Goal: Download file/media

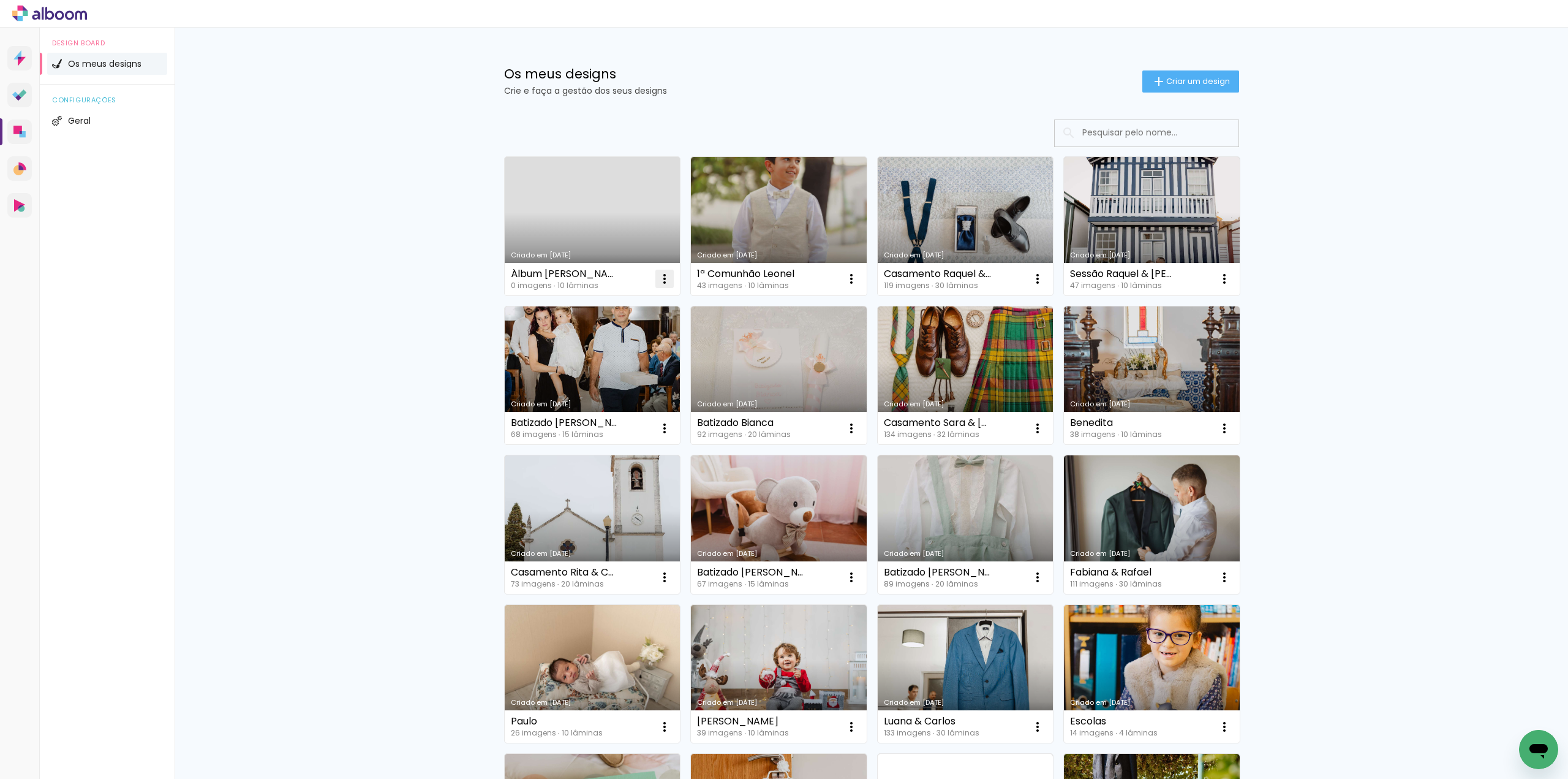
click at [657, 283] on iron-icon at bounding box center [664, 279] width 15 height 15
click at [608, 360] on paper-item "Excluir" at bounding box center [612, 360] width 121 height 25
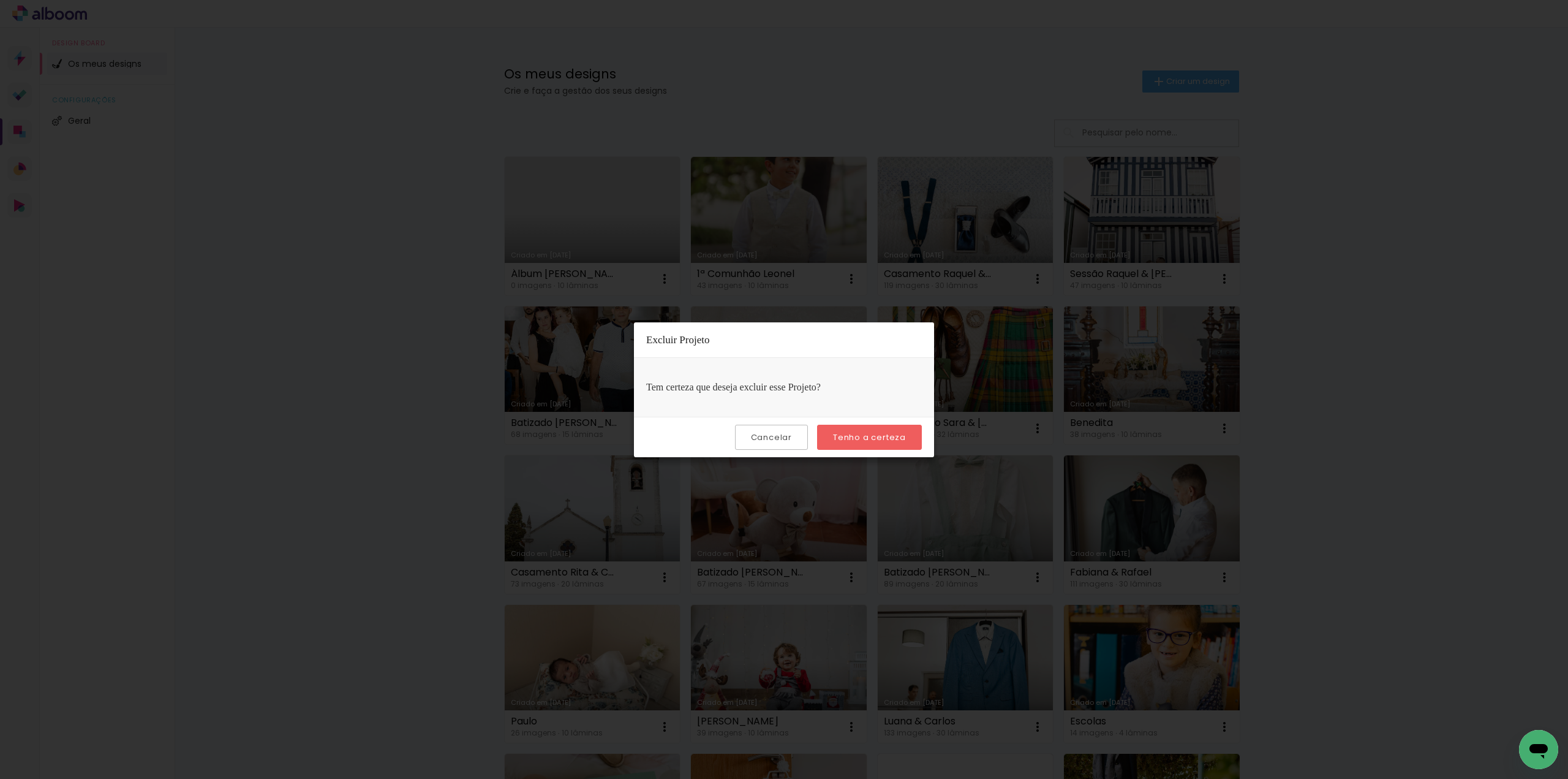
click at [0, 0] on slot "Tenho a certeza" at bounding box center [0, 0] width 0 height 0
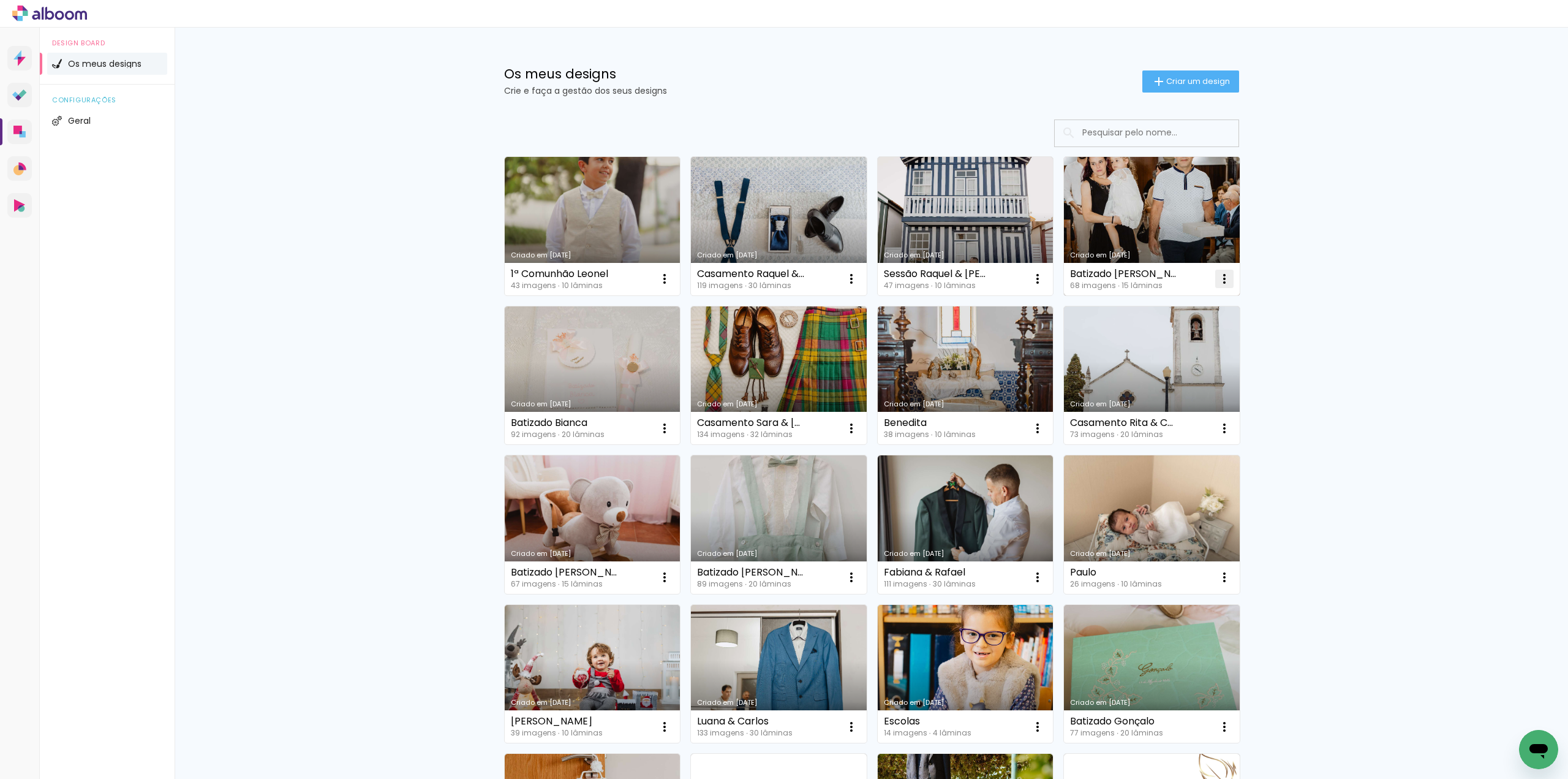
click at [1221, 279] on iron-icon at bounding box center [1224, 279] width 15 height 15
click at [1182, 330] on span "Fazer uma cópia" at bounding box center [1173, 331] width 72 height 9
type input "Cópia de Batizado Maria Alice"
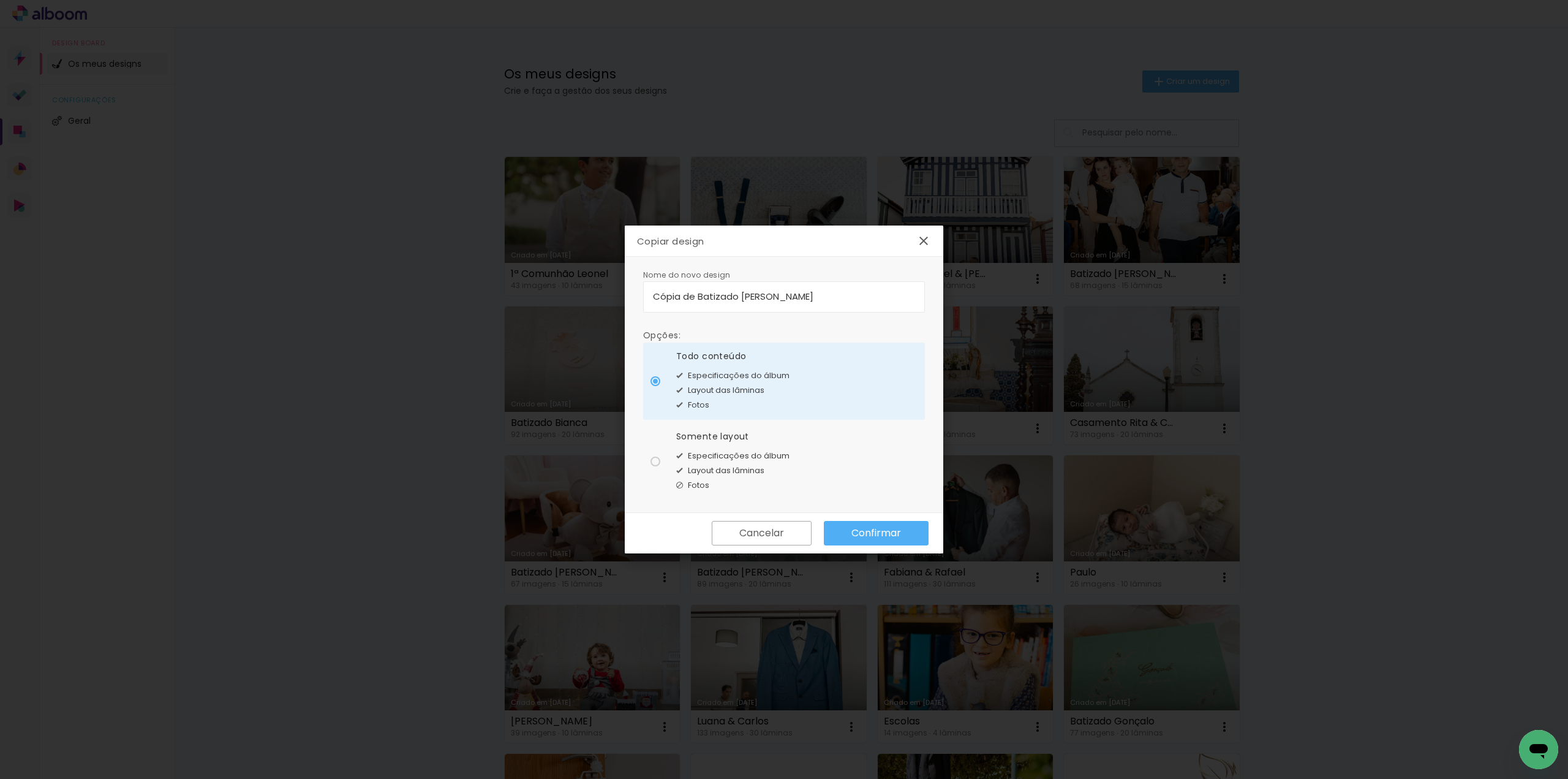
click at [656, 465] on div at bounding box center [655, 461] width 10 height 10
type paper-radio-button "on"
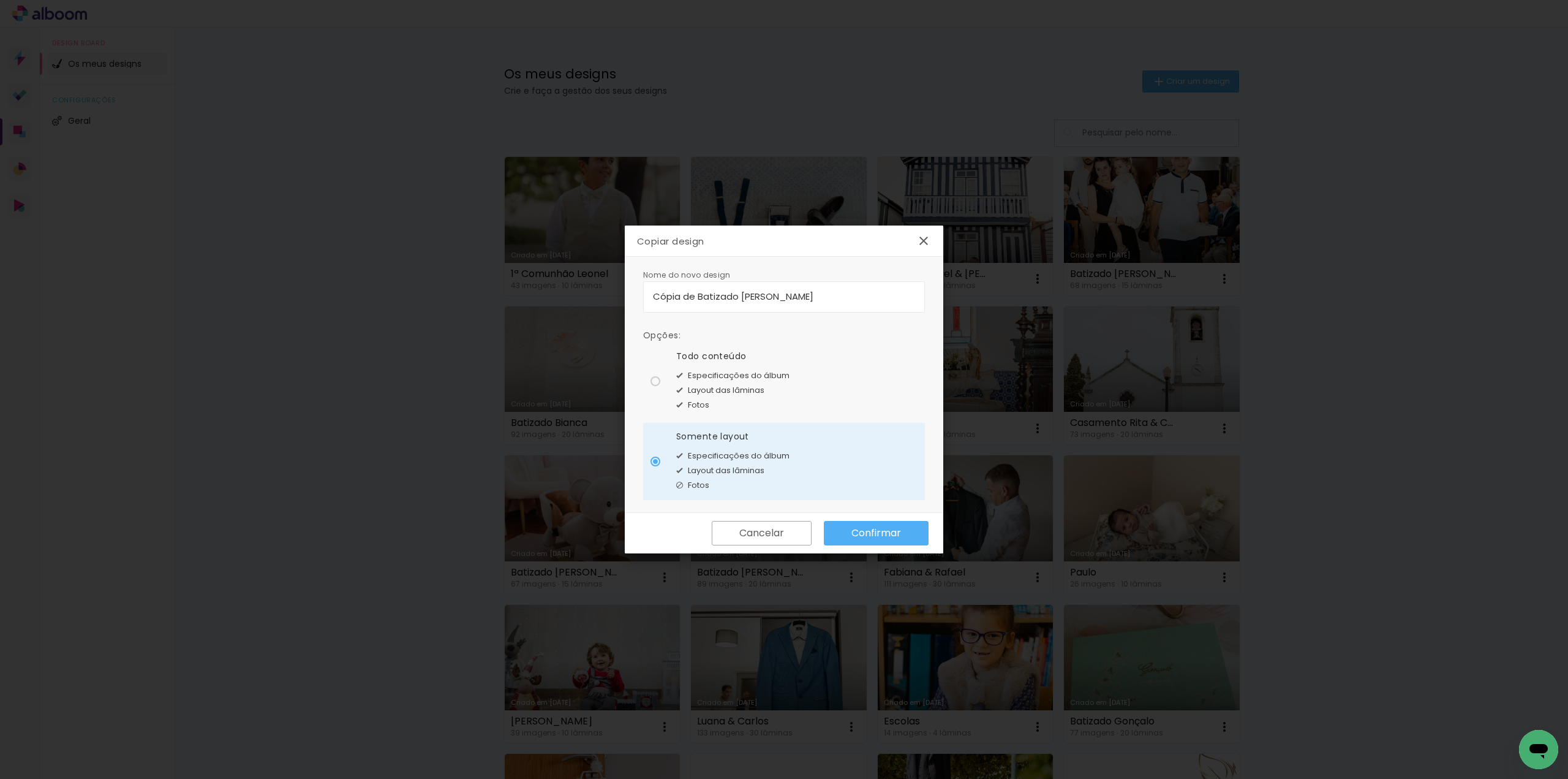
drag, startPoint x: 825, startPoint y: 298, endPoint x: 480, endPoint y: 278, distance: 345.6
click at [480, 278] on body "link( href="../../bower_components/polymer/polymer.html" rel="import" ) picture…" at bounding box center [784, 389] width 1568 height 779
type input "Álbum [PERSON_NAME]"
type paper-input "Álbum [PERSON_NAME]"
click at [0, 0] on slot "Confirmar" at bounding box center [0, 0] width 0 height 0
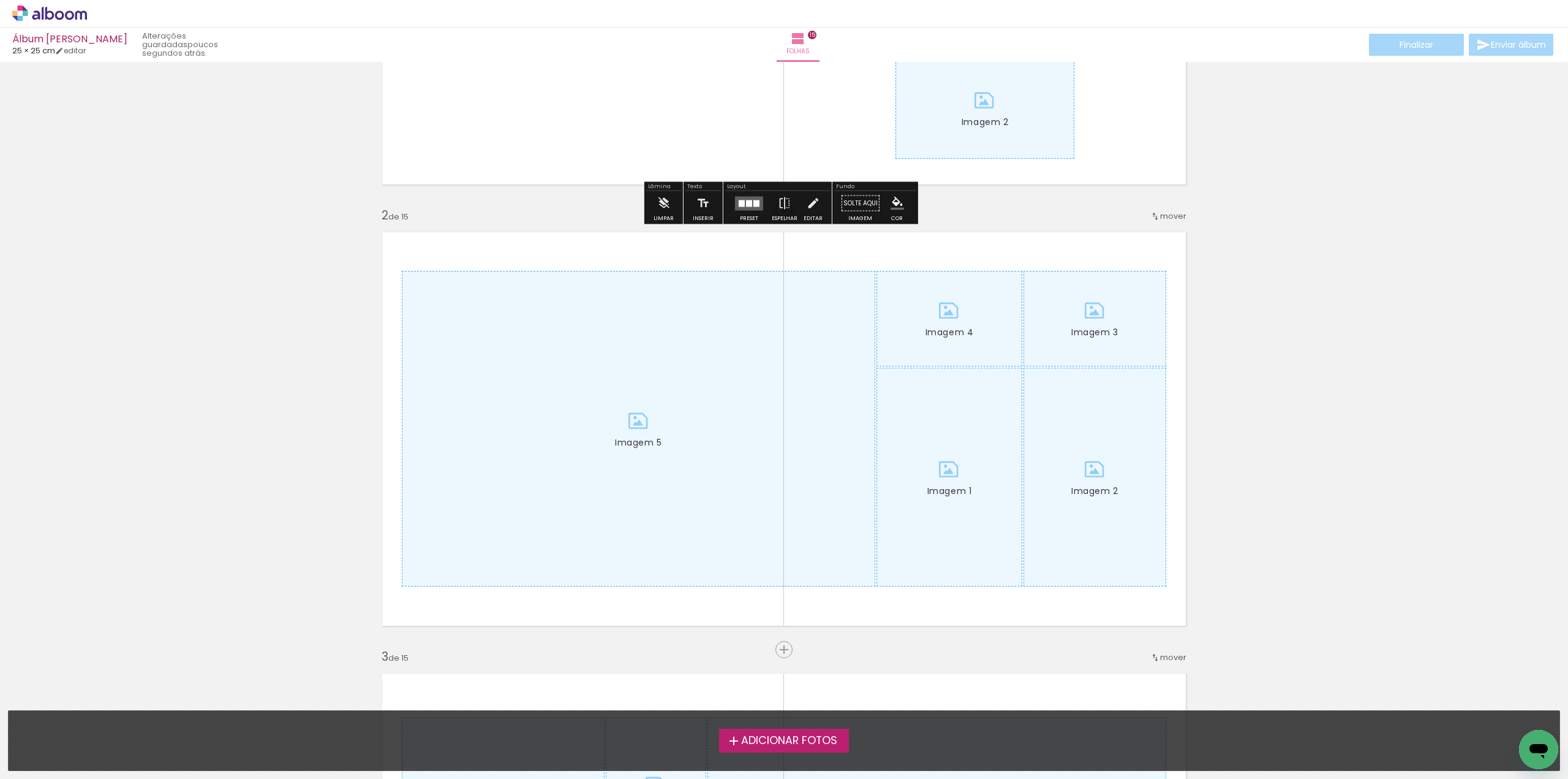
scroll to position [368, 0]
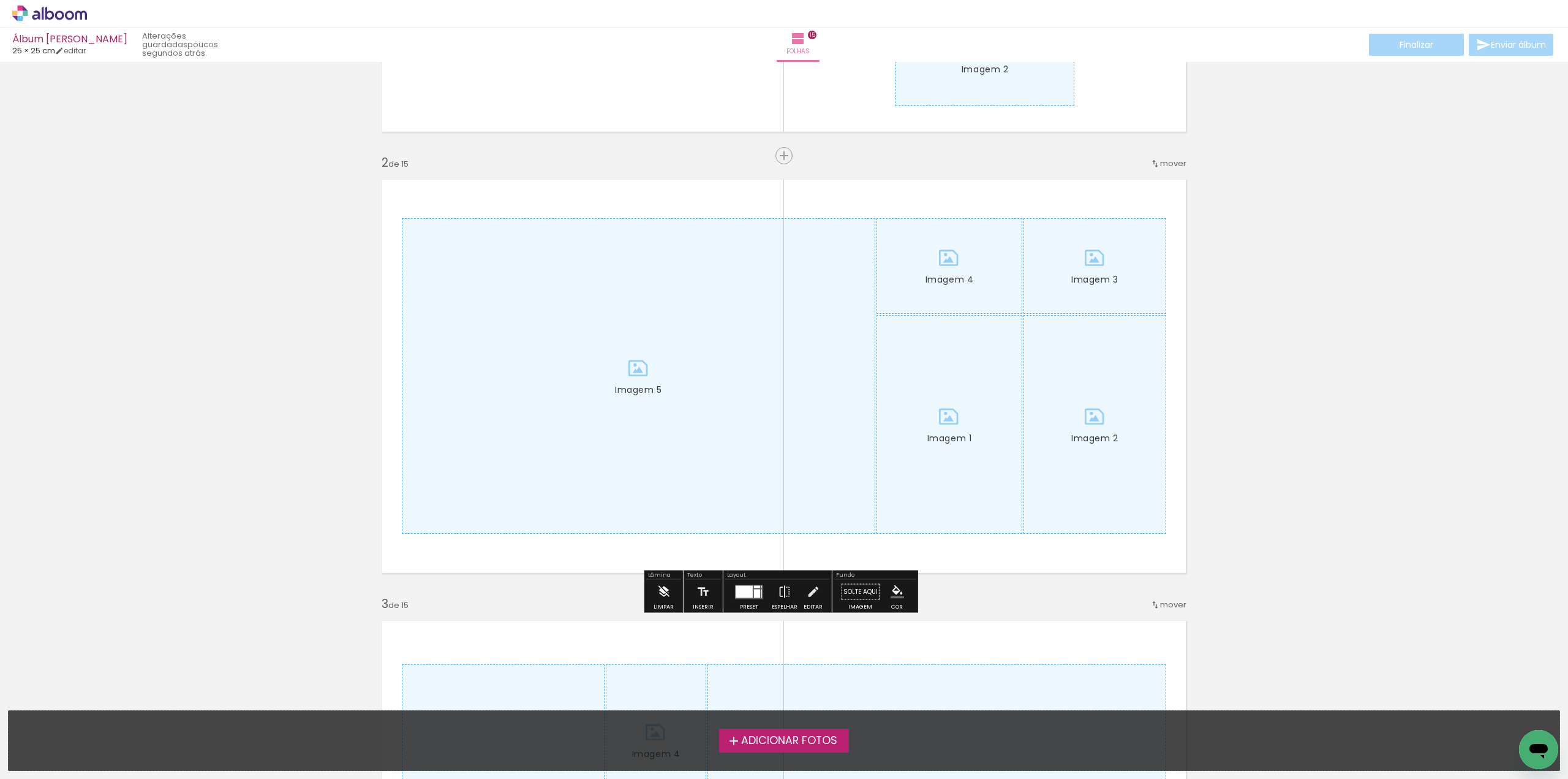
click at [670, 588] on paper-button "Limpar" at bounding box center [663, 595] width 26 height 31
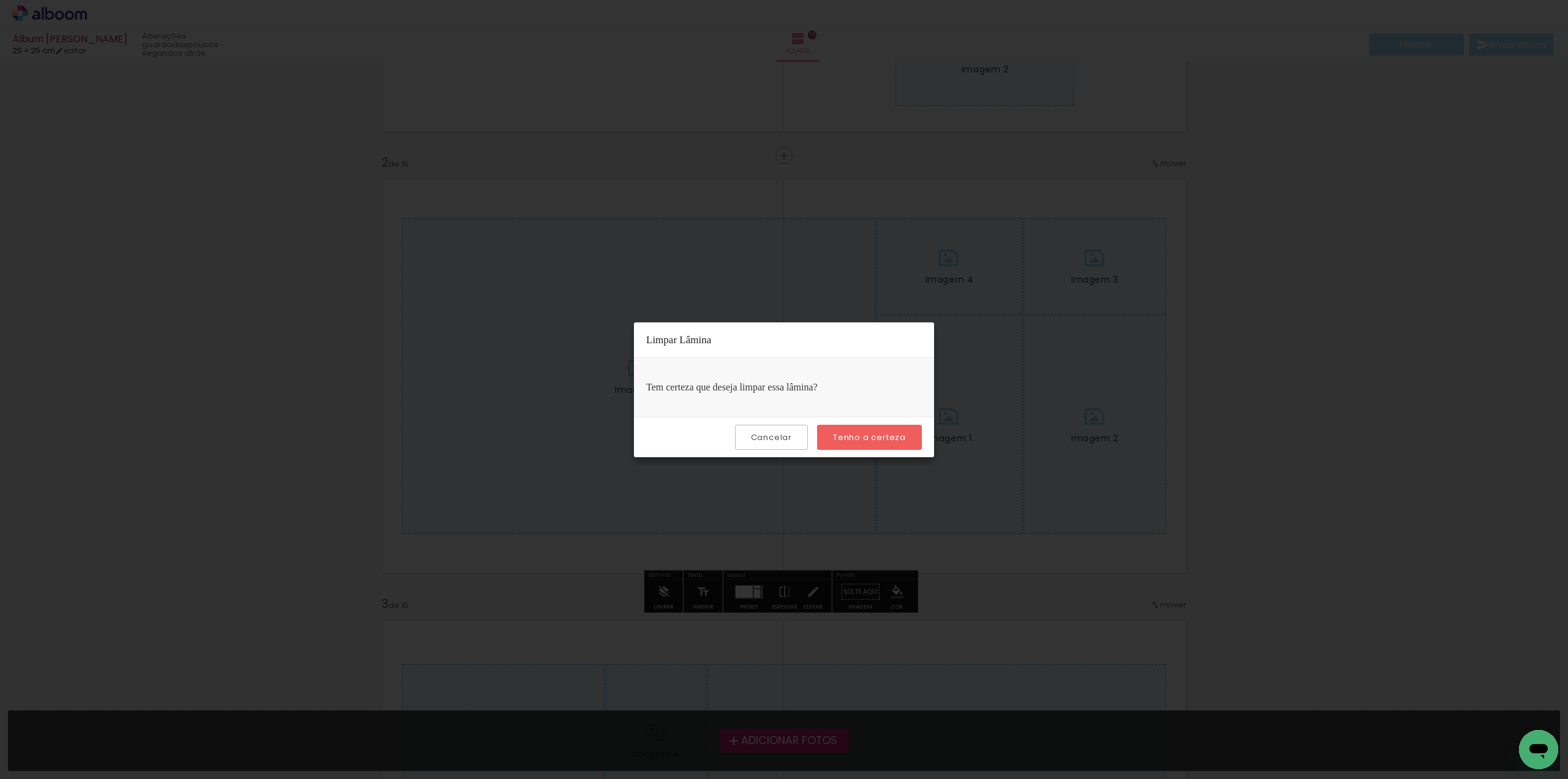
drag, startPoint x: 848, startPoint y: 433, endPoint x: 862, endPoint y: 451, distance: 22.8
click at [0, 0] on slot "Tenho a certeza" at bounding box center [0, 0] width 0 height 0
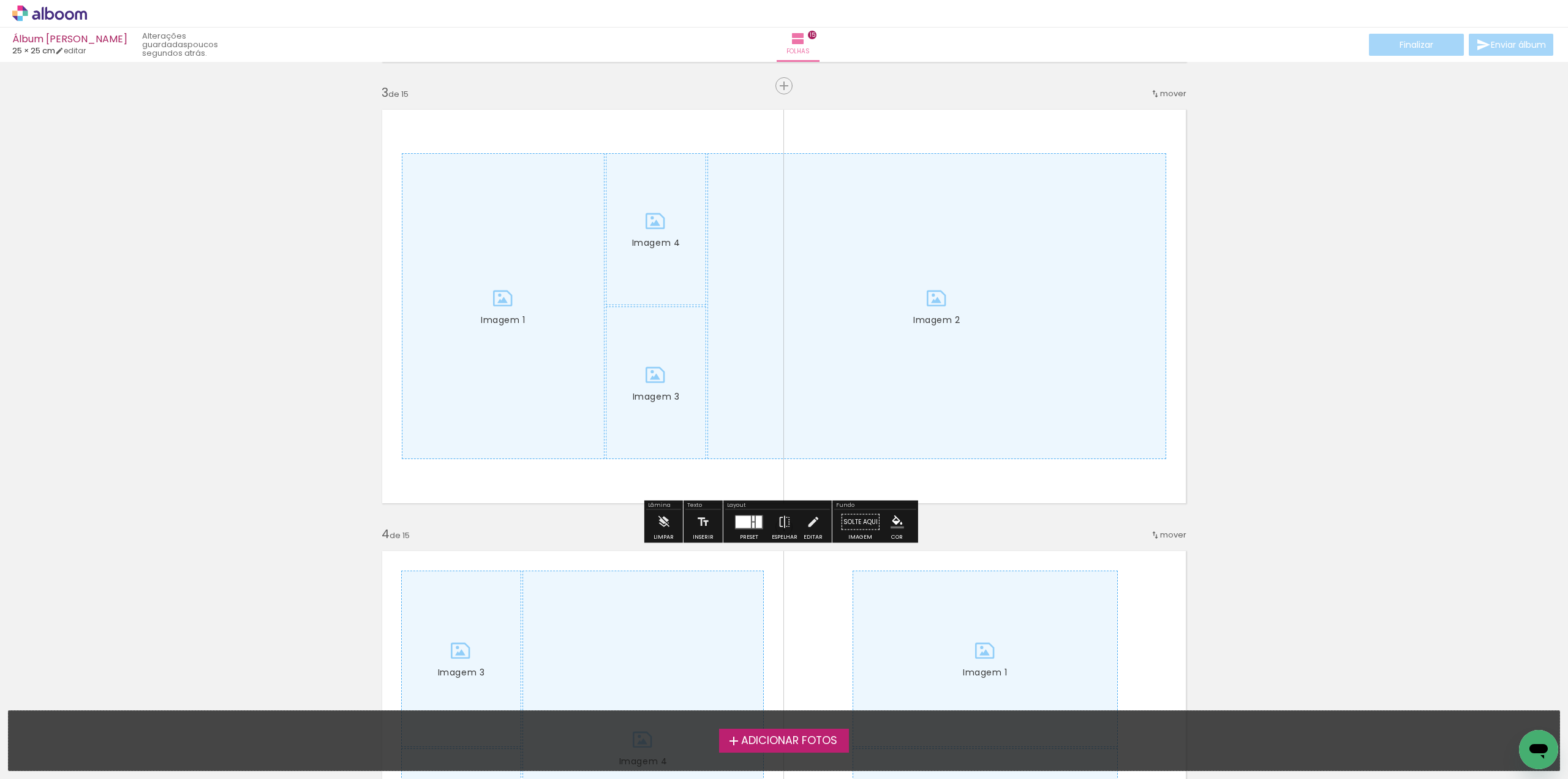
scroll to position [919, 0]
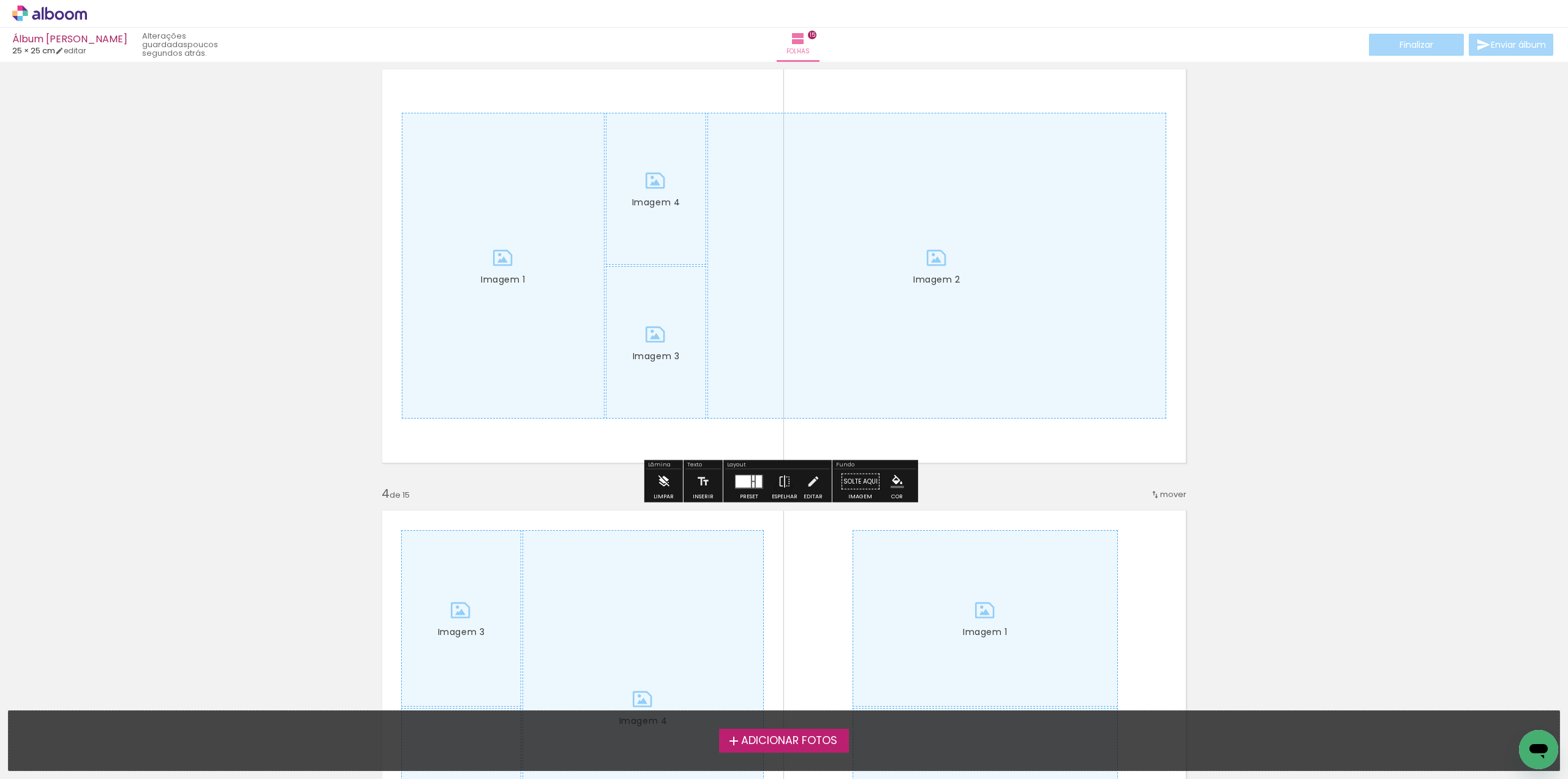
click at [661, 487] on iron-icon at bounding box center [663, 481] width 13 height 25
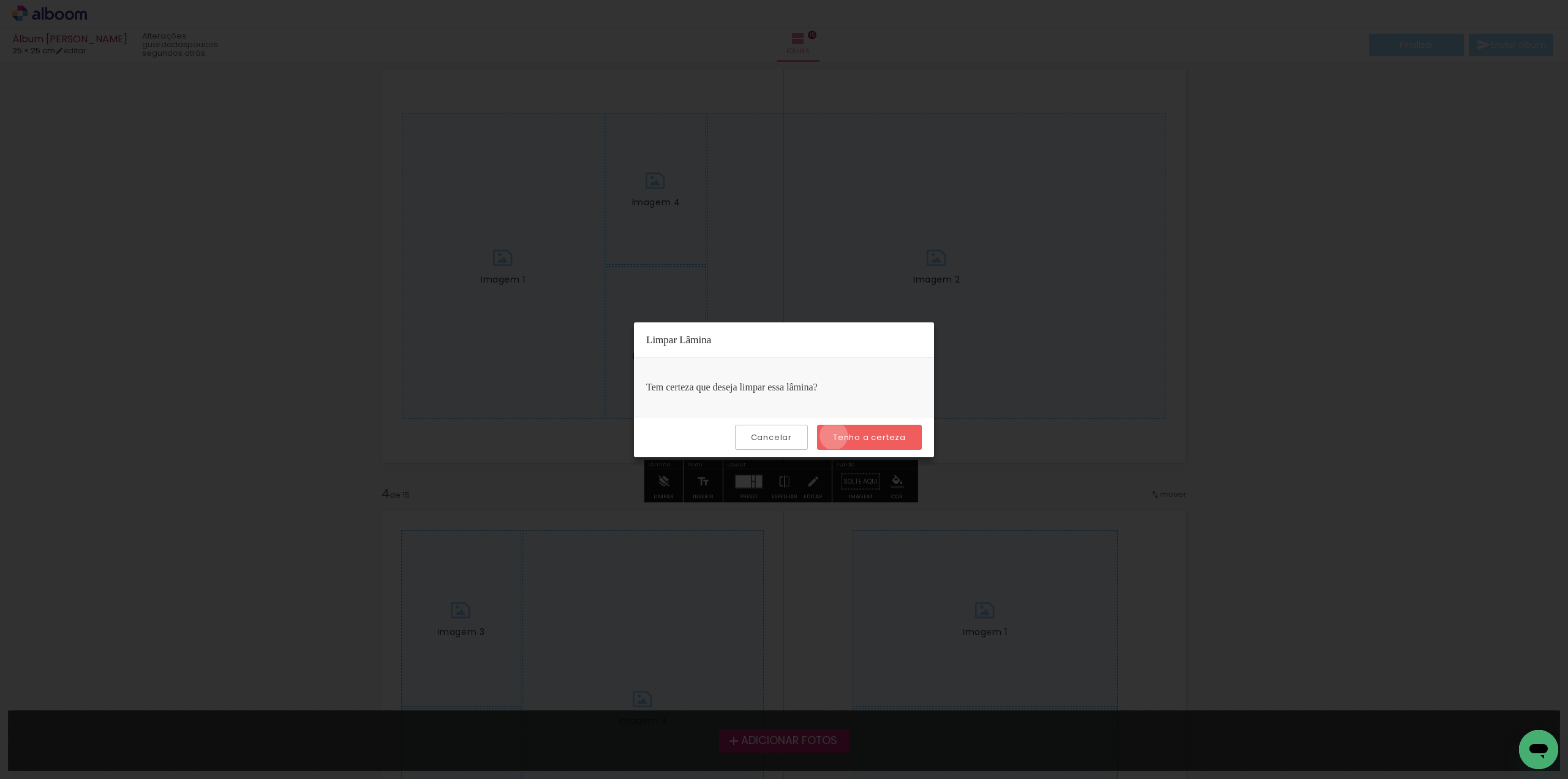
click at [0, 0] on slot "Tenho a certeza" at bounding box center [0, 0] width 0 height 0
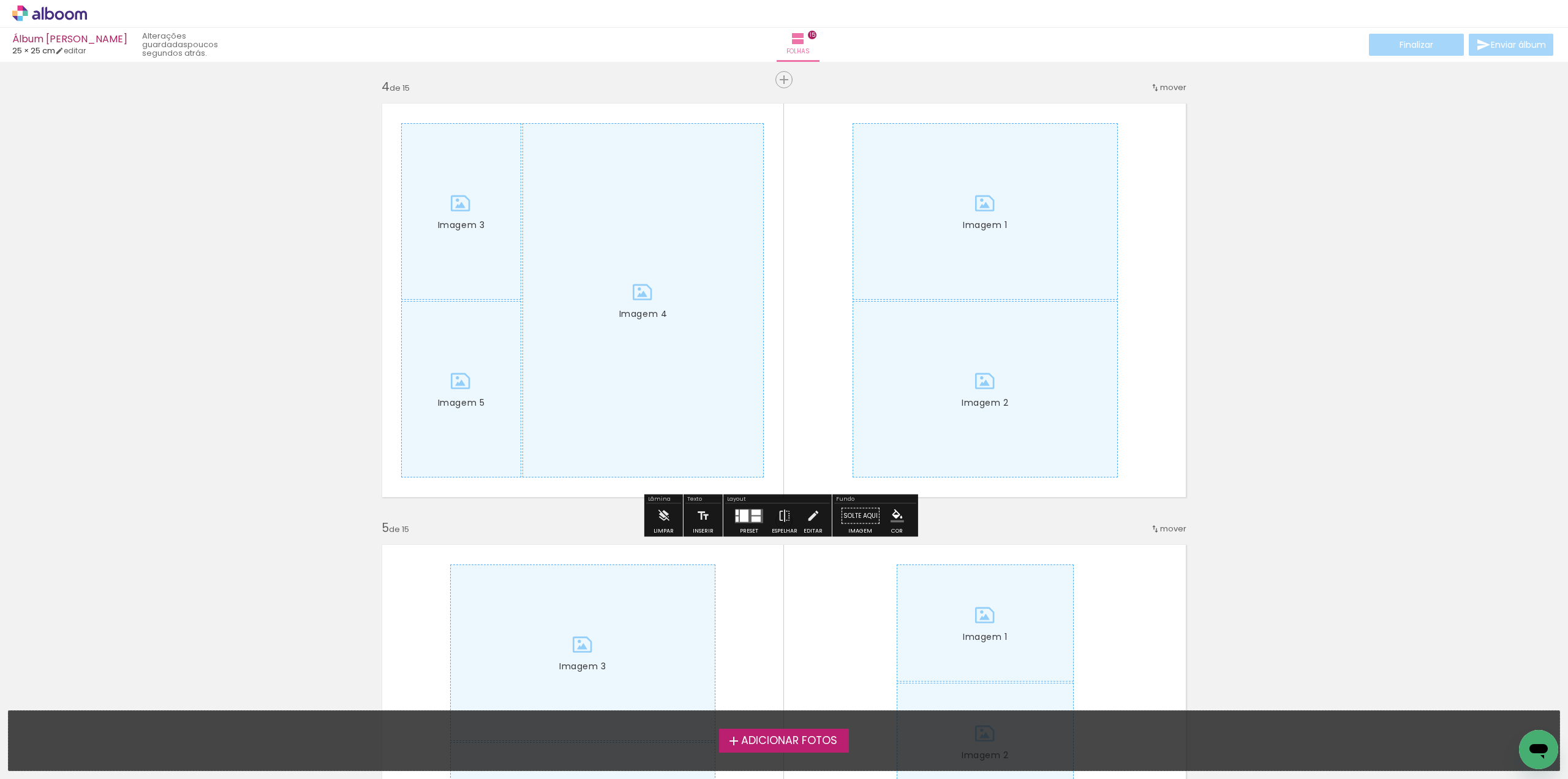
scroll to position [1348, 0]
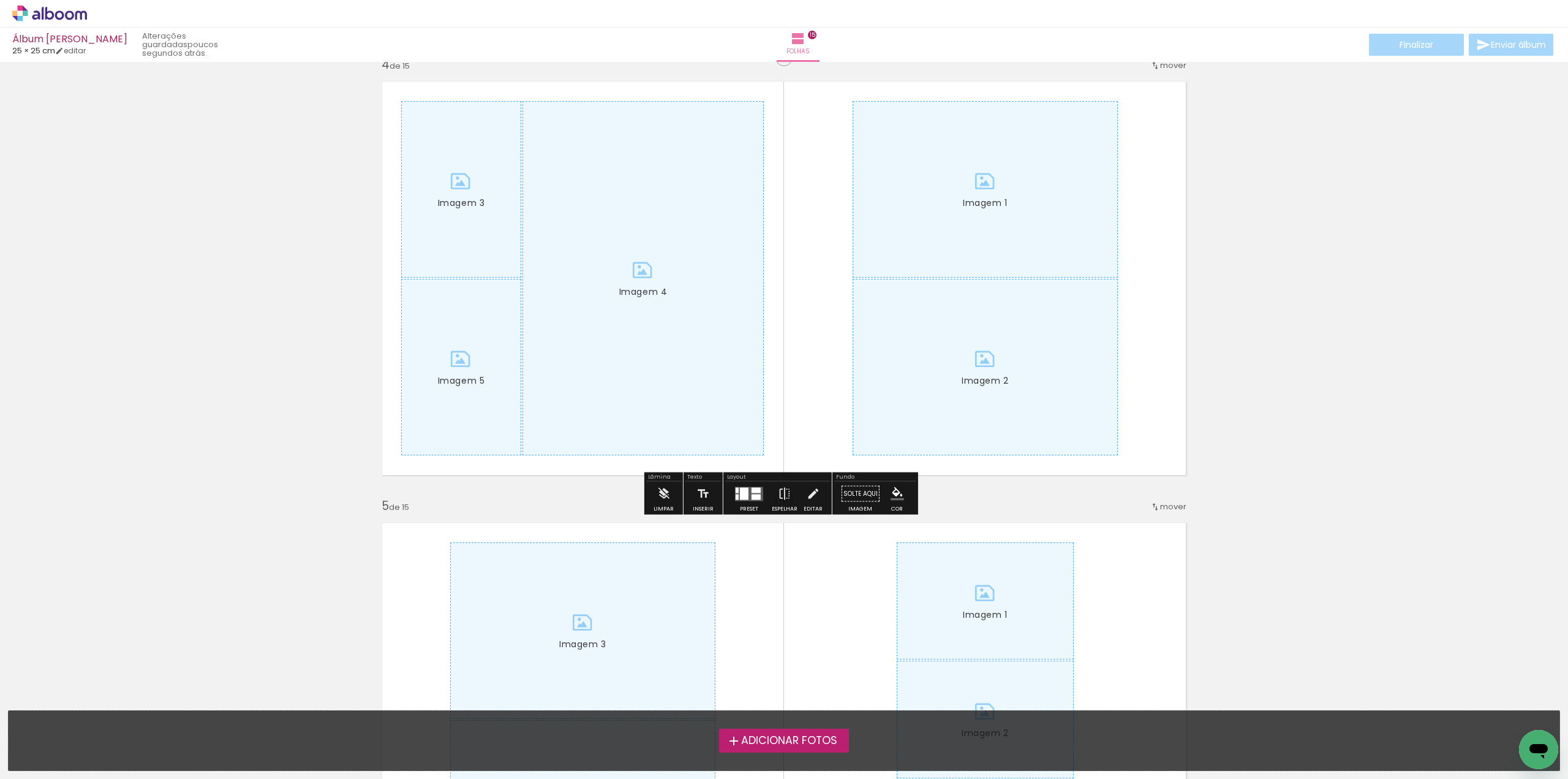
drag, startPoint x: 664, startPoint y: 496, endPoint x: 676, endPoint y: 493, distance: 12.4
click at [668, 495] on iron-icon at bounding box center [663, 493] width 13 height 25
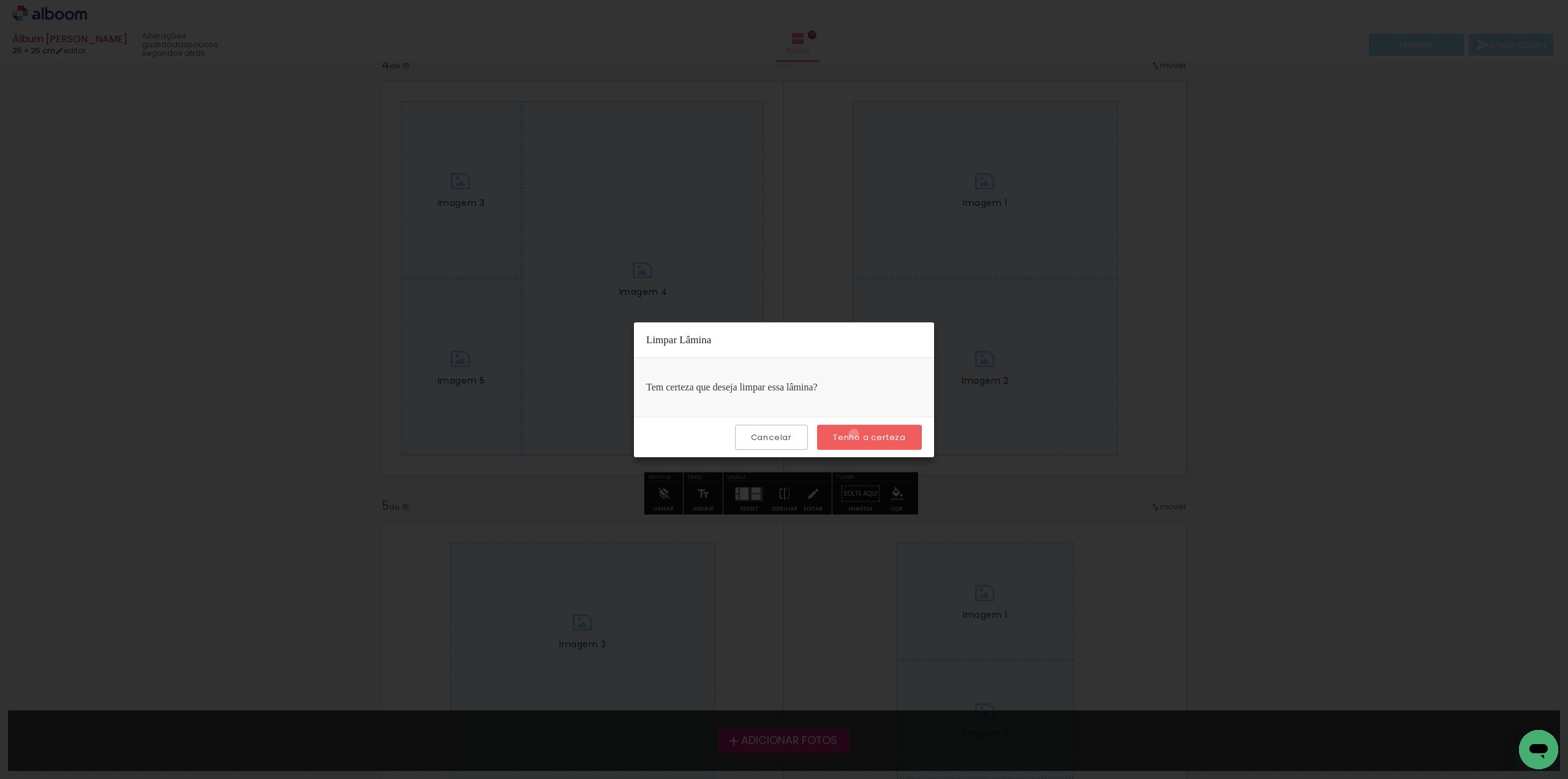
click at [0, 0] on slot "Tenho a certeza" at bounding box center [0, 0] width 0 height 0
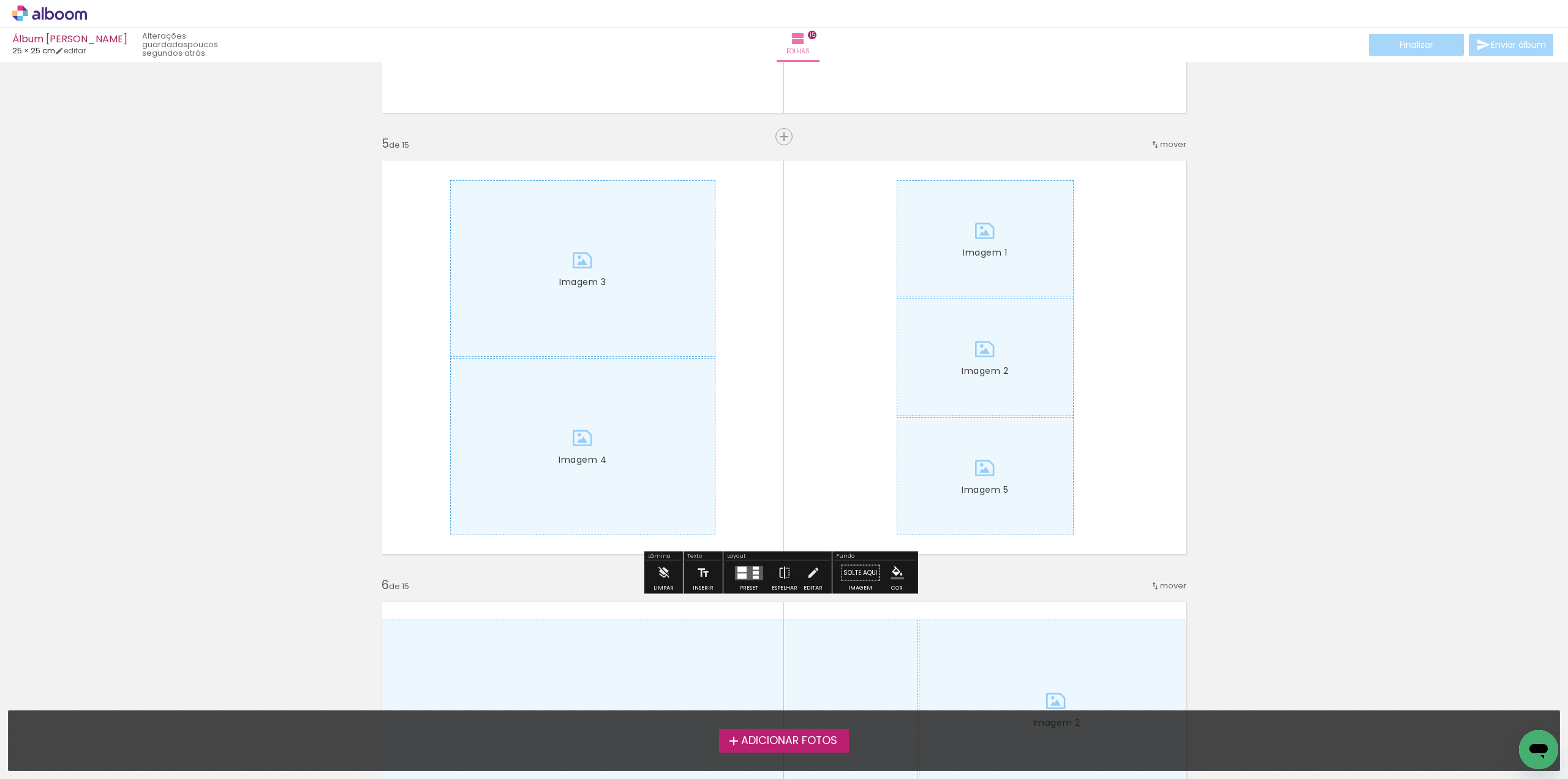
scroll to position [1777, 0]
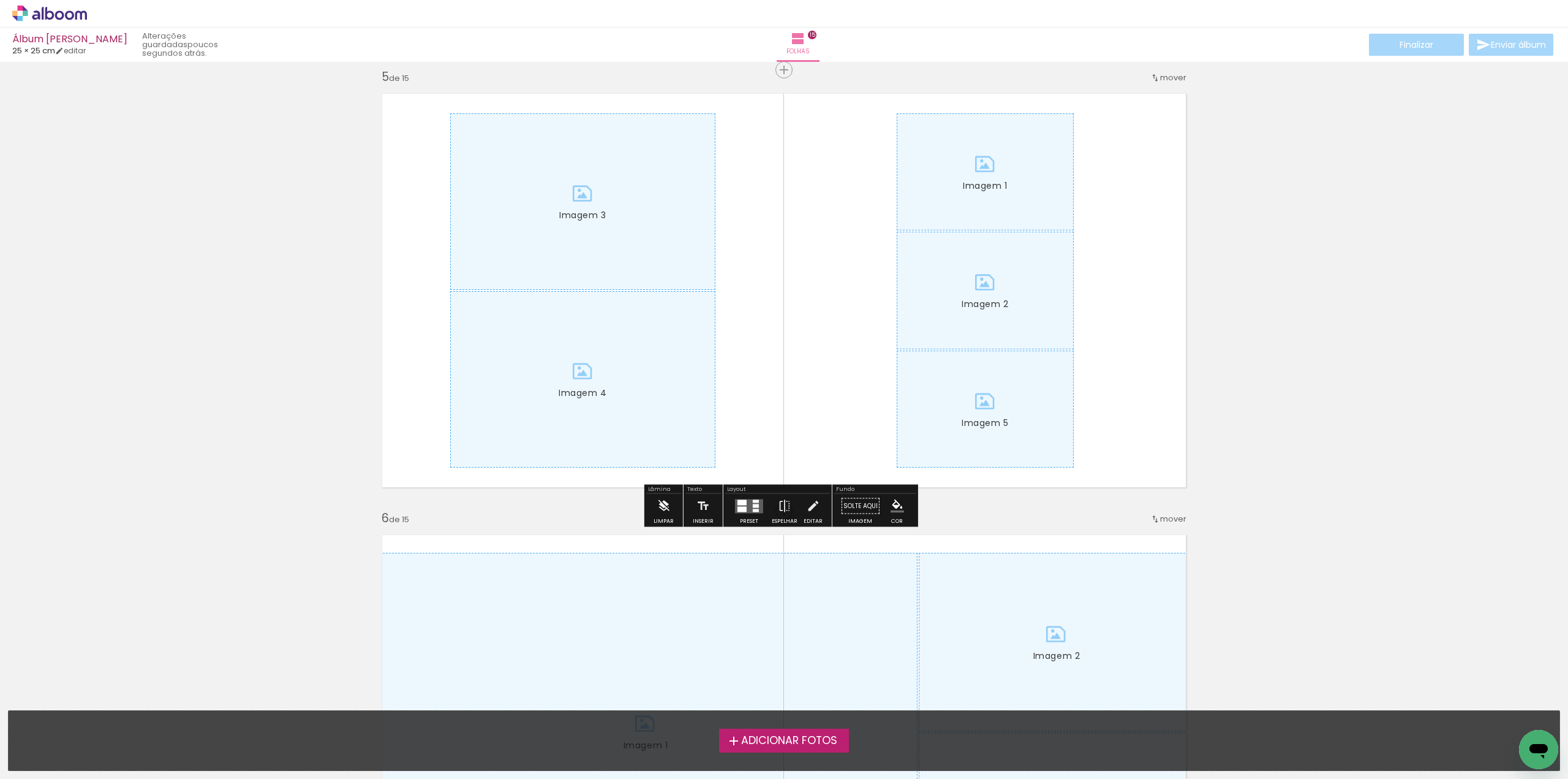
drag, startPoint x: 654, startPoint y: 508, endPoint x: 661, endPoint y: 506, distance: 7.3
click at [655, 508] on paper-button "Limpar" at bounding box center [663, 510] width 26 height 31
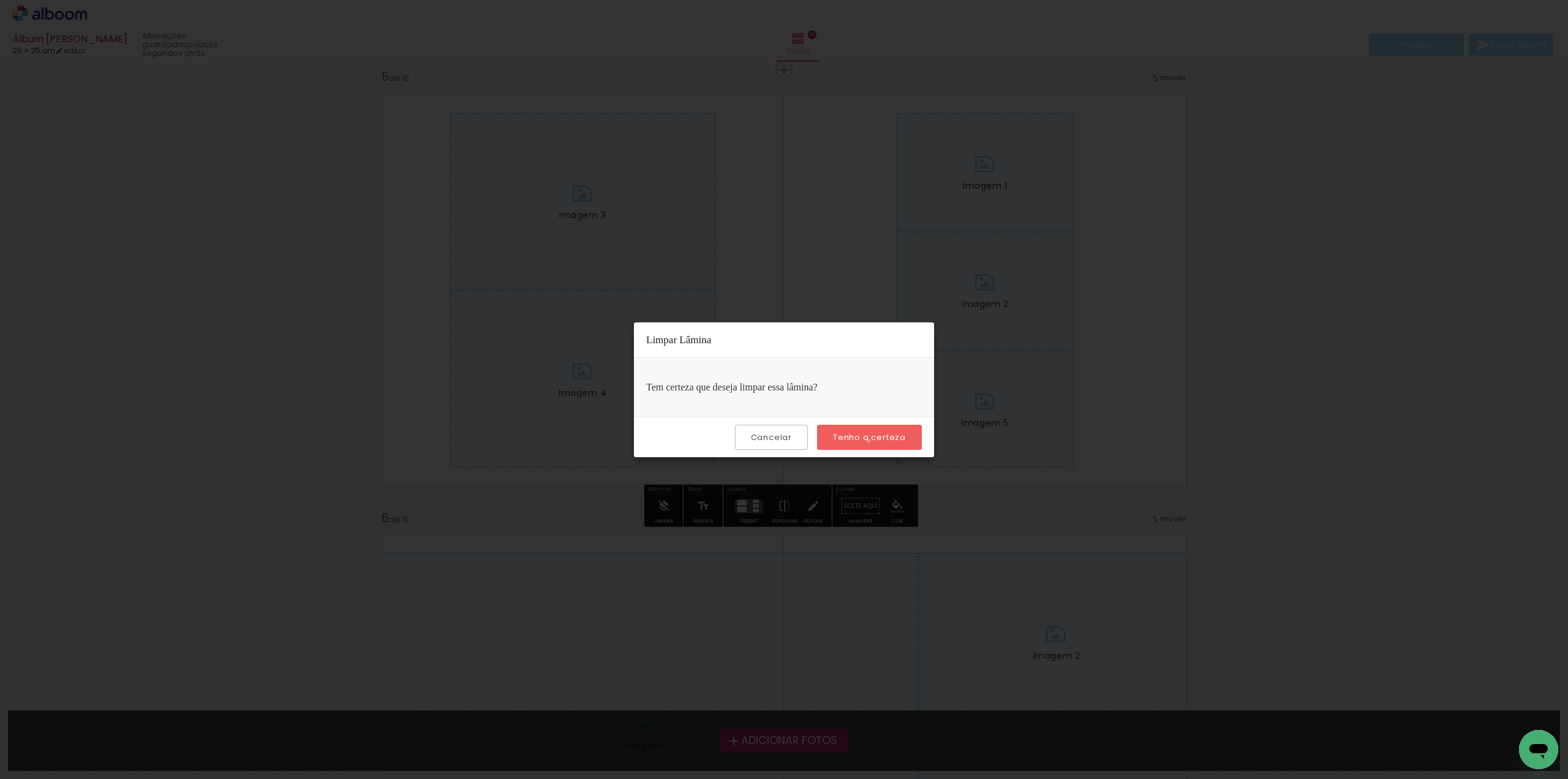
click at [0, 0] on slot "Tenho a certeza" at bounding box center [0, 0] width 0 height 0
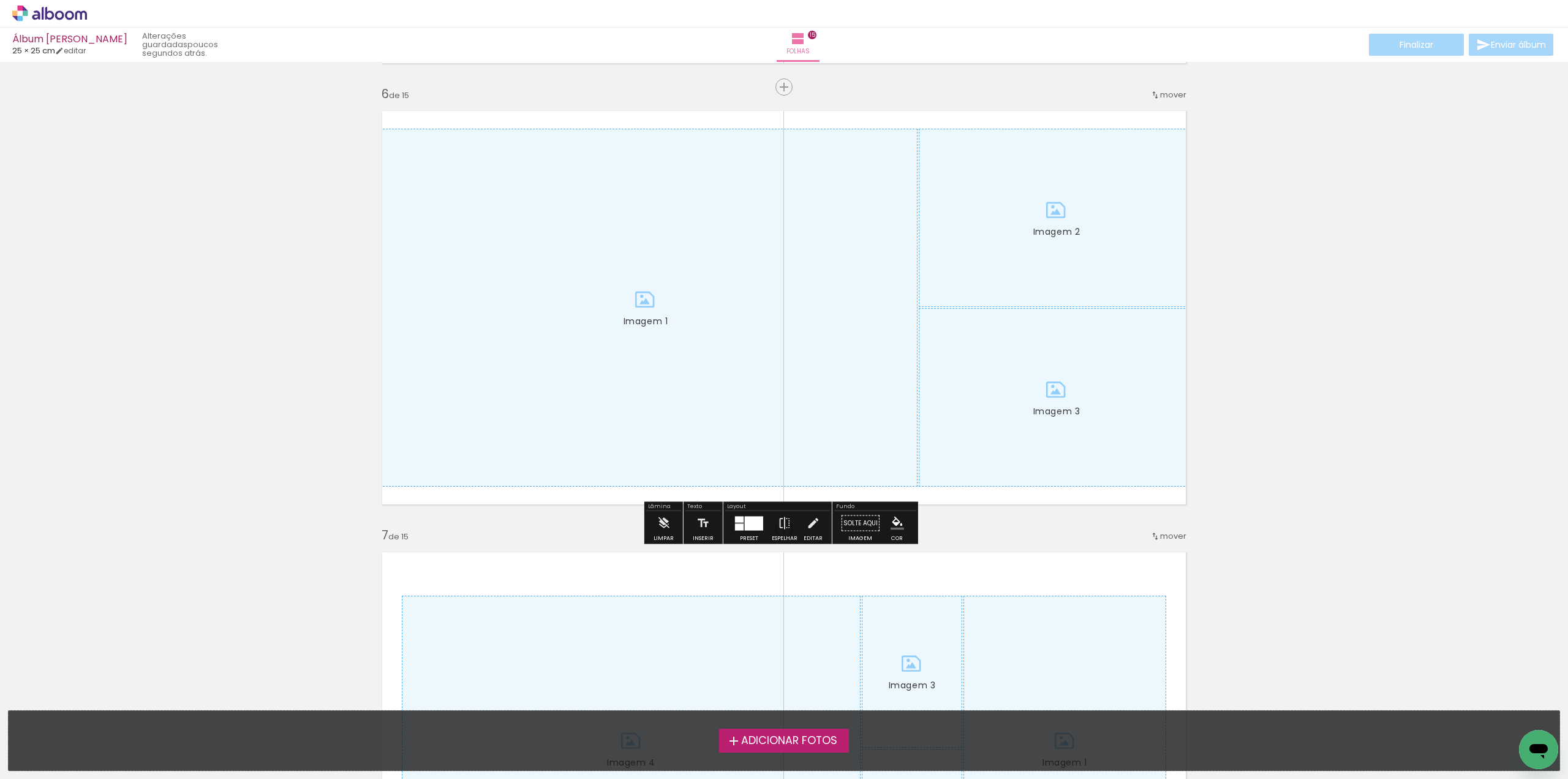
scroll to position [2267, 0]
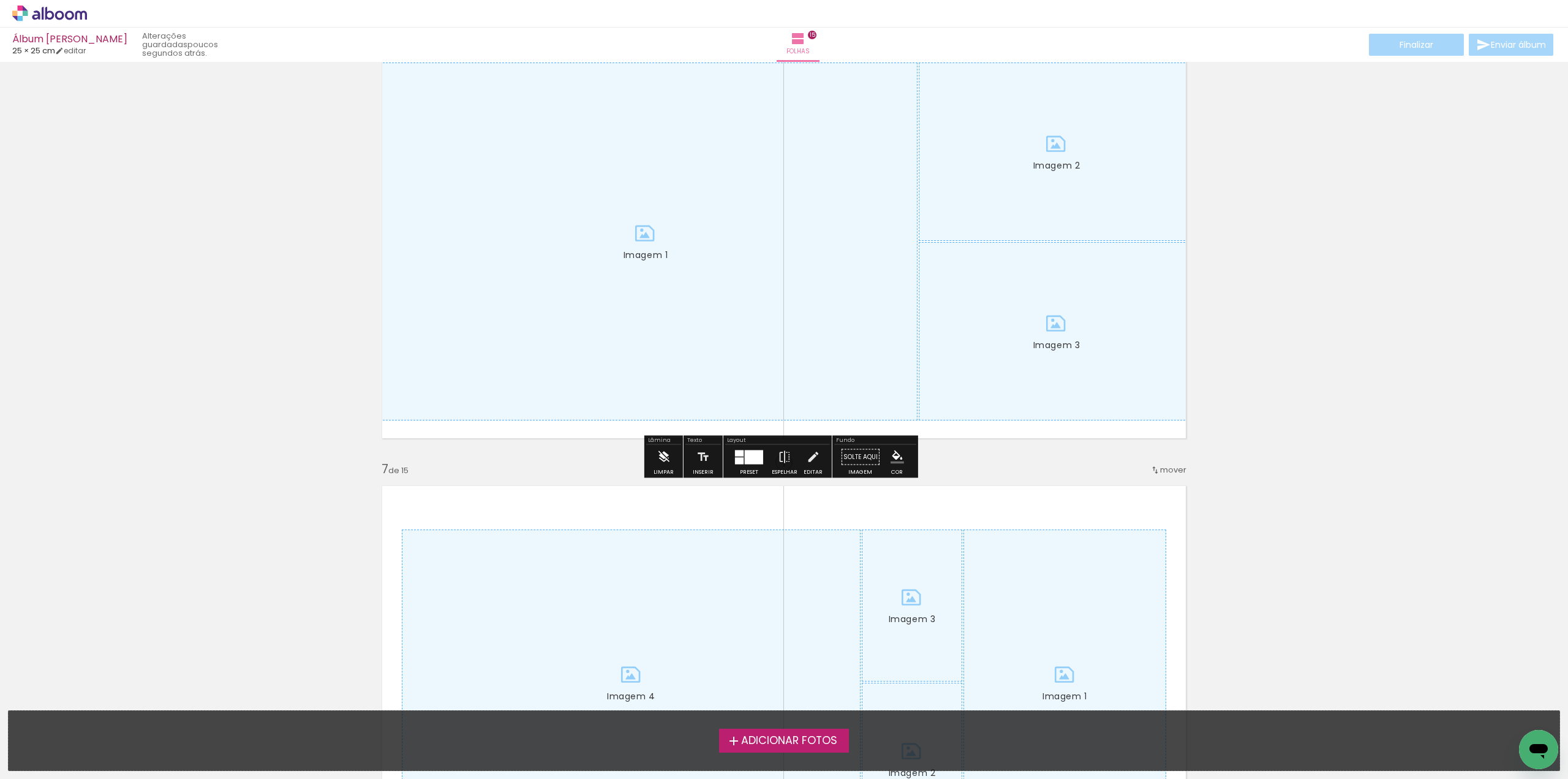
drag, startPoint x: 664, startPoint y: 453, endPoint x: 784, endPoint y: 445, distance: 120.3
click at [668, 453] on iron-icon at bounding box center [663, 457] width 13 height 25
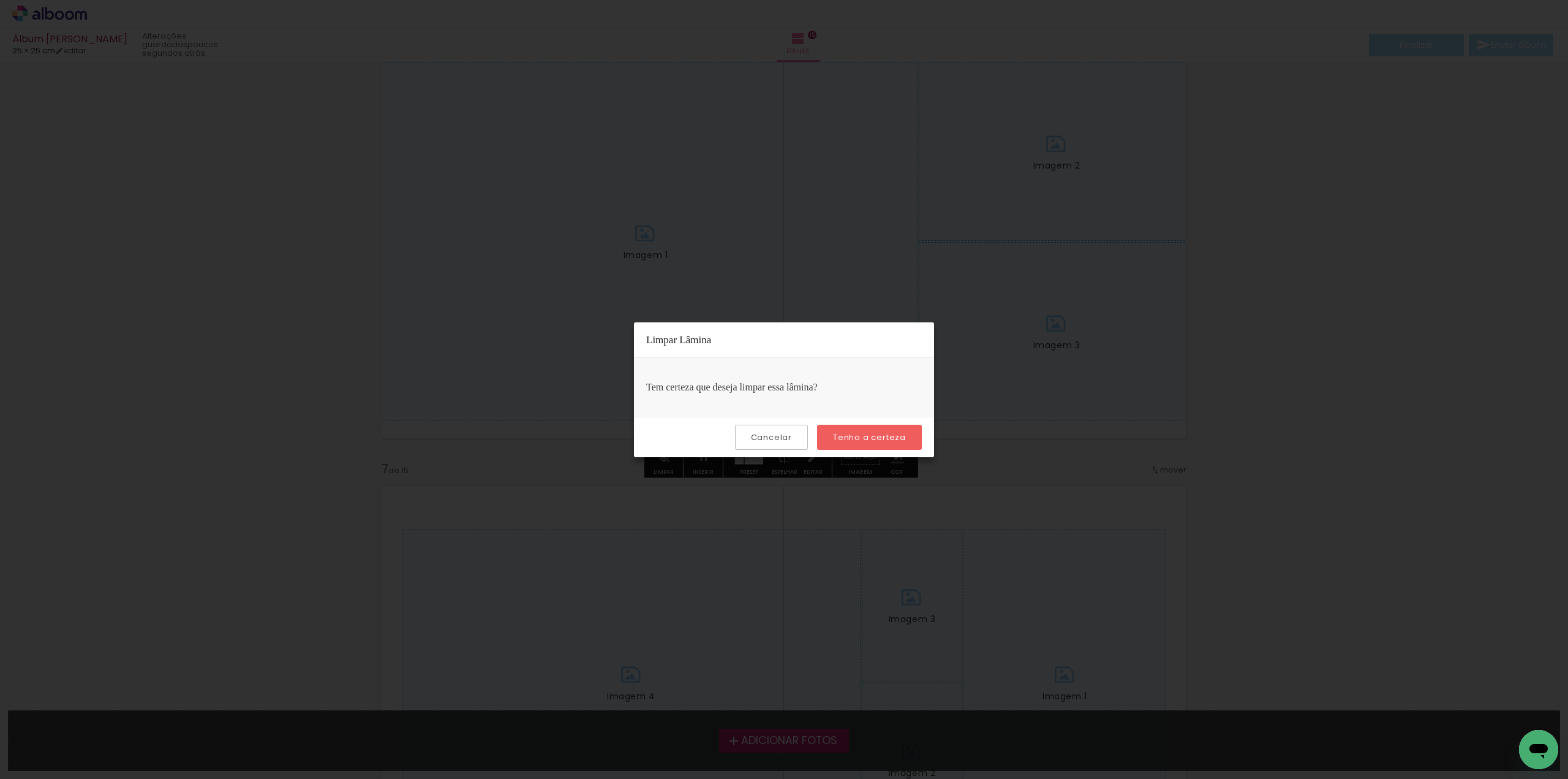
click at [0, 0] on slot "Tenho a certeza" at bounding box center [0, 0] width 0 height 0
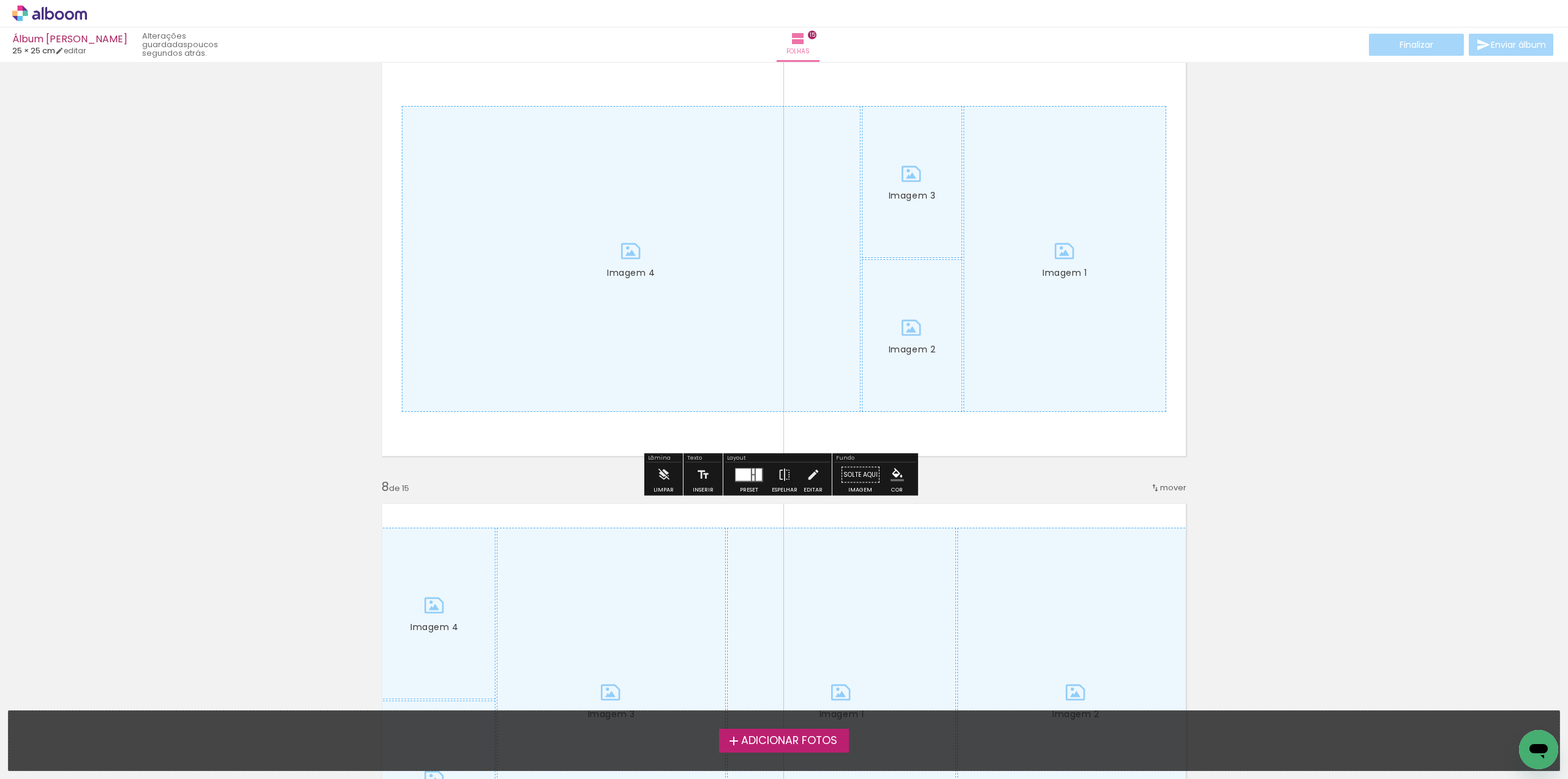
scroll to position [2697, 0]
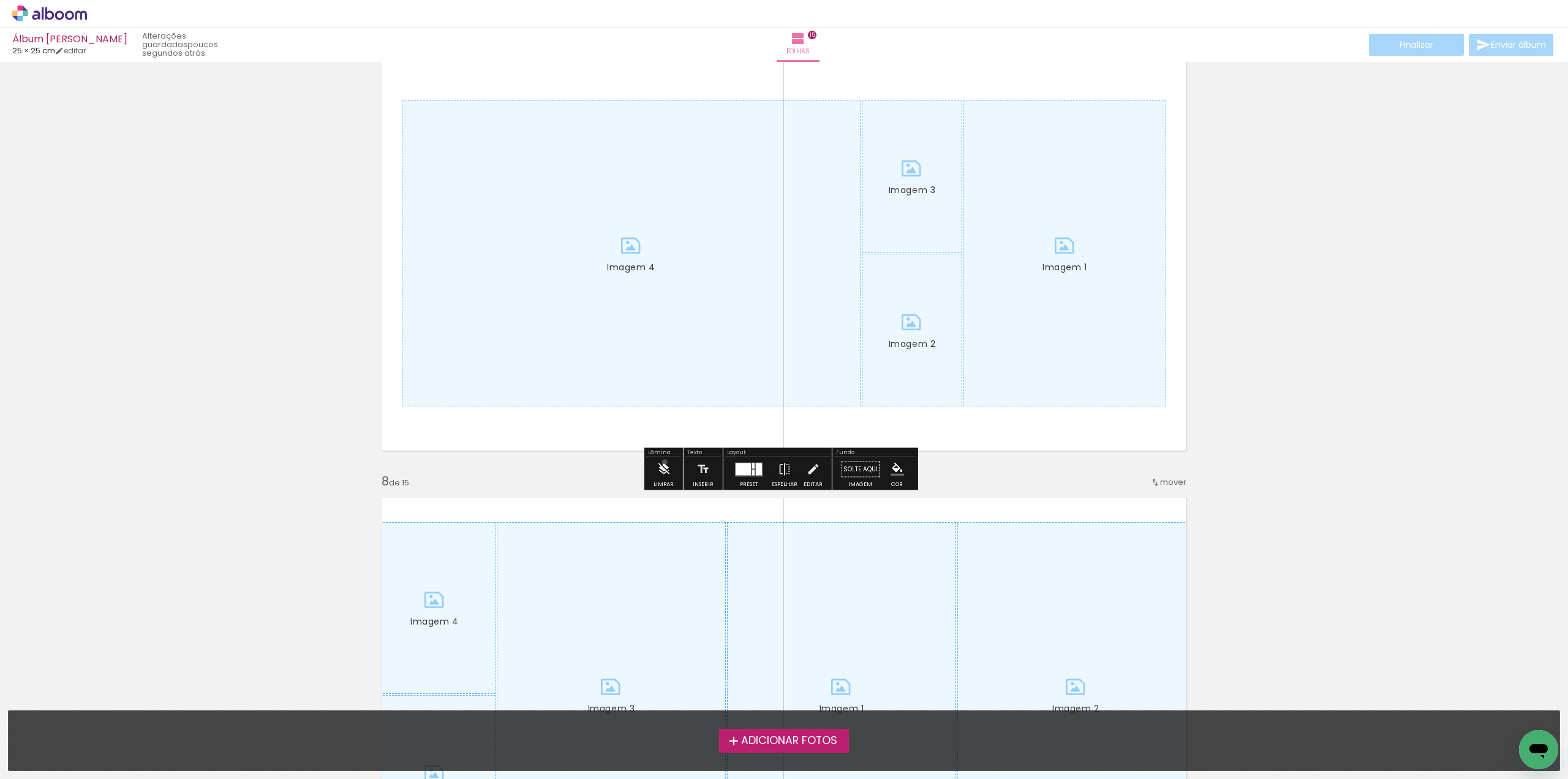
click at [664, 462] on iron-icon at bounding box center [663, 469] width 13 height 25
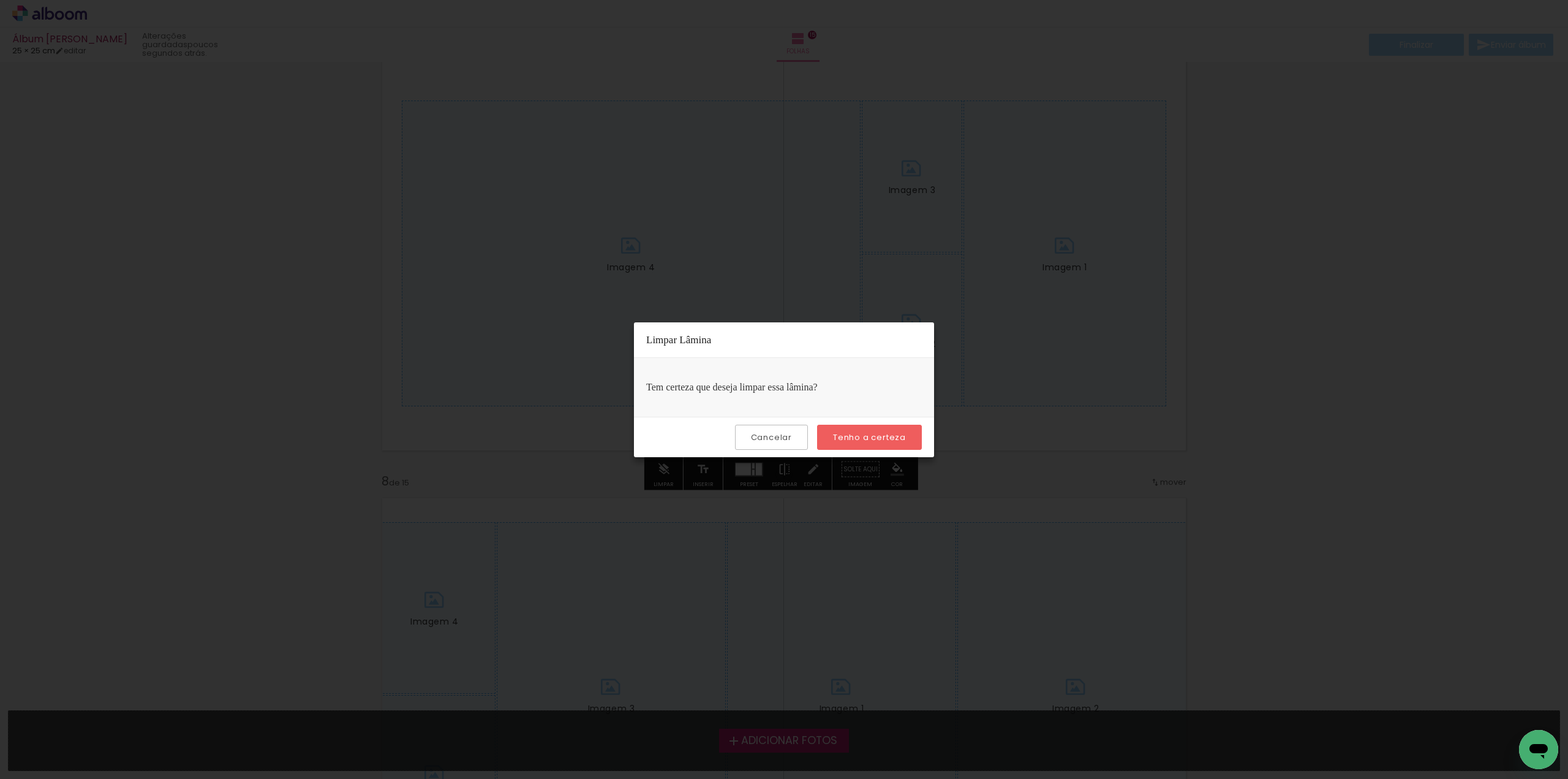
click at [0, 0] on slot "Tenho a certeza" at bounding box center [0, 0] width 0 height 0
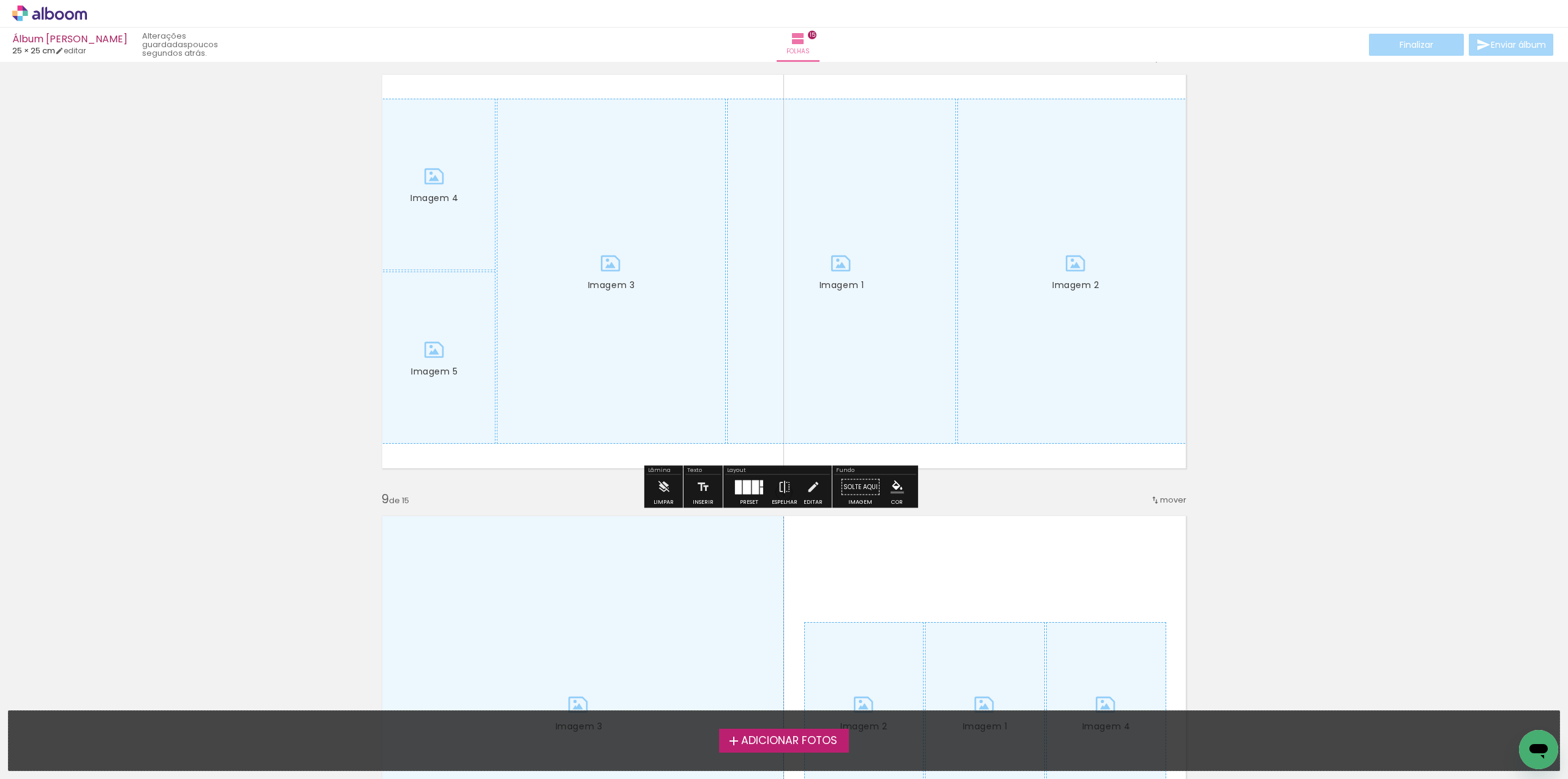
scroll to position [3125, 0]
click at [667, 480] on iron-icon at bounding box center [663, 481] width 13 height 25
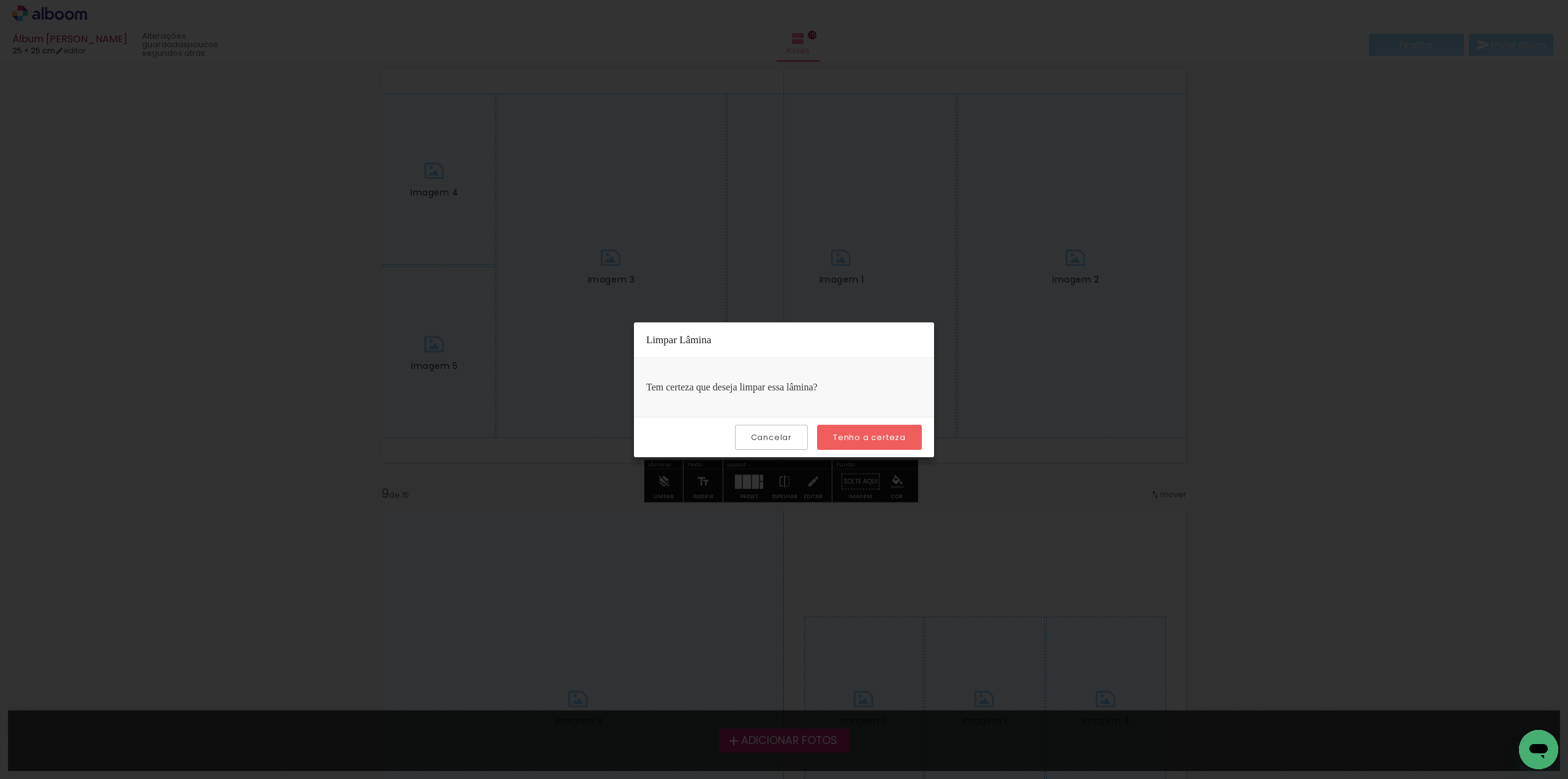
click at [867, 431] on paper-button "Tenho a certeza" at bounding box center [870, 437] width 105 height 25
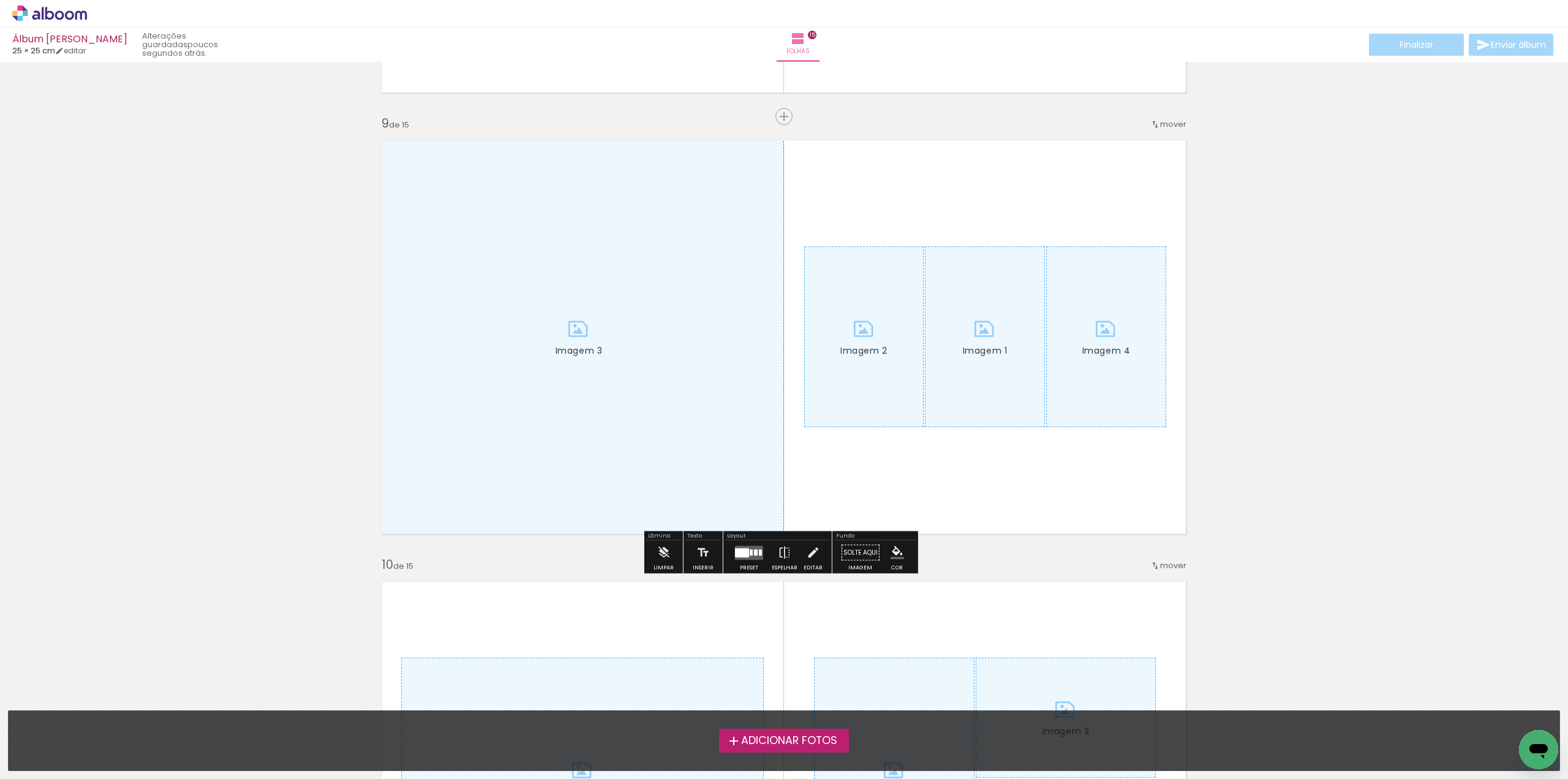
scroll to position [3555, 0]
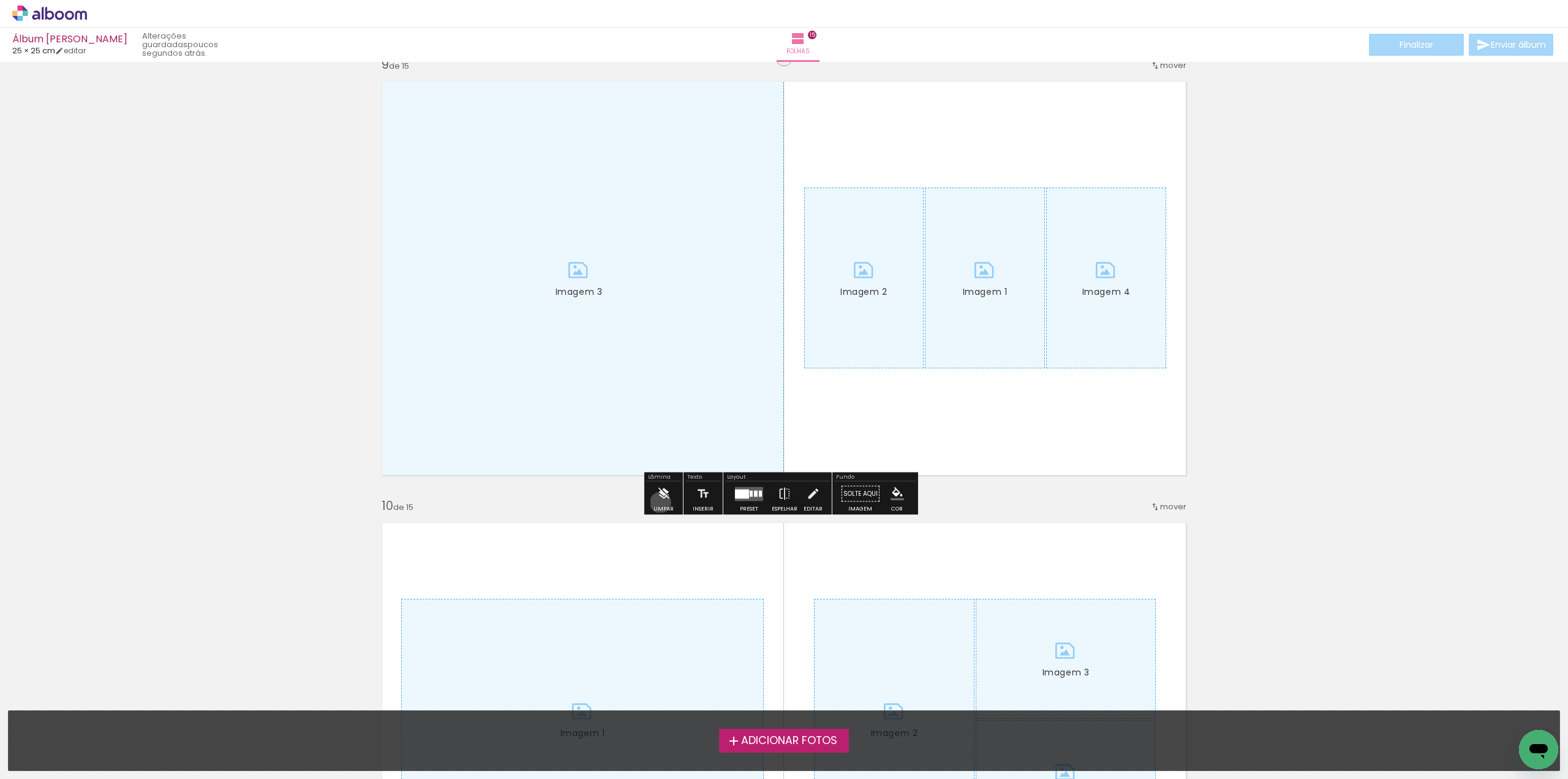
click at [660, 502] on iron-icon at bounding box center [663, 493] width 13 height 25
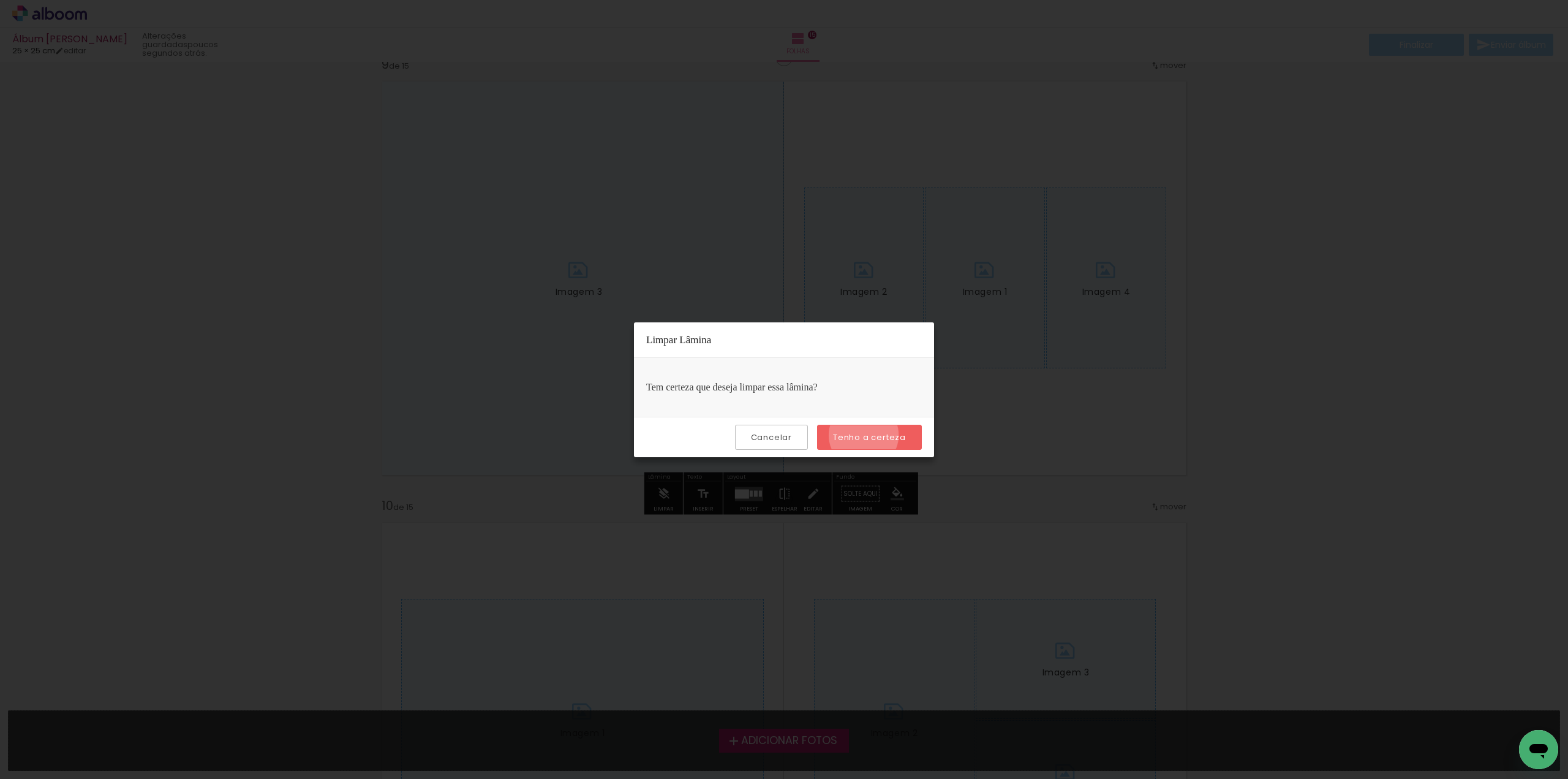
click at [0, 0] on slot "Tenho a certeza" at bounding box center [0, 0] width 0 height 0
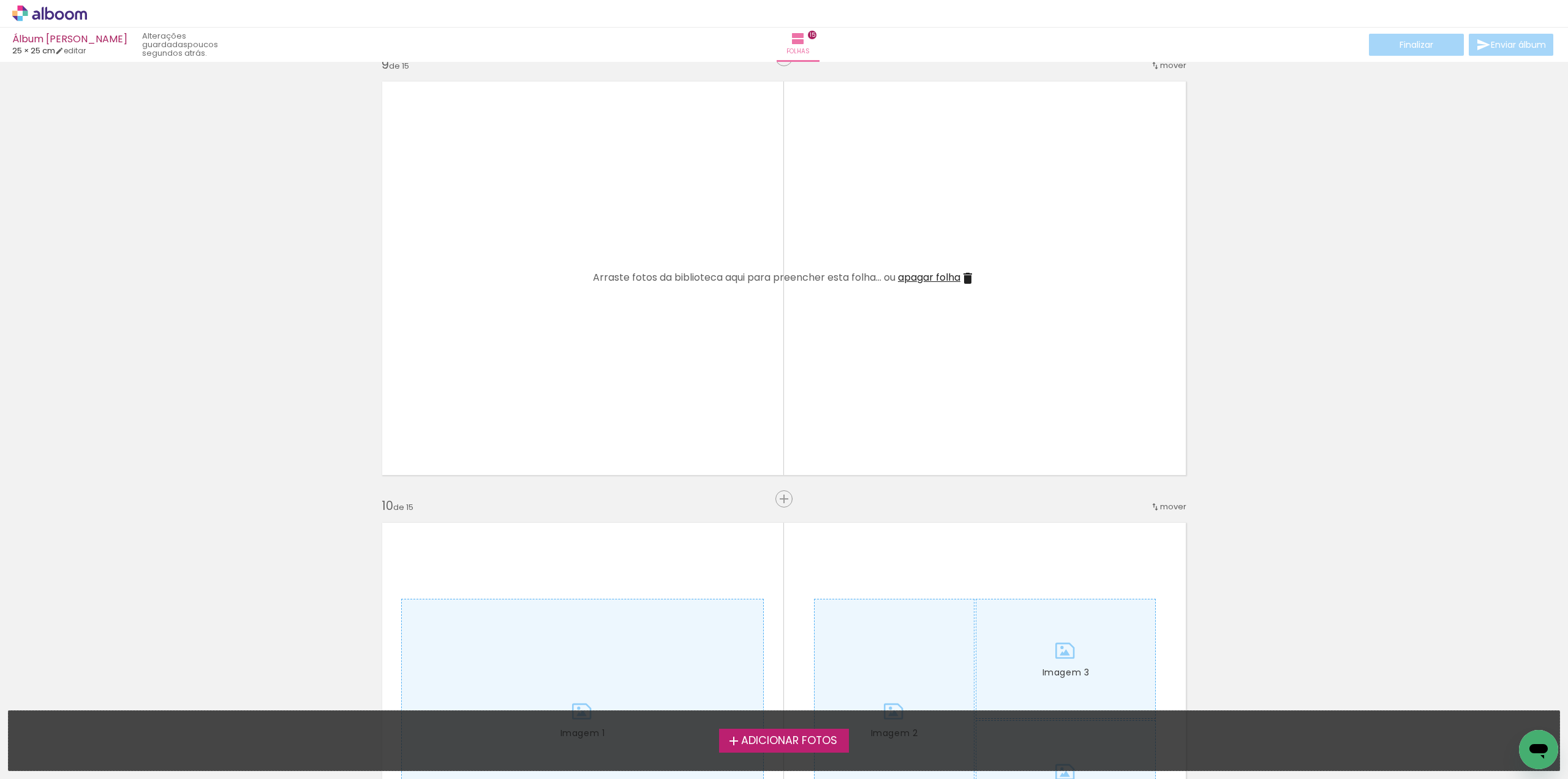
click at [936, 280] on span "apagar folha" at bounding box center [929, 277] width 62 height 14
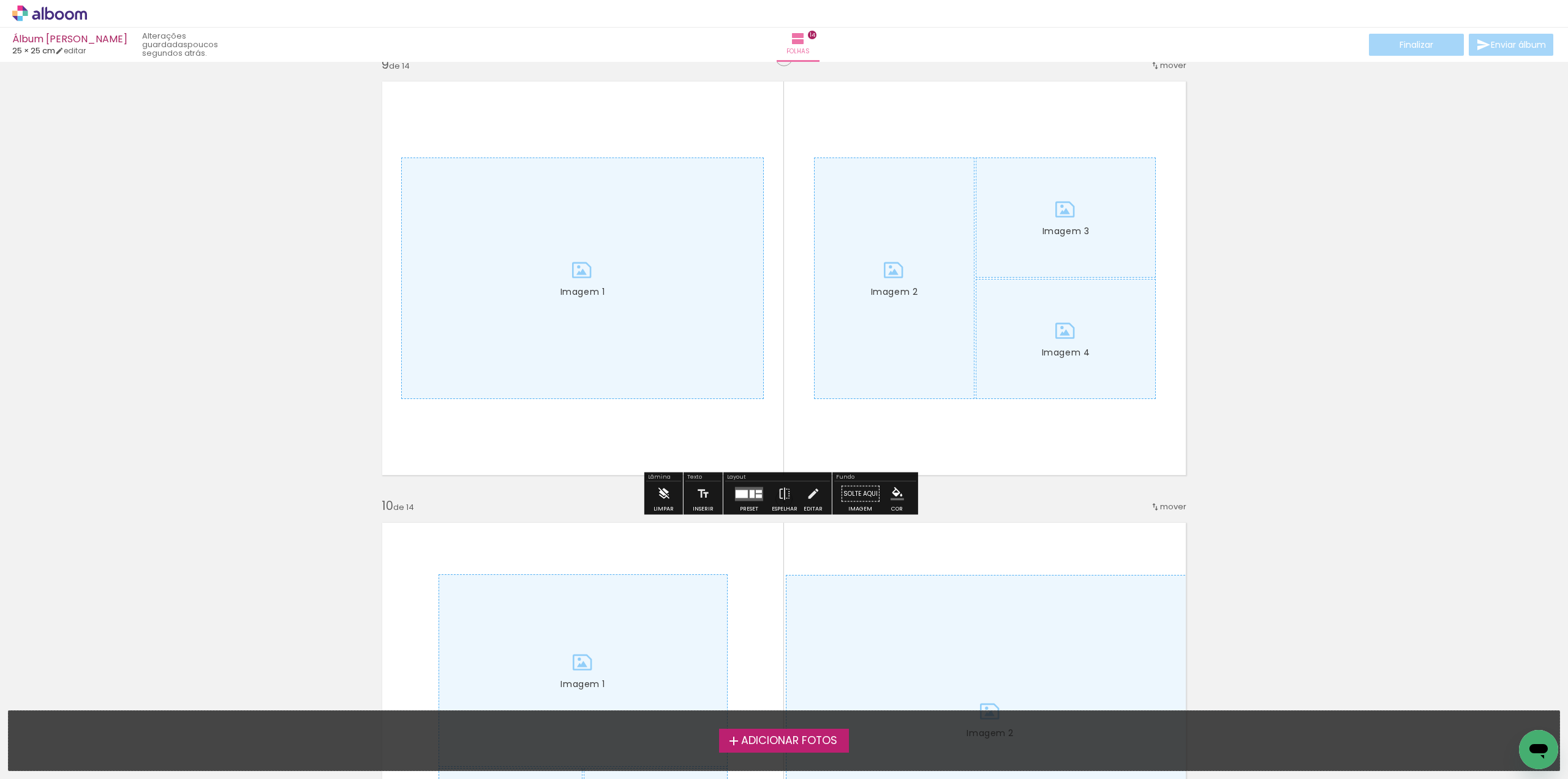
click at [656, 495] on paper-button "Limpar" at bounding box center [663, 497] width 26 height 31
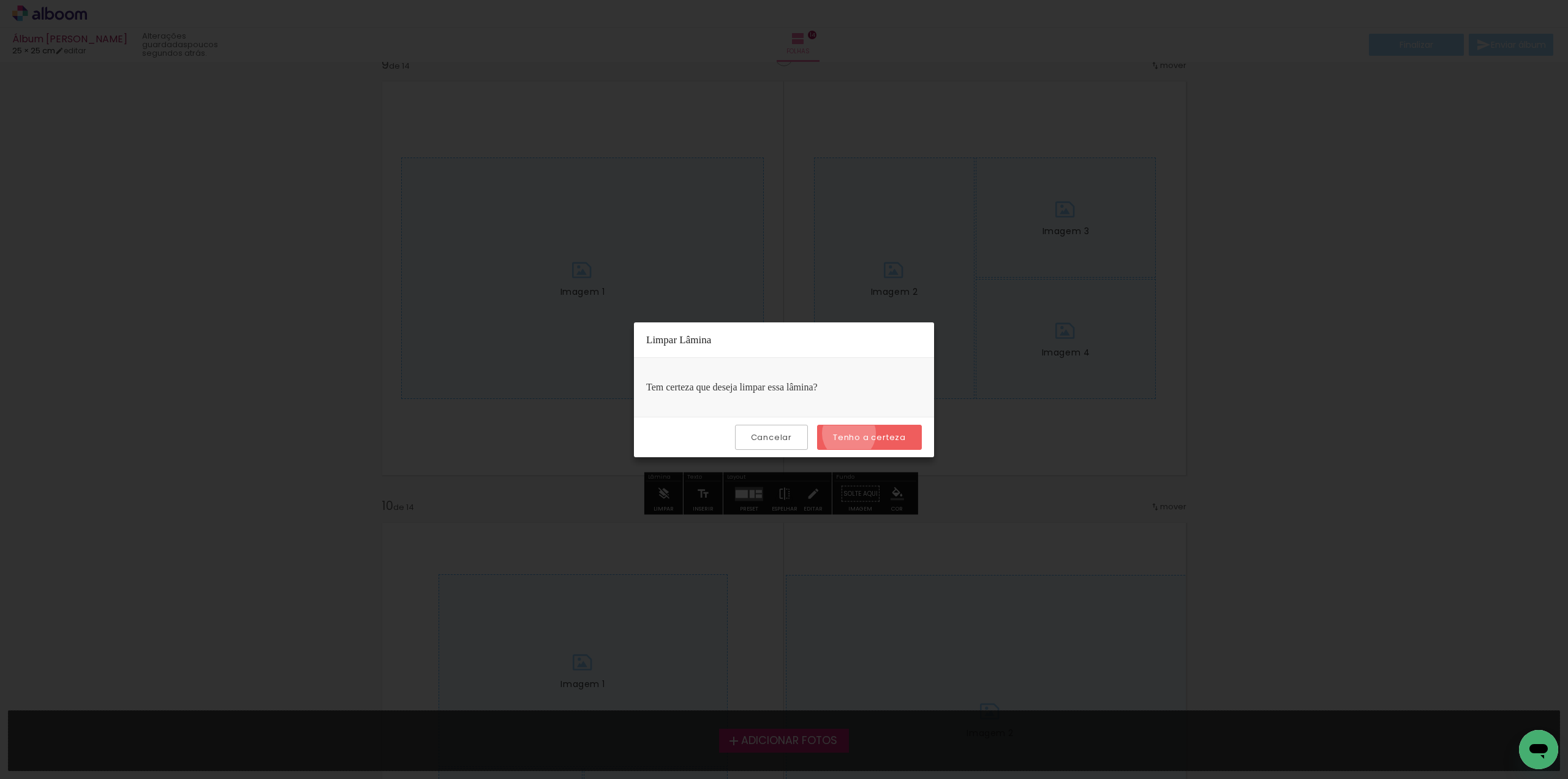
click at [0, 0] on slot "Tenho a certeza" at bounding box center [0, 0] width 0 height 0
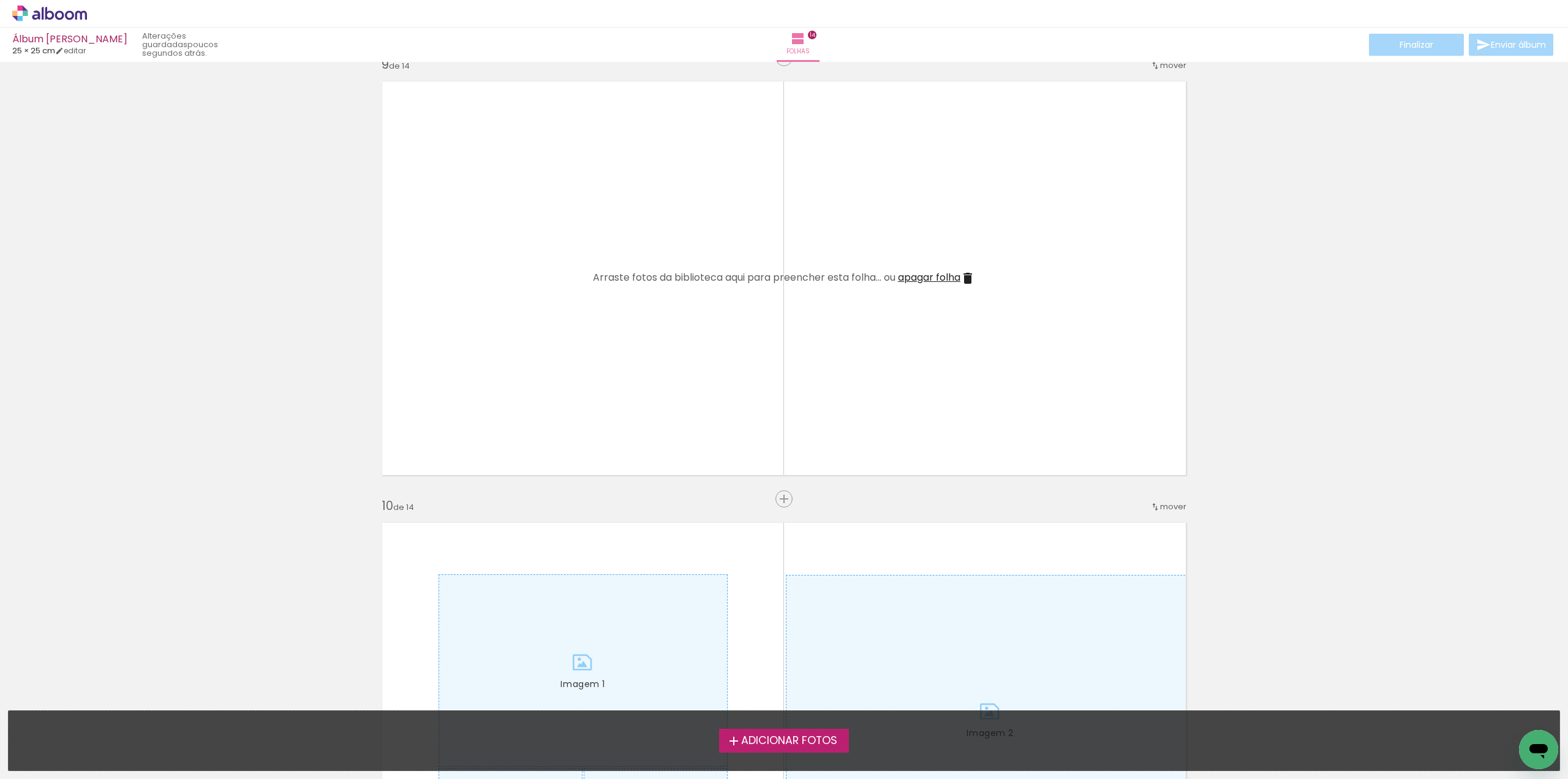
click at [936, 277] on span "apagar folha" at bounding box center [929, 277] width 62 height 14
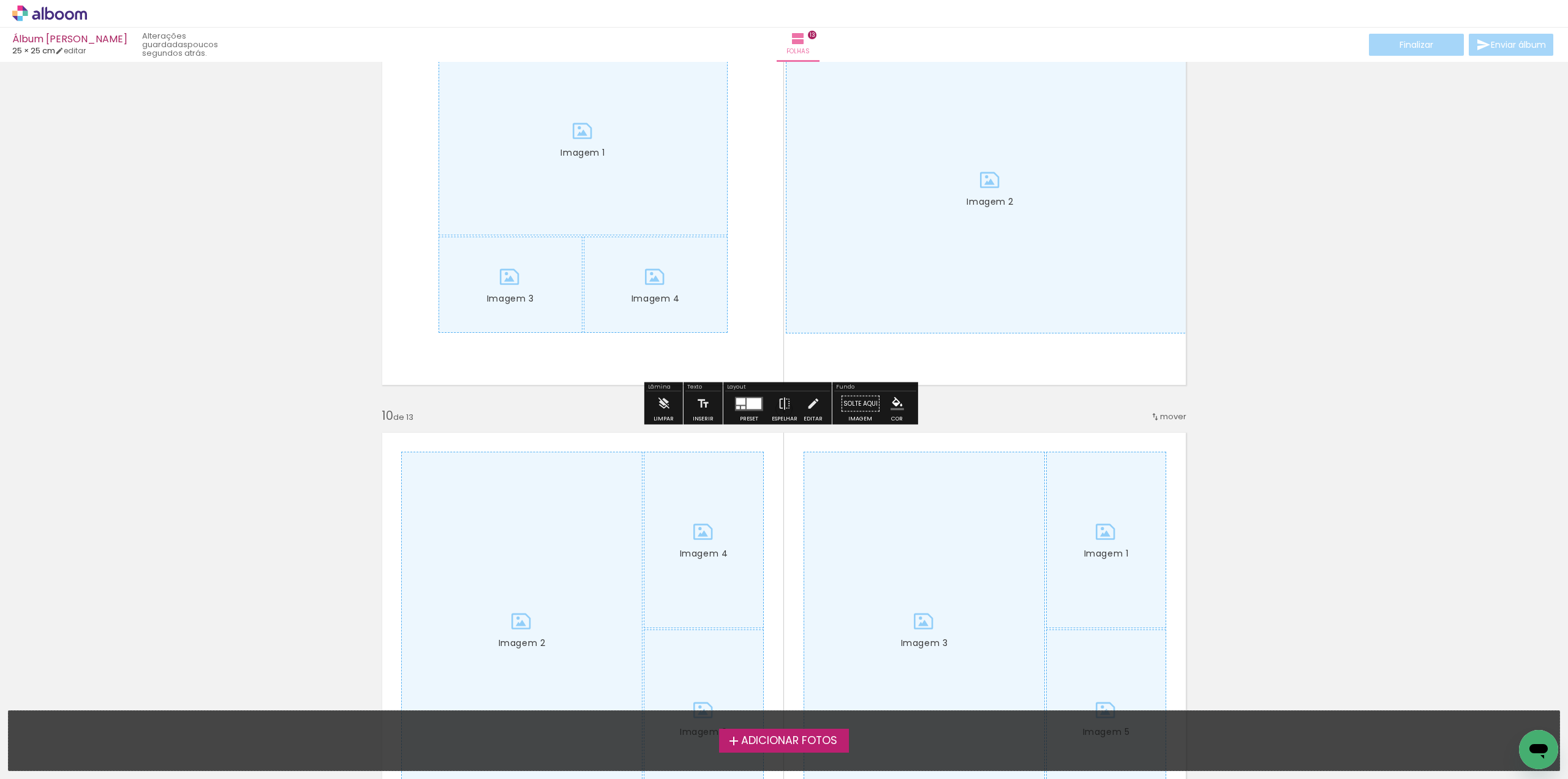
scroll to position [3677, 0]
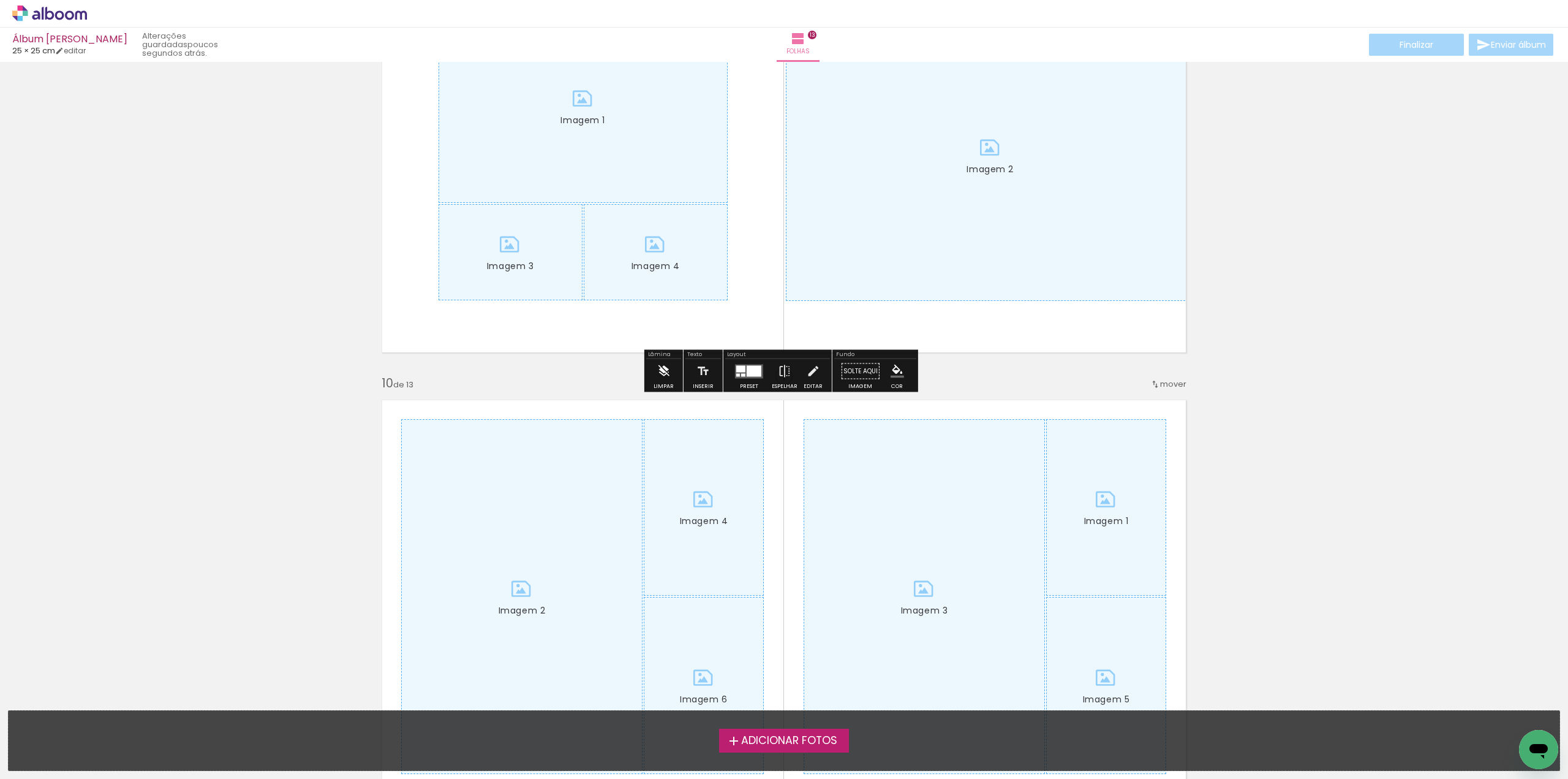
click at [664, 366] on iron-icon at bounding box center [663, 371] width 13 height 25
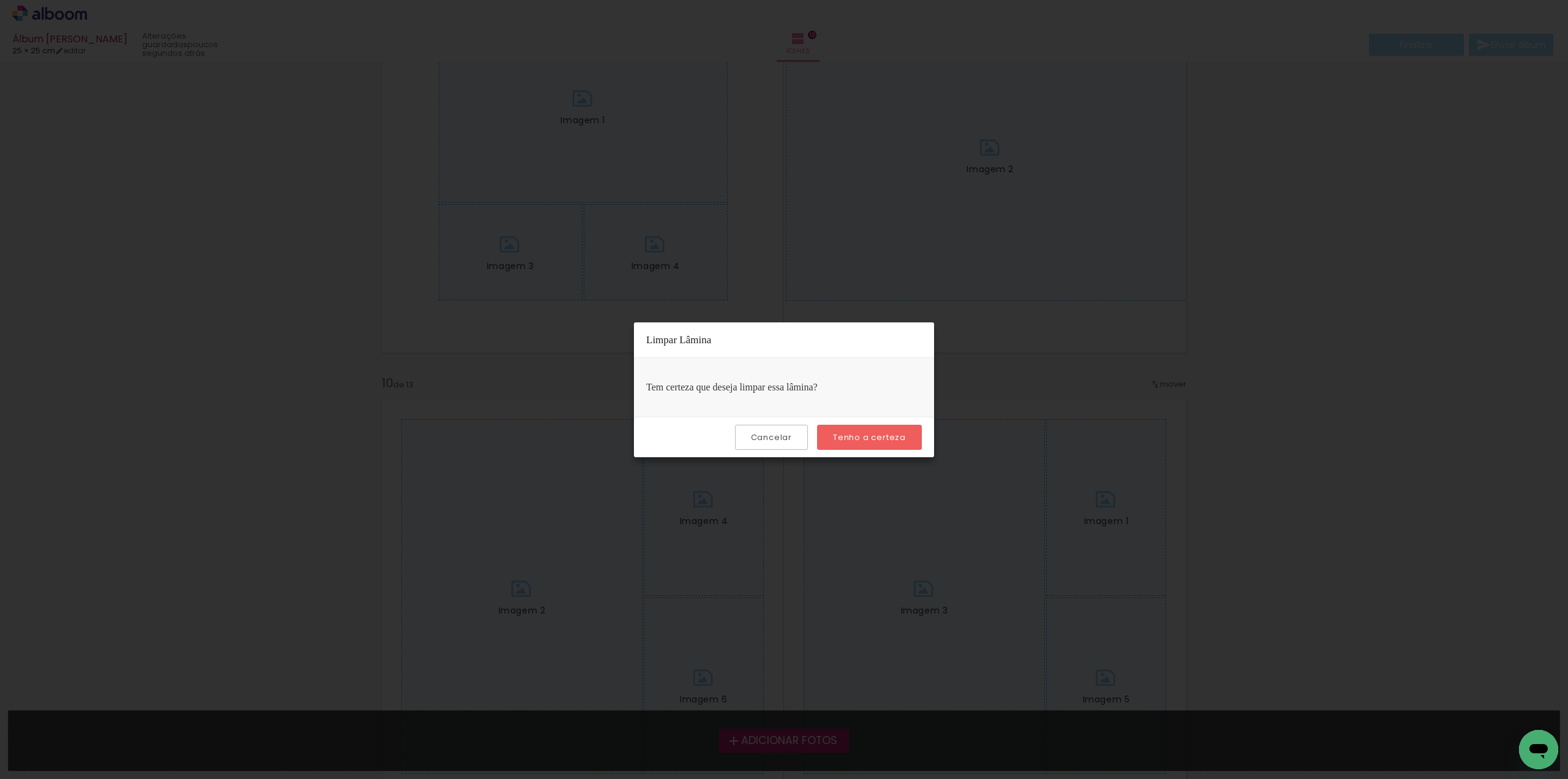
click at [0, 0] on slot "Tenho a certeza" at bounding box center [0, 0] width 0 height 0
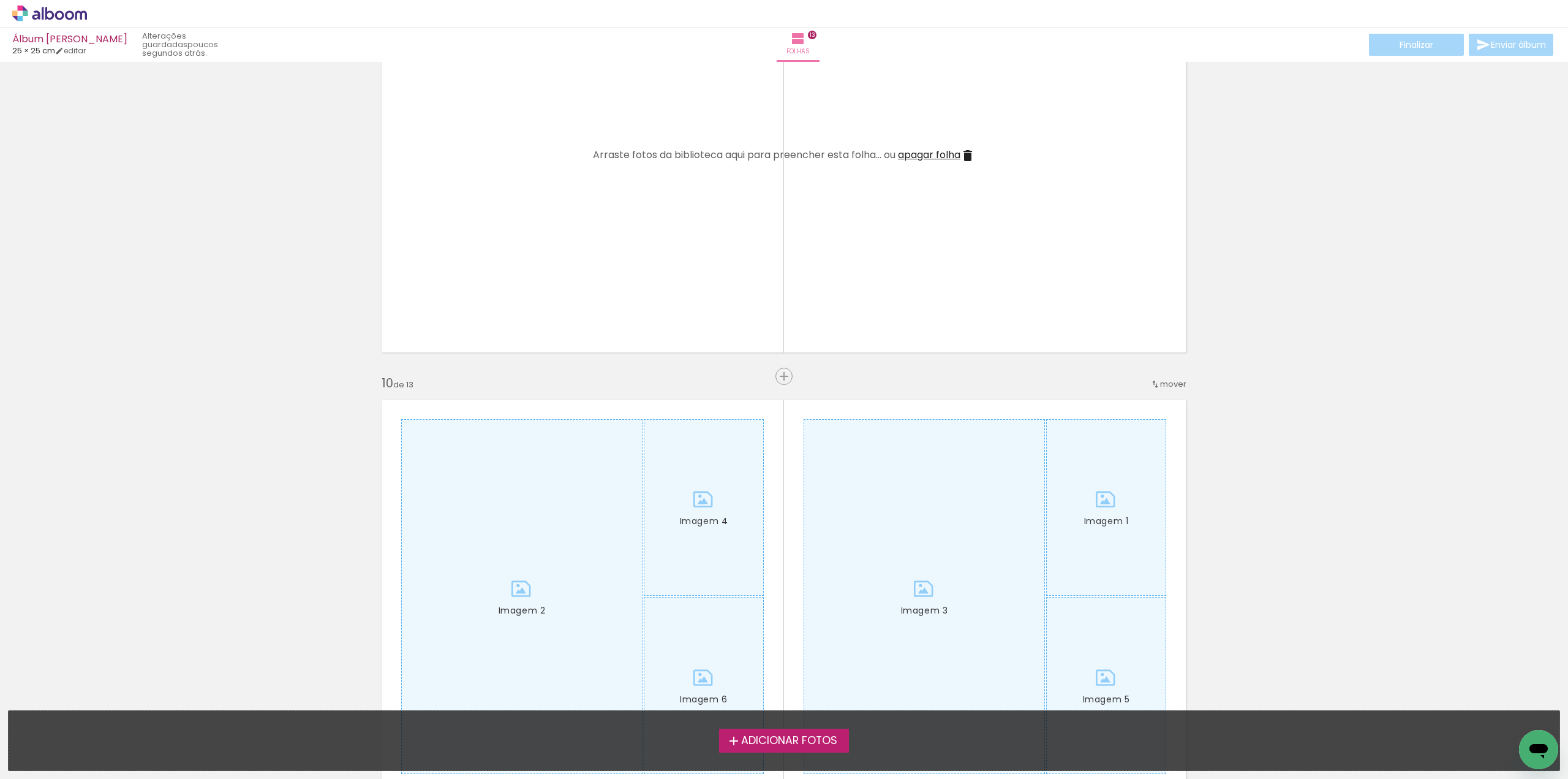
click at [938, 151] on span "apagar folha" at bounding box center [929, 154] width 62 height 14
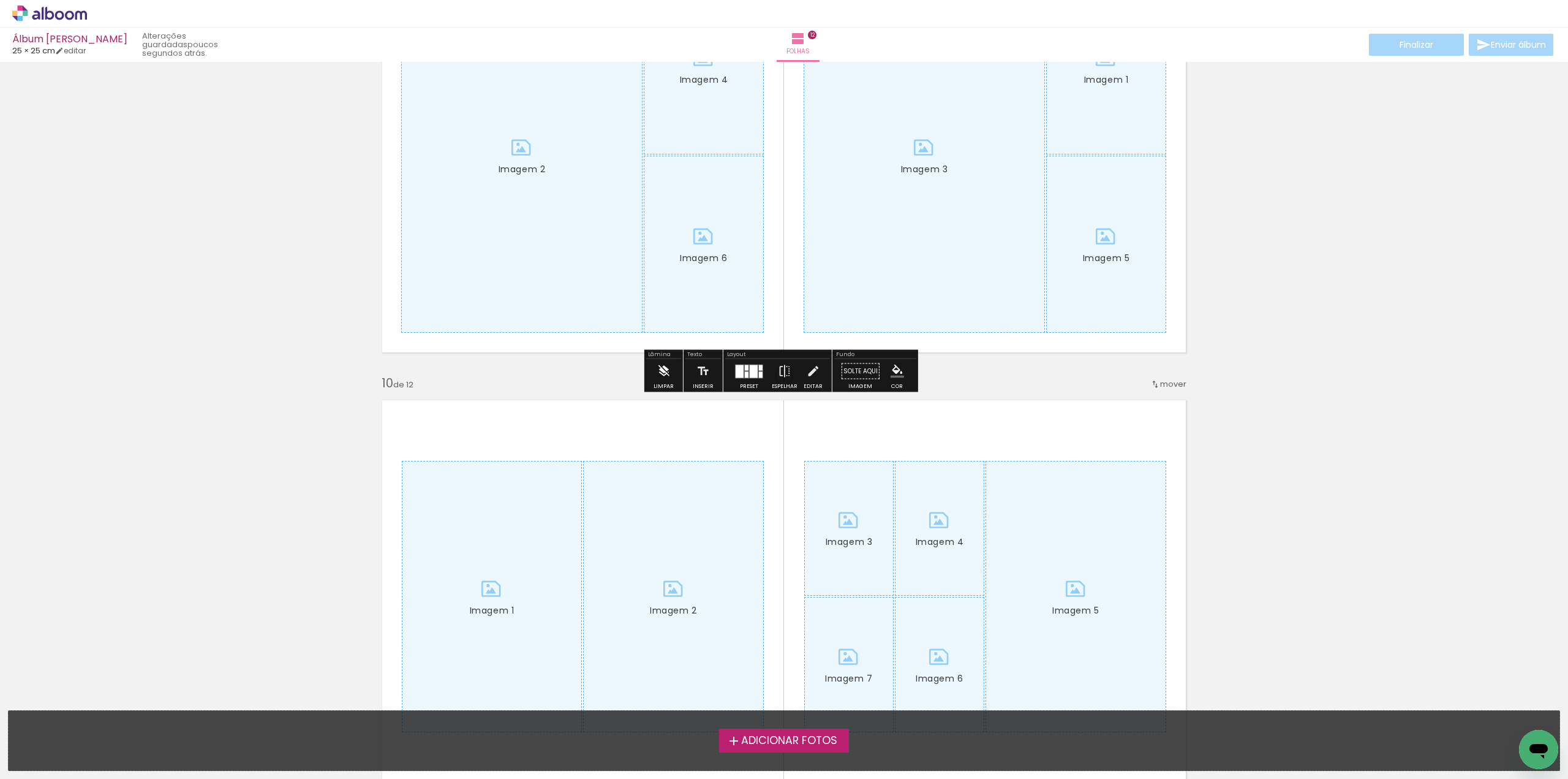
click at [663, 372] on iron-icon at bounding box center [663, 371] width 13 height 25
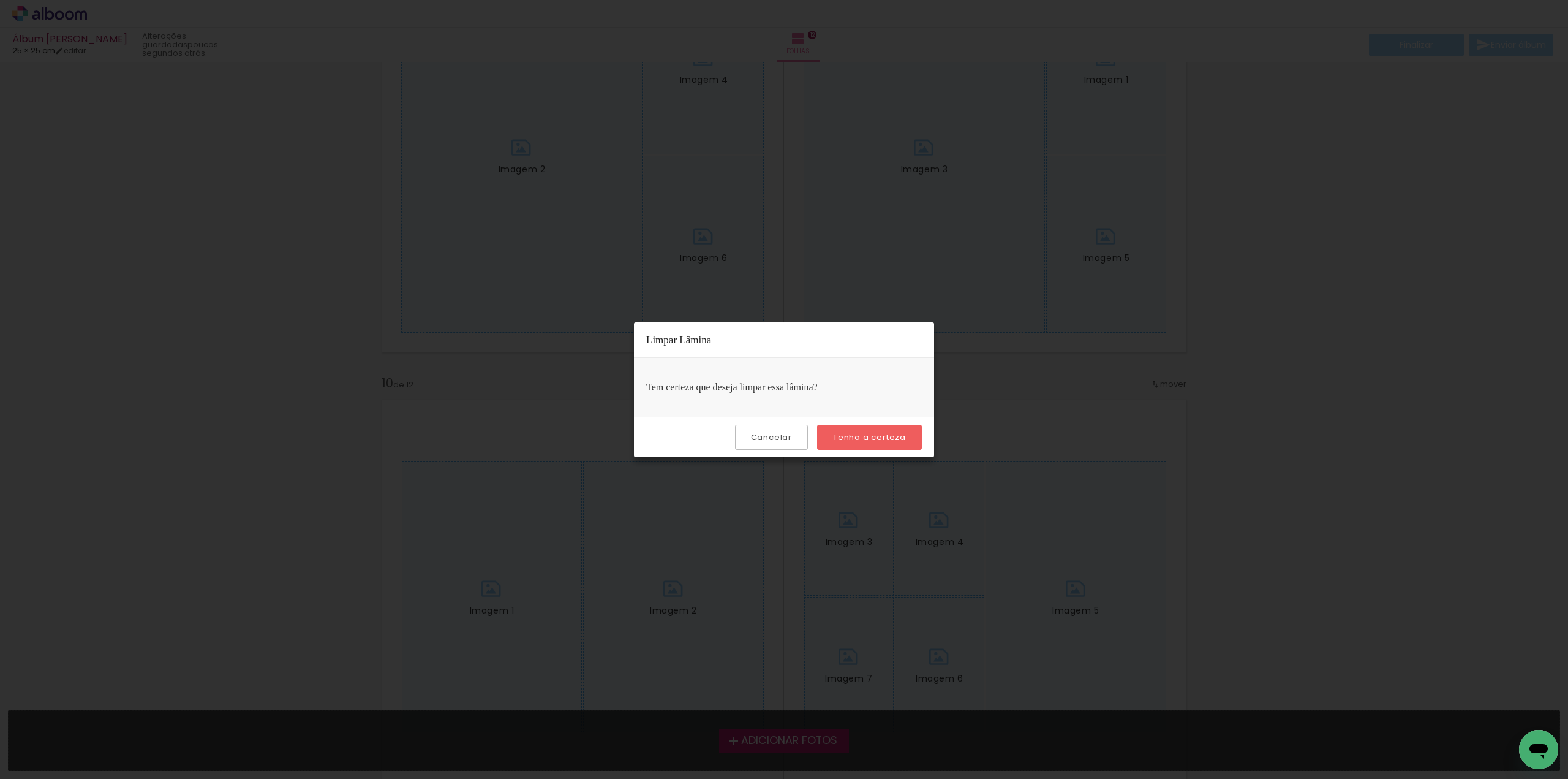
click at [0, 0] on slot "Tenho a certeza" at bounding box center [0, 0] width 0 height 0
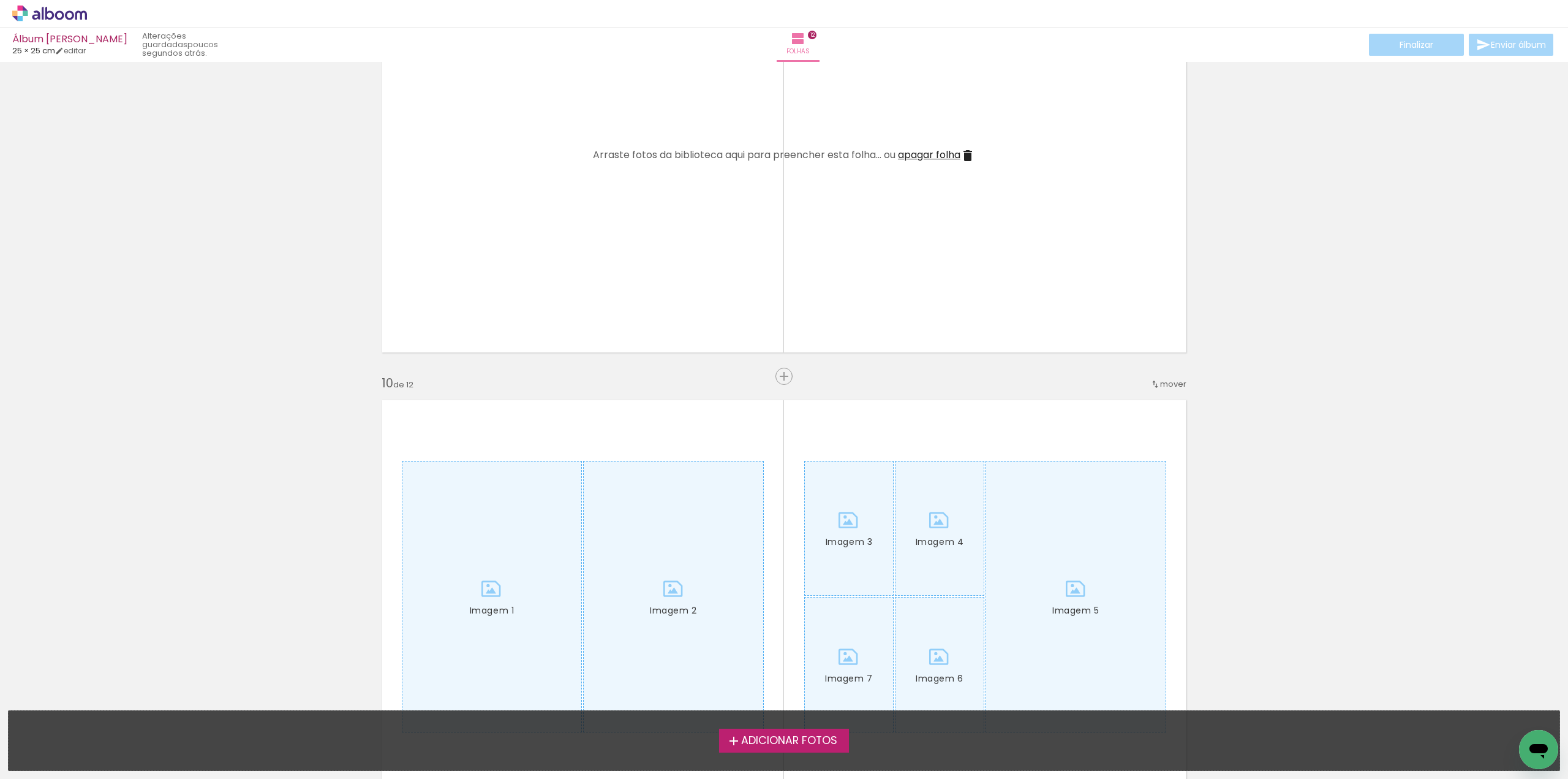
click at [931, 151] on span "apagar folha" at bounding box center [929, 154] width 62 height 14
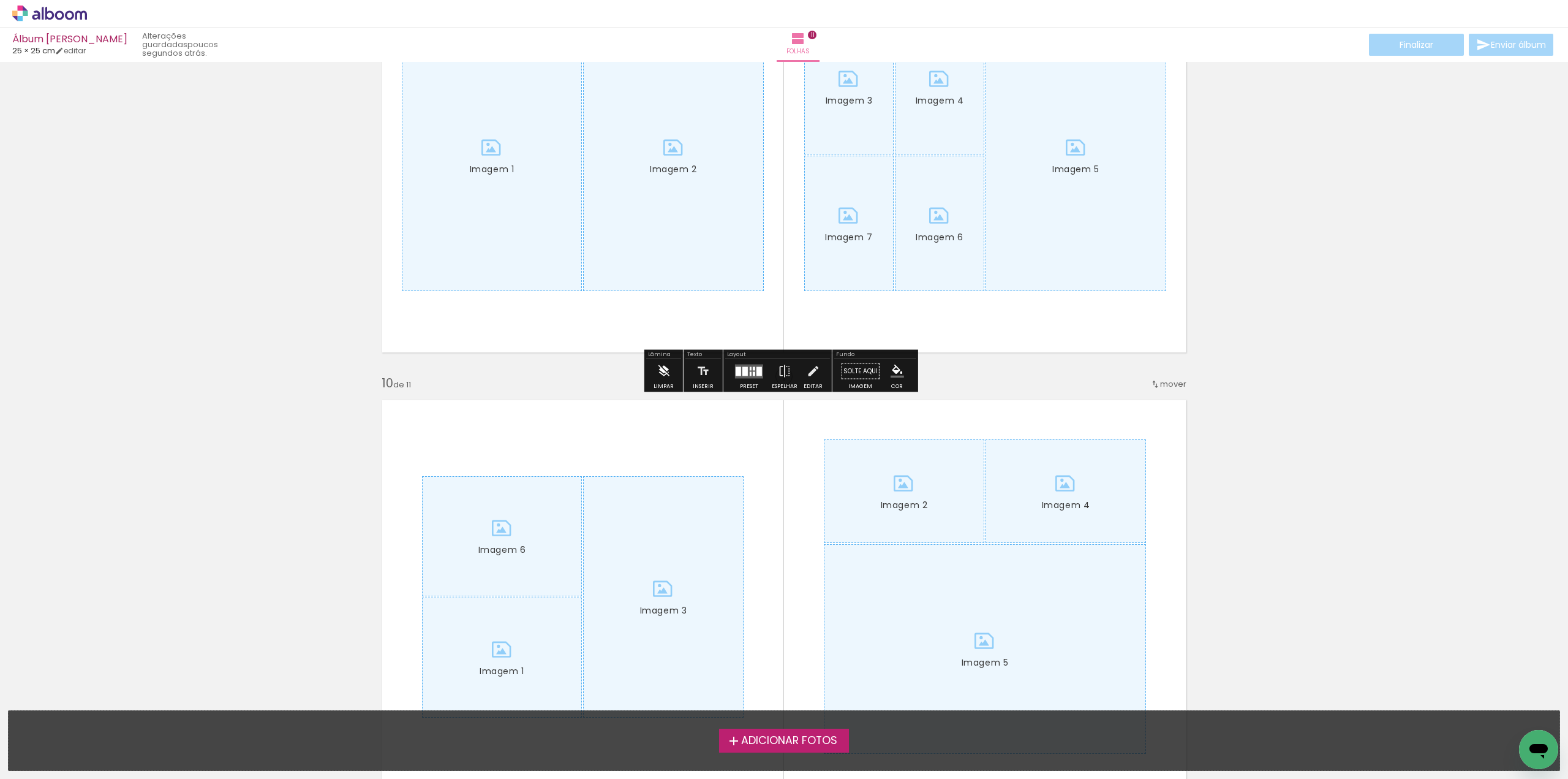
click at [662, 372] on iron-icon at bounding box center [663, 371] width 13 height 25
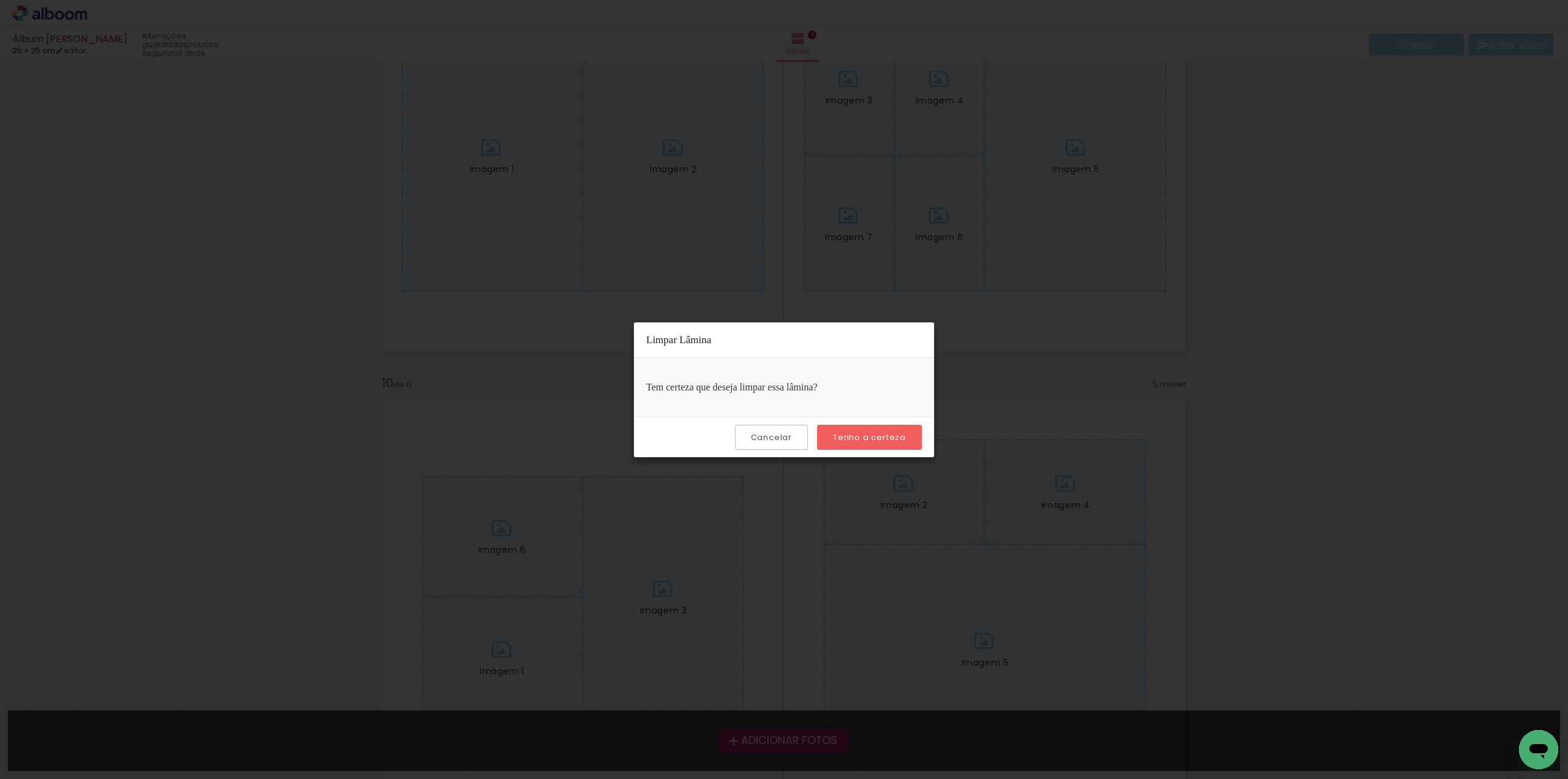
click at [0, 0] on slot "Tenho a certeza" at bounding box center [0, 0] width 0 height 0
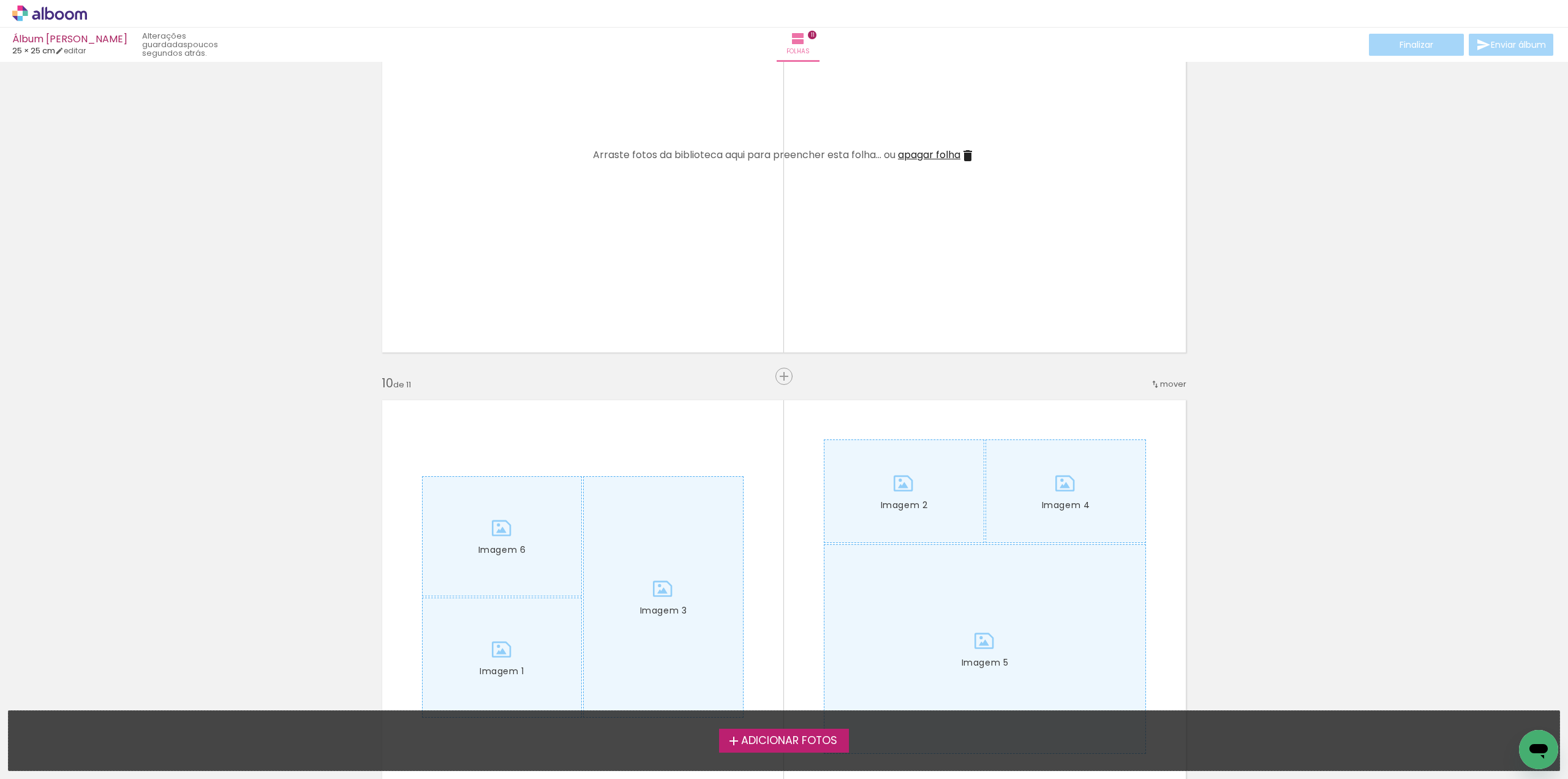
click at [933, 154] on span "apagar folha" at bounding box center [929, 154] width 62 height 14
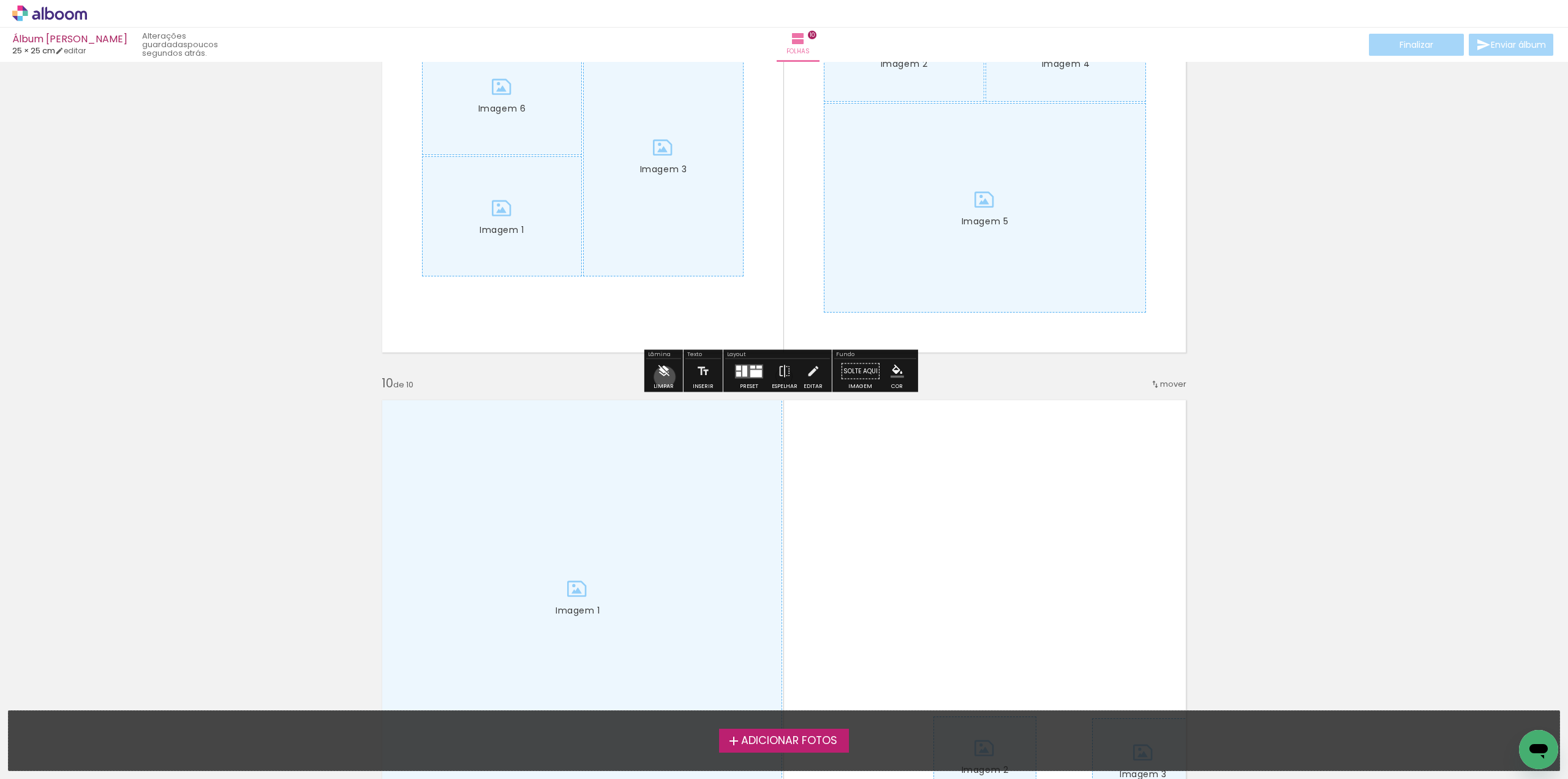
click at [665, 377] on iron-icon at bounding box center [663, 371] width 13 height 25
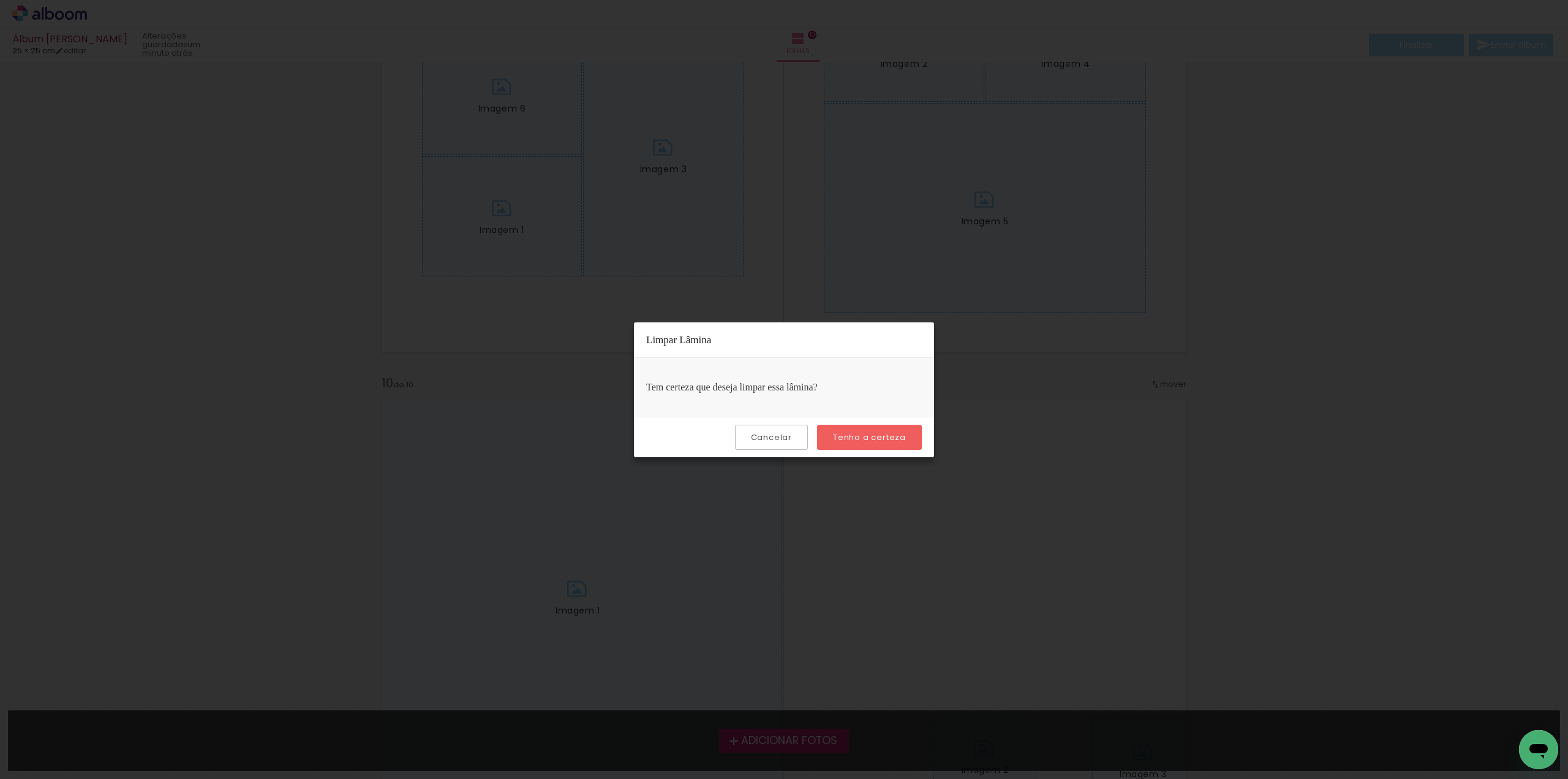
click at [884, 446] on paper-button "Tenho a certeza" at bounding box center [870, 437] width 105 height 25
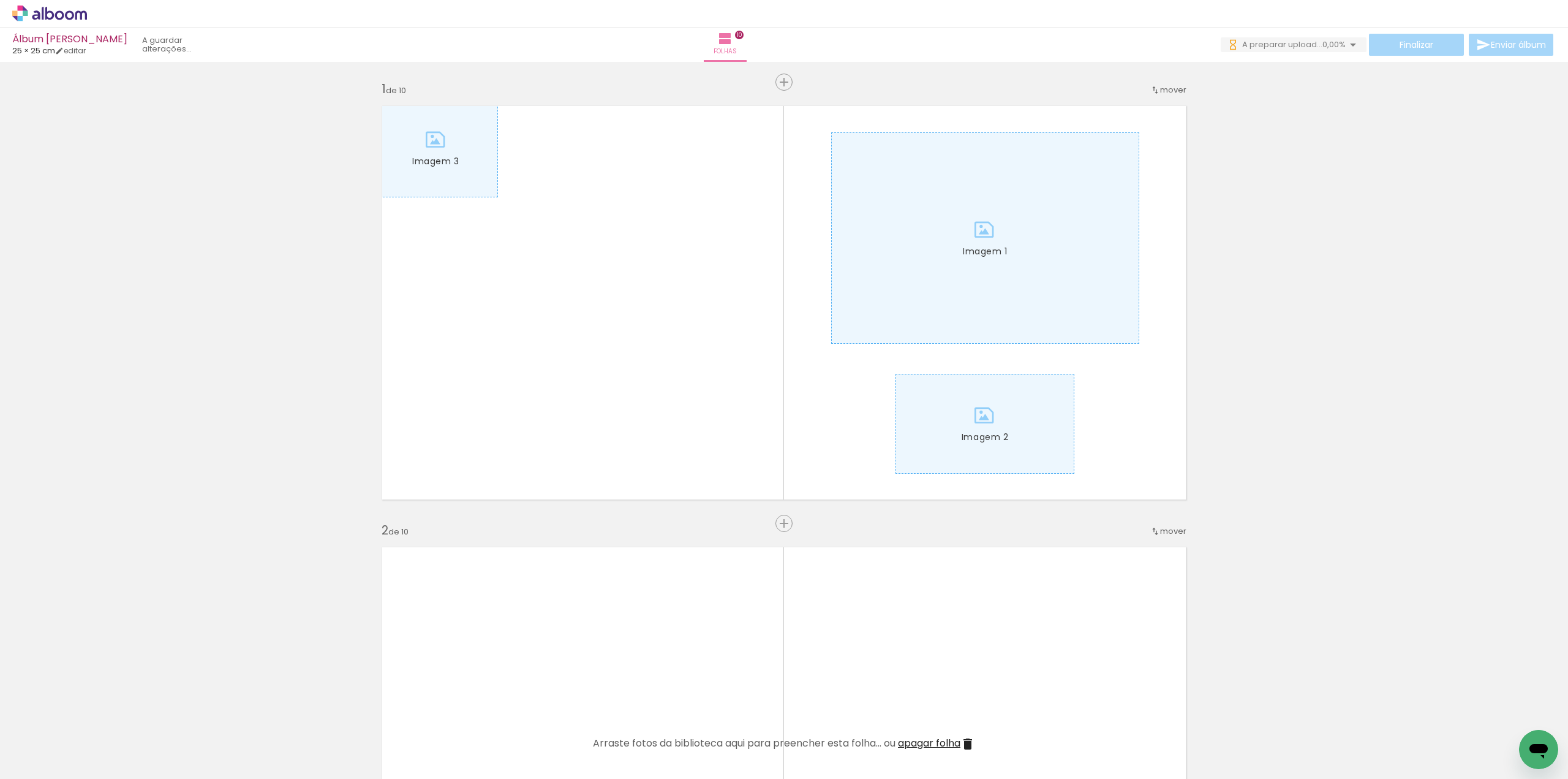
scroll to position [0, 0]
click at [57, 743] on input "Todas as fotos" at bounding box center [34, 742] width 47 height 11
click at [61, 735] on paper-item "Não utilizadas" at bounding box center [39, 738] width 63 height 11
type input "Não utilizadas"
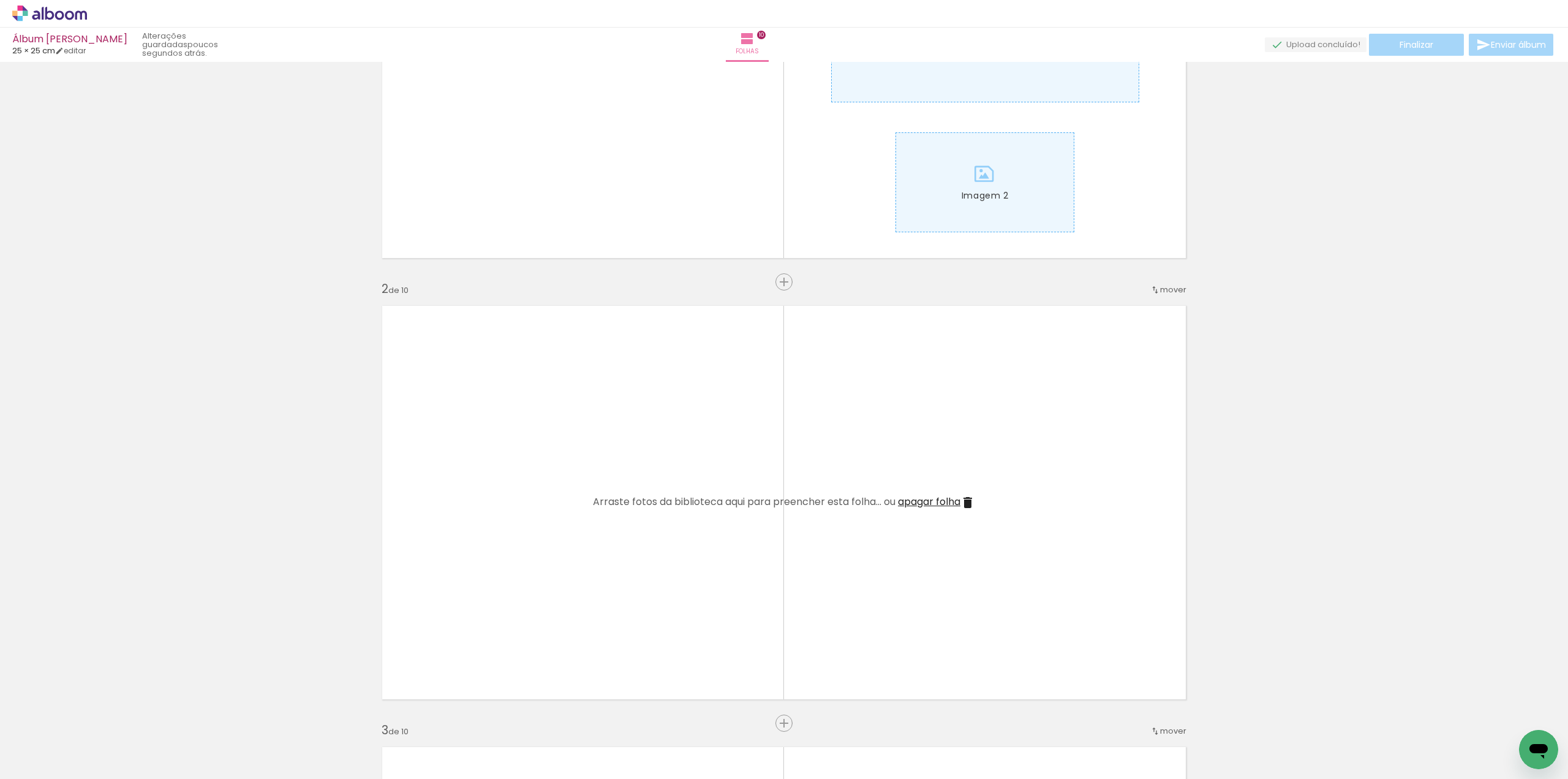
scroll to position [245, 0]
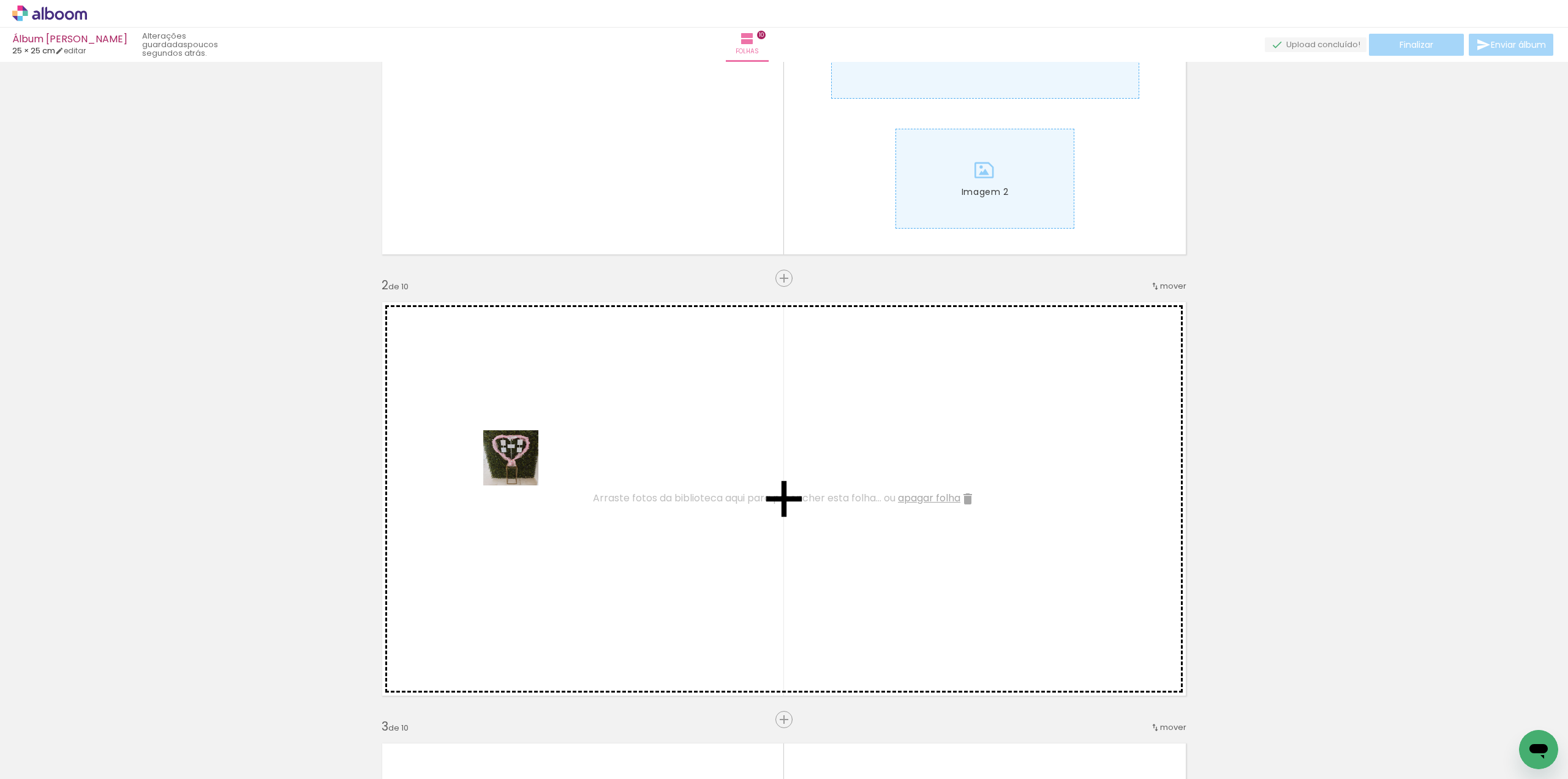
drag, startPoint x: 200, startPoint y: 739, endPoint x: 521, endPoint y: 466, distance: 421.4
click at [521, 466] on quentale-workspace at bounding box center [784, 389] width 1568 height 779
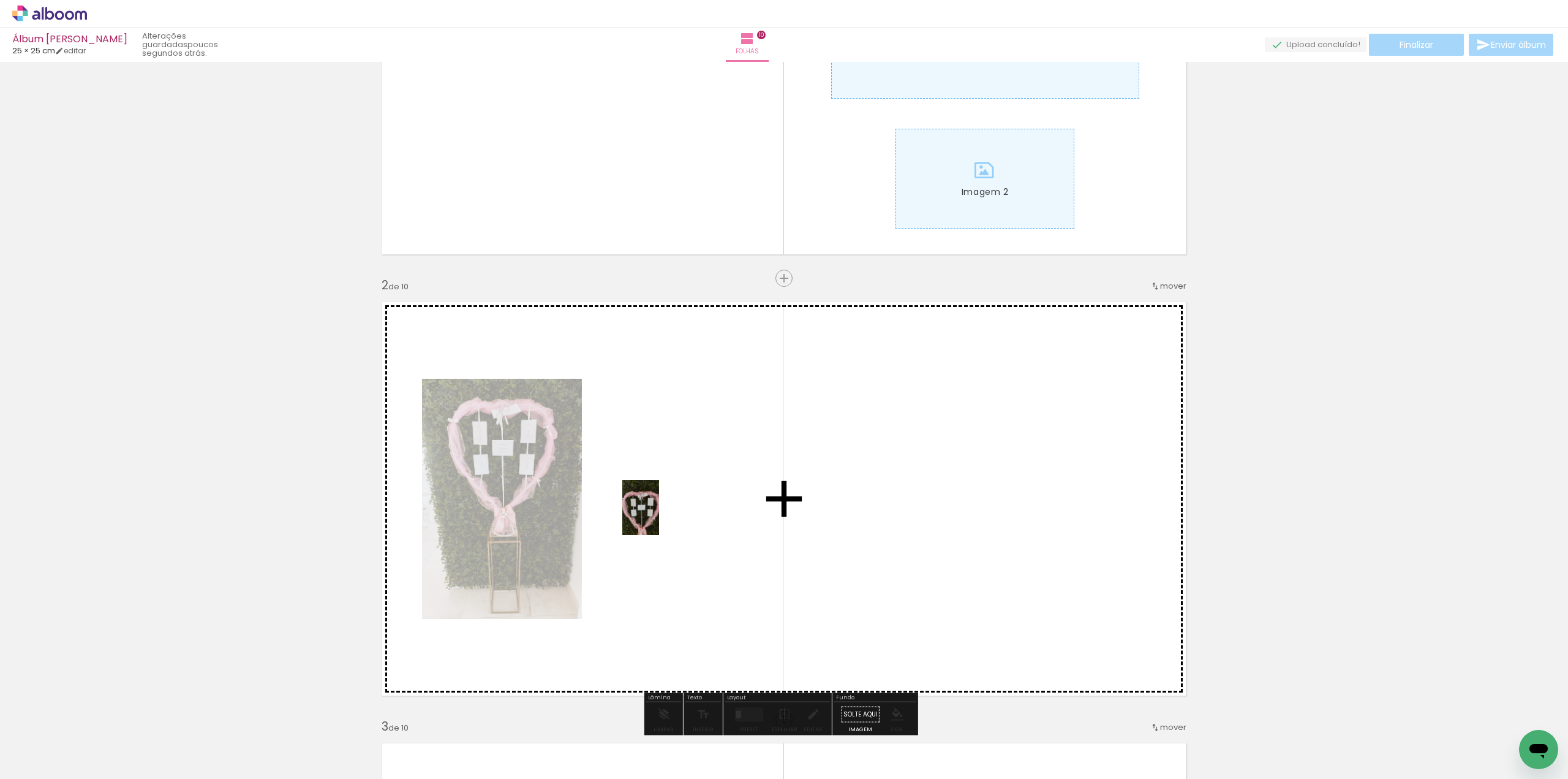
drag, startPoint x: 228, startPoint y: 719, endPoint x: 664, endPoint y: 515, distance: 481.4
click at [664, 515] on quentale-workspace at bounding box center [784, 389] width 1568 height 779
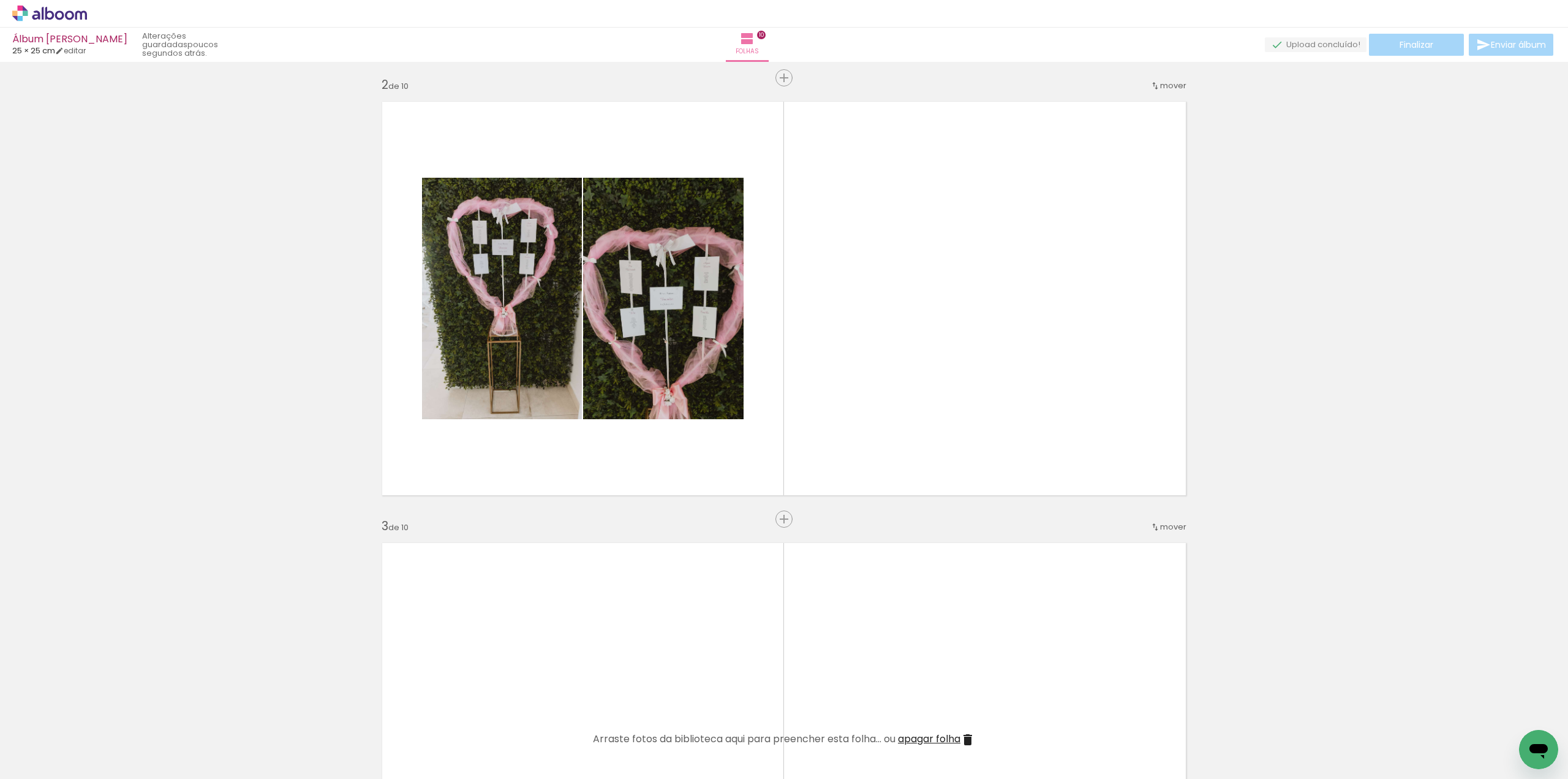
scroll to position [490, 0]
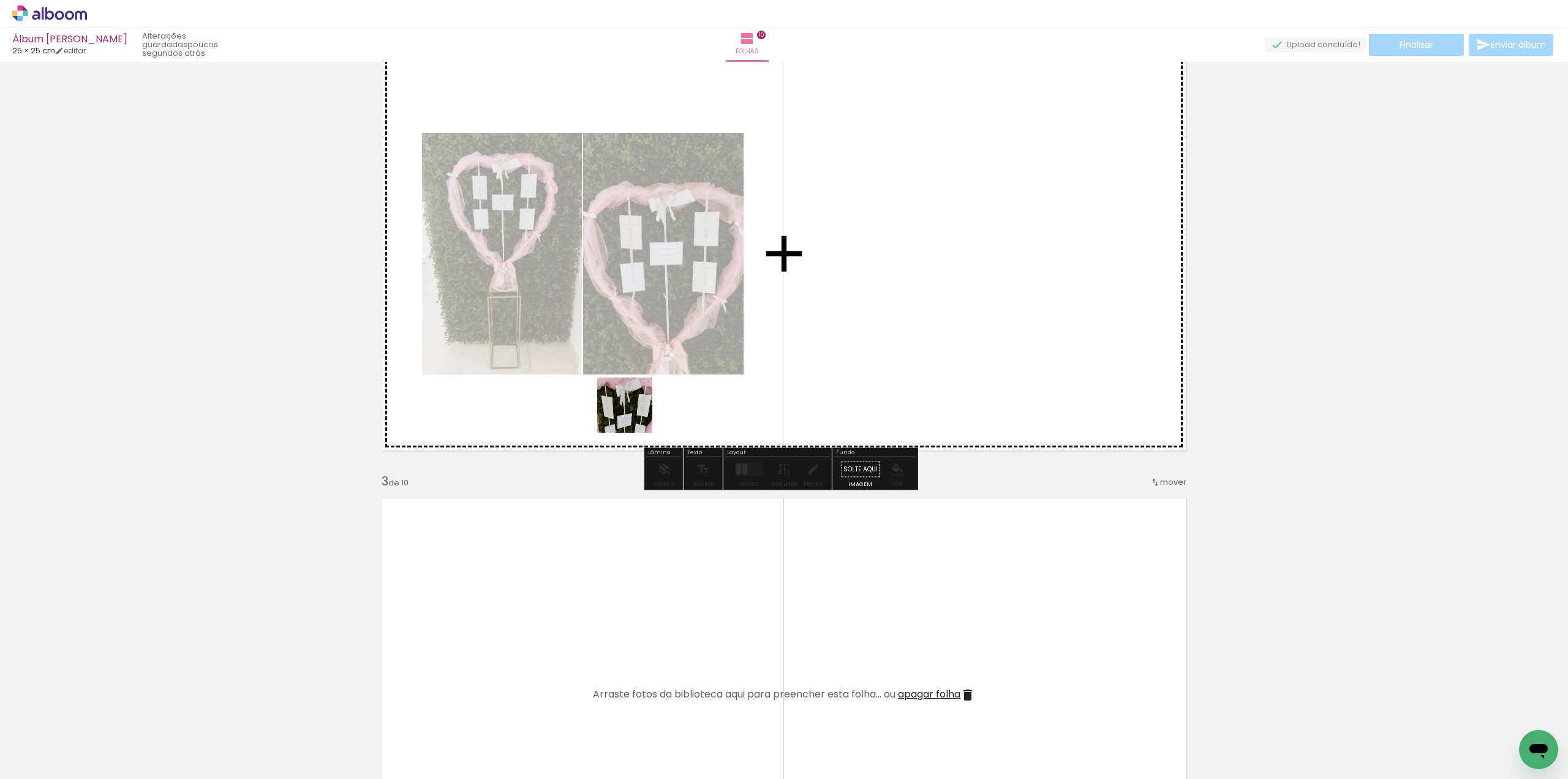
drag, startPoint x: 376, startPoint y: 617, endPoint x: 684, endPoint y: 333, distance: 419.0
click at [763, 294] on quentale-workspace at bounding box center [784, 389] width 1568 height 779
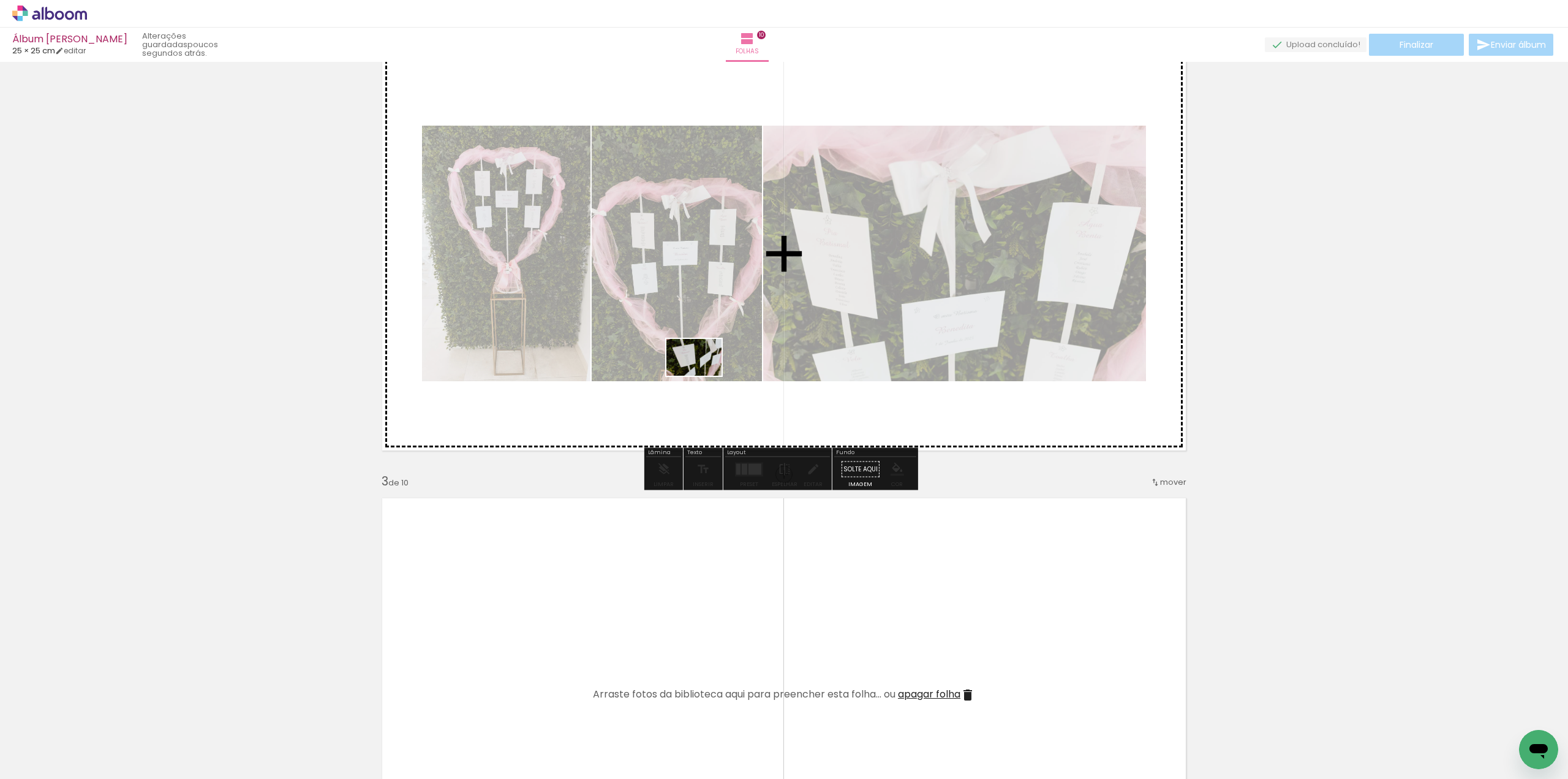
drag, startPoint x: 205, startPoint y: 732, endPoint x: 704, endPoint y: 380, distance: 610.7
click at [704, 376] on quentale-workspace at bounding box center [784, 389] width 1568 height 779
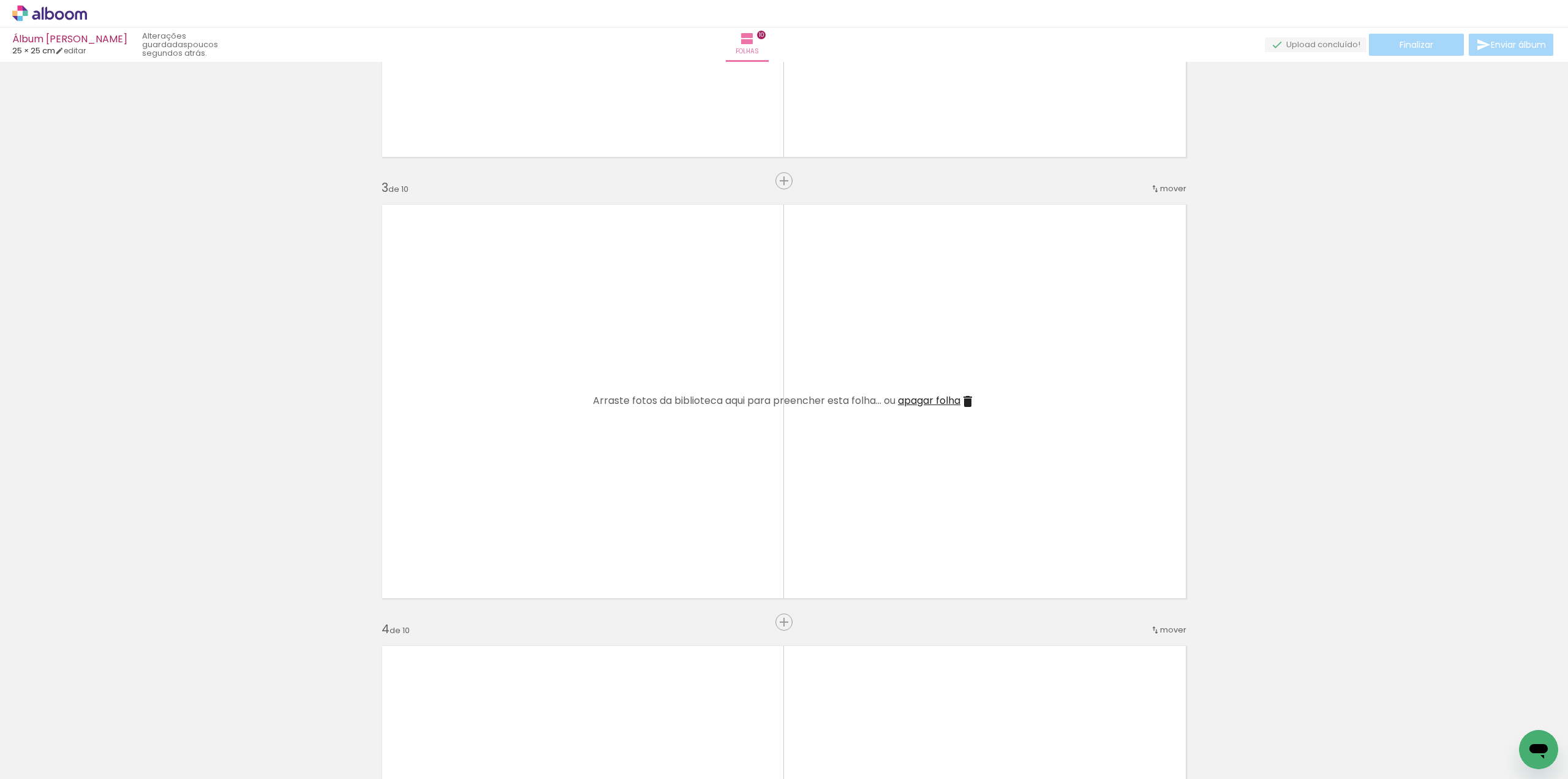
scroll to position [796, 0]
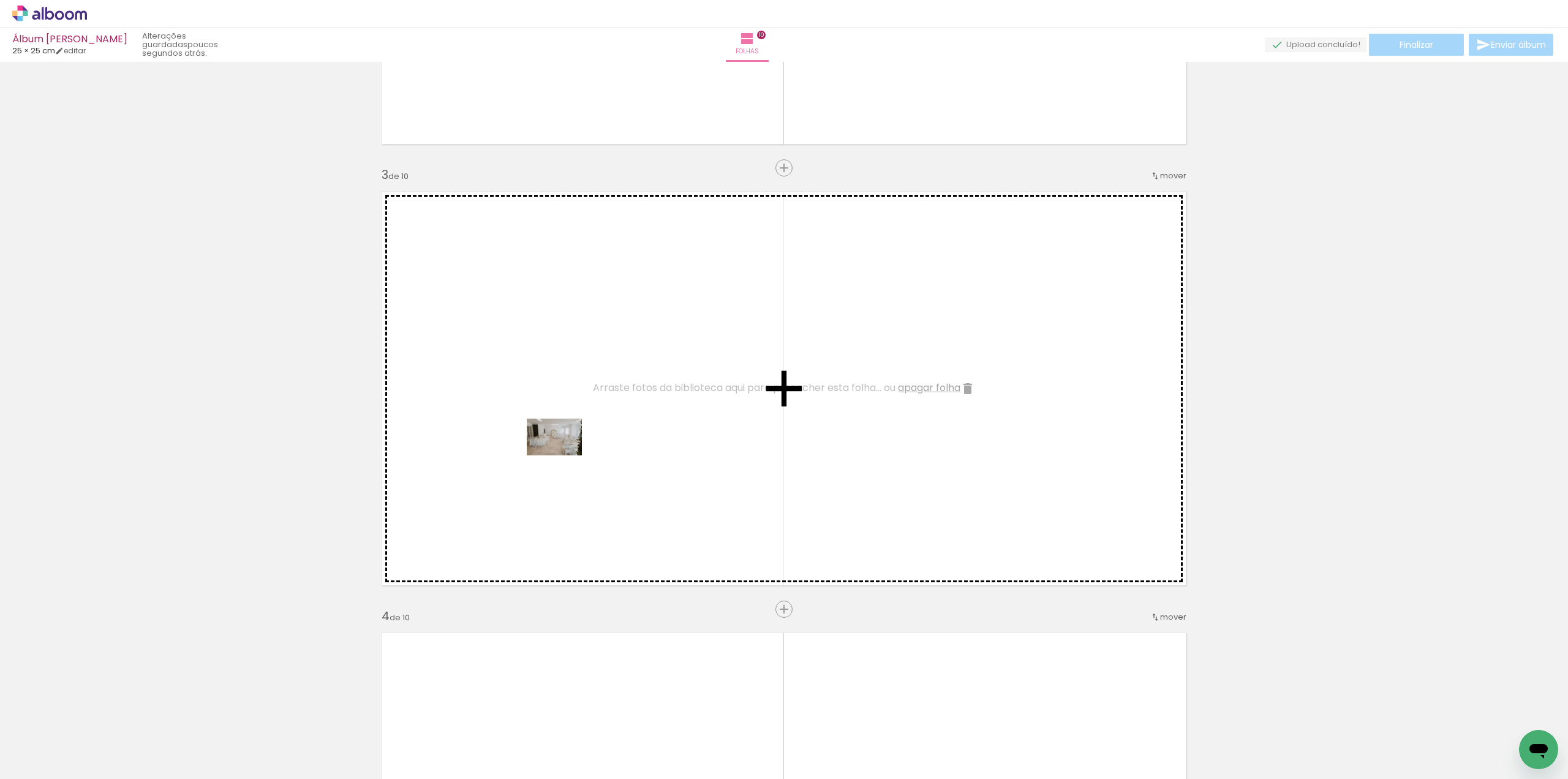
drag, startPoint x: 144, startPoint y: 728, endPoint x: 563, endPoint y: 455, distance: 500.1
click at [563, 455] on quentale-workspace at bounding box center [784, 389] width 1568 height 779
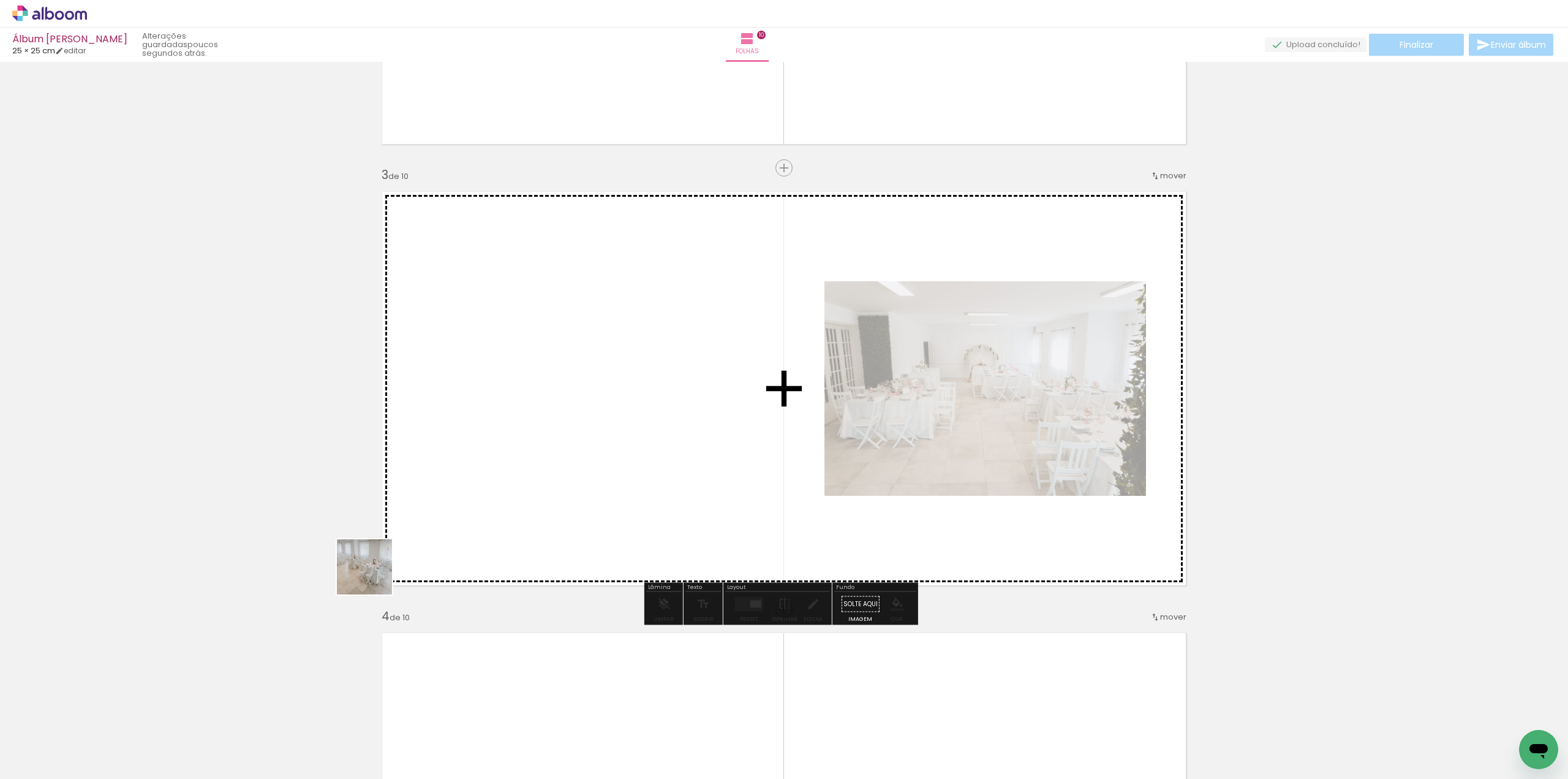
drag, startPoint x: 142, startPoint y: 718, endPoint x: 467, endPoint y: 505, distance: 388.6
click at [467, 505] on quentale-workspace at bounding box center [784, 389] width 1568 height 779
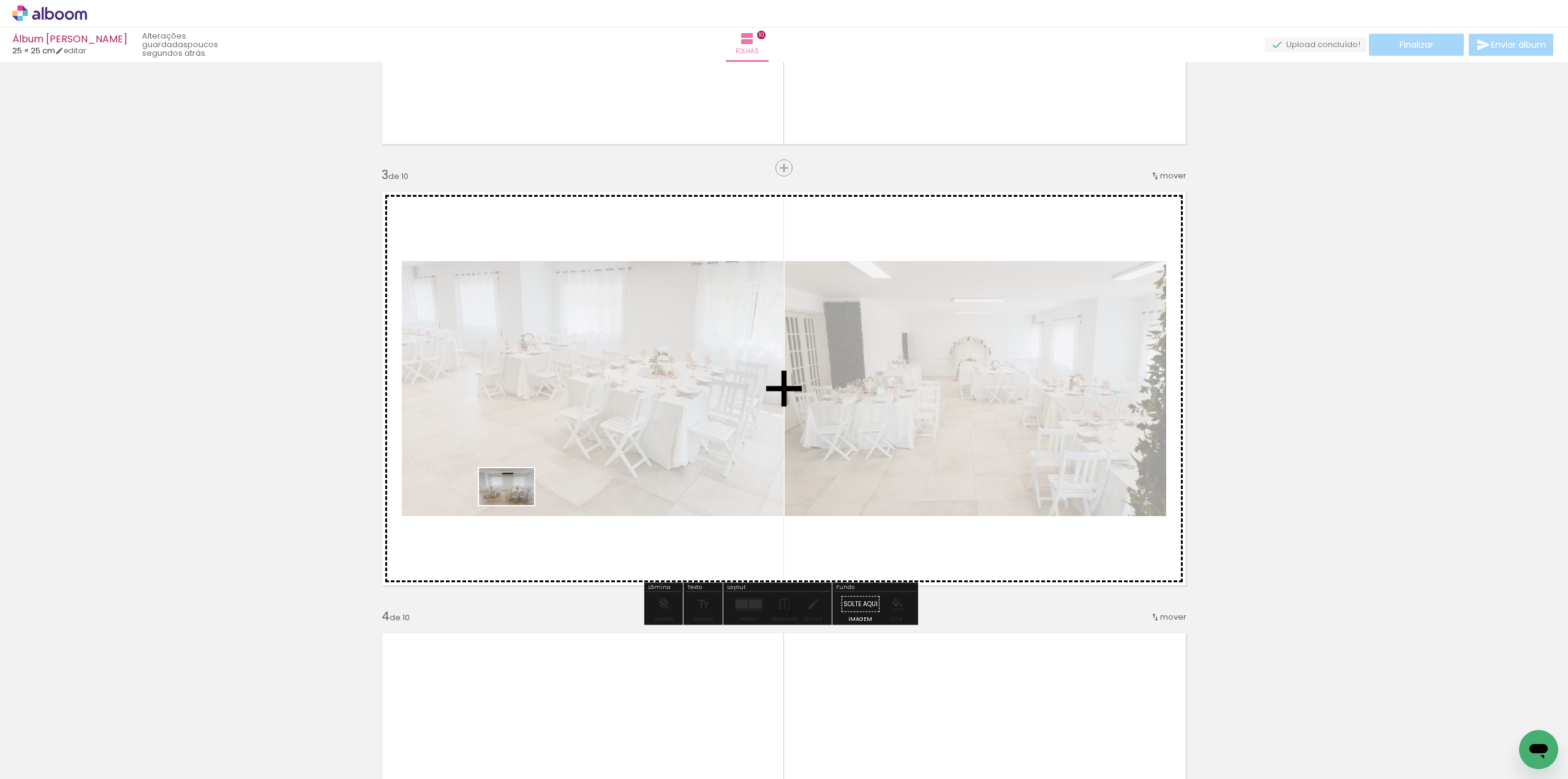
drag, startPoint x: 130, startPoint y: 748, endPoint x: 517, endPoint y: 510, distance: 454.3
click at [517, 503] on quentale-workspace at bounding box center [784, 389] width 1568 height 779
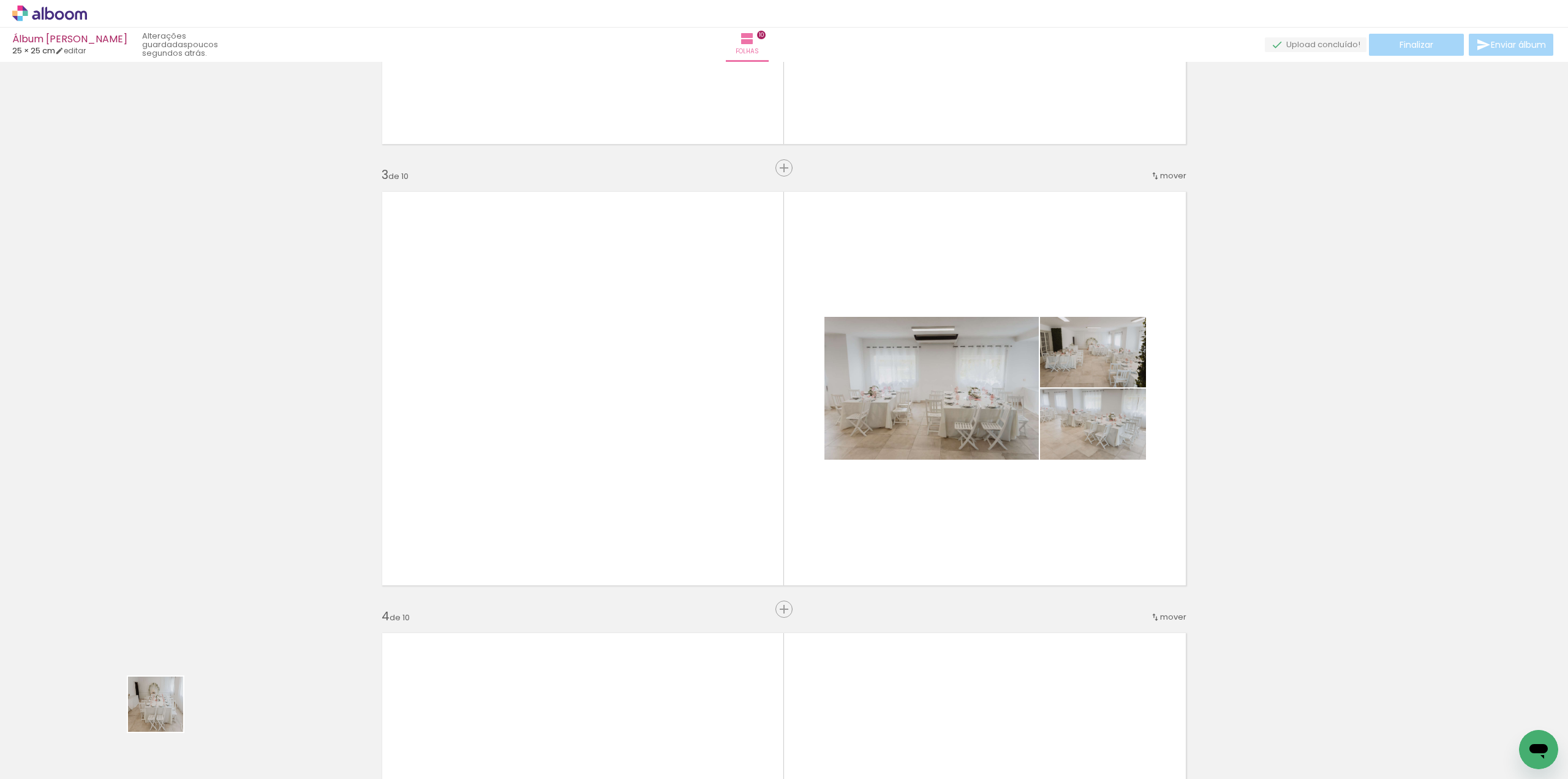
drag, startPoint x: 138, startPoint y: 738, endPoint x: 541, endPoint y: 491, distance: 472.7
click at [541, 491] on quentale-workspace at bounding box center [784, 389] width 1568 height 779
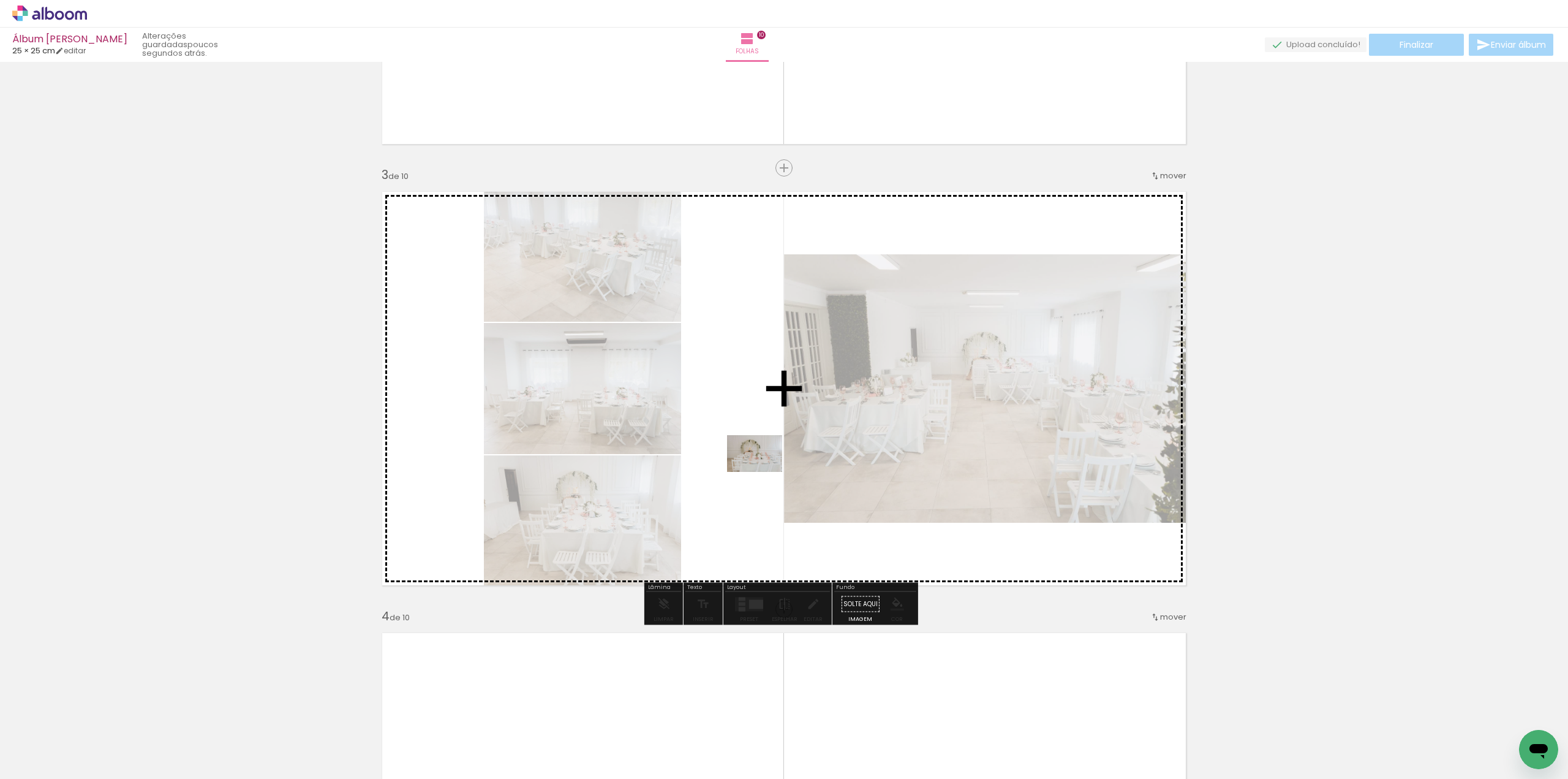
drag, startPoint x: 135, startPoint y: 735, endPoint x: 764, endPoint y: 472, distance: 681.8
click at [764, 472] on quentale-workspace at bounding box center [784, 389] width 1568 height 779
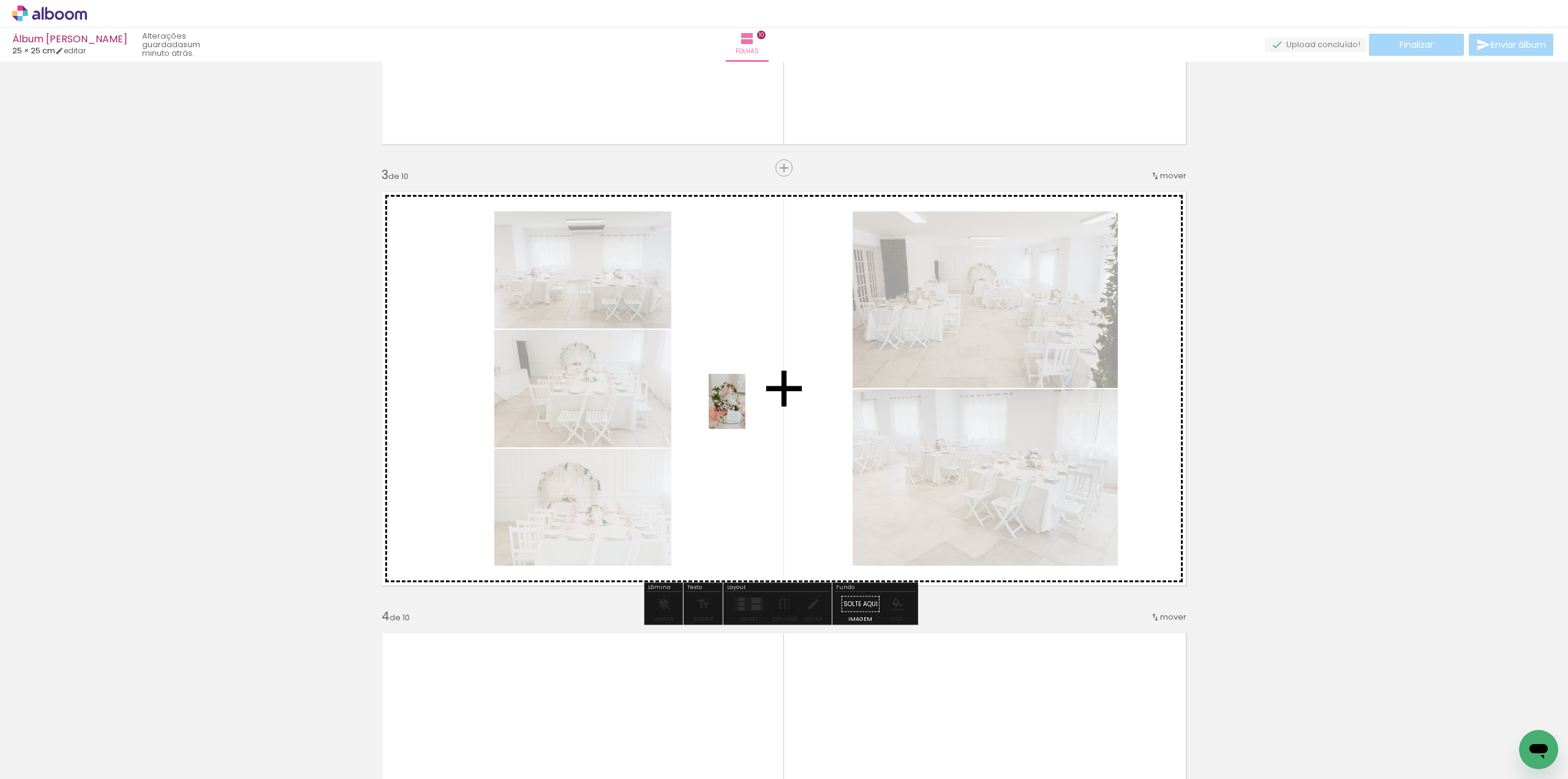
drag, startPoint x: 130, startPoint y: 738, endPoint x: 745, endPoint y: 411, distance: 696.5
click at [745, 411] on quentale-workspace at bounding box center [784, 389] width 1568 height 779
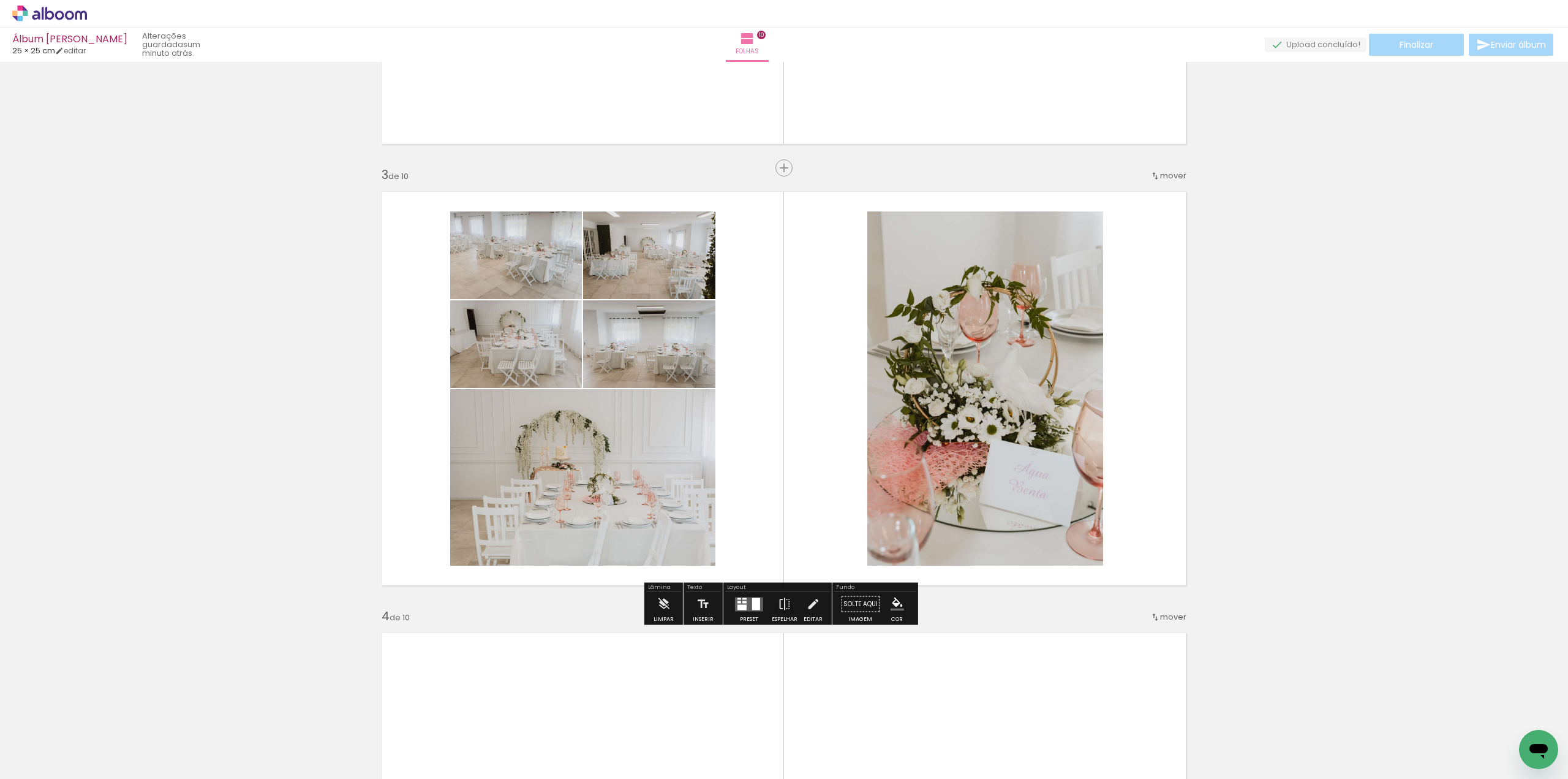
click at [102, 713] on iron-icon at bounding box center [96, 713] width 13 height 13
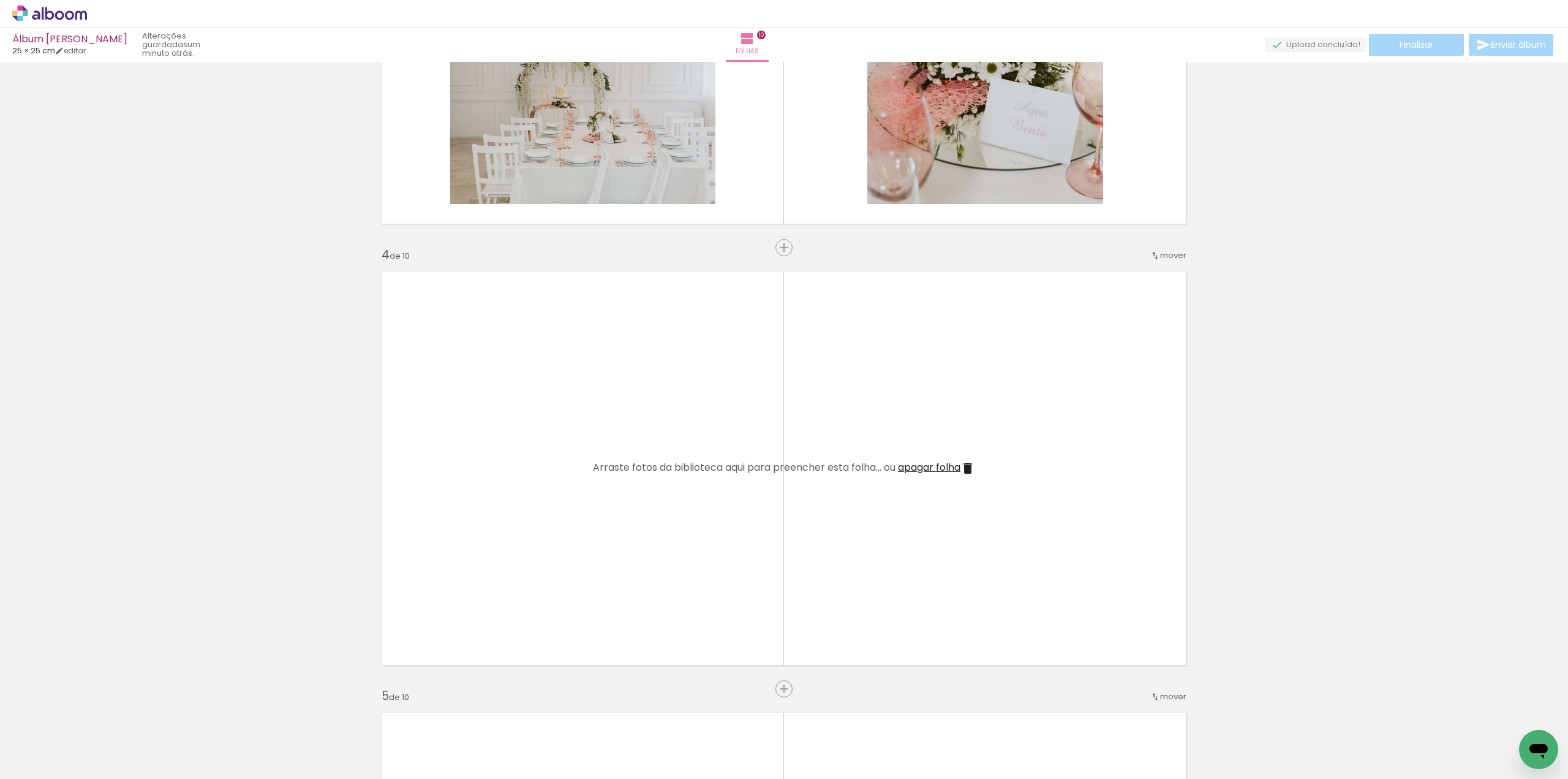
scroll to position [1226, 0]
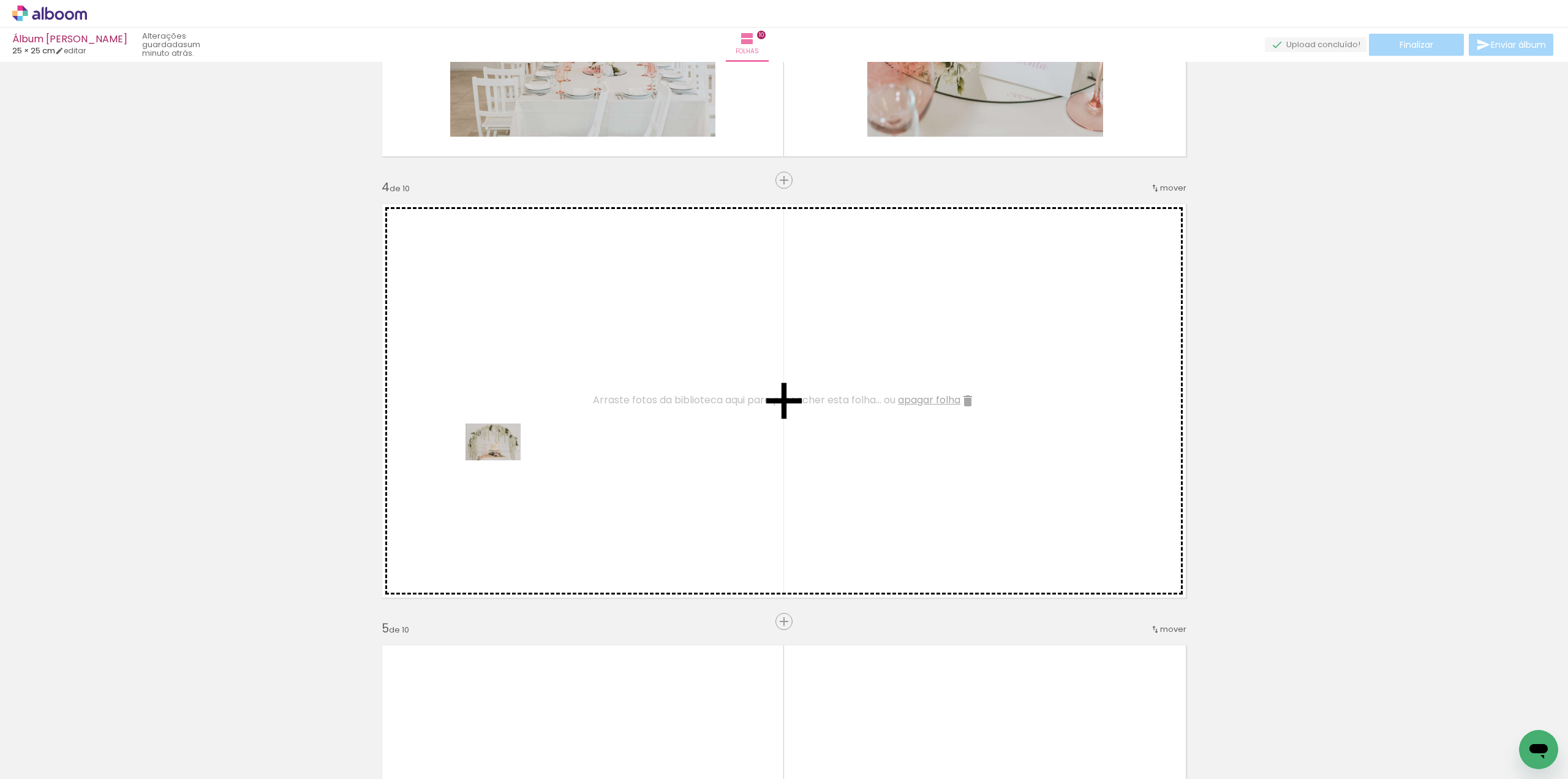
drag, startPoint x: 351, startPoint y: 554, endPoint x: 502, endPoint y: 459, distance: 178.4
click at [502, 459] on quentale-workspace at bounding box center [784, 389] width 1568 height 779
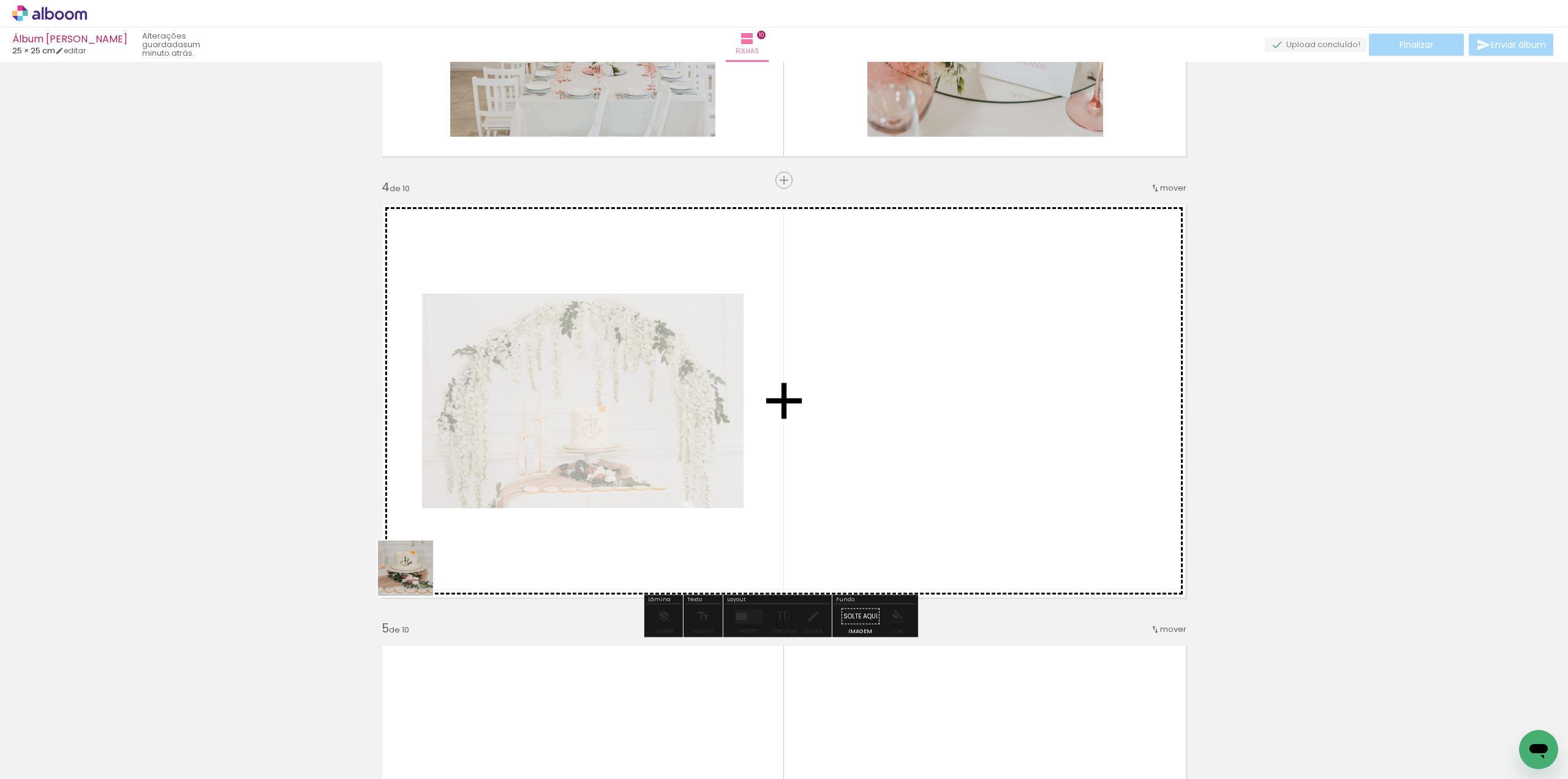
drag, startPoint x: 140, startPoint y: 742, endPoint x: 488, endPoint y: 530, distance: 407.5
click at [488, 530] on quentale-workspace at bounding box center [784, 389] width 1568 height 779
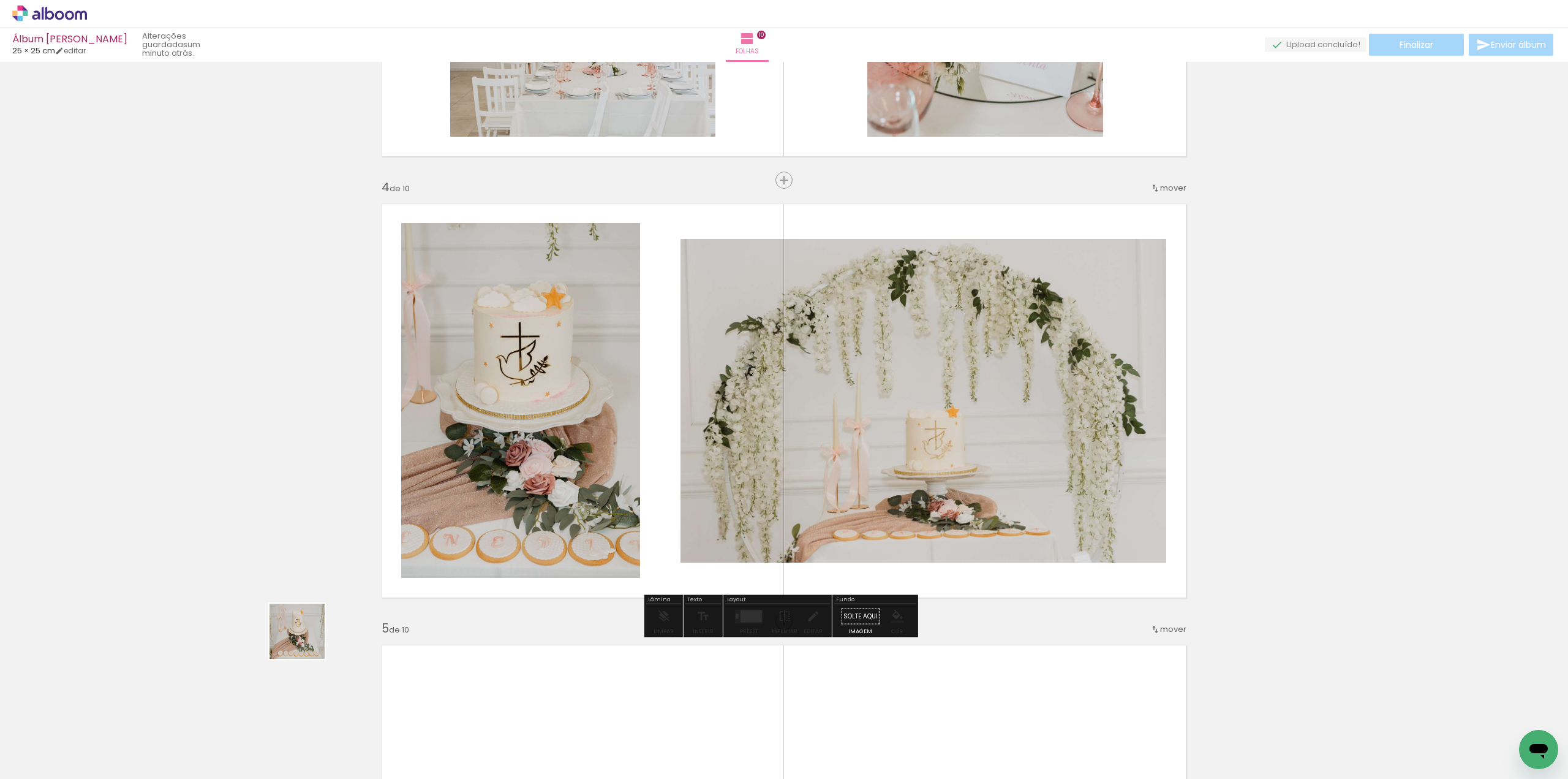
drag, startPoint x: 122, startPoint y: 747, endPoint x: 510, endPoint y: 560, distance: 430.7
click at [534, 544] on quentale-workspace at bounding box center [784, 389] width 1568 height 779
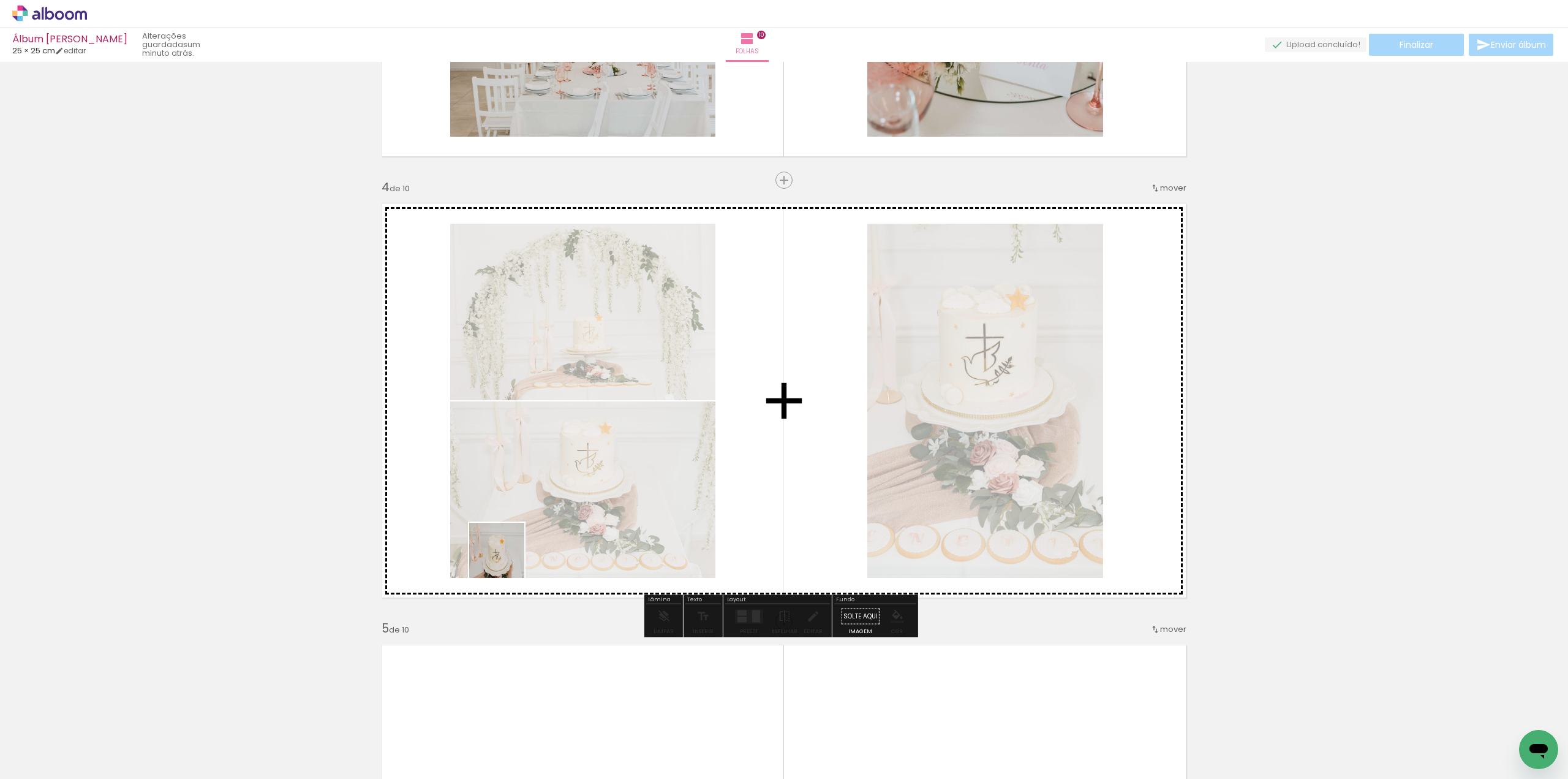
drag, startPoint x: 344, startPoint y: 619, endPoint x: 538, endPoint y: 536, distance: 211.0
click at [542, 534] on quentale-workspace at bounding box center [784, 389] width 1568 height 779
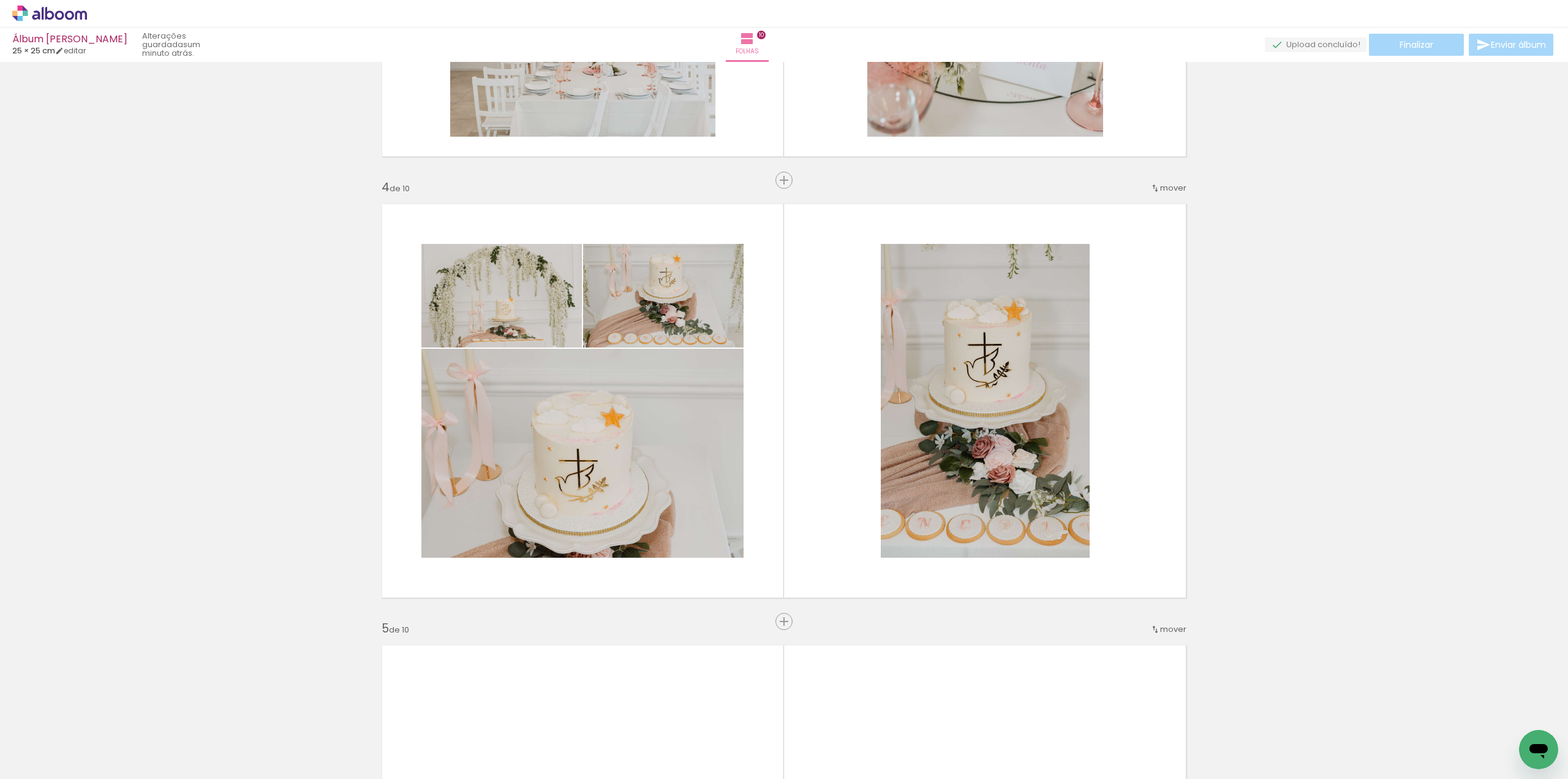
click at [170, 711] on iron-icon at bounding box center [164, 713] width 13 height 13
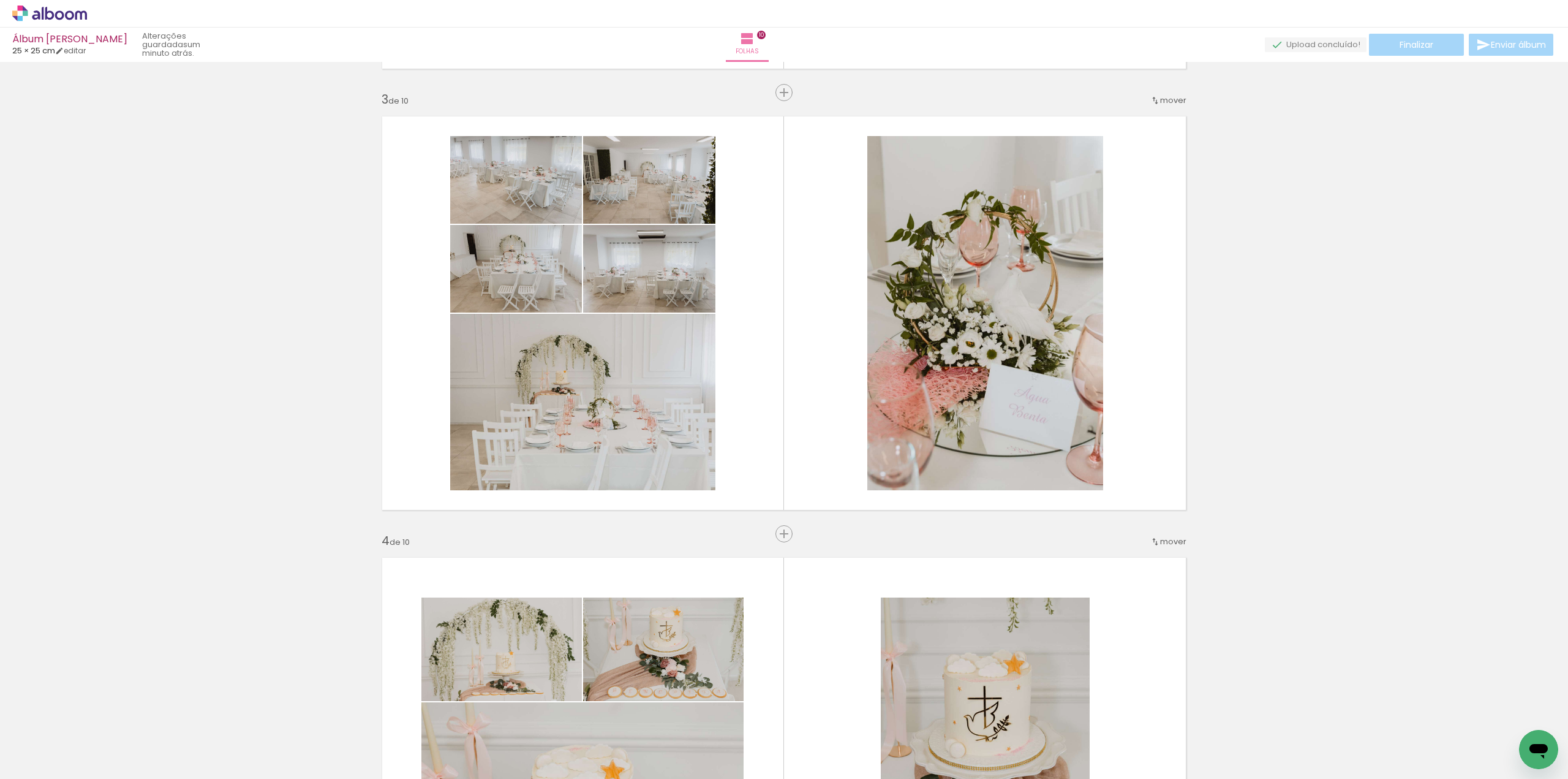
scroll to position [858, 0]
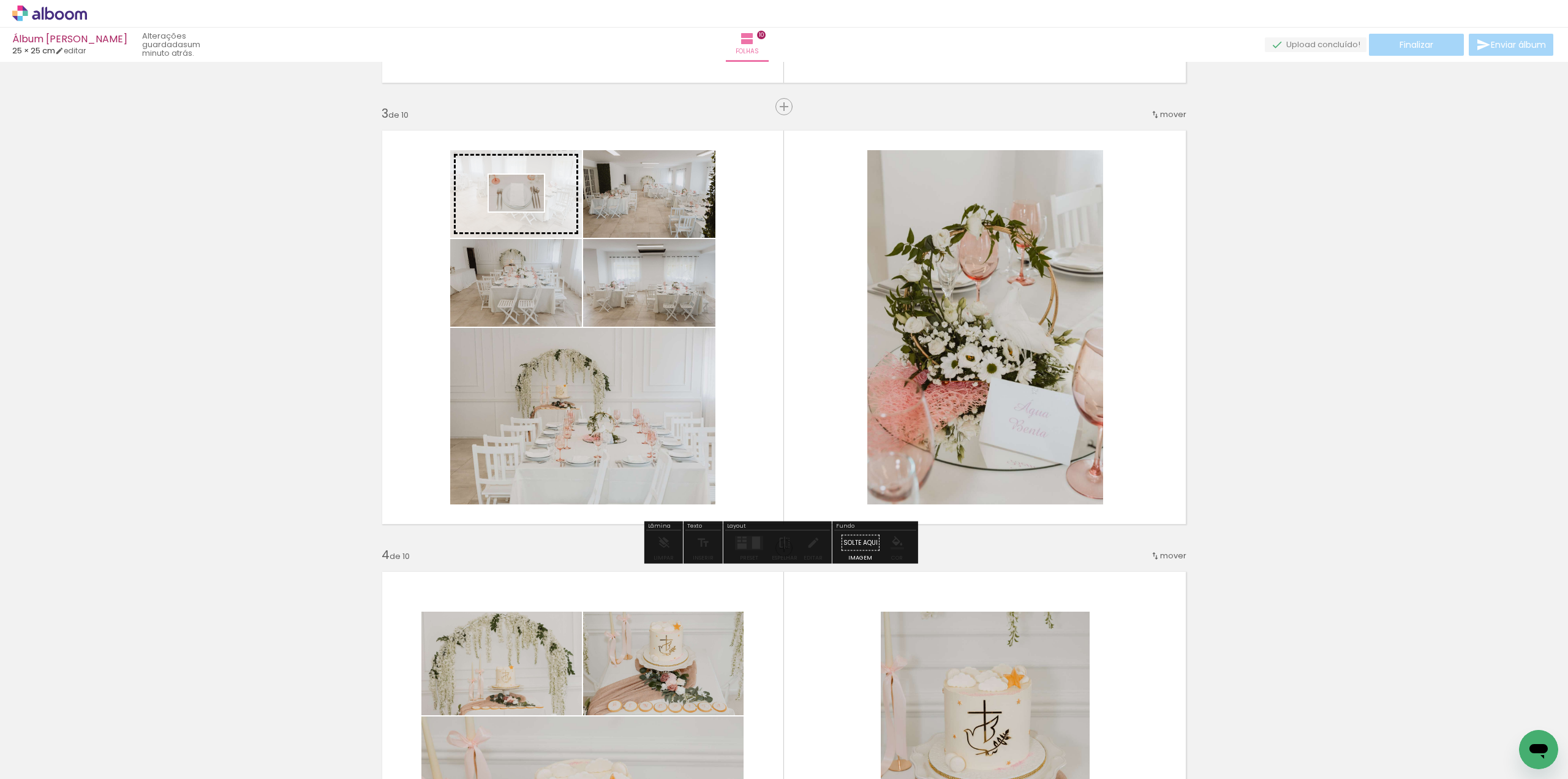
drag, startPoint x: 210, startPoint y: 738, endPoint x: 525, endPoint y: 211, distance: 614.0
click at [525, 211] on quentale-workspace at bounding box center [784, 389] width 1568 height 779
click at [97, 719] on iron-icon at bounding box center [96, 713] width 13 height 13
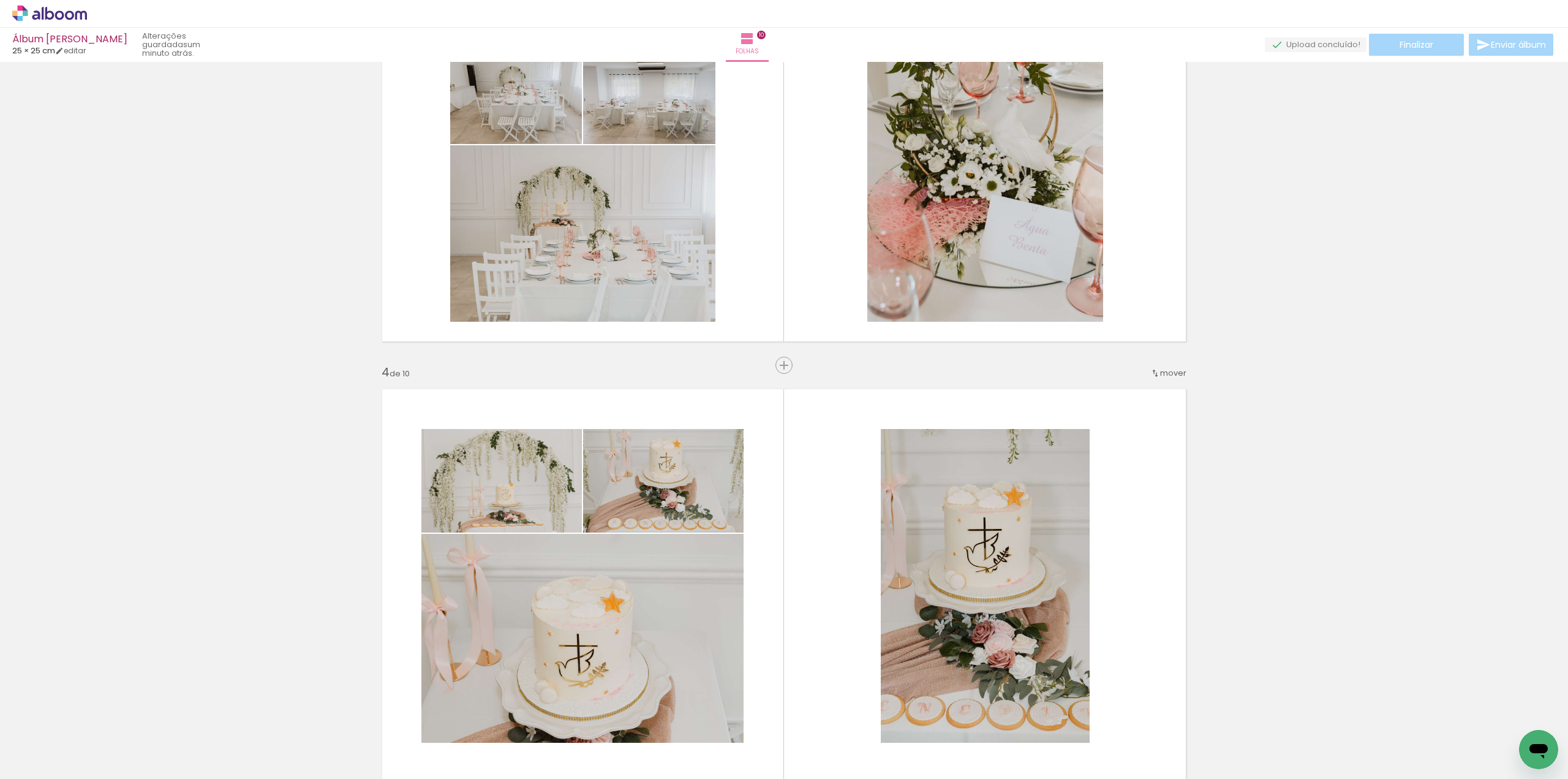
scroll to position [1164, 0]
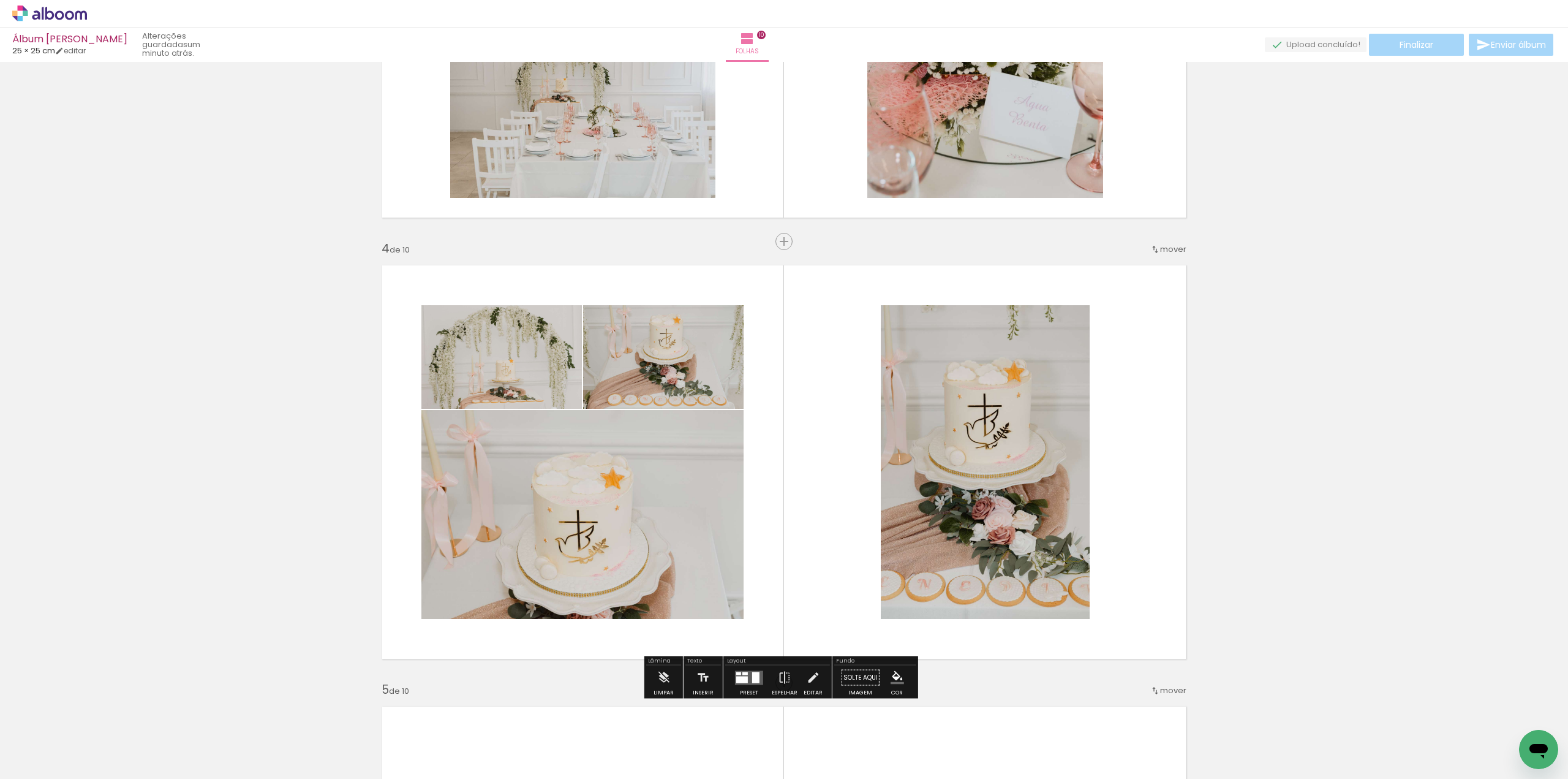
click at [100, 713] on iron-icon at bounding box center [96, 713] width 13 height 13
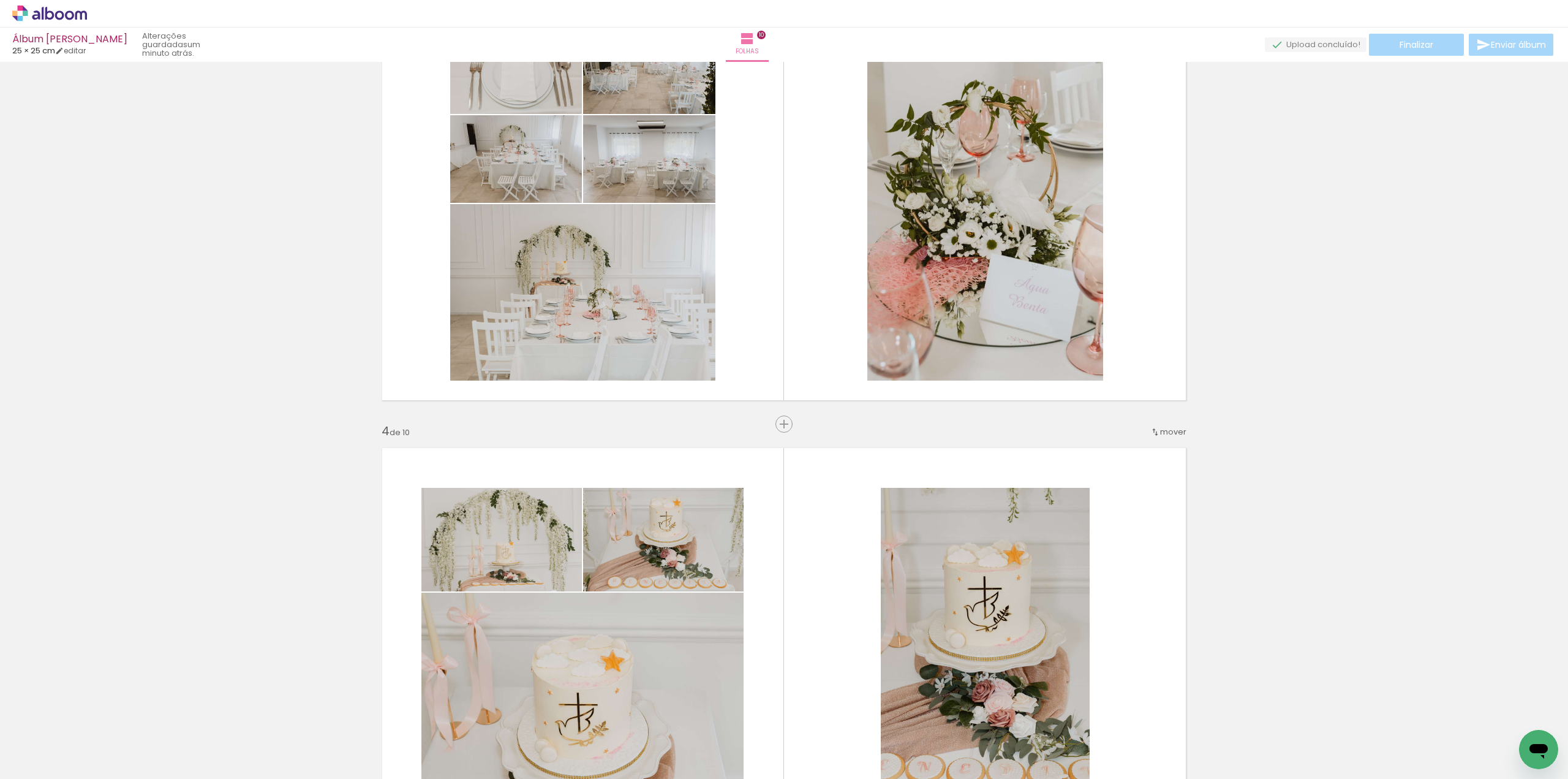
scroll to position [980, 0]
click at [99, 711] on iron-icon at bounding box center [96, 713] width 13 height 13
click at [102, 713] on iron-icon at bounding box center [96, 713] width 13 height 13
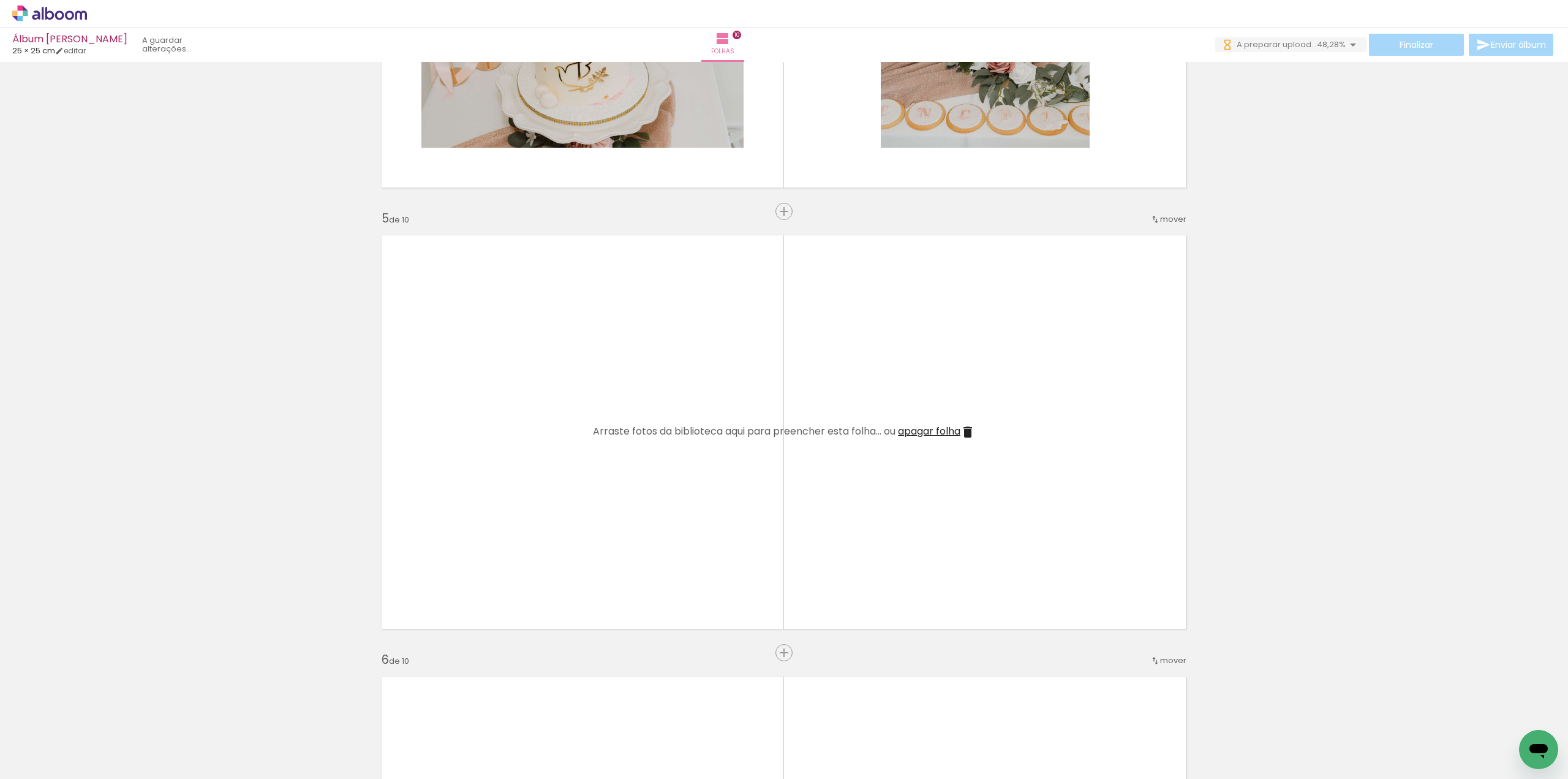
scroll to position [1655, 0]
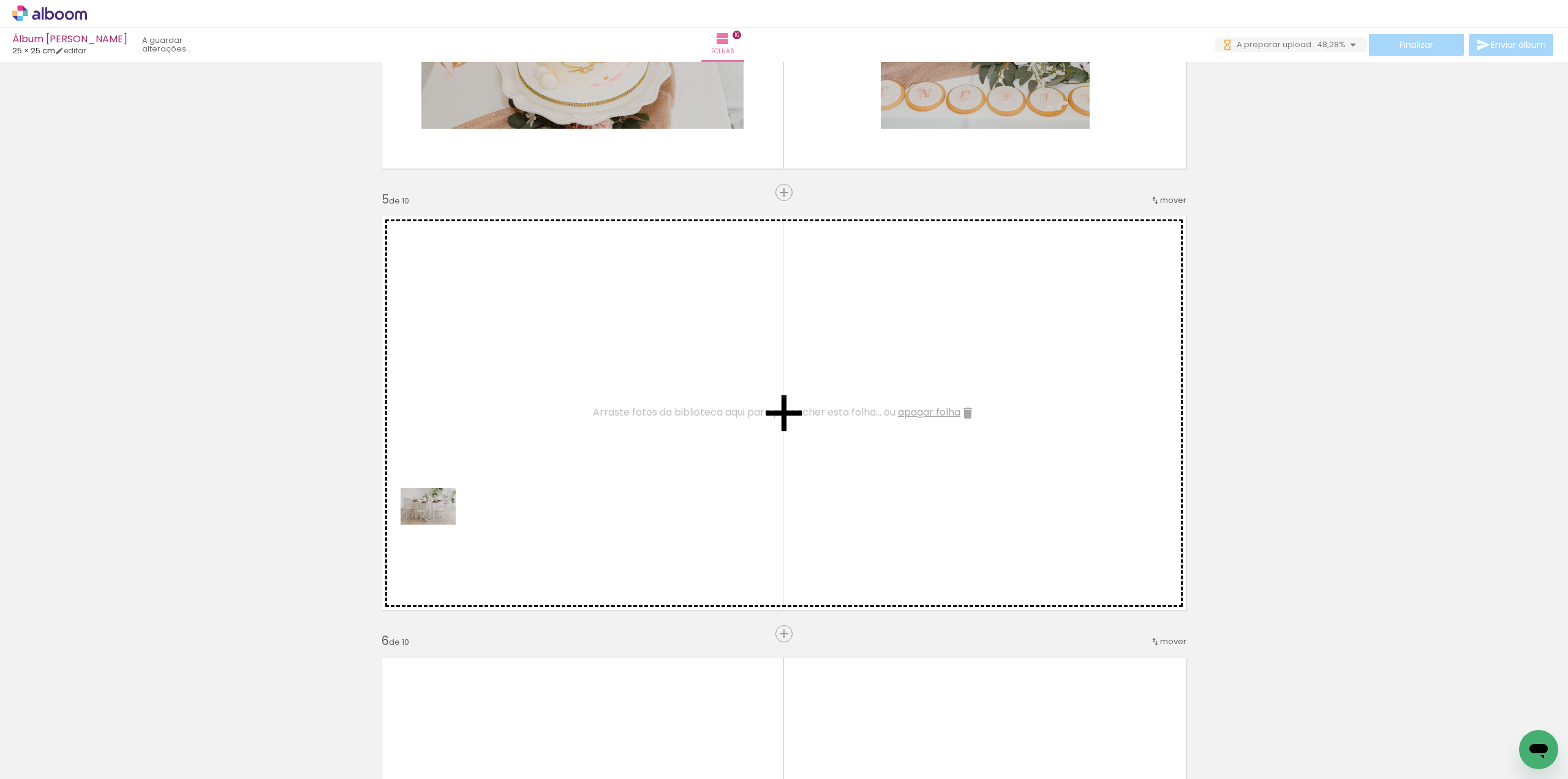
drag, startPoint x: 148, startPoint y: 736, endPoint x: 325, endPoint y: 605, distance: 220.2
click at [438, 524] on quentale-workspace at bounding box center [784, 389] width 1568 height 779
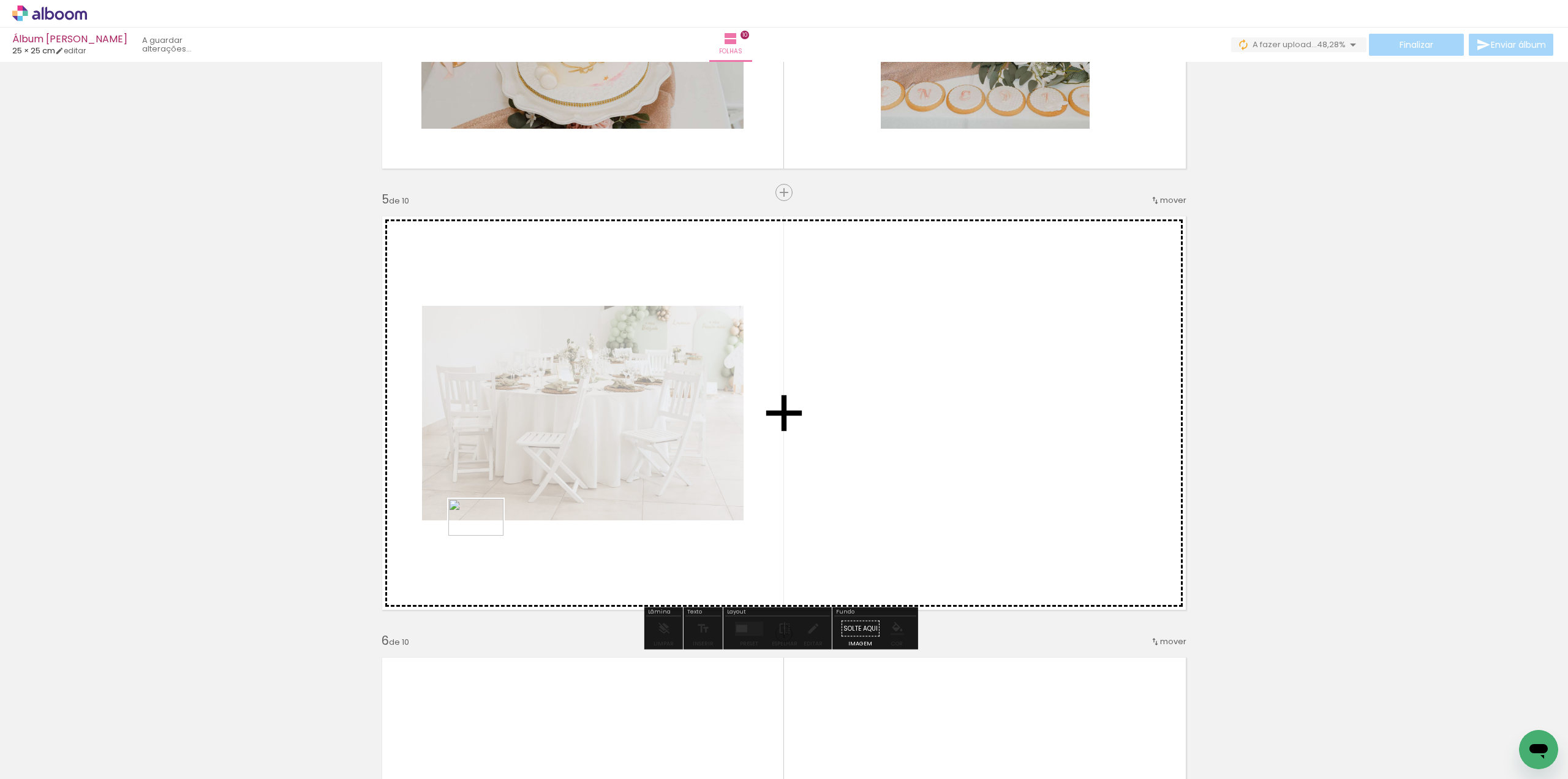
drag, startPoint x: 123, startPoint y: 740, endPoint x: 485, endPoint y: 536, distance: 415.5
click at [485, 536] on quentale-workspace at bounding box center [784, 389] width 1568 height 779
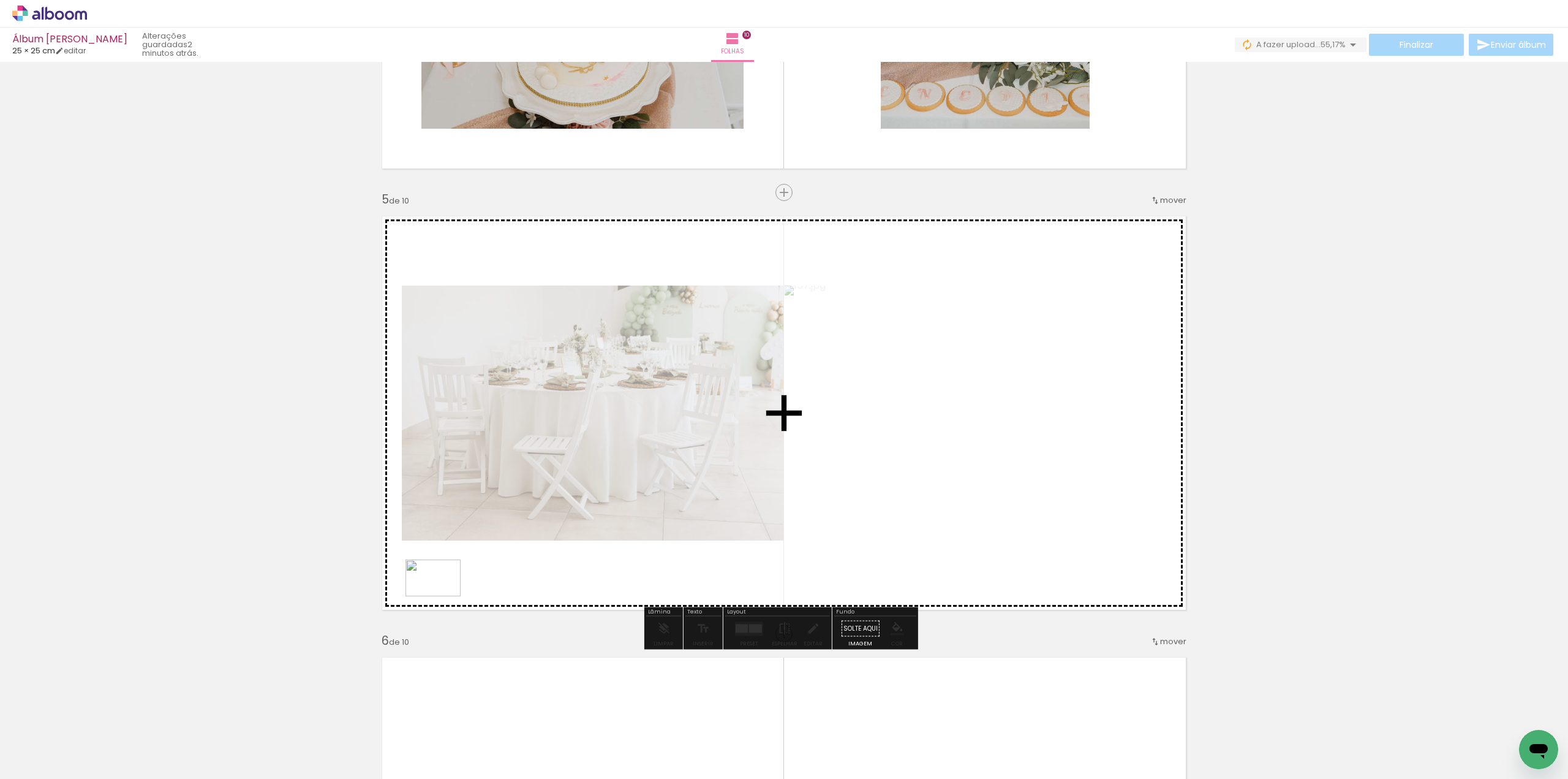
drag, startPoint x: 124, startPoint y: 730, endPoint x: 456, endPoint y: 591, distance: 359.9
click at [456, 591] on quentale-workspace at bounding box center [784, 389] width 1568 height 779
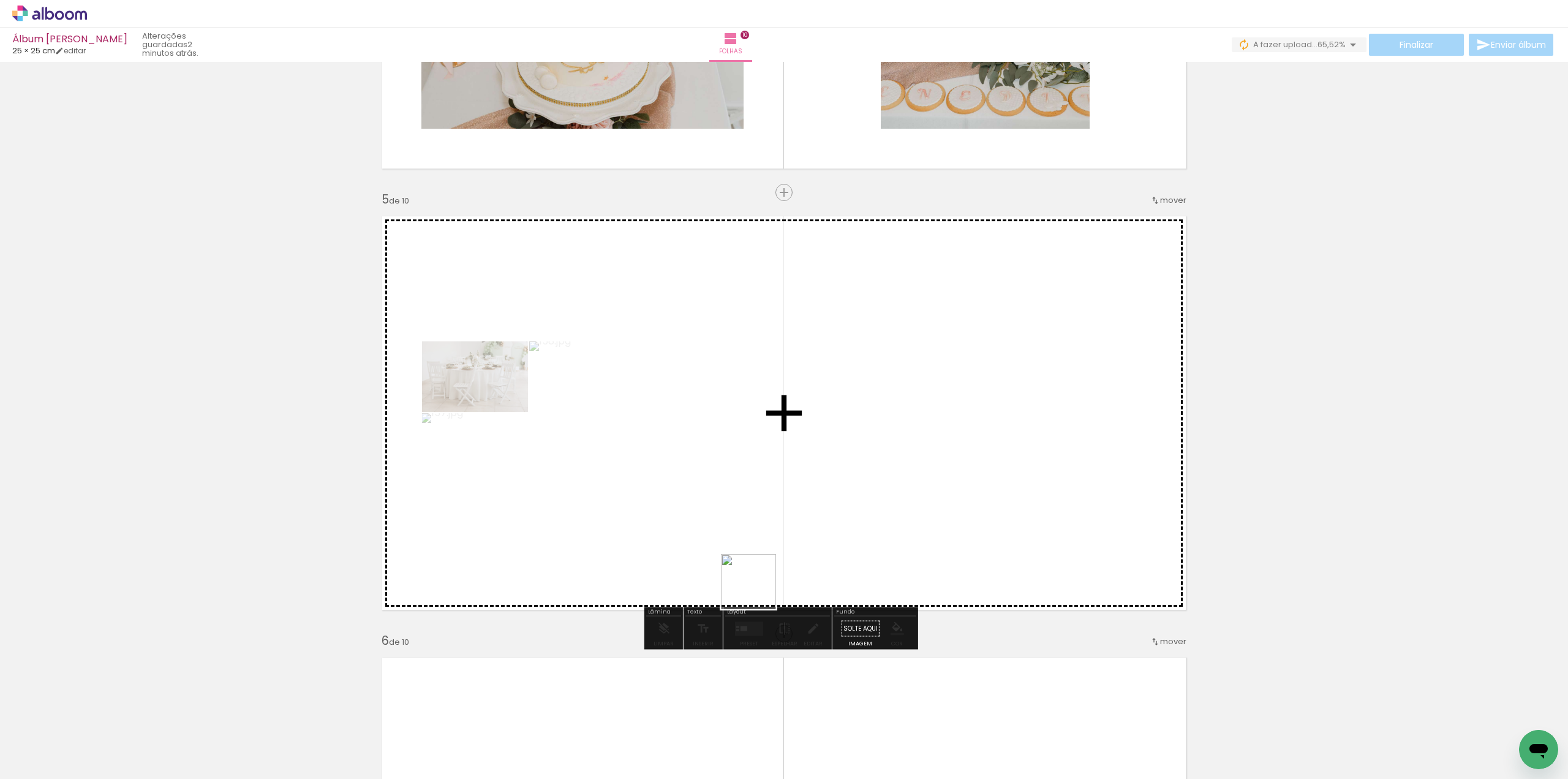
drag, startPoint x: 745, startPoint y: 738, endPoint x: 758, endPoint y: 591, distance: 147.6
click at [758, 591] on quentale-workspace at bounding box center [784, 389] width 1568 height 779
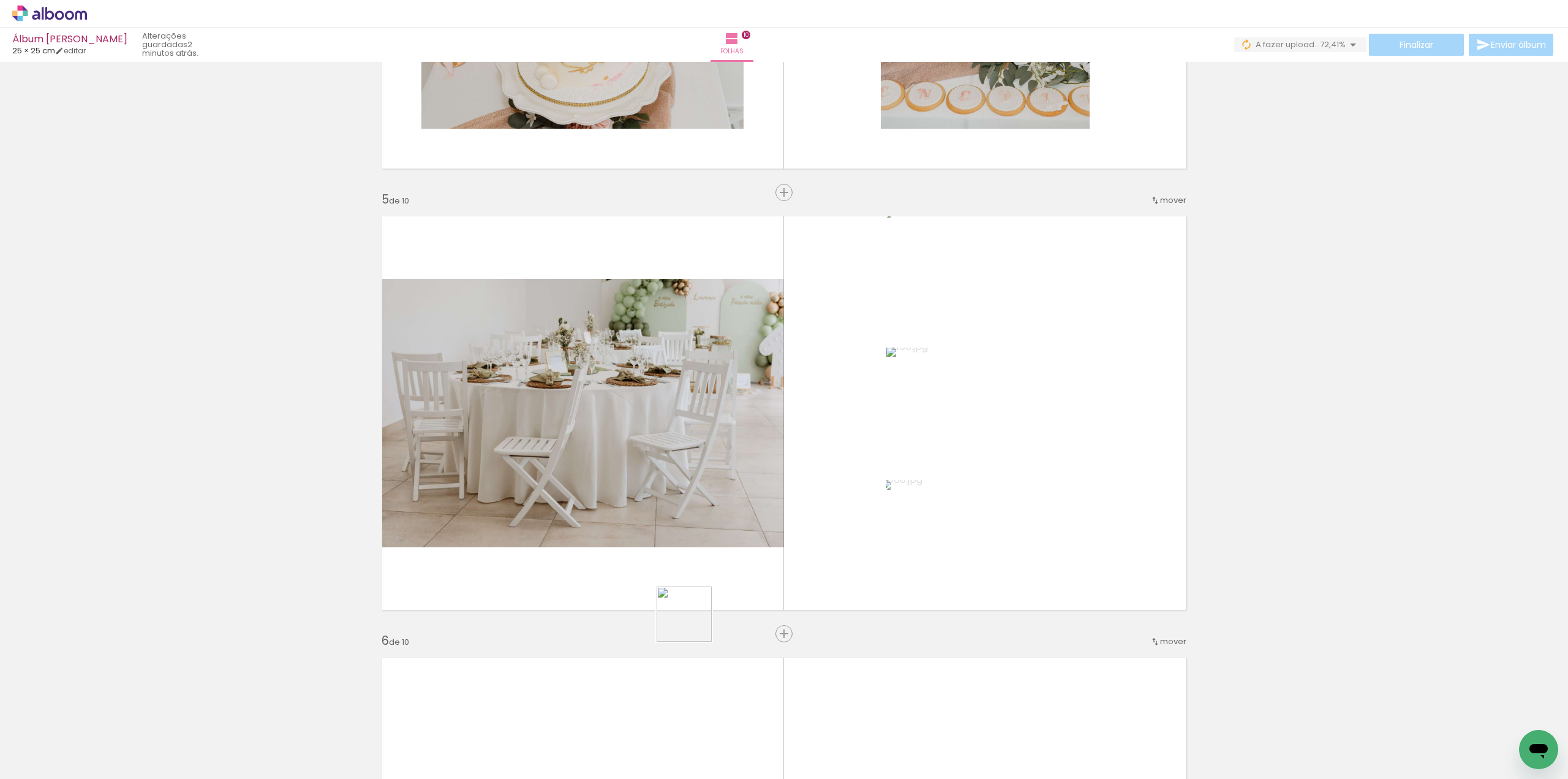
drag, startPoint x: 737, startPoint y: 748, endPoint x: 689, endPoint y: 608, distance: 148.0
click at [689, 605] on quentale-workspace at bounding box center [784, 389] width 1568 height 779
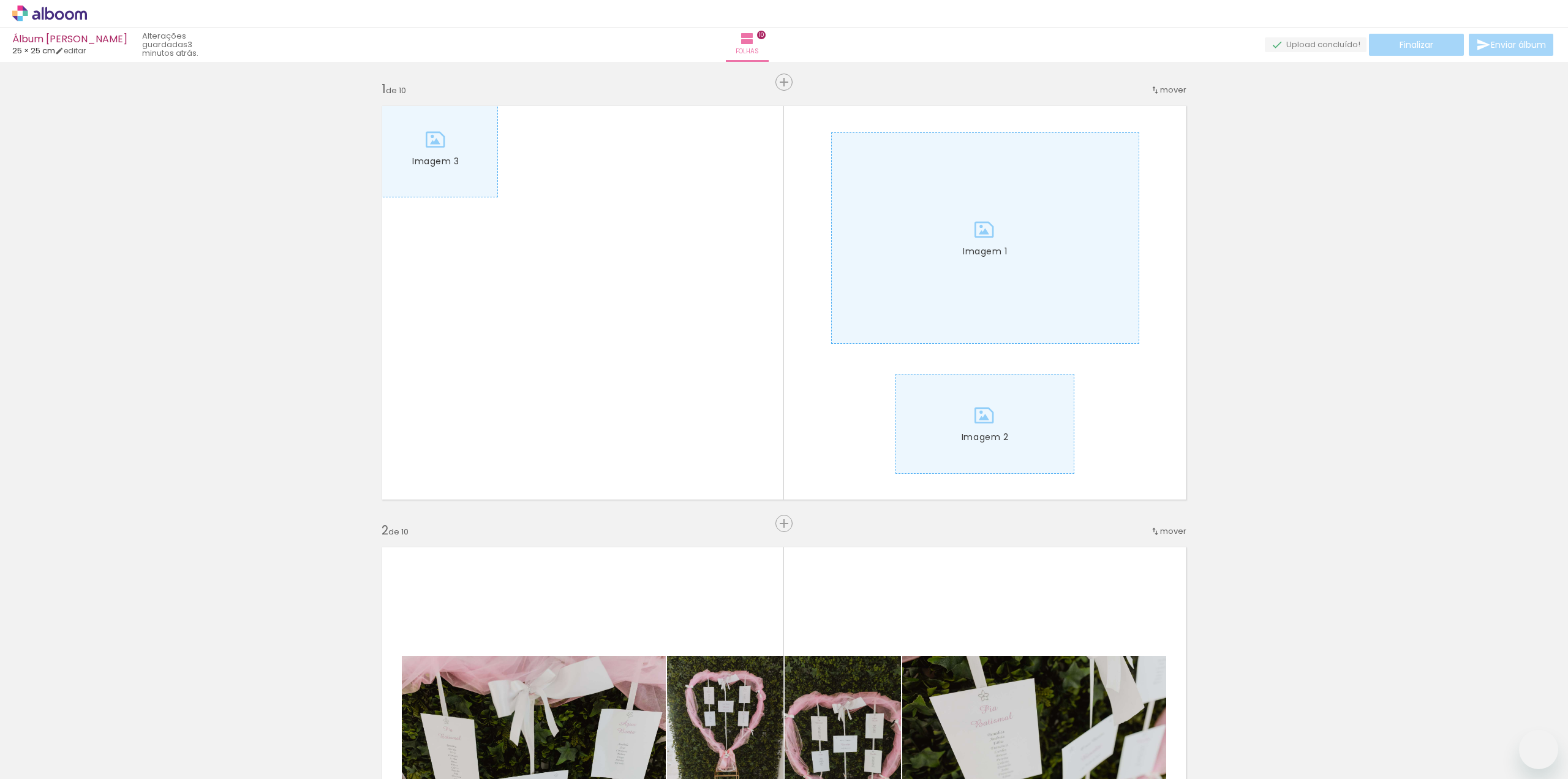
click at [100, 711] on iron-icon at bounding box center [96, 713] width 13 height 13
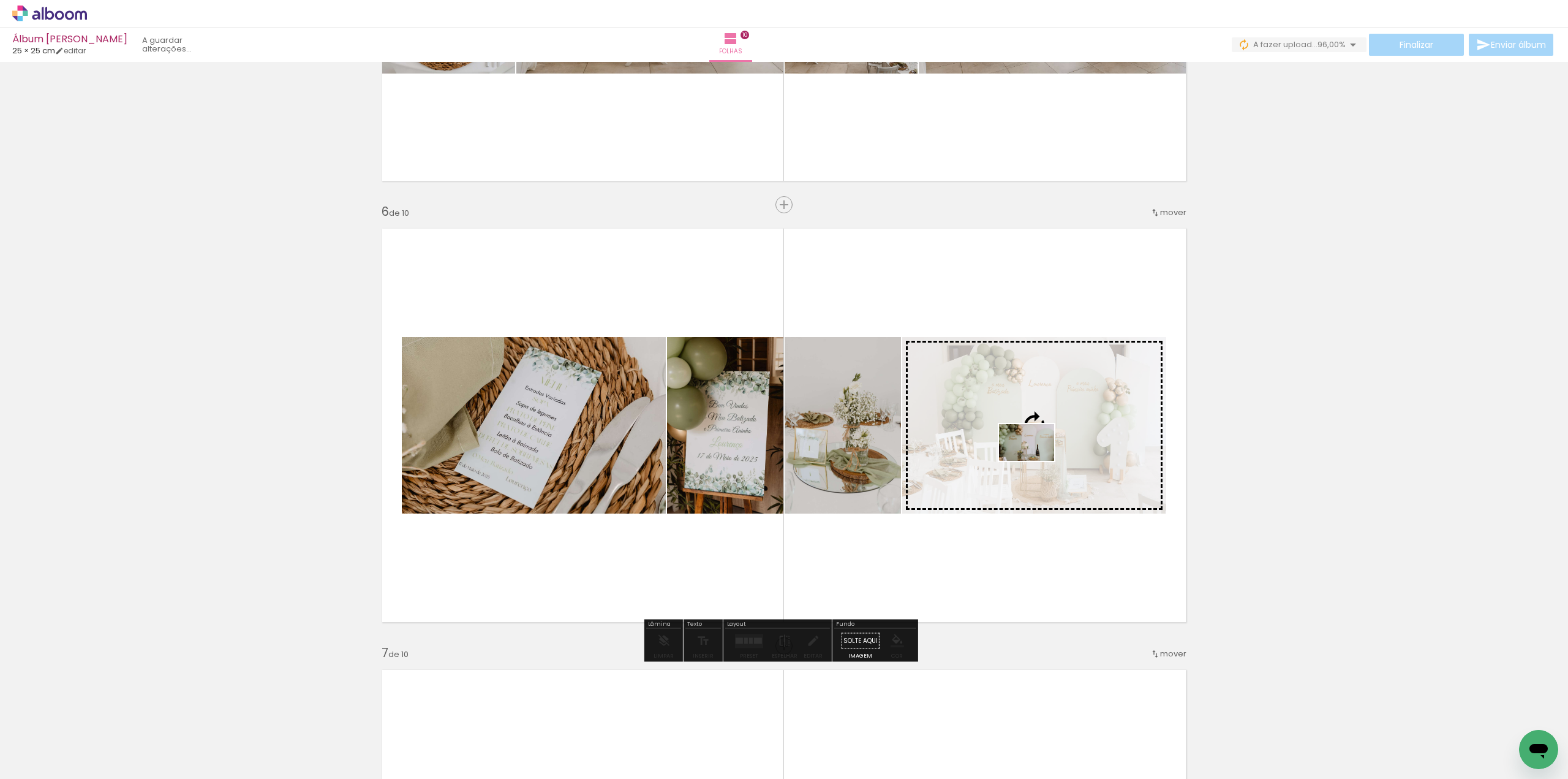
drag, startPoint x: 147, startPoint y: 744, endPoint x: 1036, endPoint y: 461, distance: 933.0
click at [1036, 461] on quentale-workspace at bounding box center [784, 389] width 1568 height 779
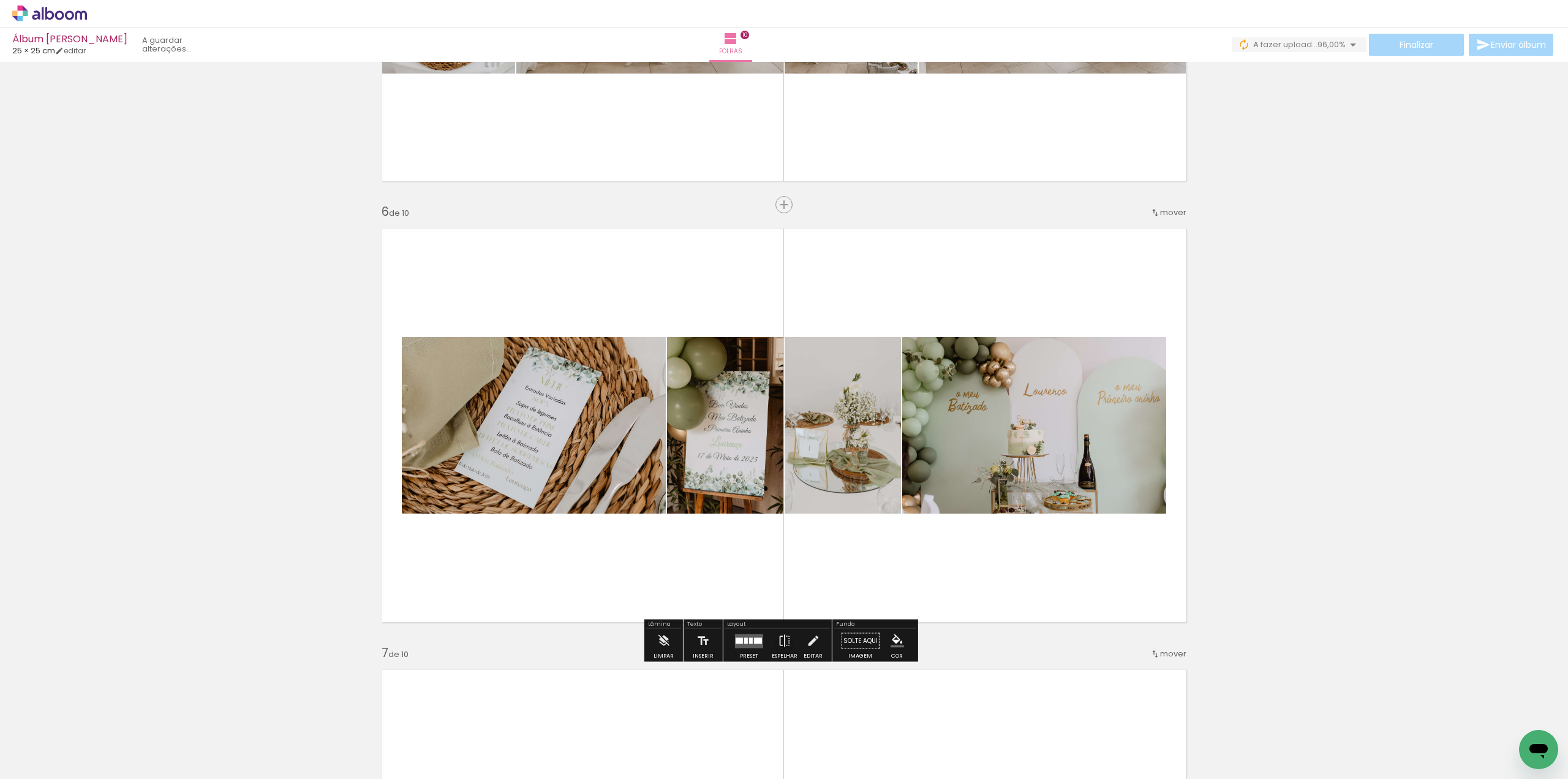
click at [102, 712] on iron-icon at bounding box center [96, 713] width 13 height 13
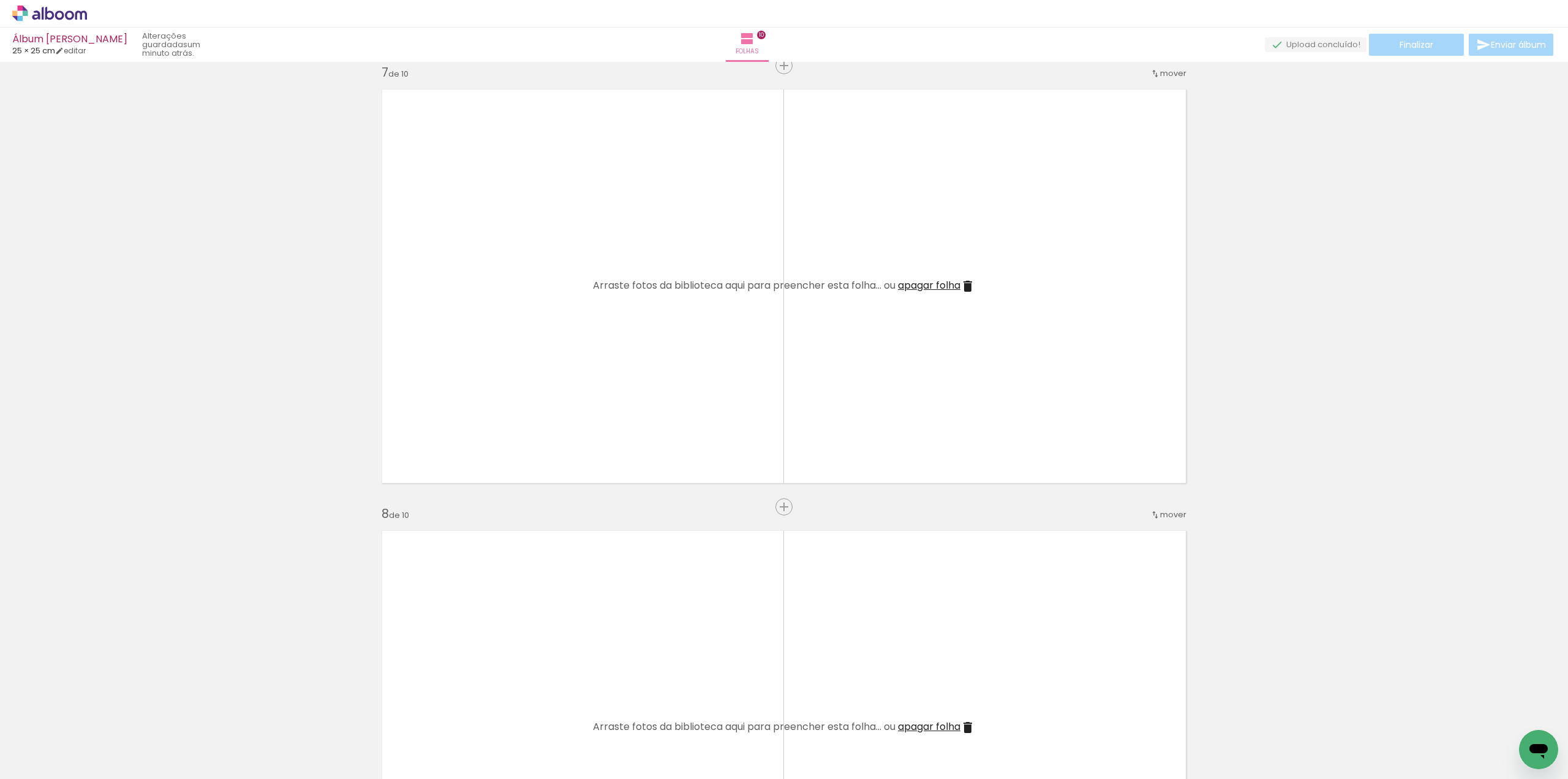
scroll to position [2697, 0]
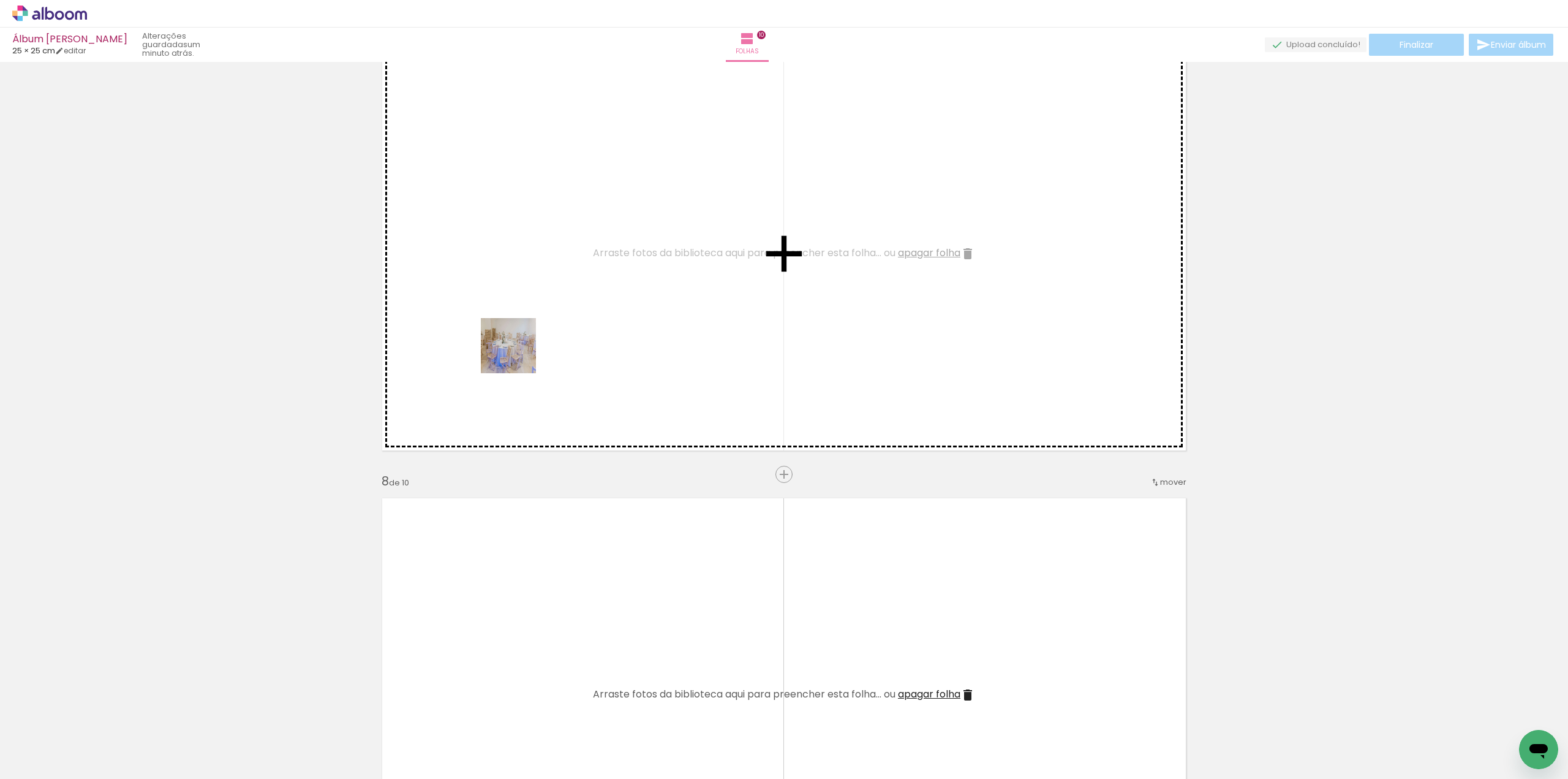
drag, startPoint x: 398, startPoint y: 745, endPoint x: 493, endPoint y: 439, distance: 320.4
click at [527, 314] on quentale-workspace at bounding box center [784, 389] width 1568 height 779
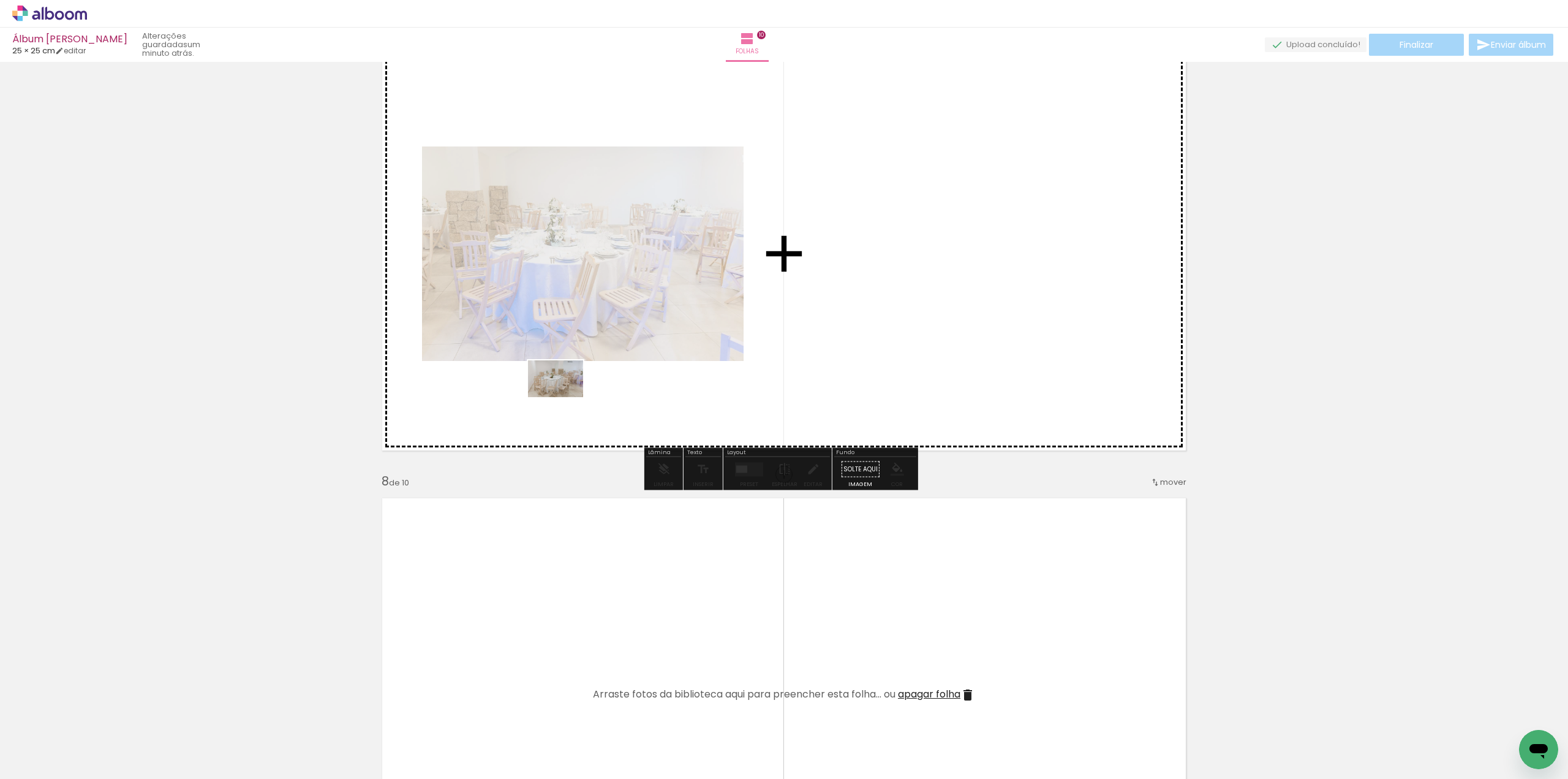
drag, startPoint x: 414, startPoint y: 731, endPoint x: 498, endPoint y: 526, distance: 221.5
click at [565, 397] on quentale-workspace at bounding box center [784, 389] width 1568 height 779
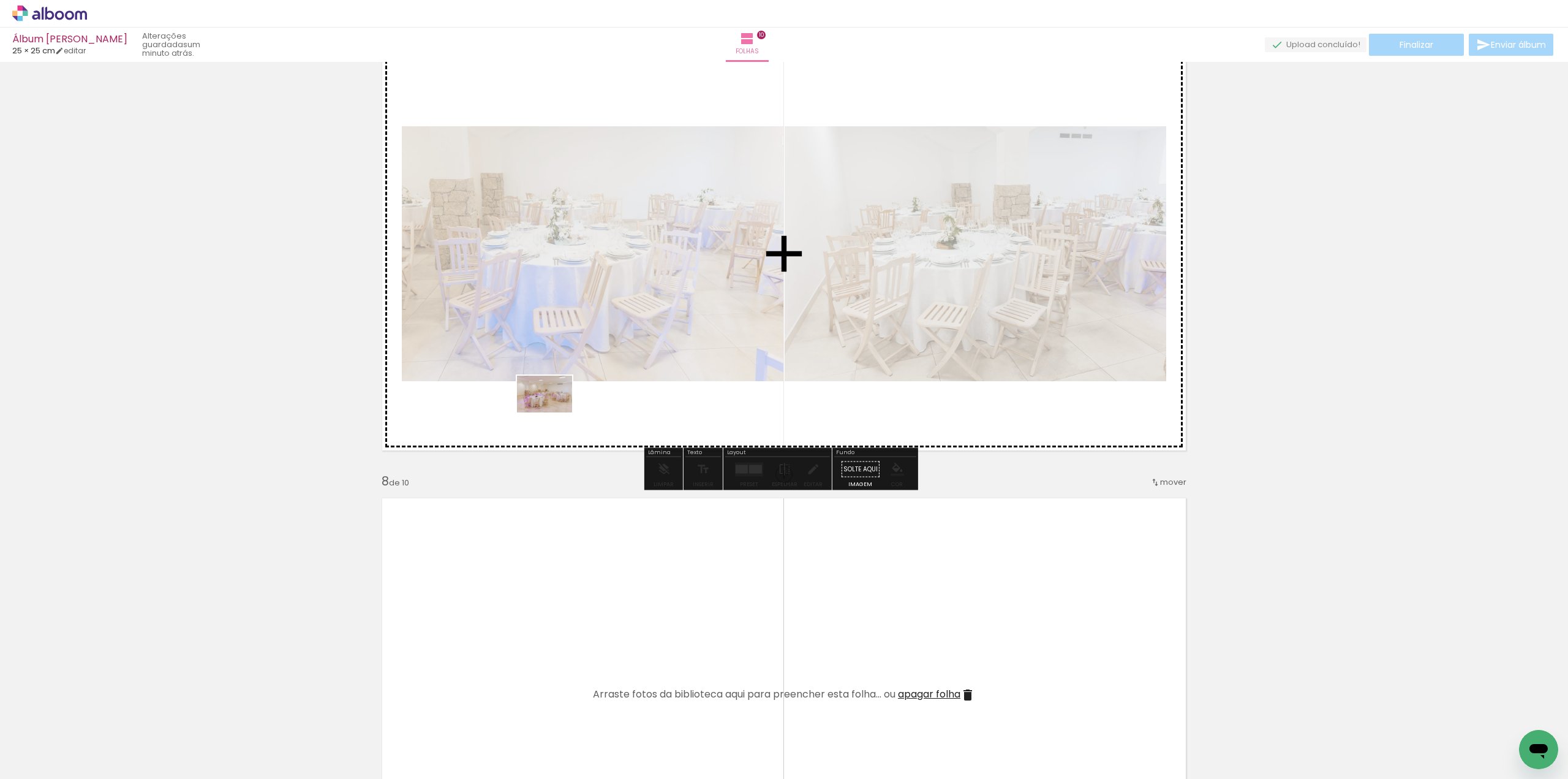
drag, startPoint x: 433, startPoint y: 705, endPoint x: 554, endPoint y: 413, distance: 316.1
click at [554, 413] on quentale-workspace at bounding box center [784, 389] width 1568 height 779
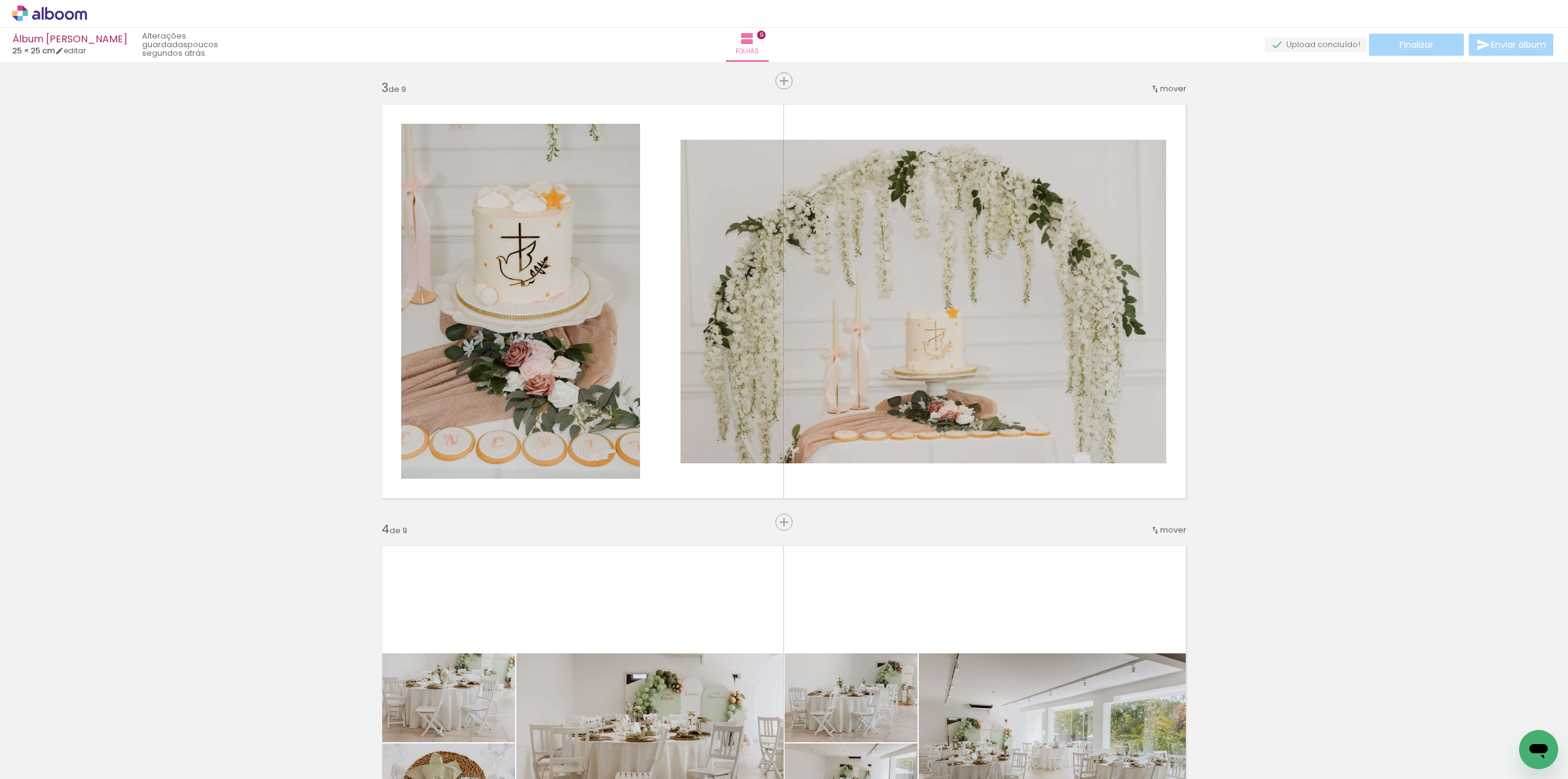
scroll to position [913, 0]
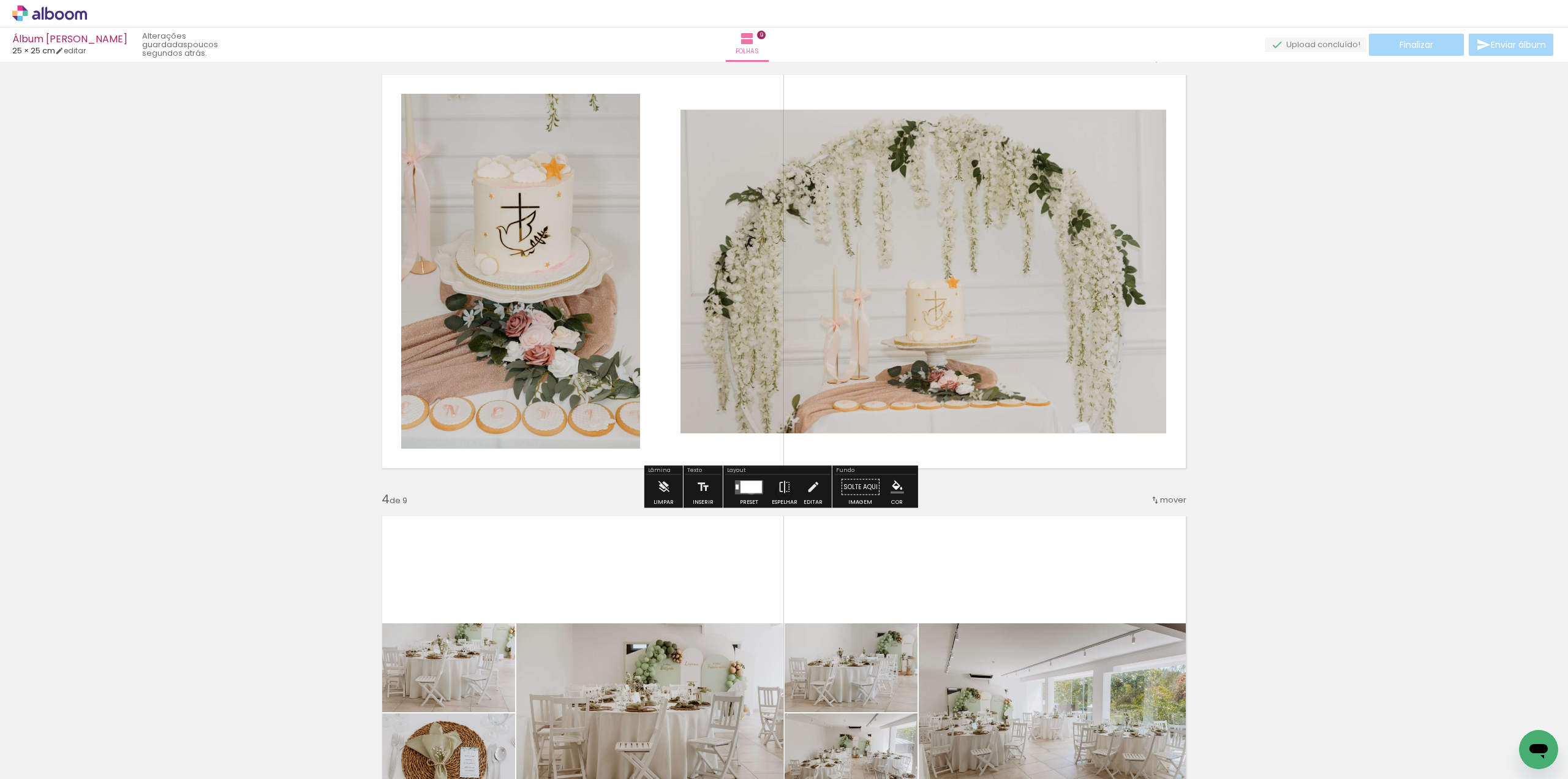
click at [749, 488] on div at bounding box center [751, 487] width 21 height 12
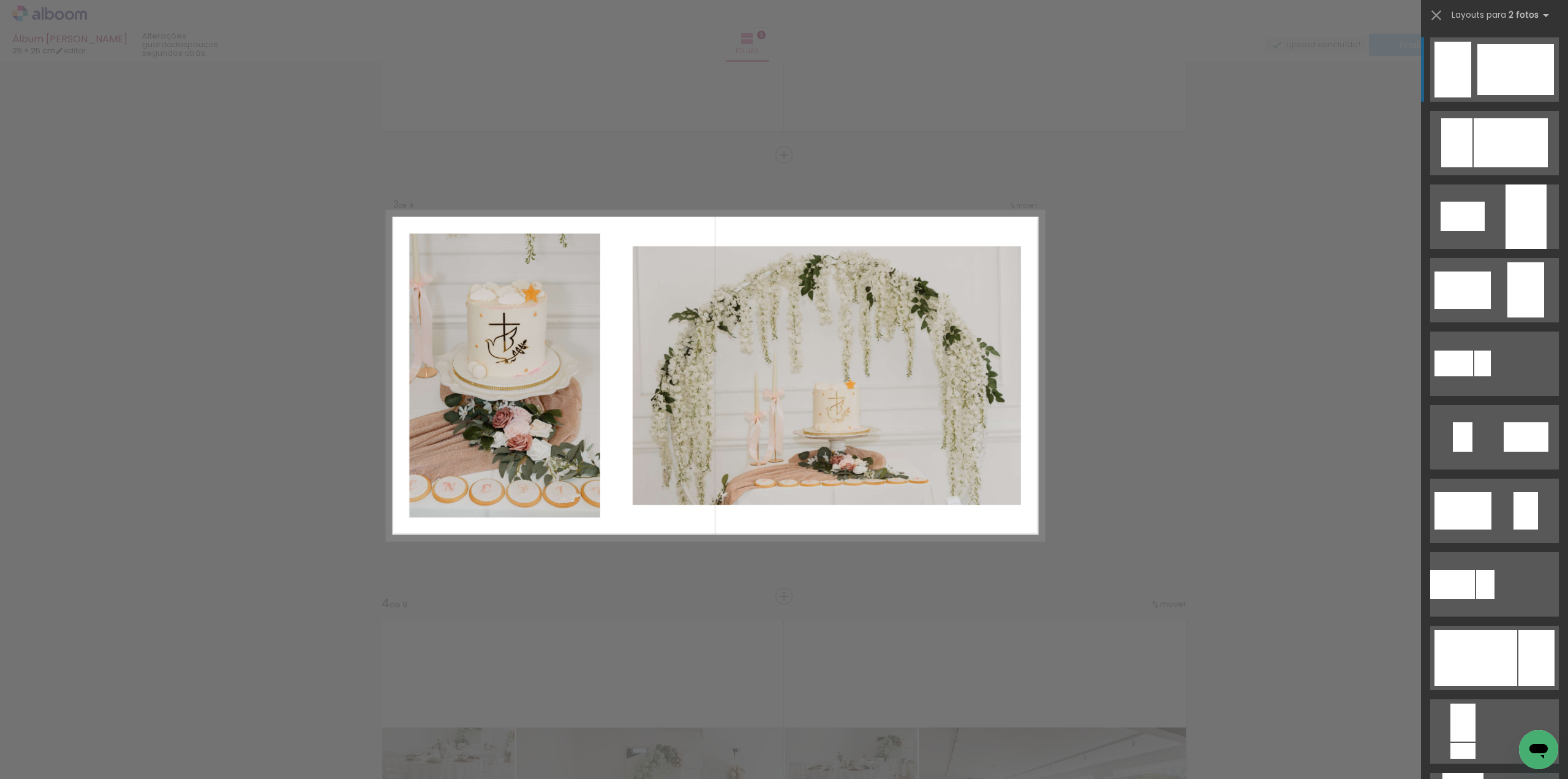
scroll to position [804, 0]
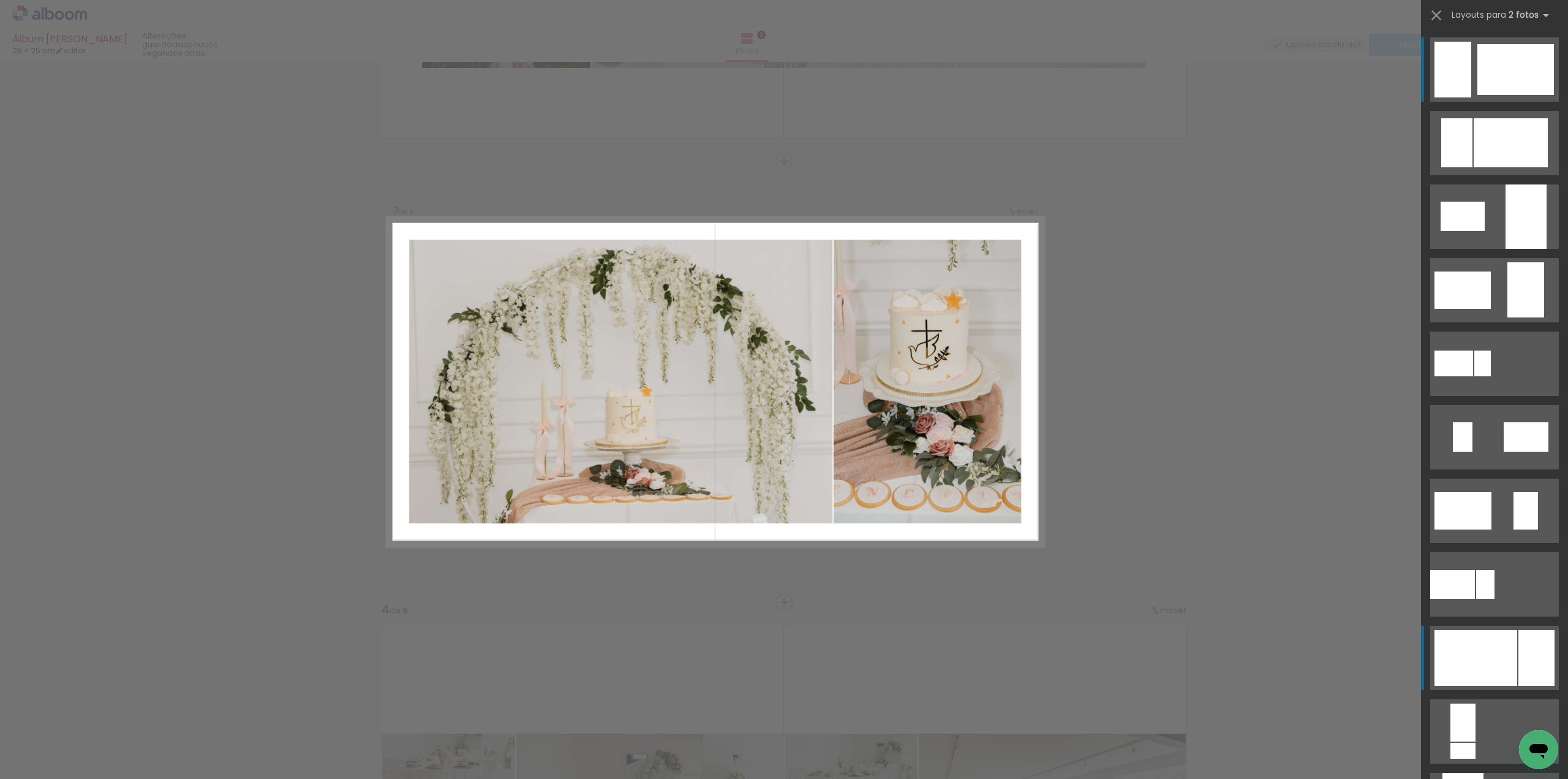
click at [1482, 664] on div at bounding box center [1476, 657] width 83 height 55
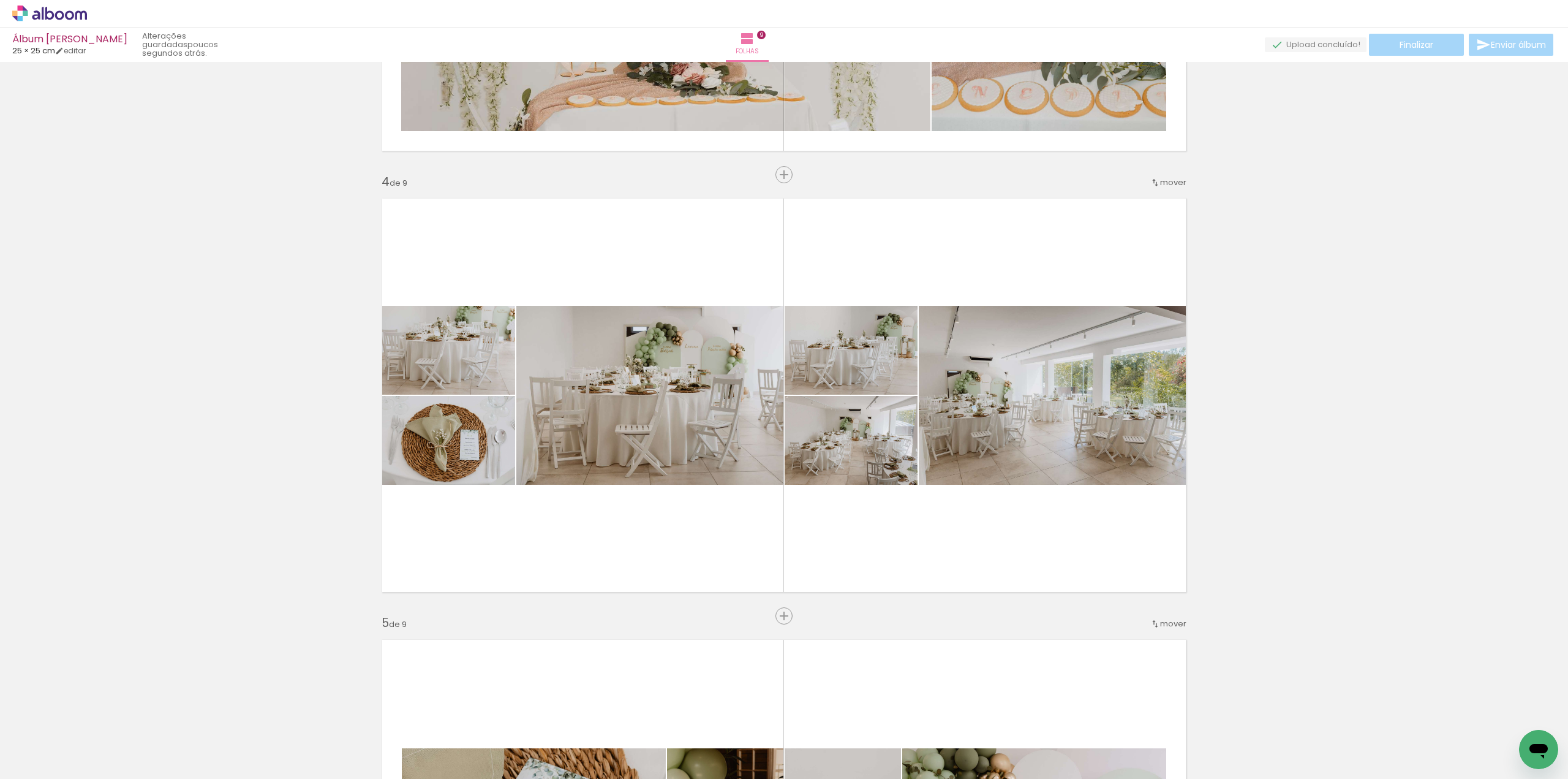
scroll to position [1232, 0]
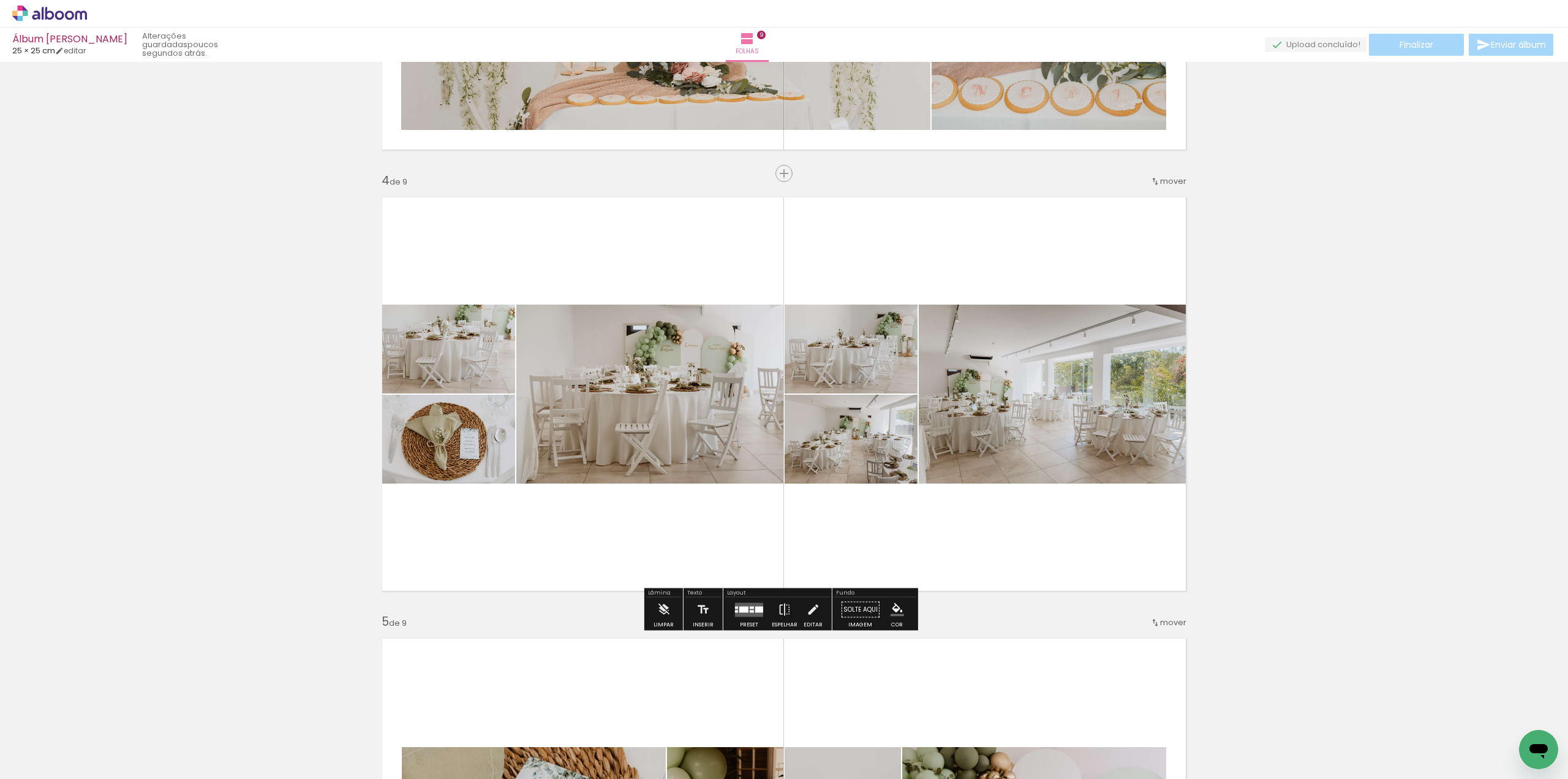
click at [747, 615] on quentale-layouter at bounding box center [749, 609] width 28 height 14
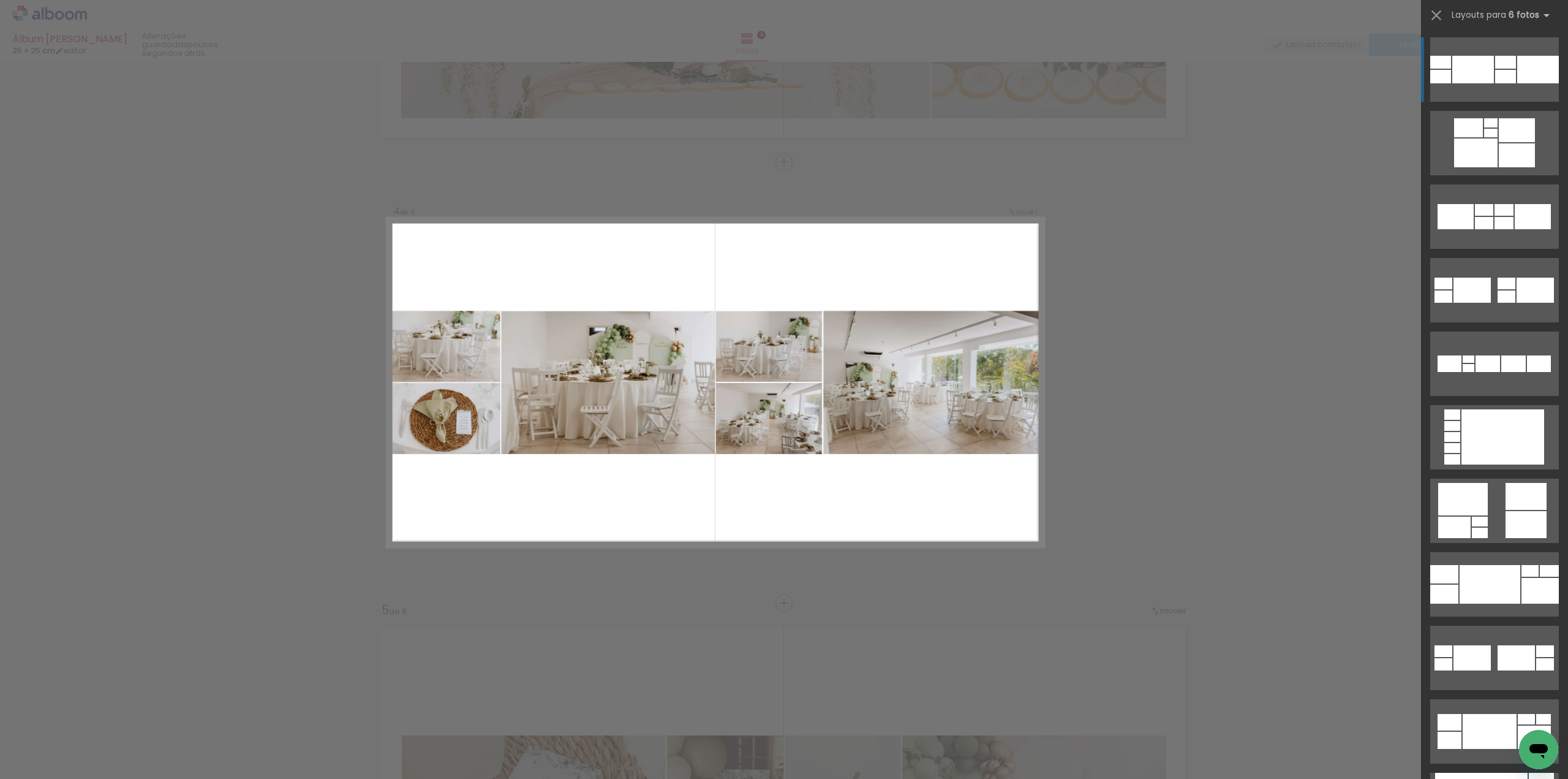
scroll to position [1244, 0]
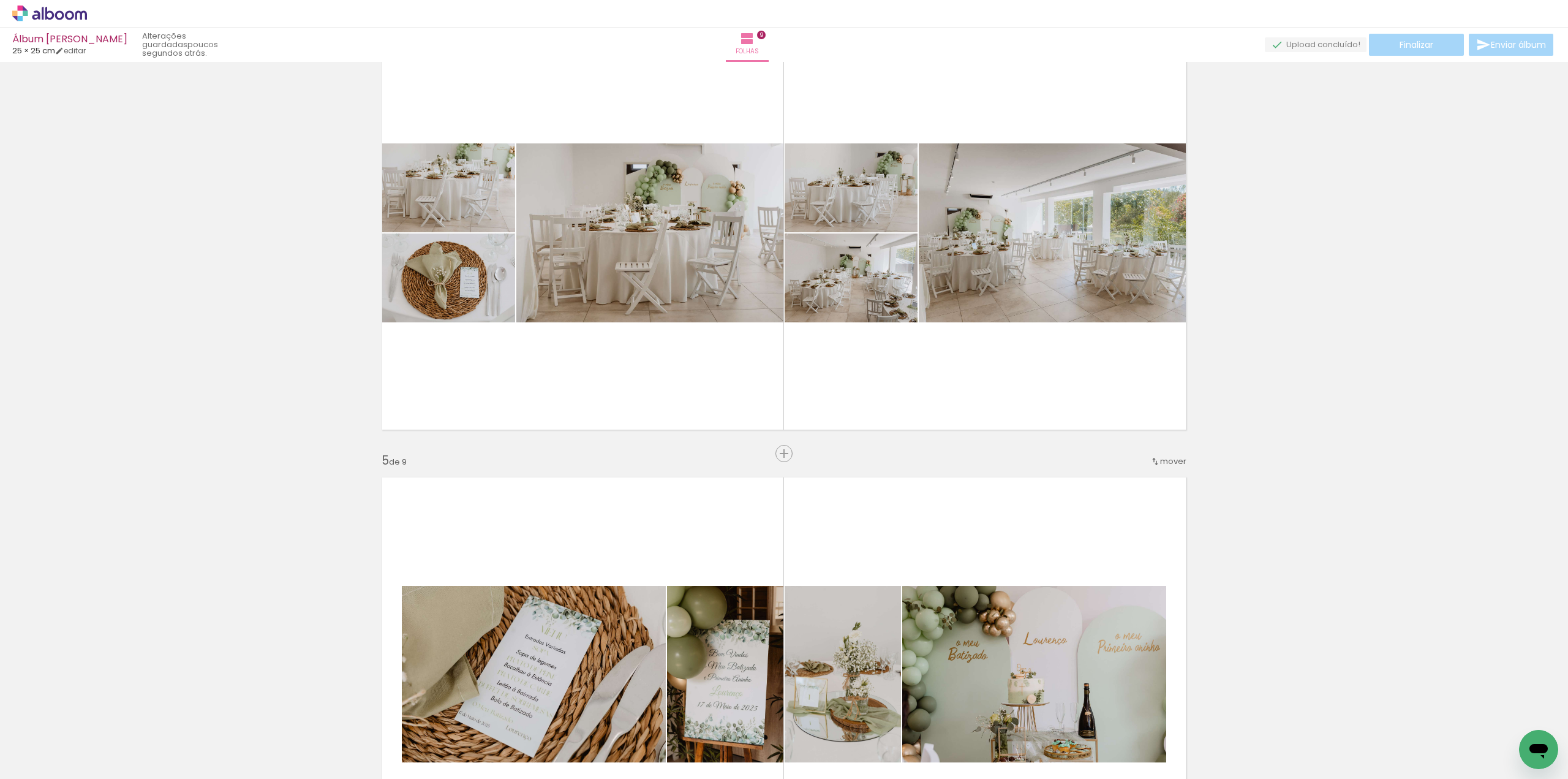
scroll to position [1490, 0]
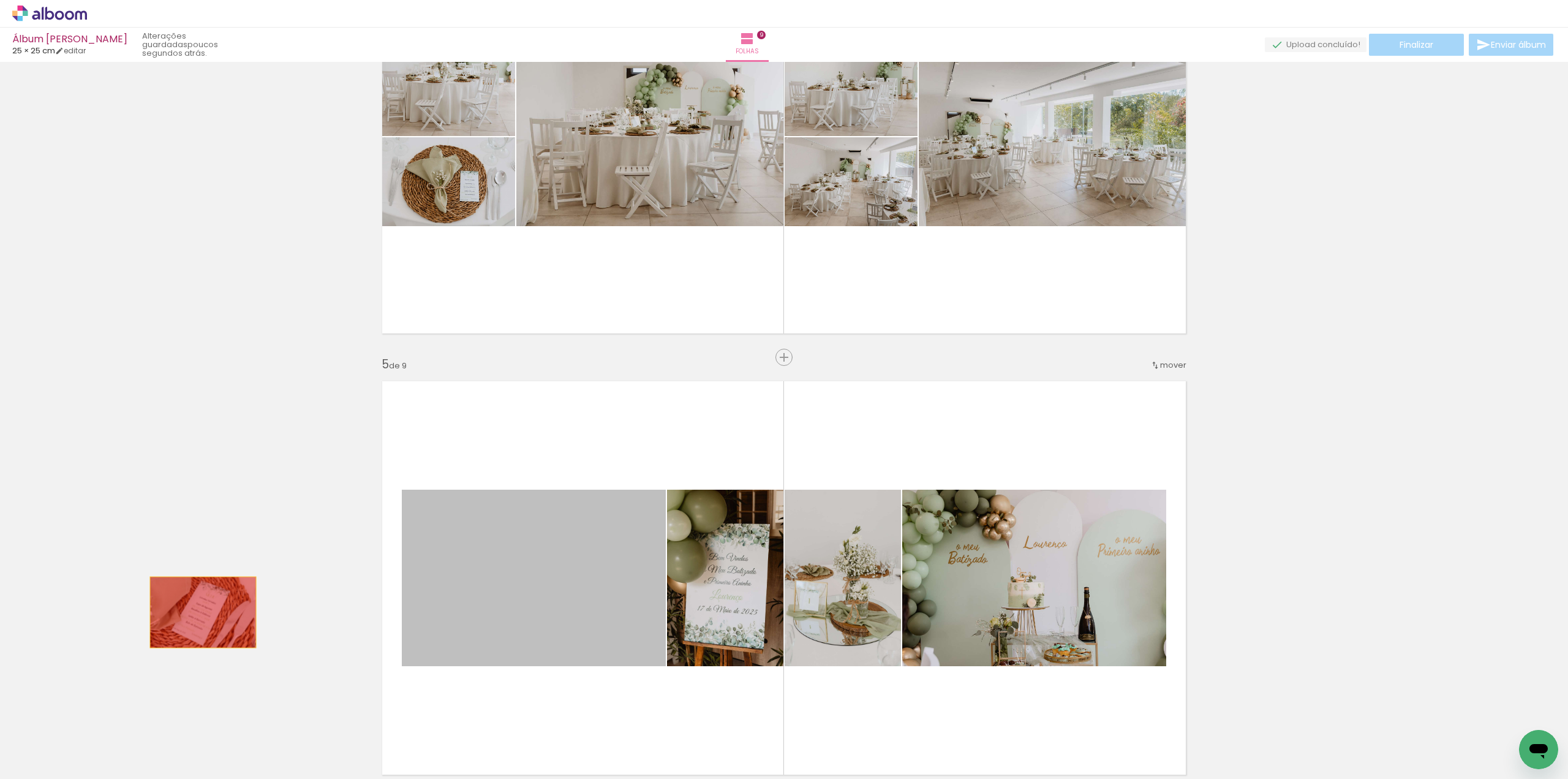
drag, startPoint x: 501, startPoint y: 629, endPoint x: 194, endPoint y: 610, distance: 307.6
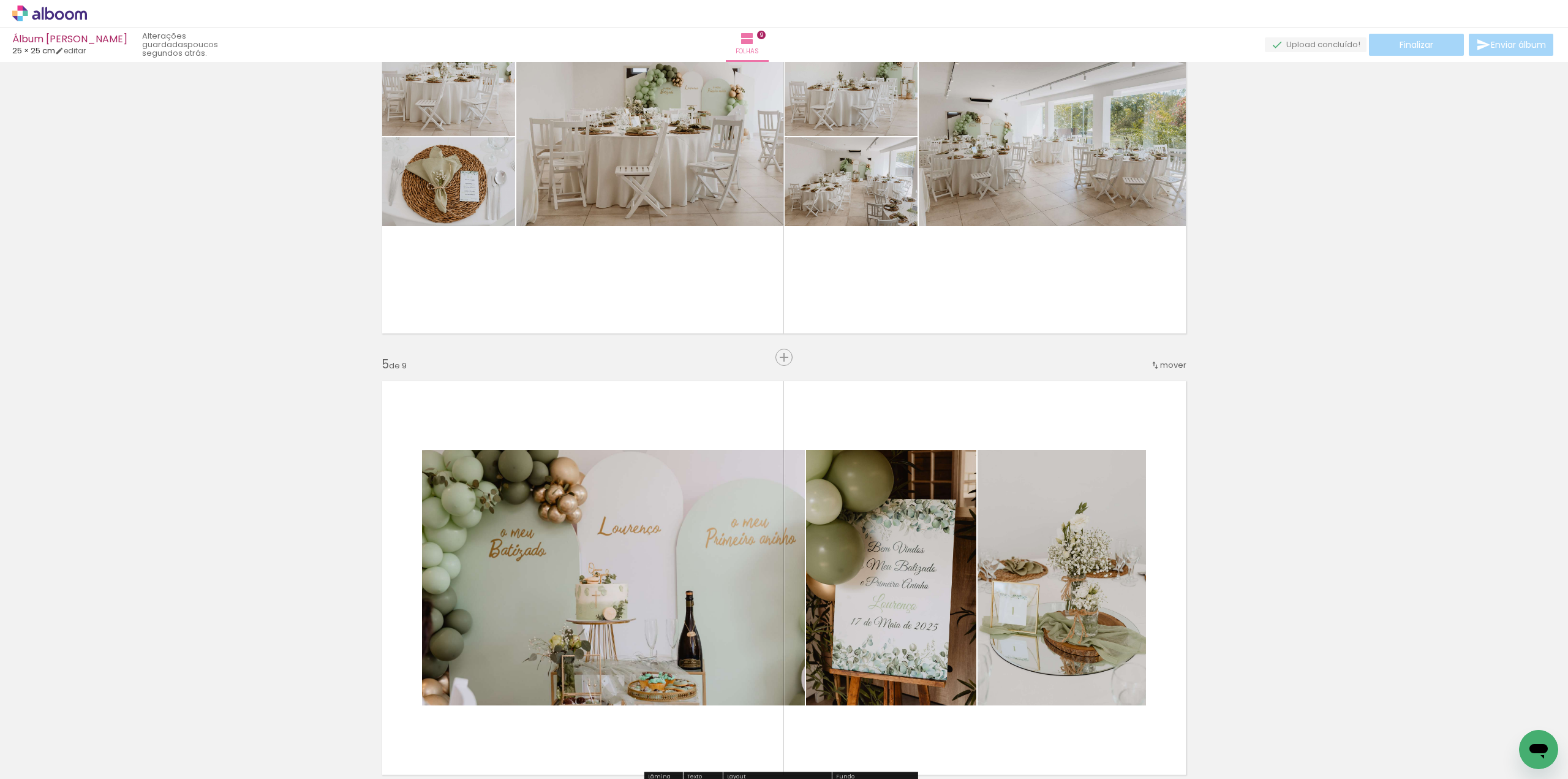
click at [98, 714] on iron-icon at bounding box center [96, 713] width 13 height 13
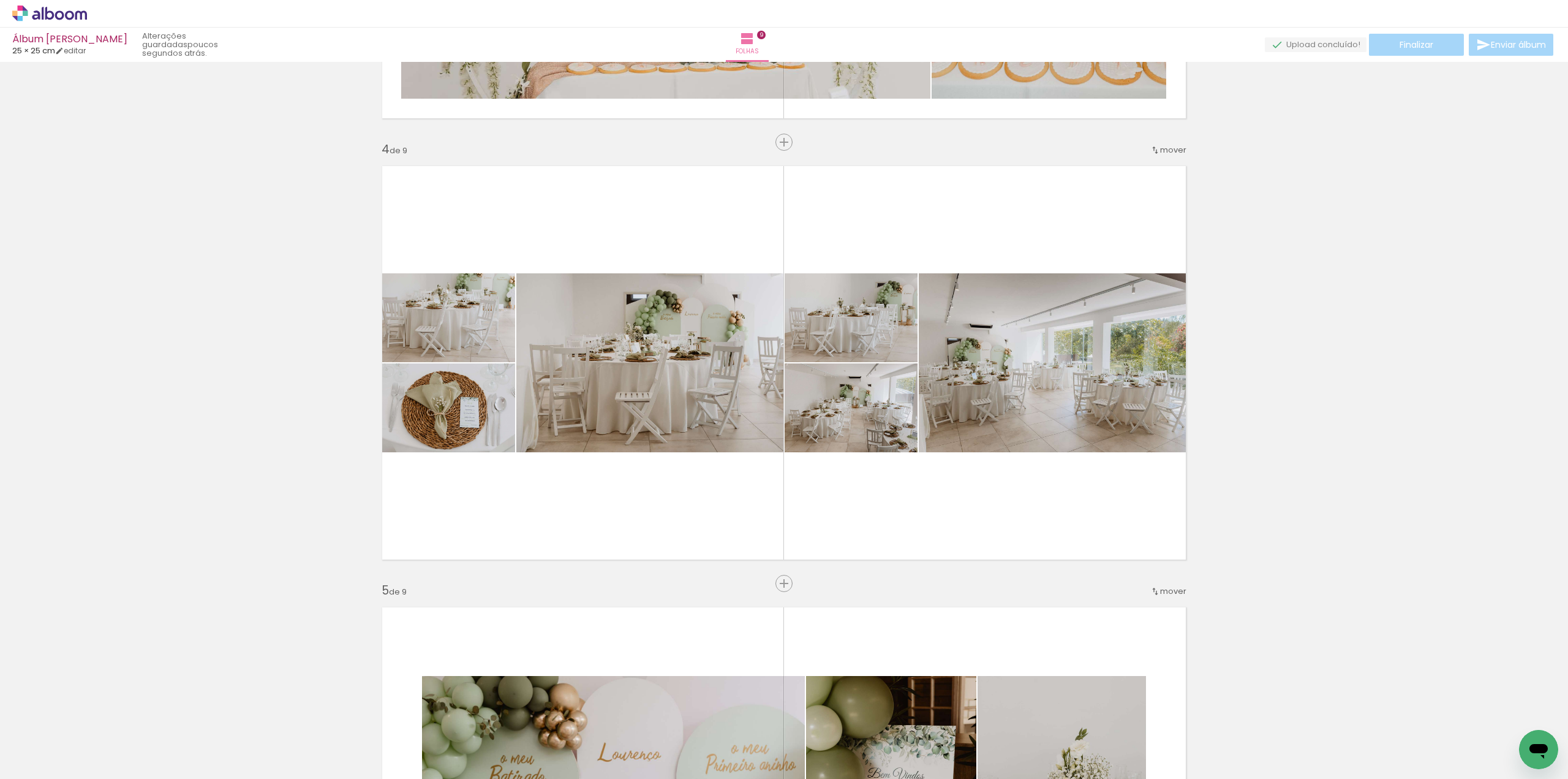
scroll to position [1244, 0]
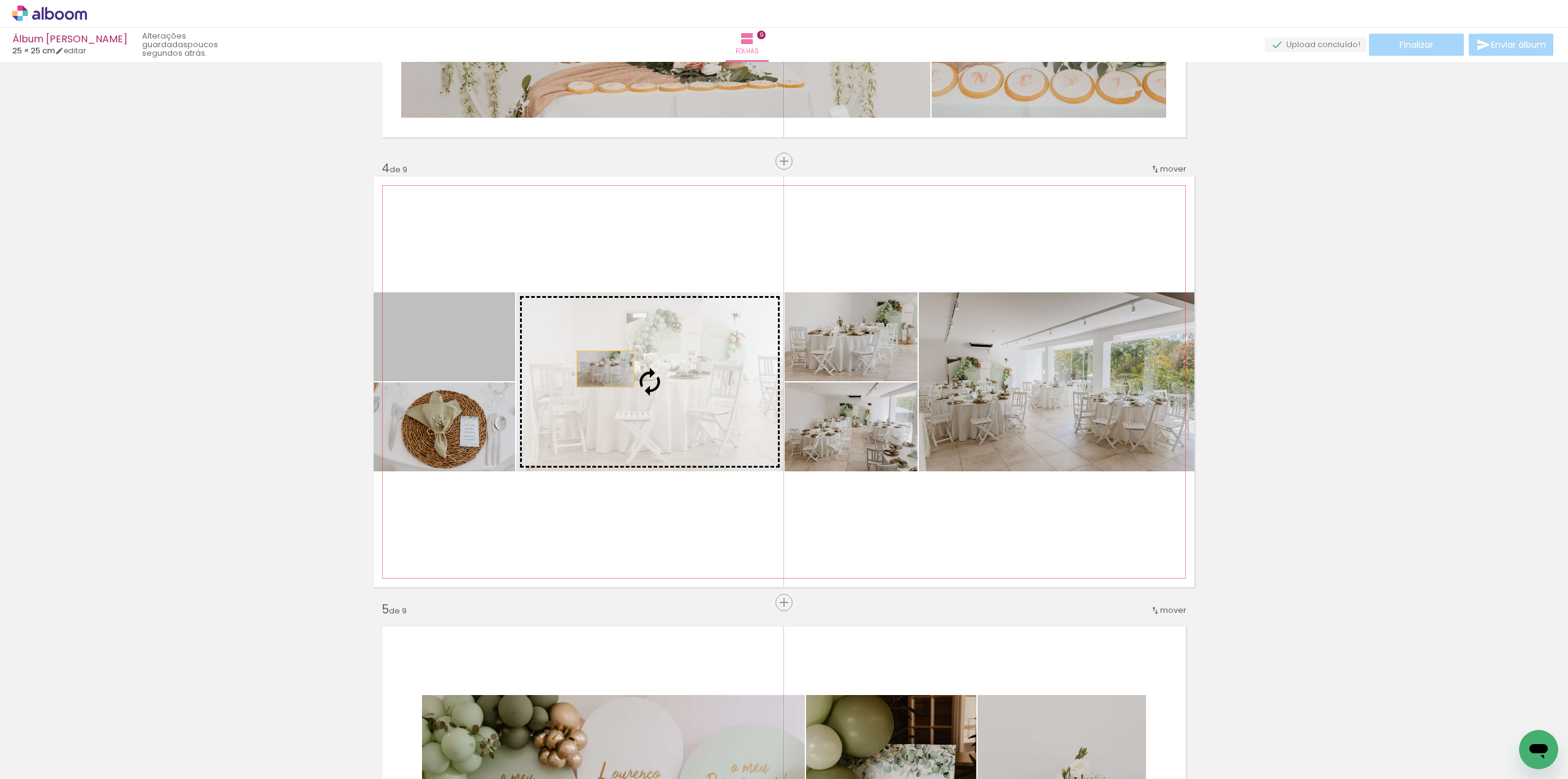
drag, startPoint x: 459, startPoint y: 360, endPoint x: 606, endPoint y: 369, distance: 147.3
click at [0, 0] on slot at bounding box center [0, 0] width 0 height 0
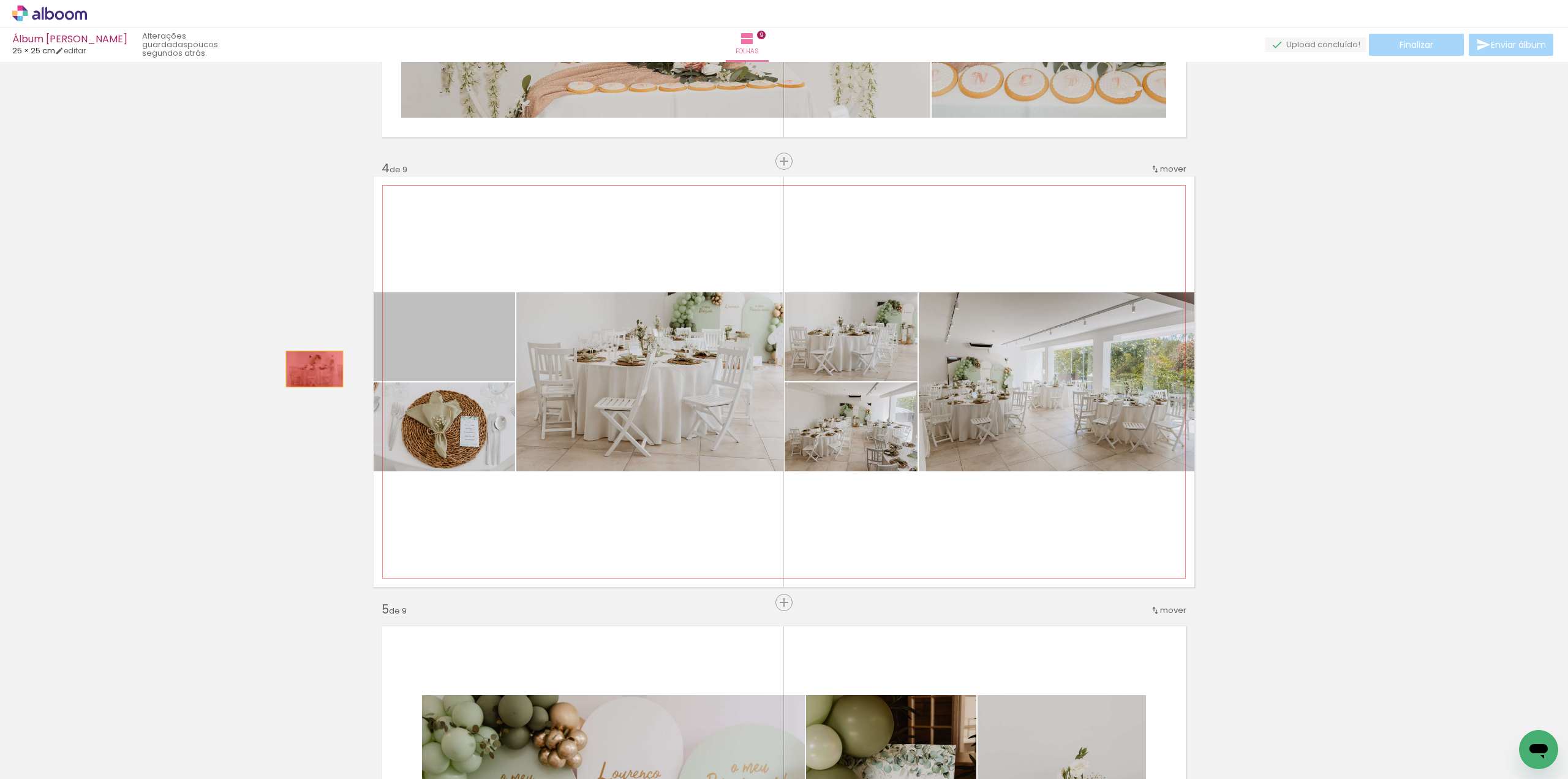
drag, startPoint x: 424, startPoint y: 351, endPoint x: 251, endPoint y: 409, distance: 182.5
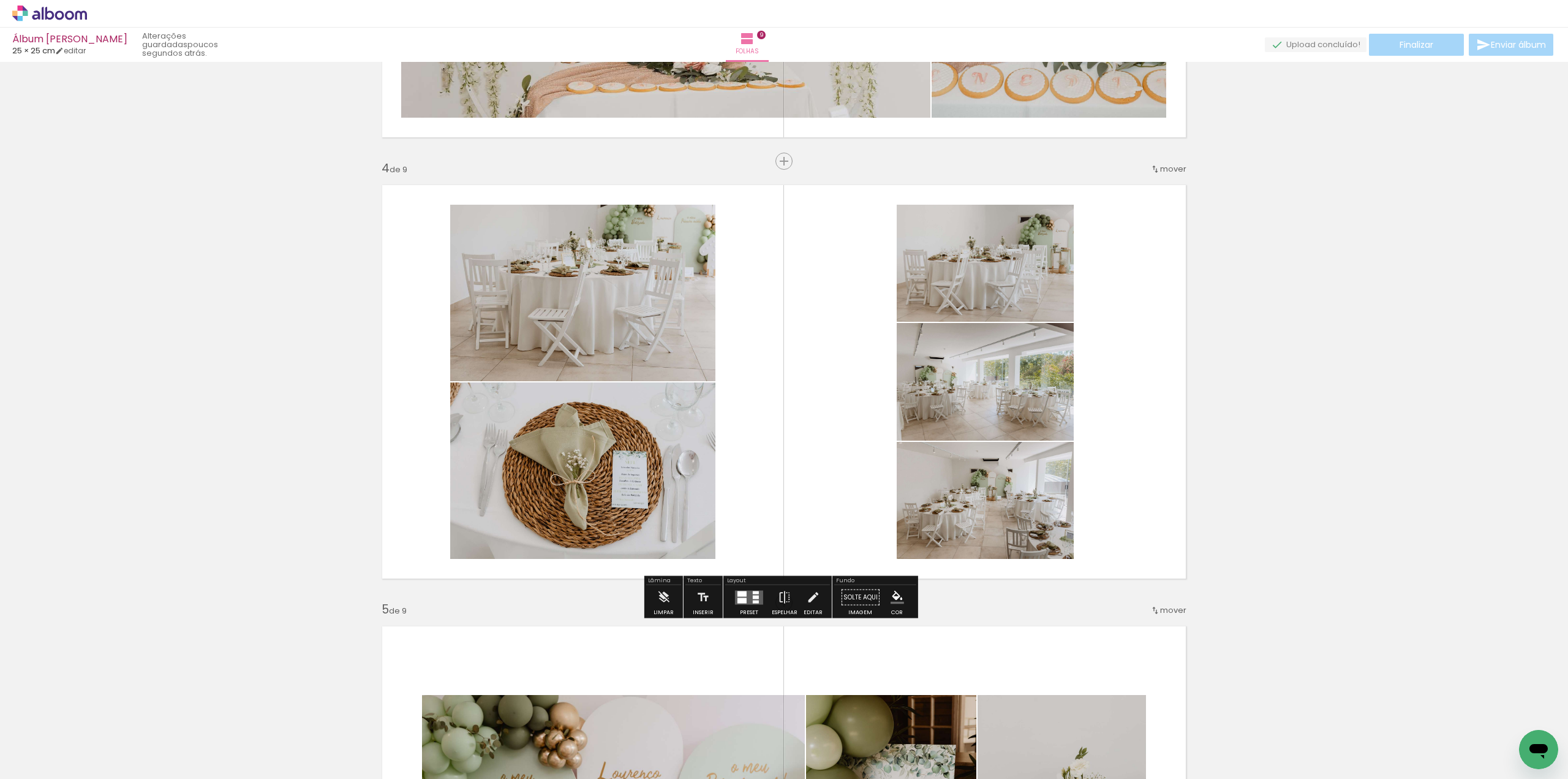
click at [98, 712] on iron-icon at bounding box center [96, 713] width 13 height 13
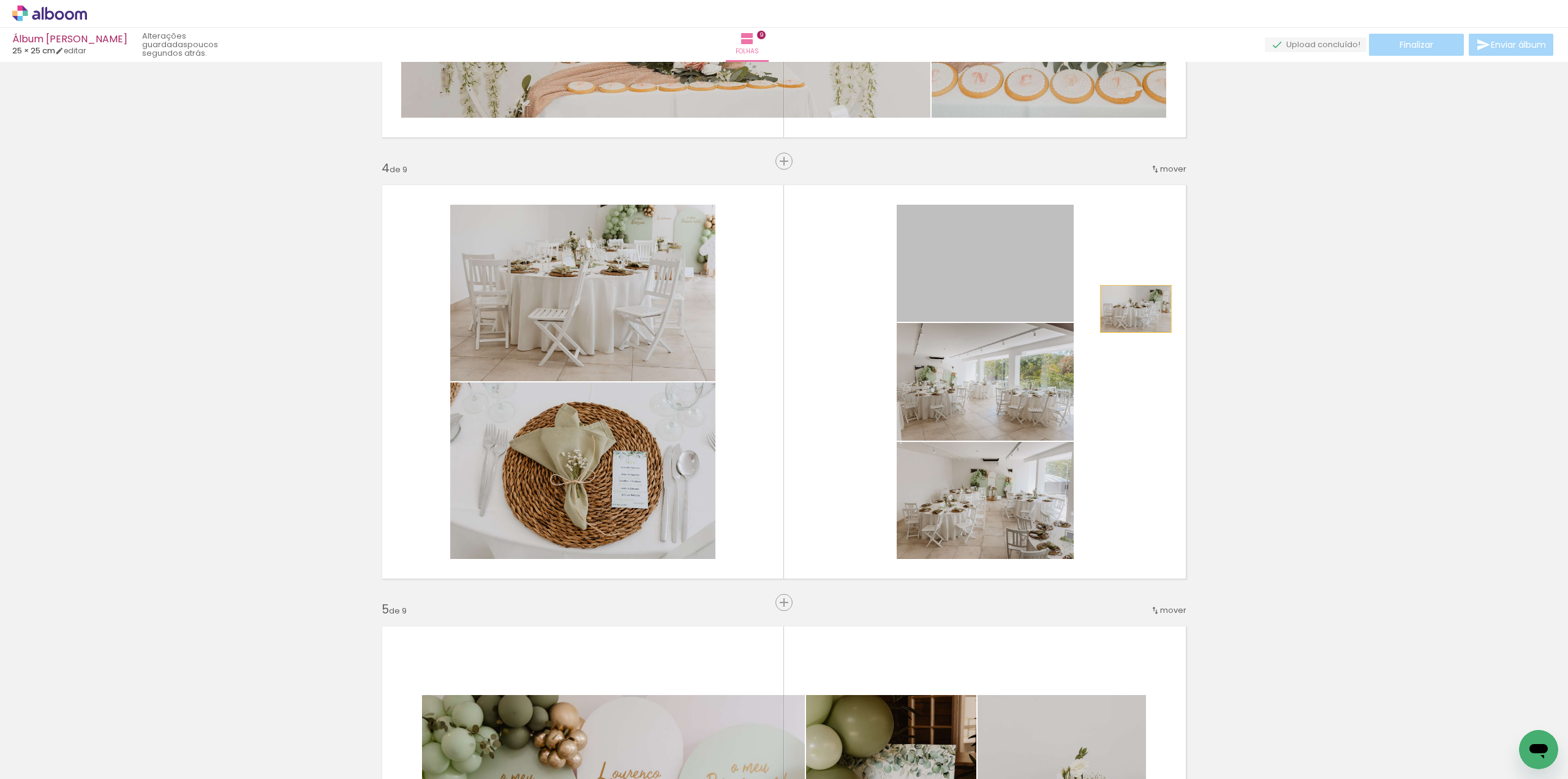
drag, startPoint x: 1019, startPoint y: 303, endPoint x: 1329, endPoint y: 368, distance: 316.7
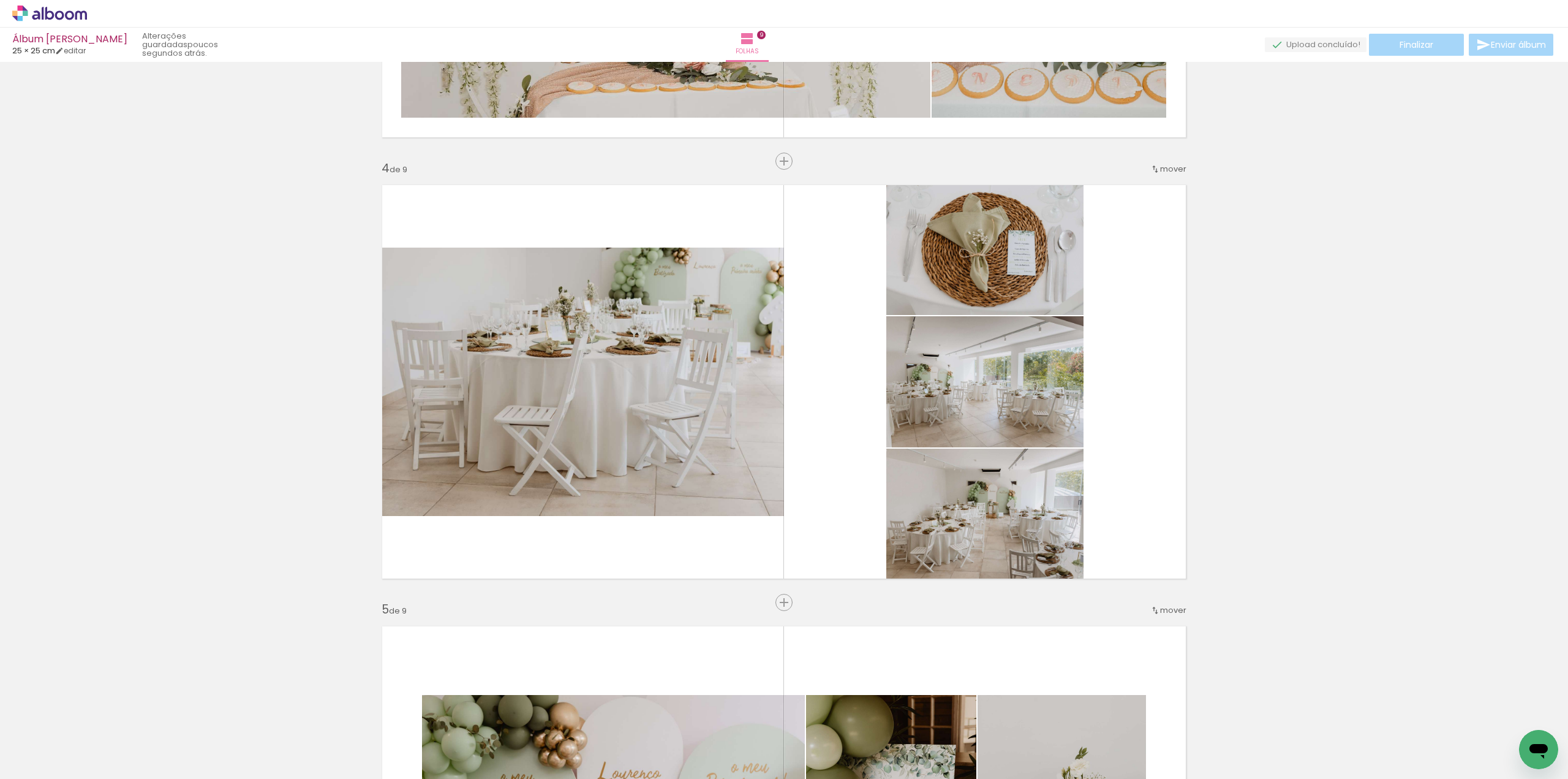
click at [99, 715] on iron-icon at bounding box center [96, 713] width 13 height 13
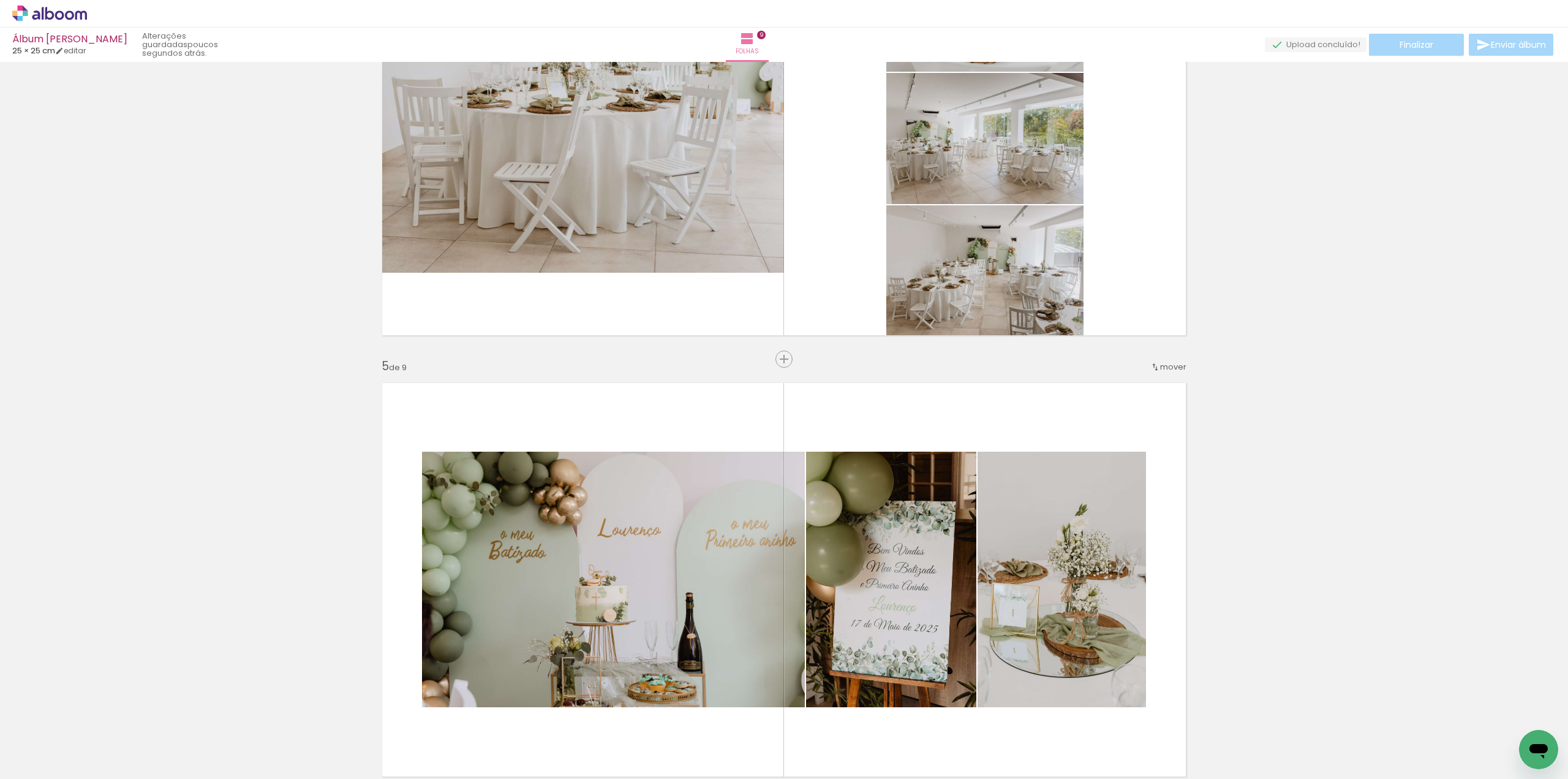
scroll to position [1551, 0]
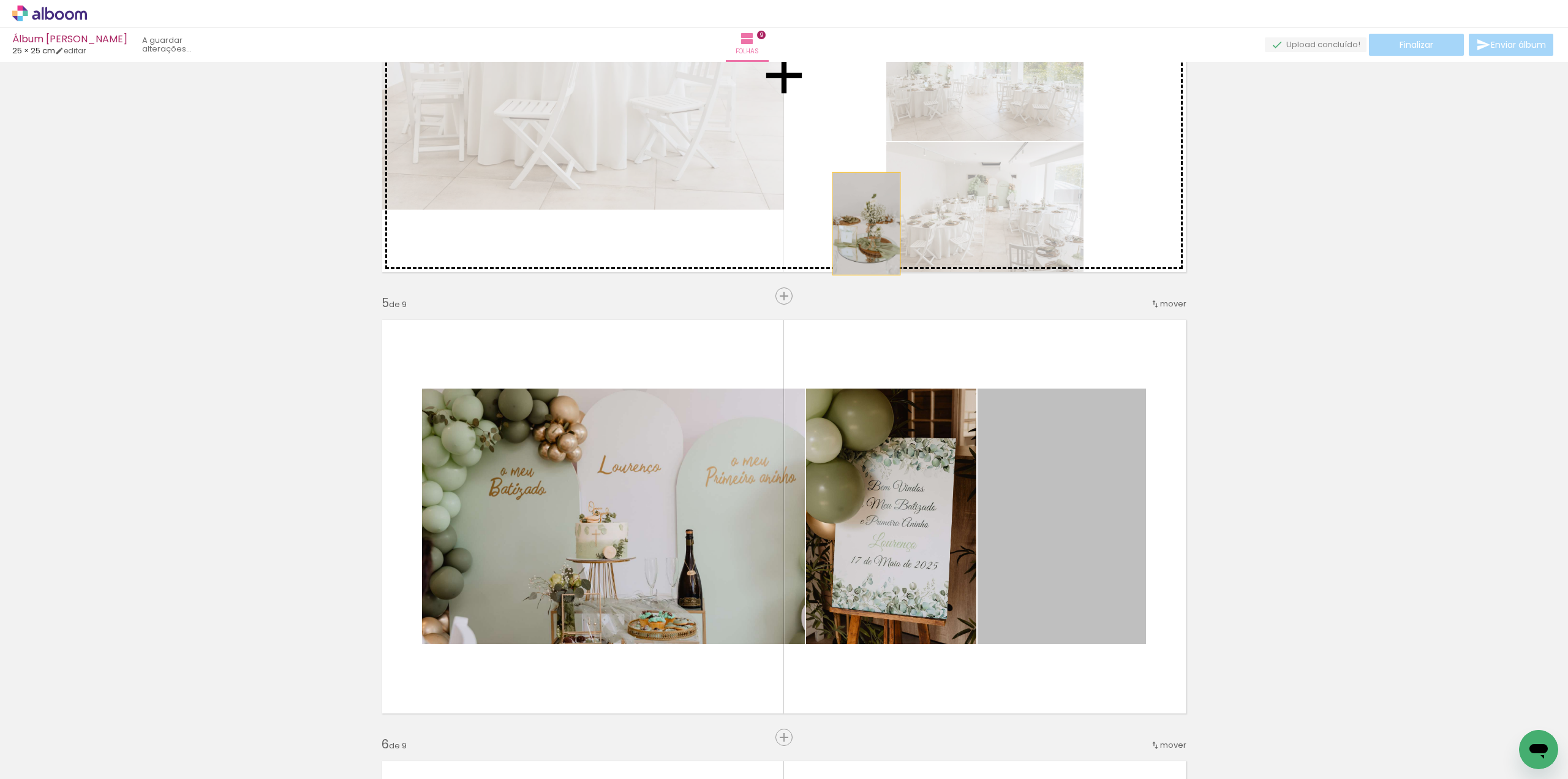
drag, startPoint x: 1100, startPoint y: 547, endPoint x: 851, endPoint y: 213, distance: 416.6
click at [851, 213] on div "Inserir folha Imagem 1 Imagem 2 Imagem 3 1 de 9 Inserir folha 2 de 9 Inserir fo…" at bounding box center [784, 721] width 1568 height 4413
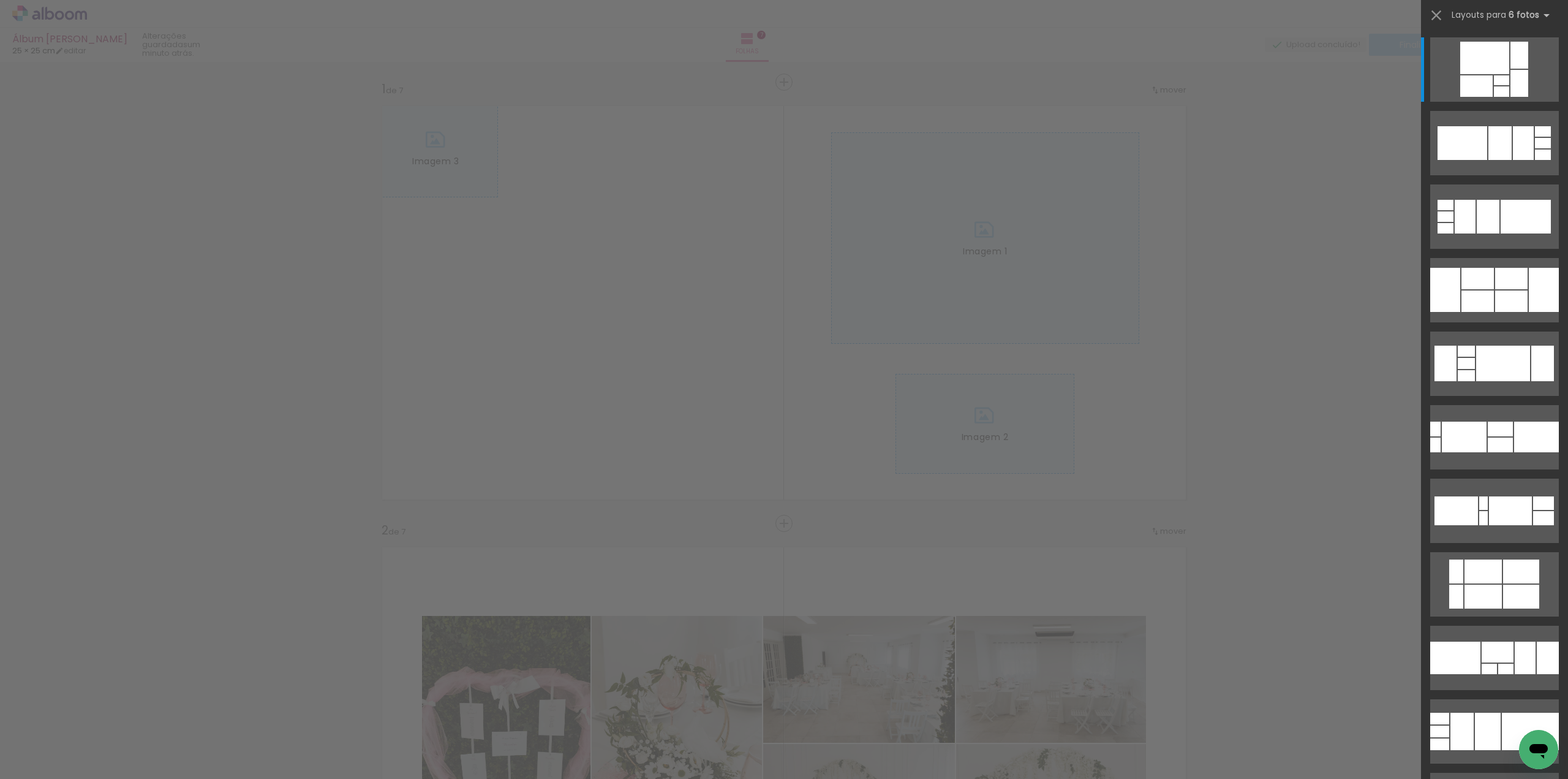
scroll to position [245, 0]
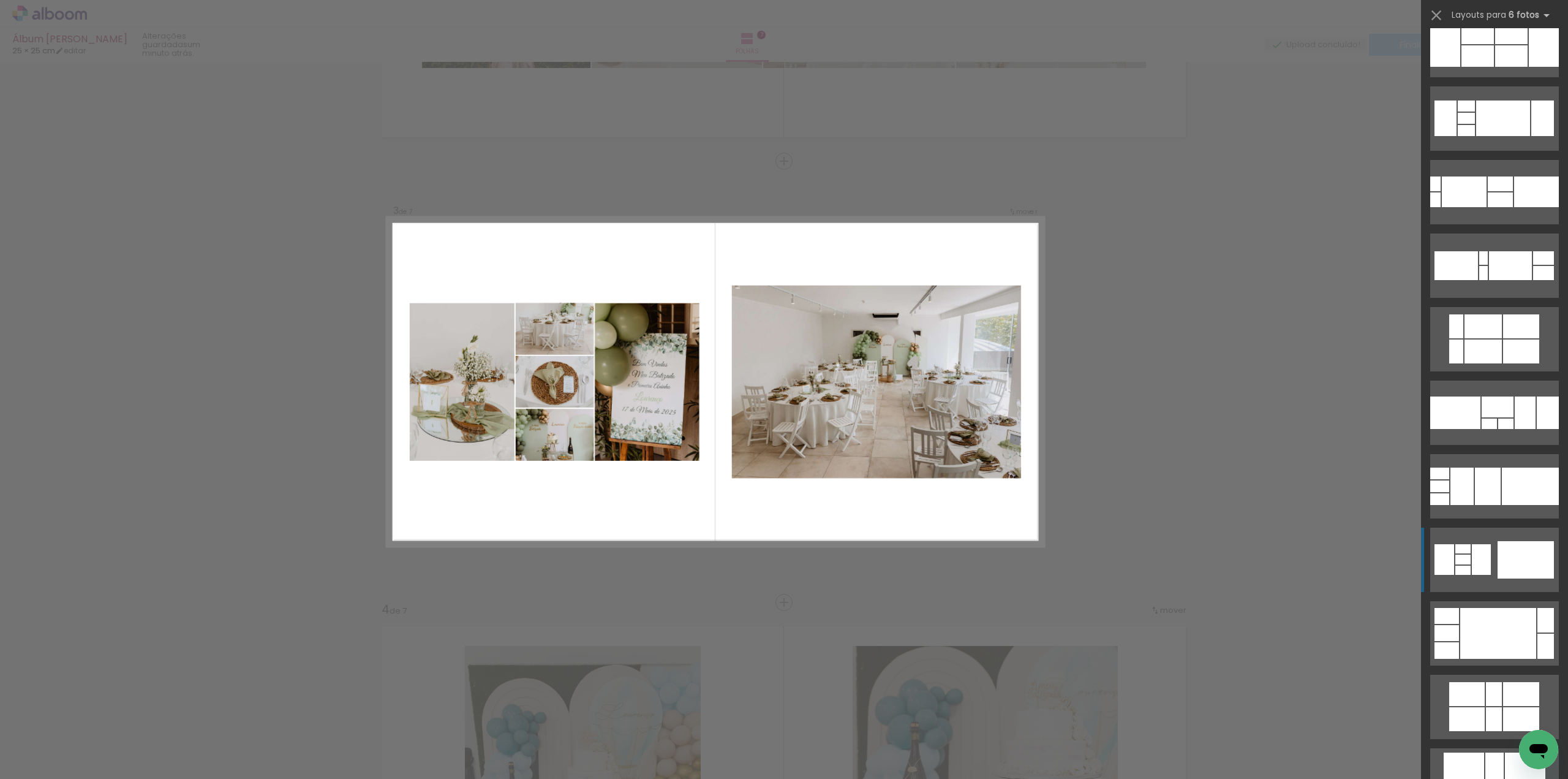
click at [1518, 544] on div at bounding box center [1526, 560] width 56 height 37
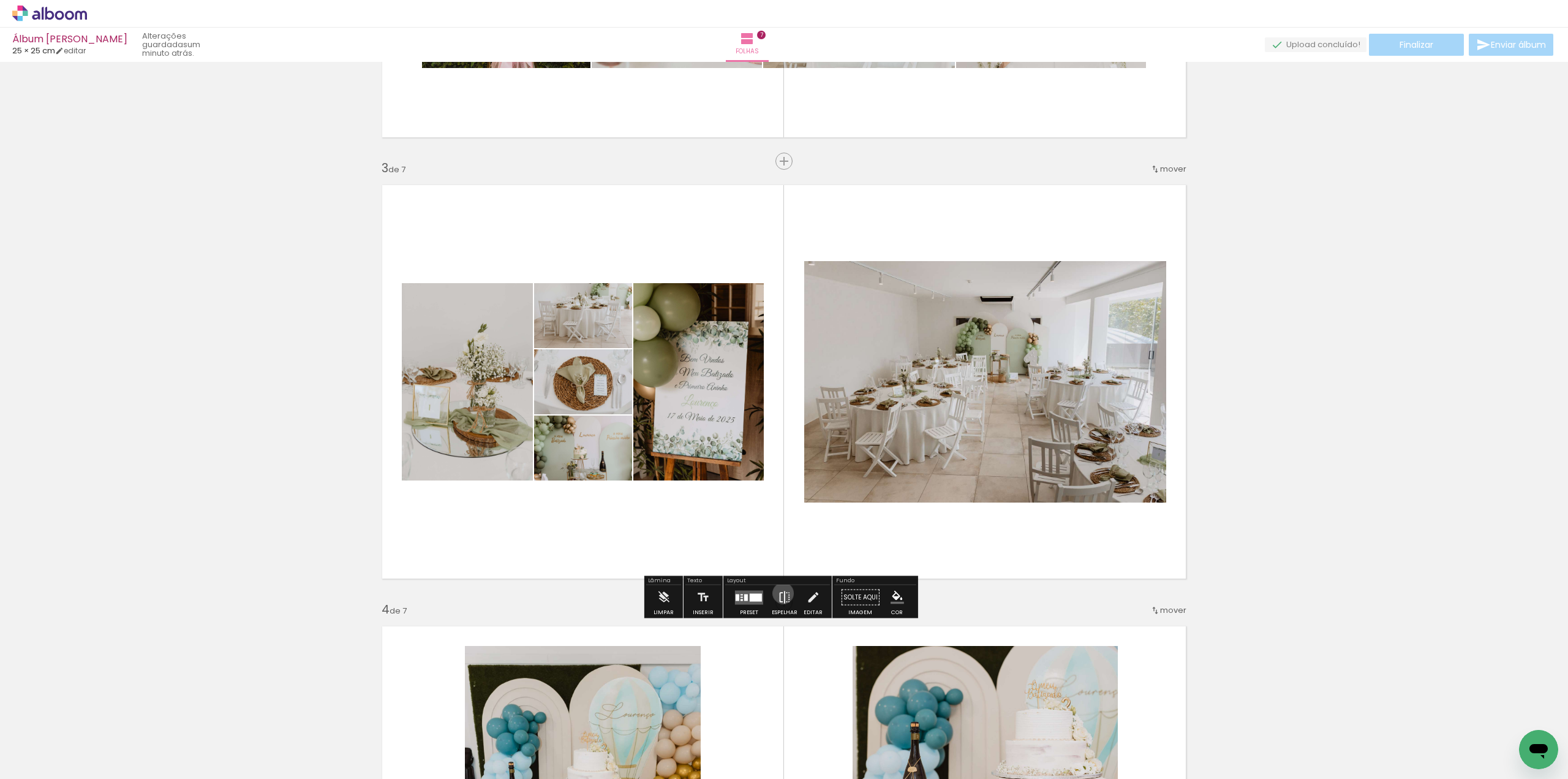
click at [781, 593] on iron-icon at bounding box center [785, 597] width 13 height 25
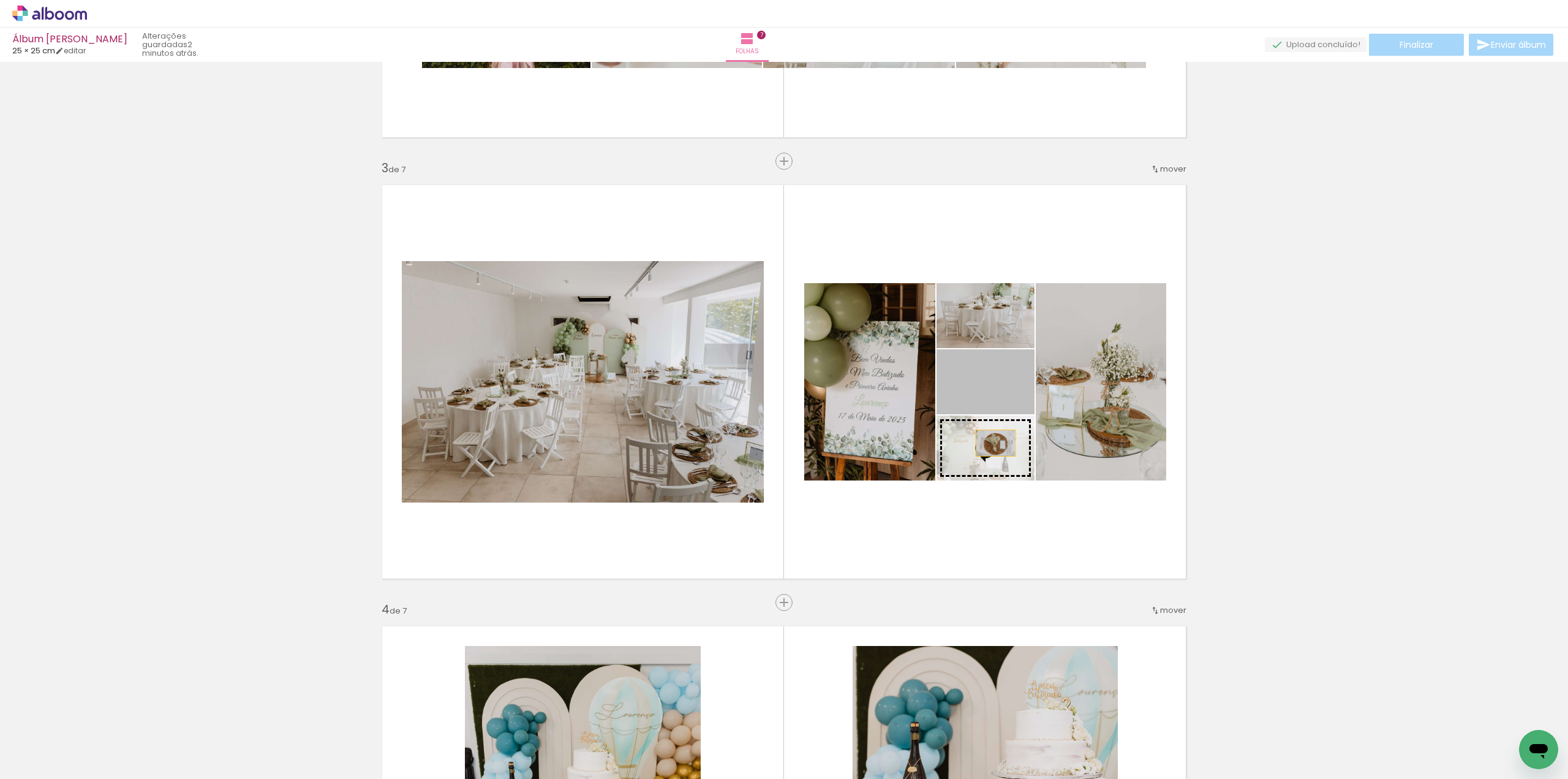
drag, startPoint x: 990, startPoint y: 387, endPoint x: 991, endPoint y: 443, distance: 56.0
click at [0, 0] on slot at bounding box center [0, 0] width 0 height 0
drag, startPoint x: 1009, startPoint y: 395, endPoint x: 1018, endPoint y: 334, distance: 61.7
click at [0, 0] on slot at bounding box center [0, 0] width 0 height 0
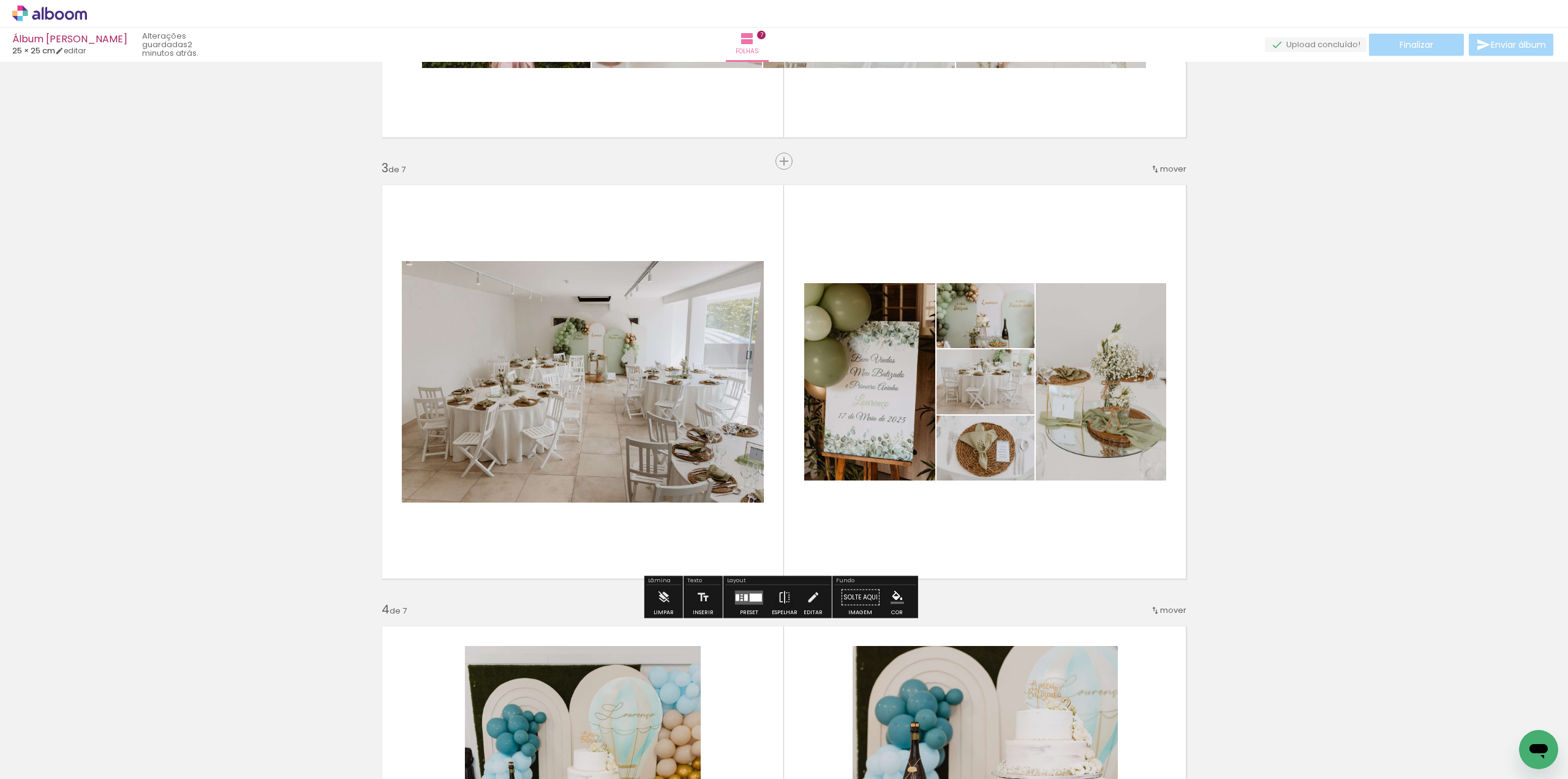
click at [751, 595] on quentale-layouter at bounding box center [749, 597] width 28 height 14
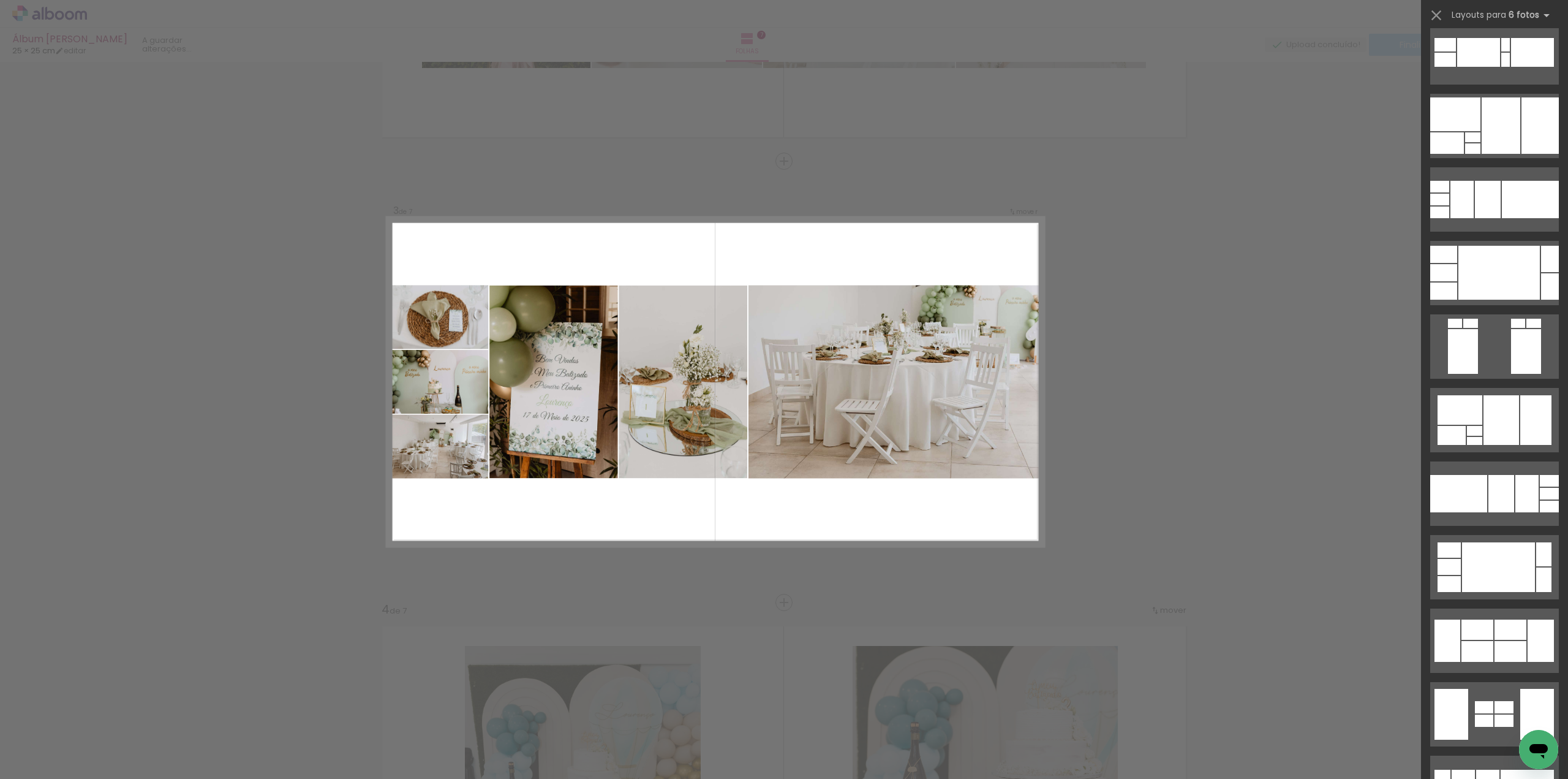
scroll to position [2451, 0]
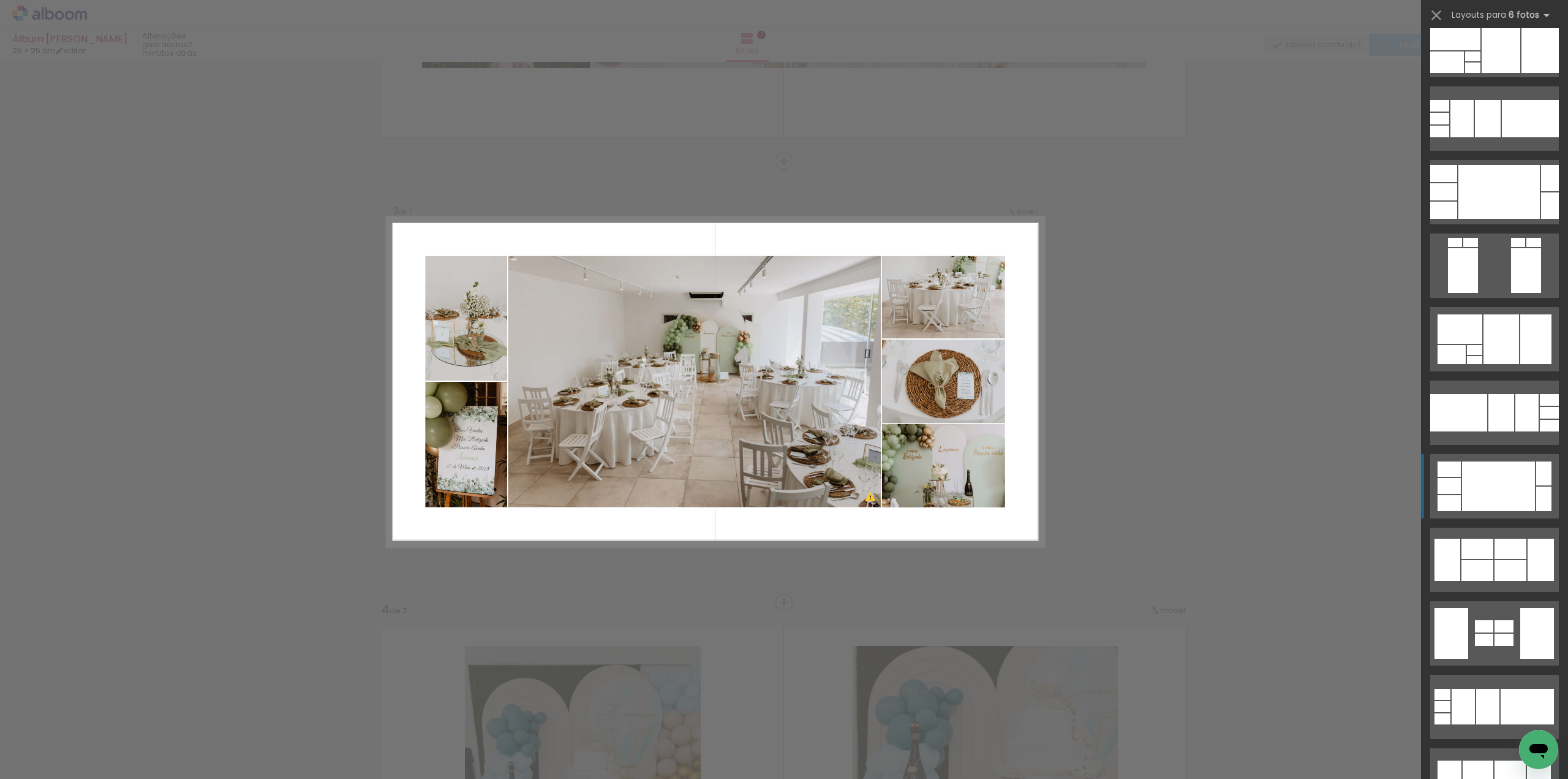
click at [1504, 492] on div at bounding box center [1498, 486] width 73 height 49
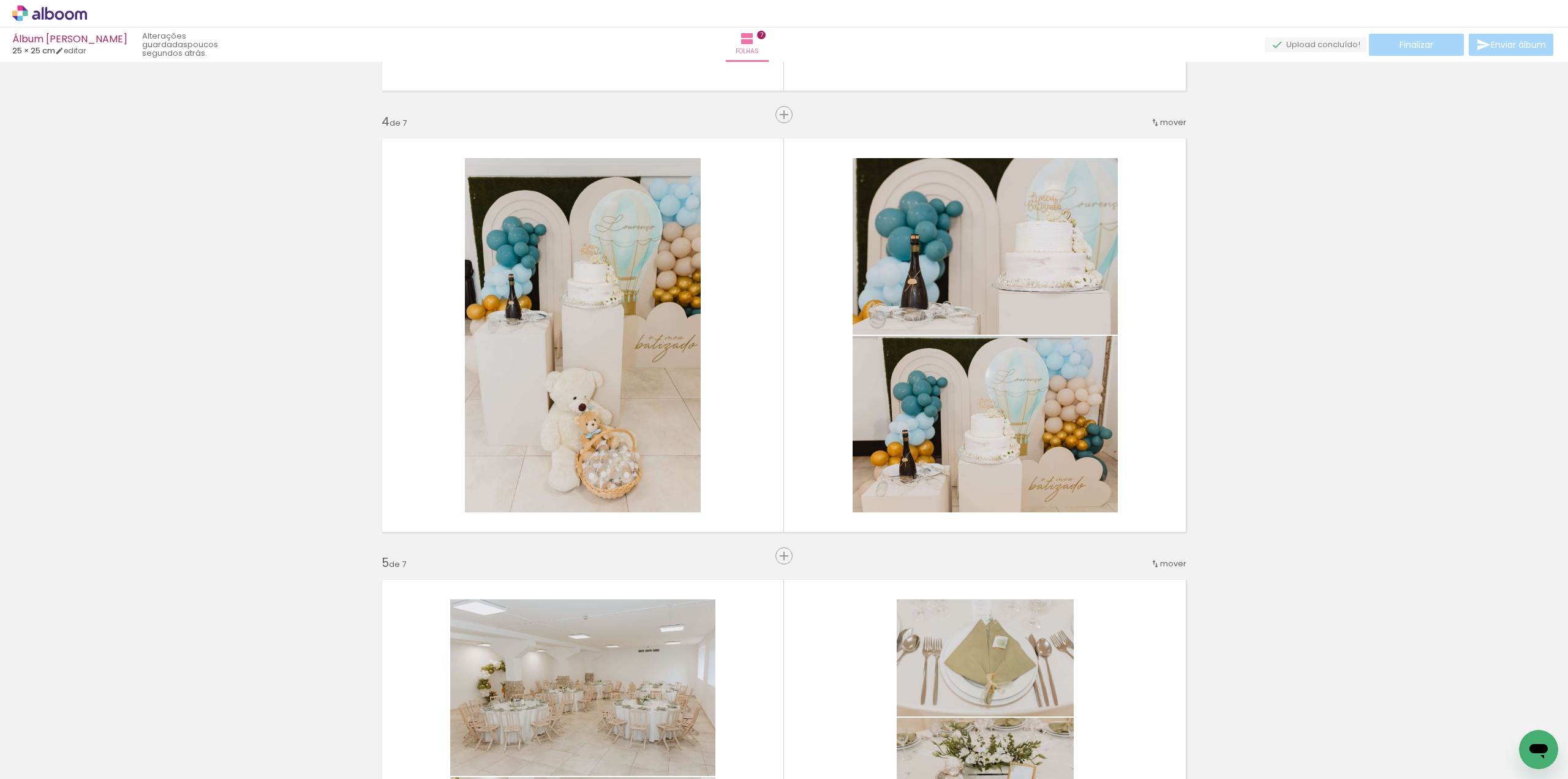
scroll to position [1294, 0]
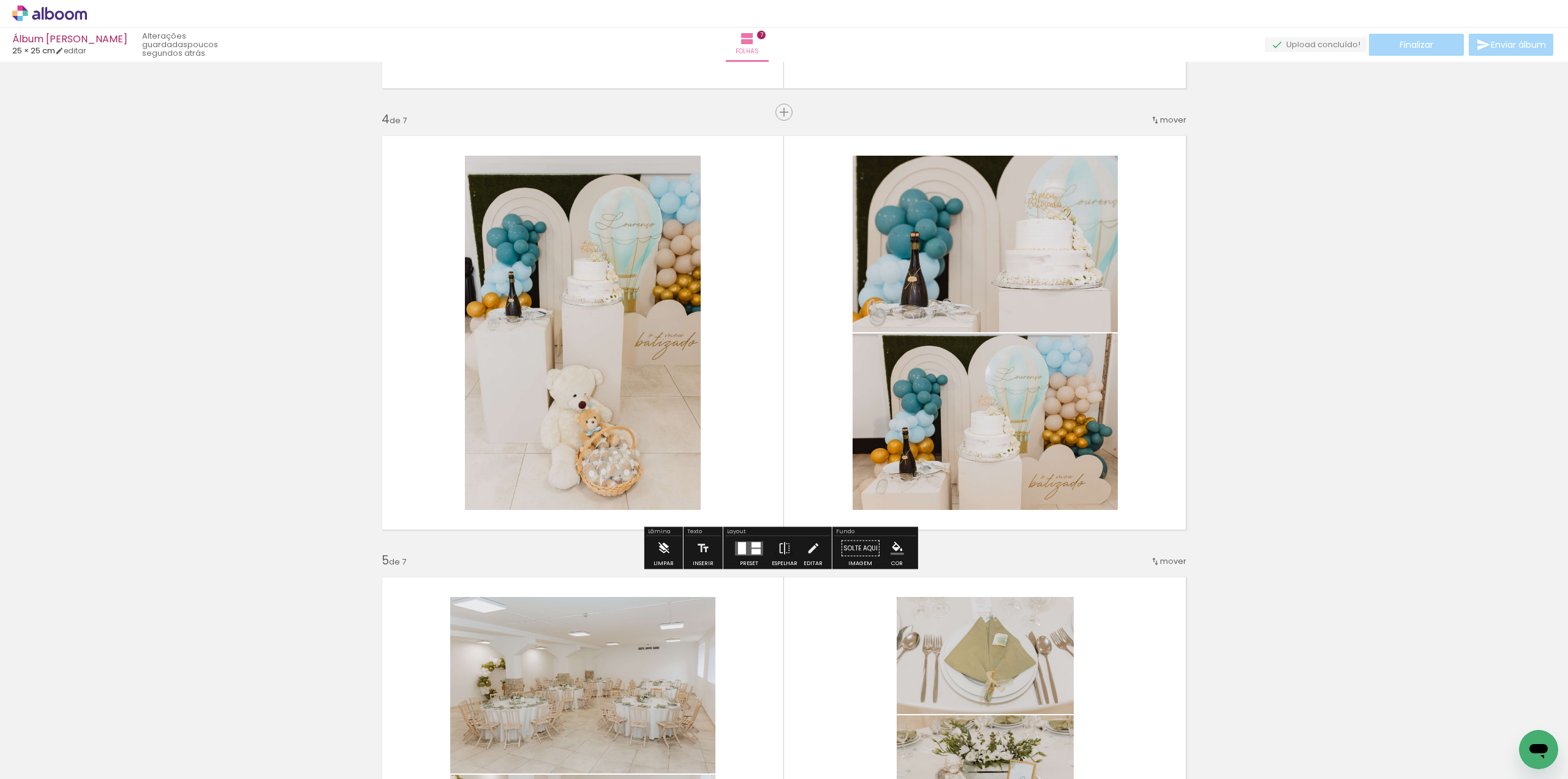
click at [666, 550] on iron-icon at bounding box center [663, 548] width 13 height 25
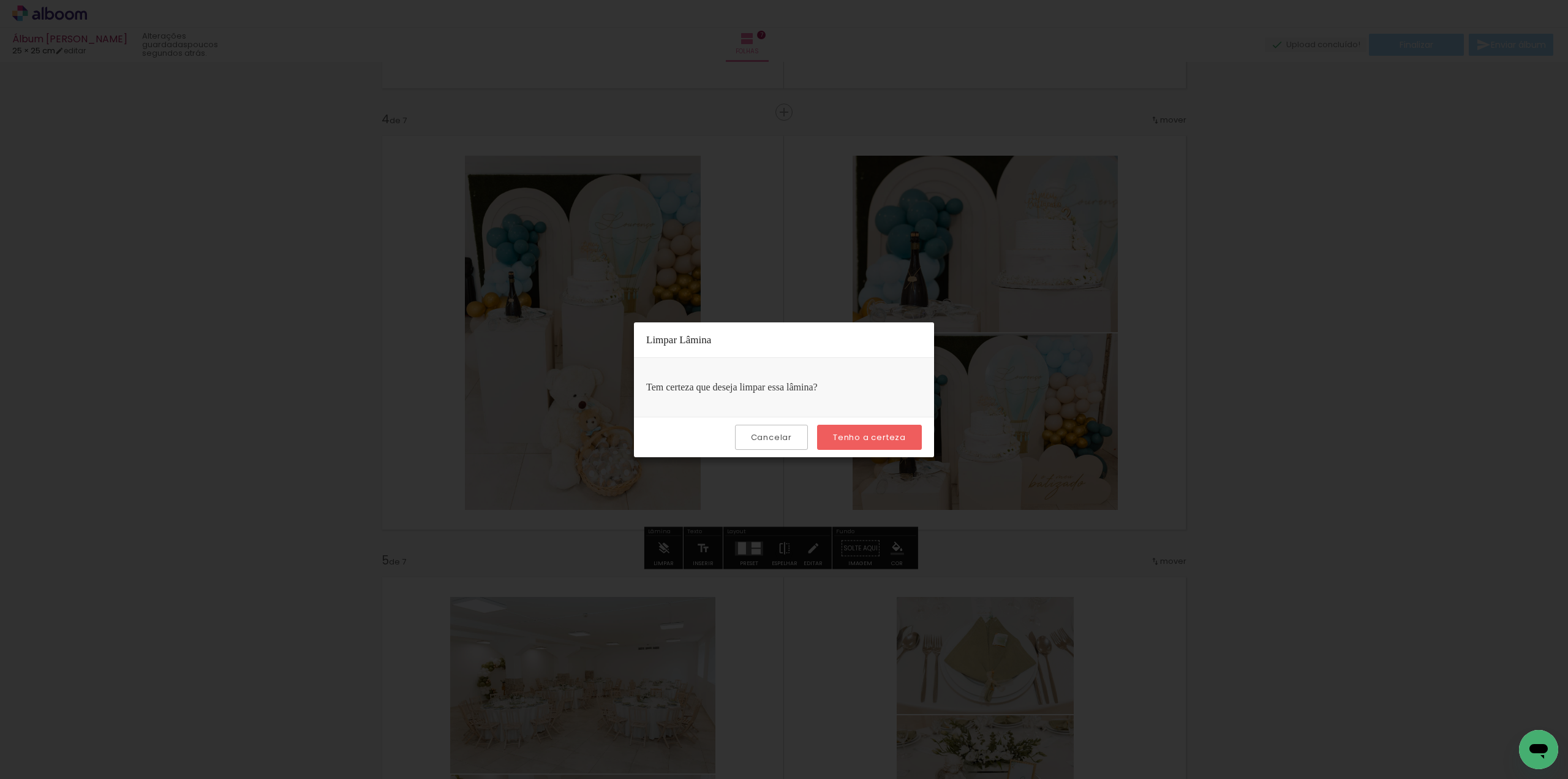
click at [0, 0] on slot "Tenho a certeza" at bounding box center [0, 0] width 0 height 0
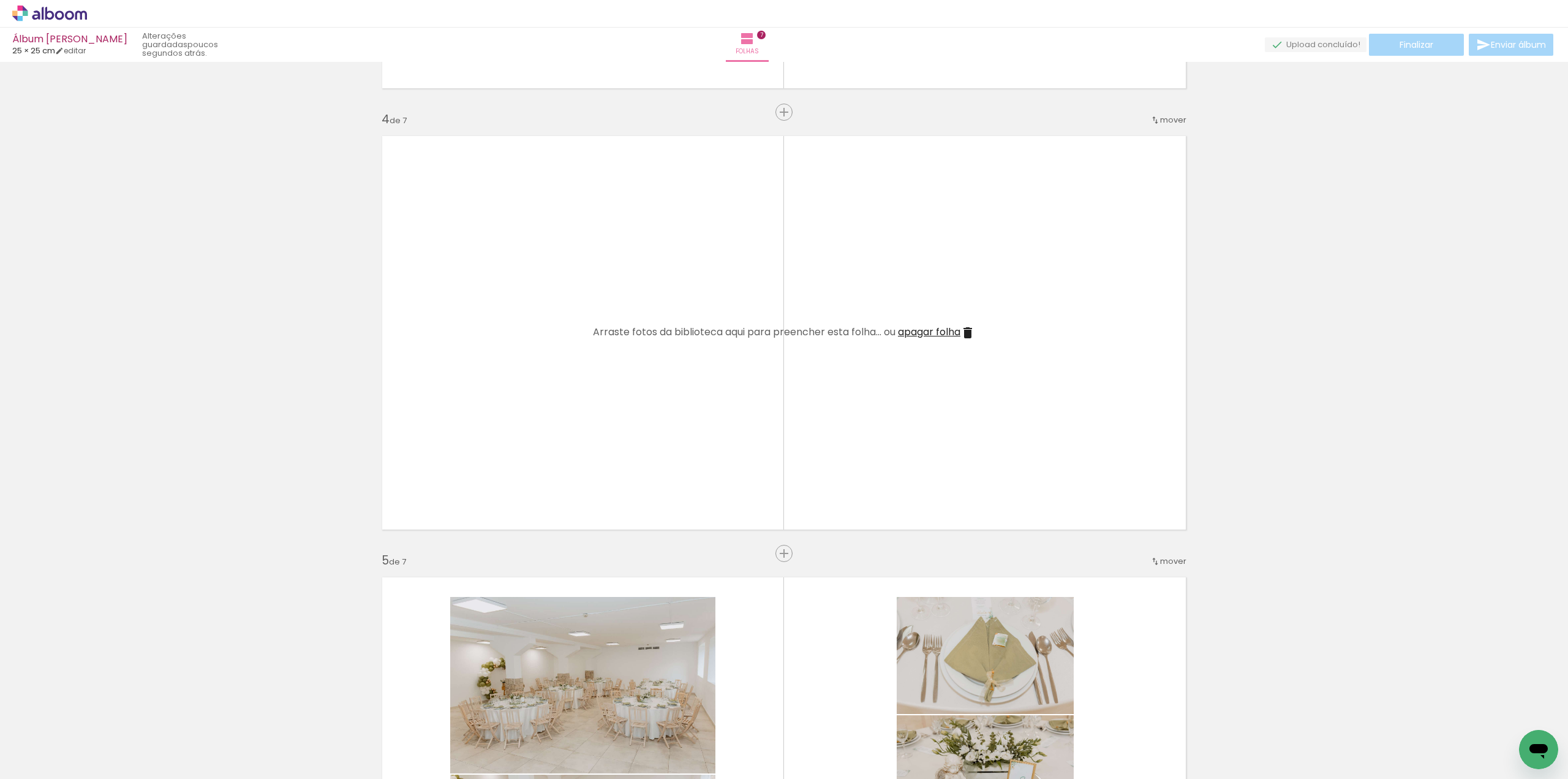
click at [955, 333] on span "apagar folha" at bounding box center [929, 332] width 62 height 14
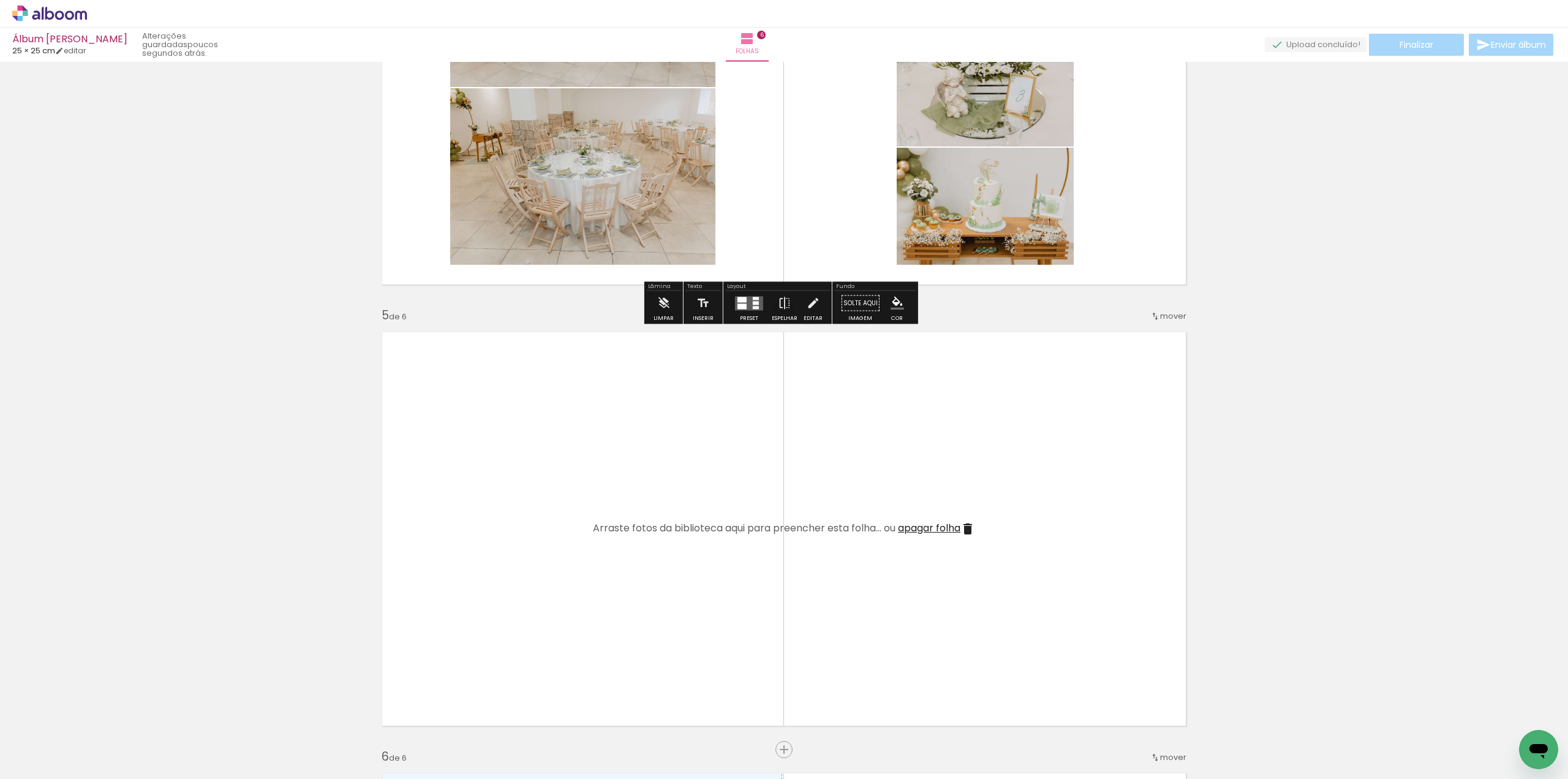
scroll to position [1600, 0]
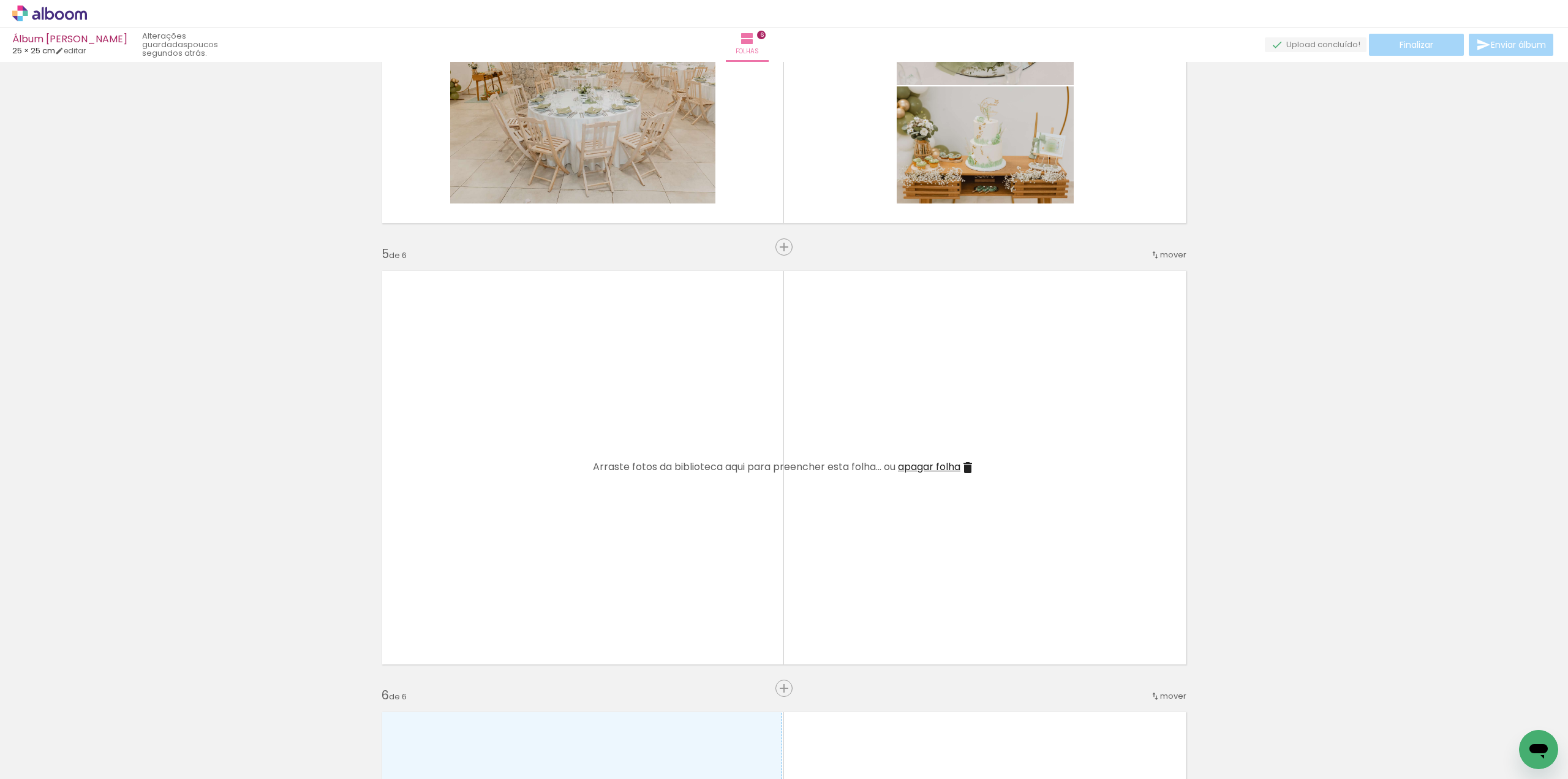
click at [239, 711] on iron-icon at bounding box center [233, 713] width 13 height 13
click at [168, 715] on iron-icon at bounding box center [164, 713] width 13 height 13
click at [101, 715] on iron-icon at bounding box center [96, 713] width 13 height 13
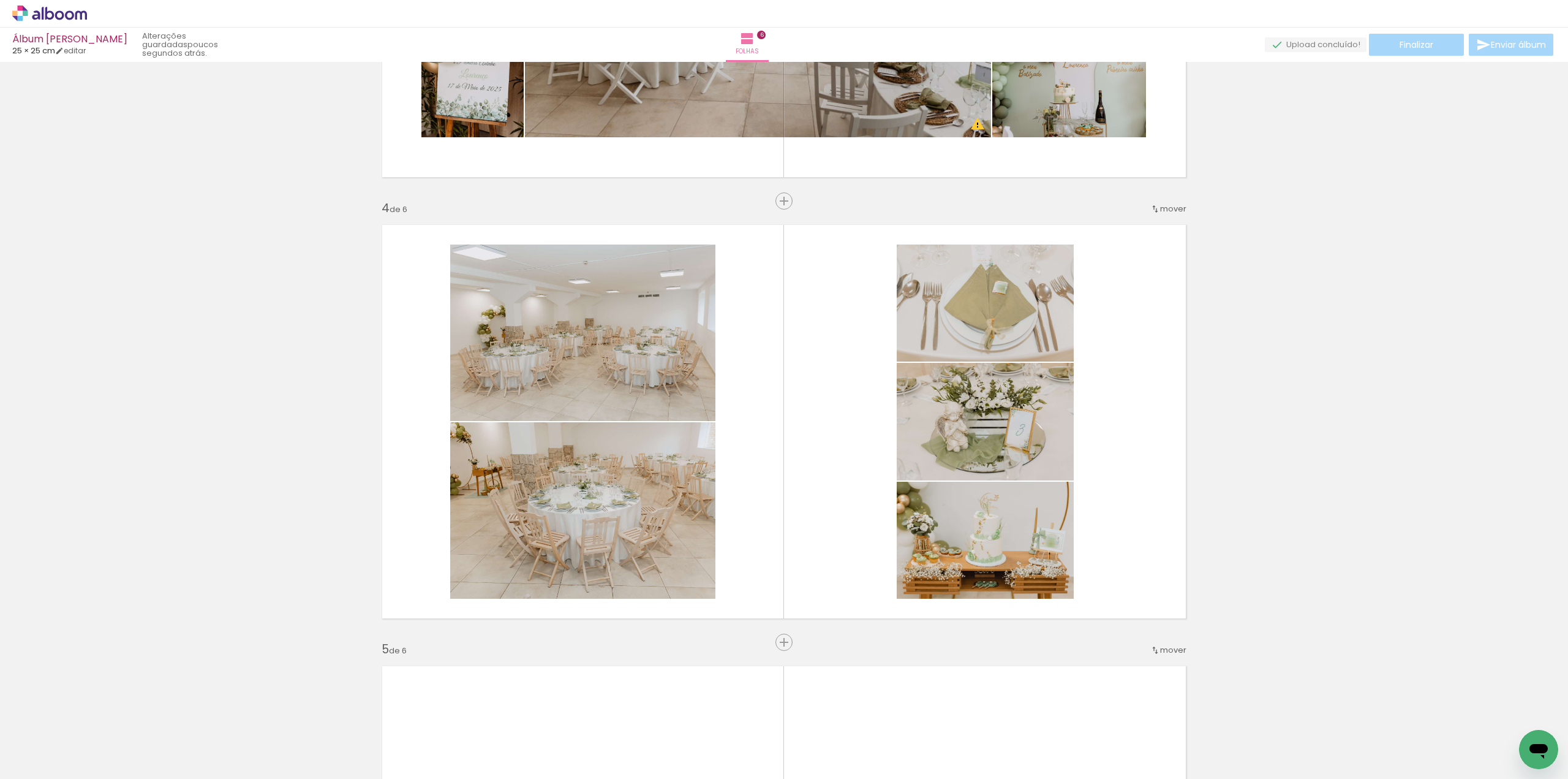
scroll to position [1232, 0]
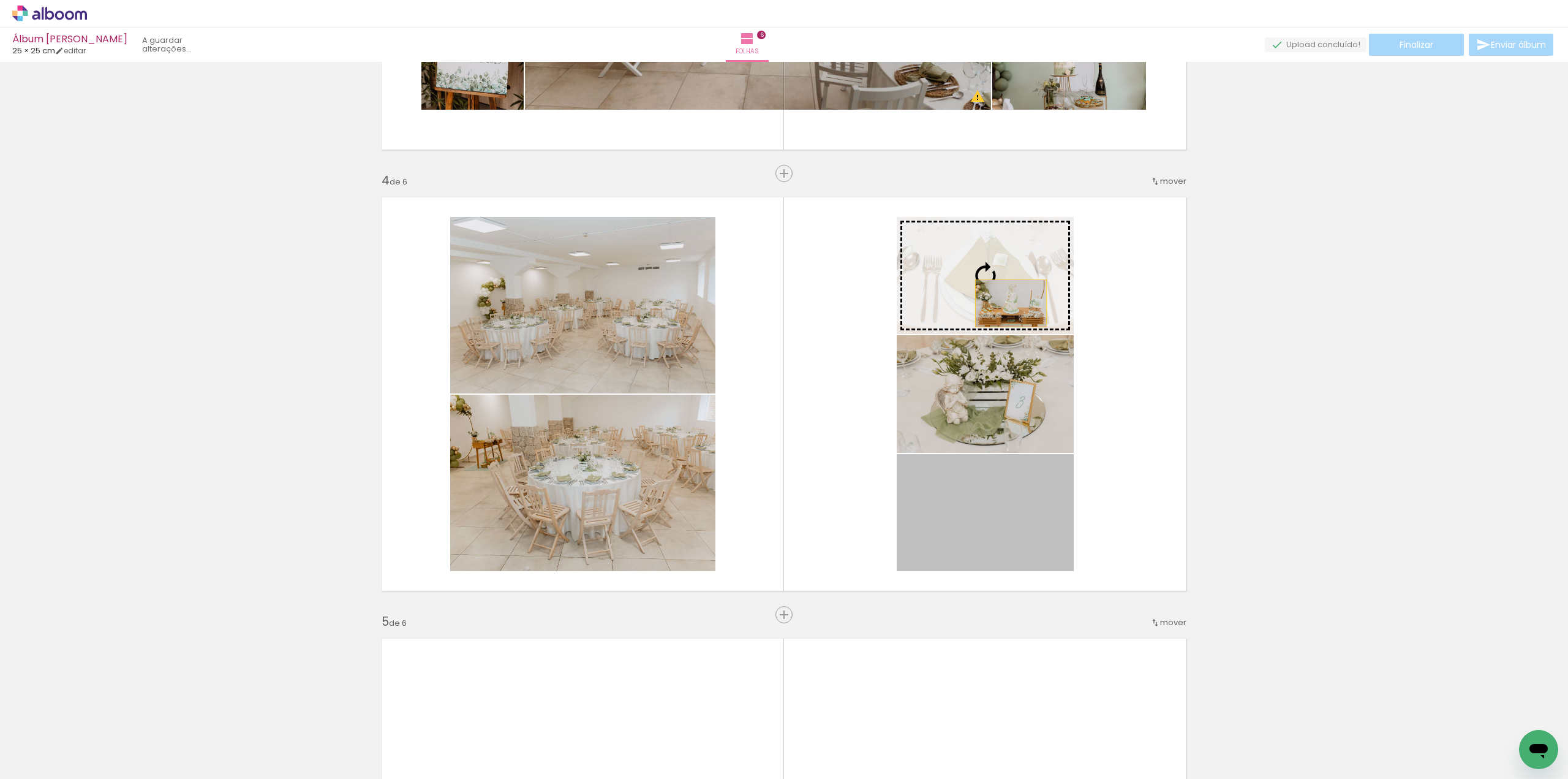
drag, startPoint x: 1009, startPoint y: 514, endPoint x: 1007, endPoint y: 302, distance: 212.0
click at [0, 0] on slot at bounding box center [0, 0] width 0 height 0
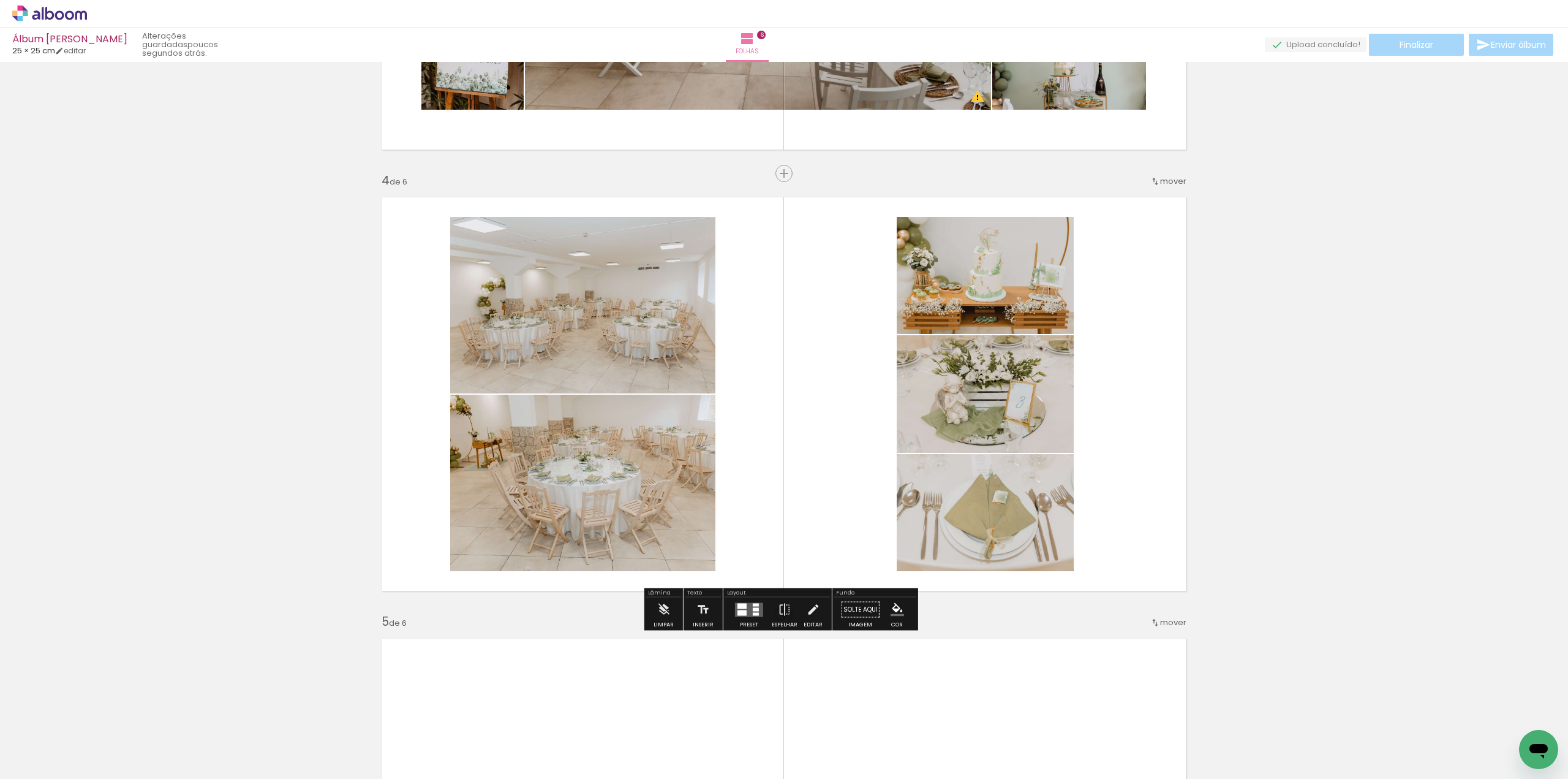
click at [1354, 437] on div "Inserir folha Imagem 1 Imagem 2 Imagem 3 1 de 6 Inserir folha 2 de 6 Inserir fo…" at bounding box center [784, 378] width 1568 height 3089
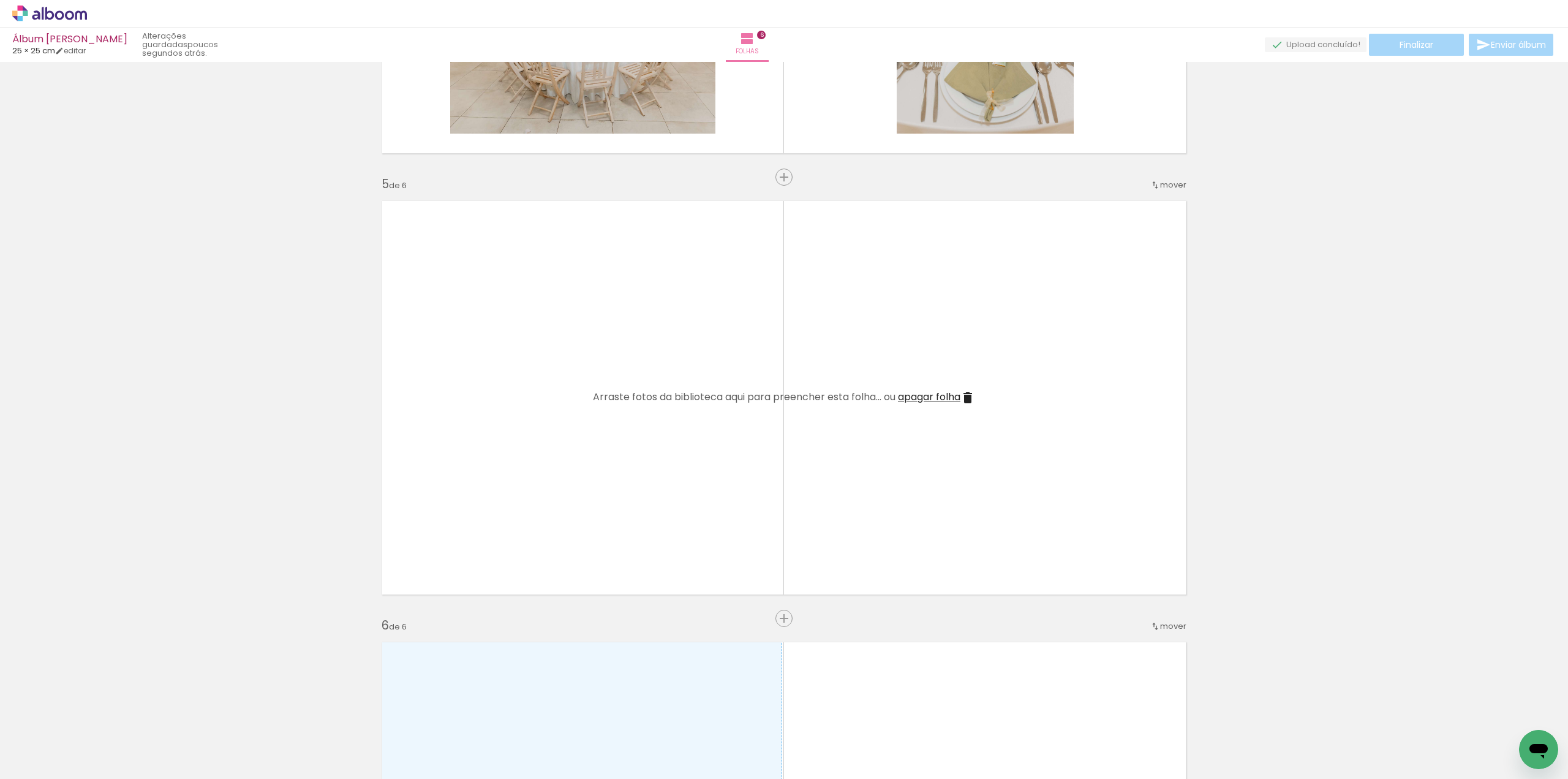
scroll to position [1662, 0]
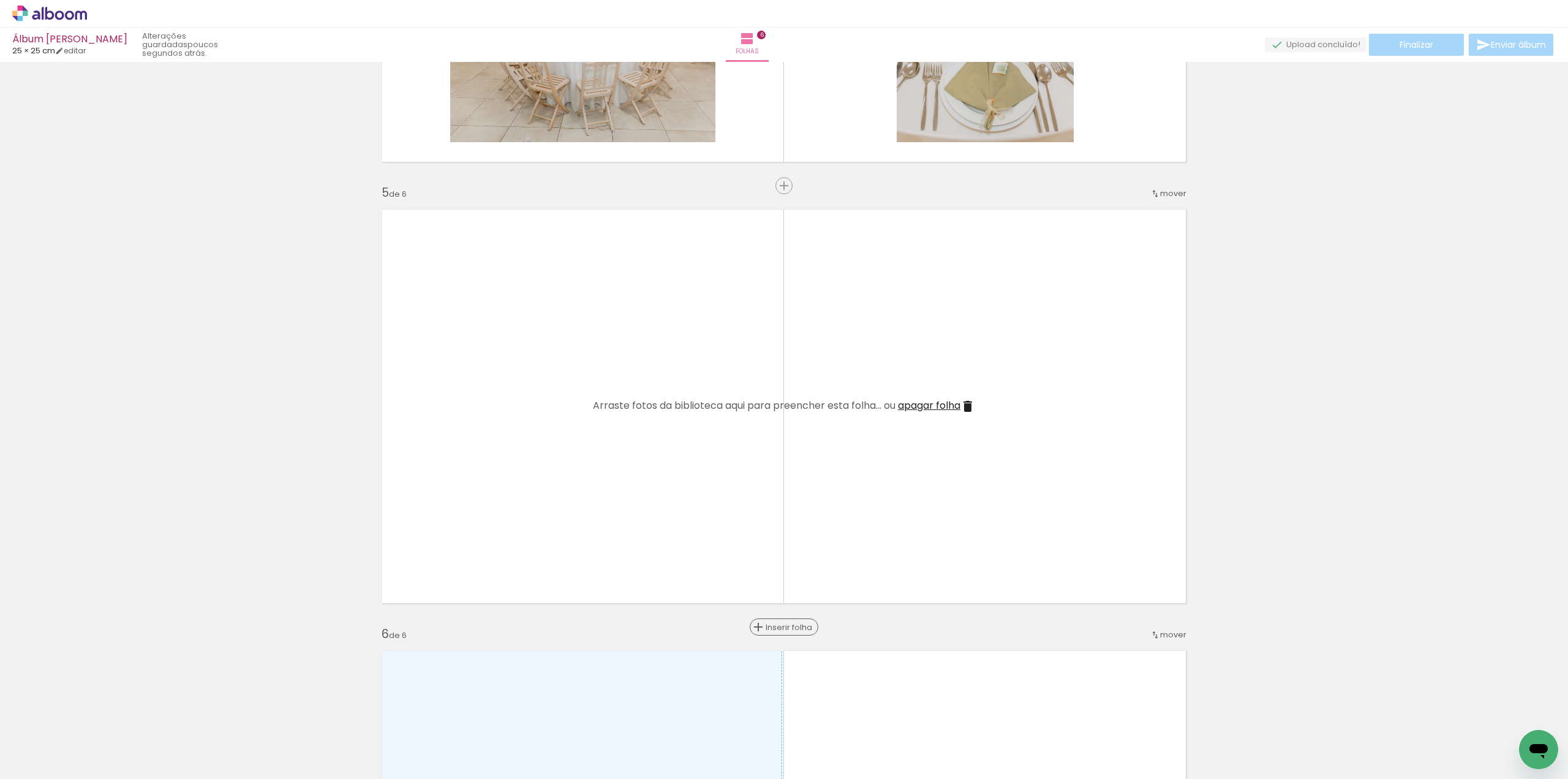
click at [781, 625] on span "Inserir folha" at bounding box center [789, 627] width 47 height 8
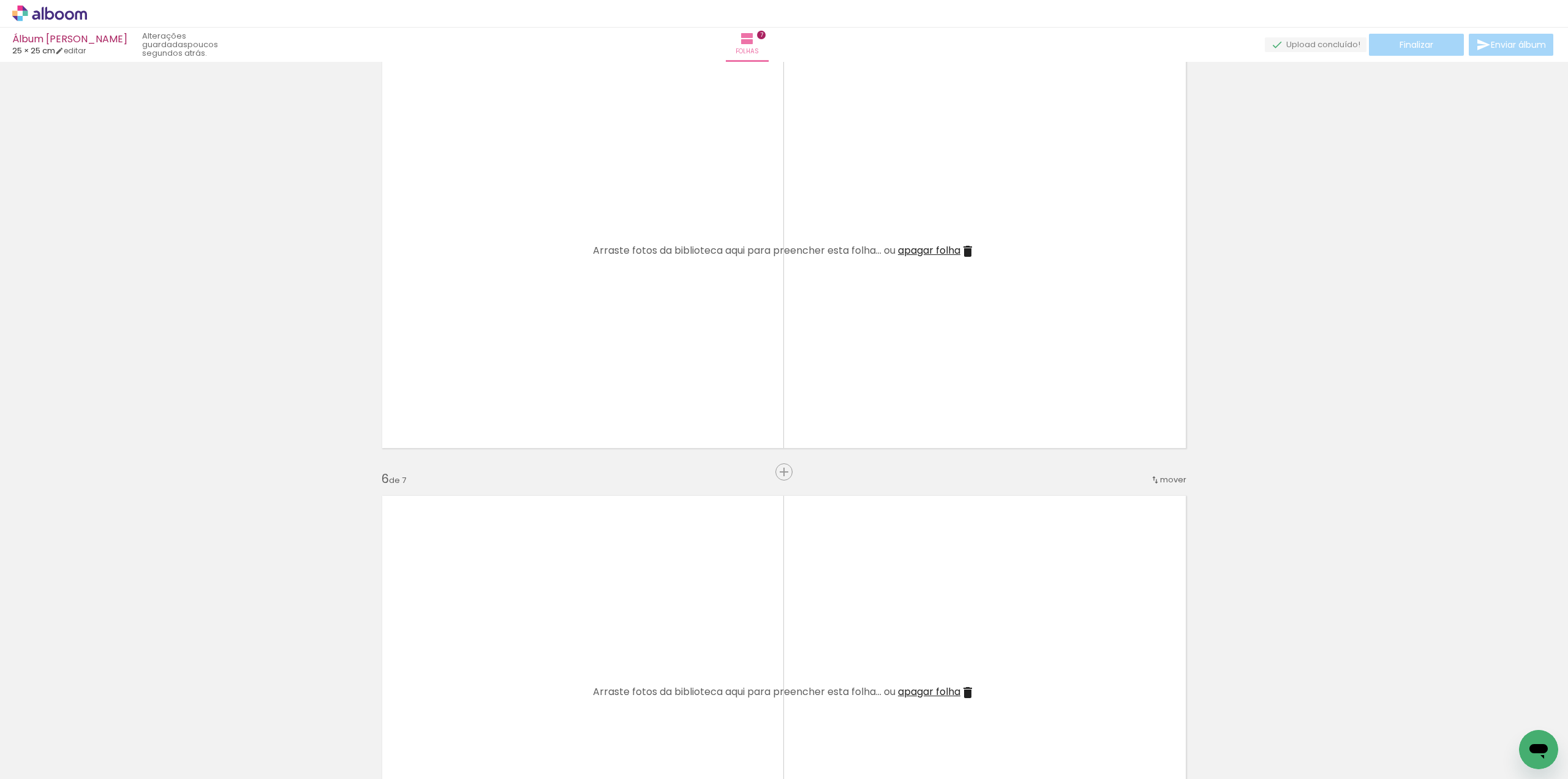
scroll to position [1906, 0]
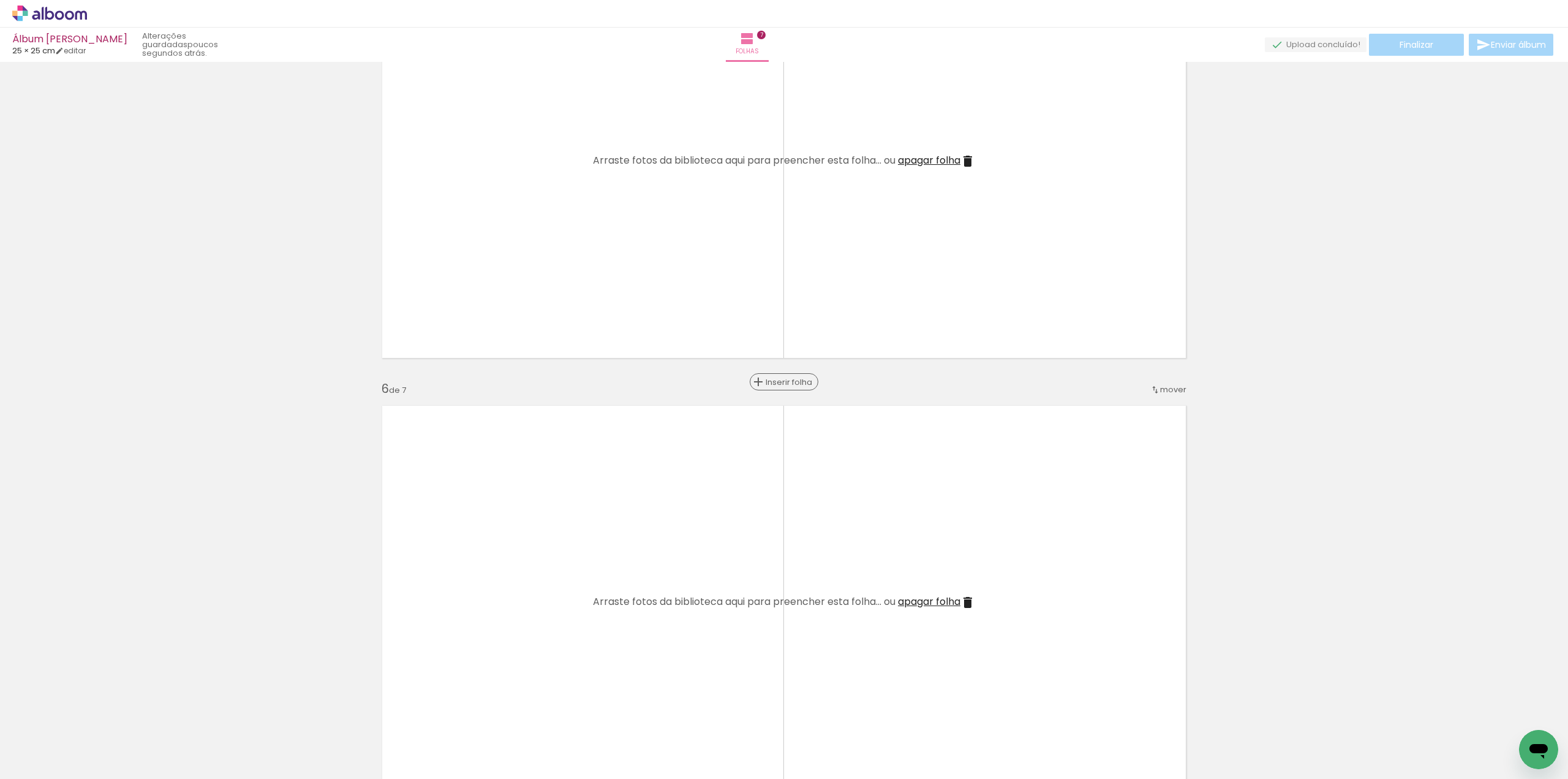
click at [779, 384] on span "Inserir folha" at bounding box center [789, 382] width 47 height 8
click at [777, 382] on span "Inserir folha" at bounding box center [789, 382] width 47 height 8
click at [781, 378] on span "Inserir folha" at bounding box center [789, 382] width 47 height 8
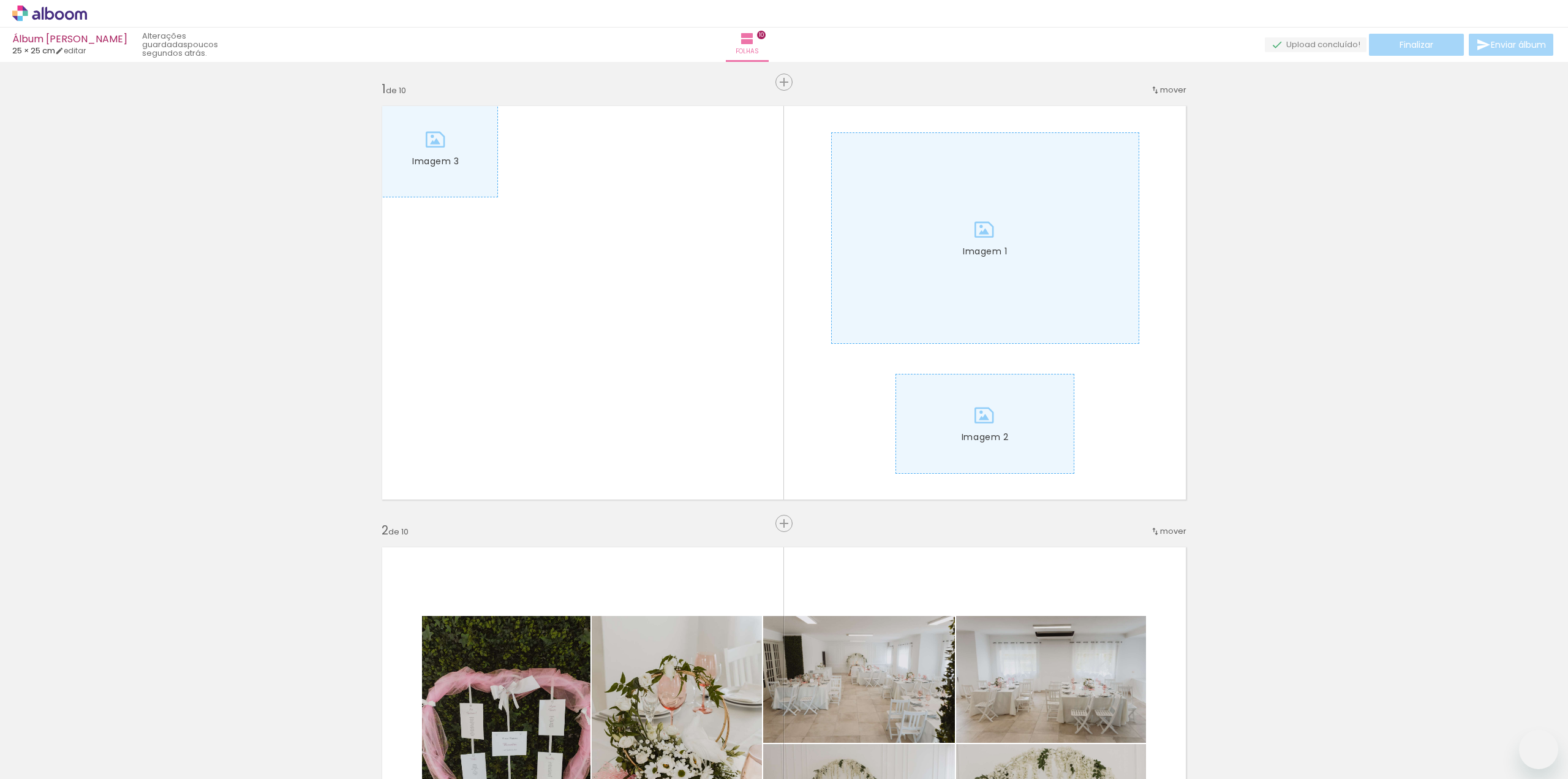
click at [100, 709] on iron-icon at bounding box center [96, 713] width 13 height 13
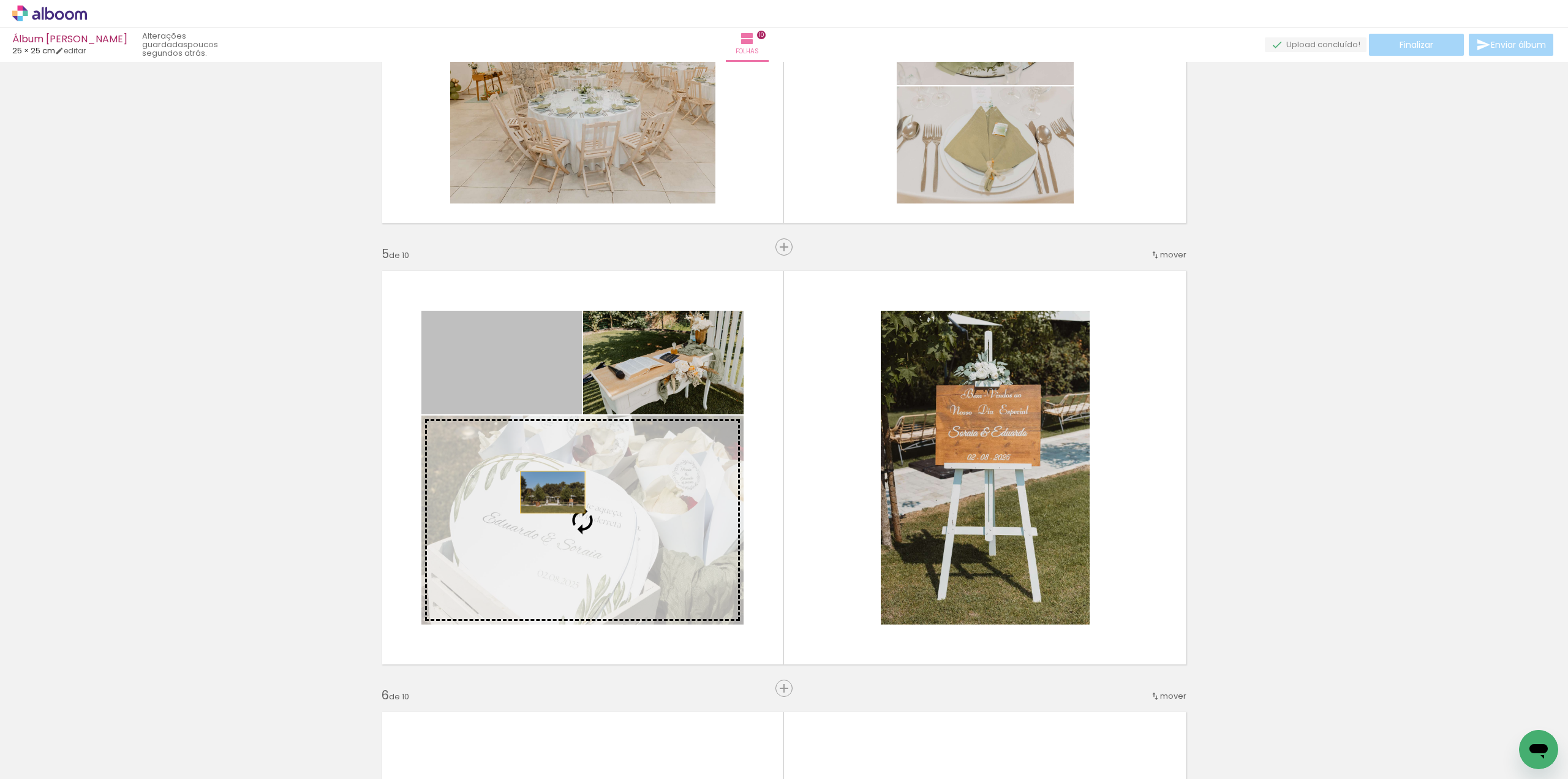
drag, startPoint x: 523, startPoint y: 377, endPoint x: 550, endPoint y: 503, distance: 128.9
click at [0, 0] on slot at bounding box center [0, 0] width 0 height 0
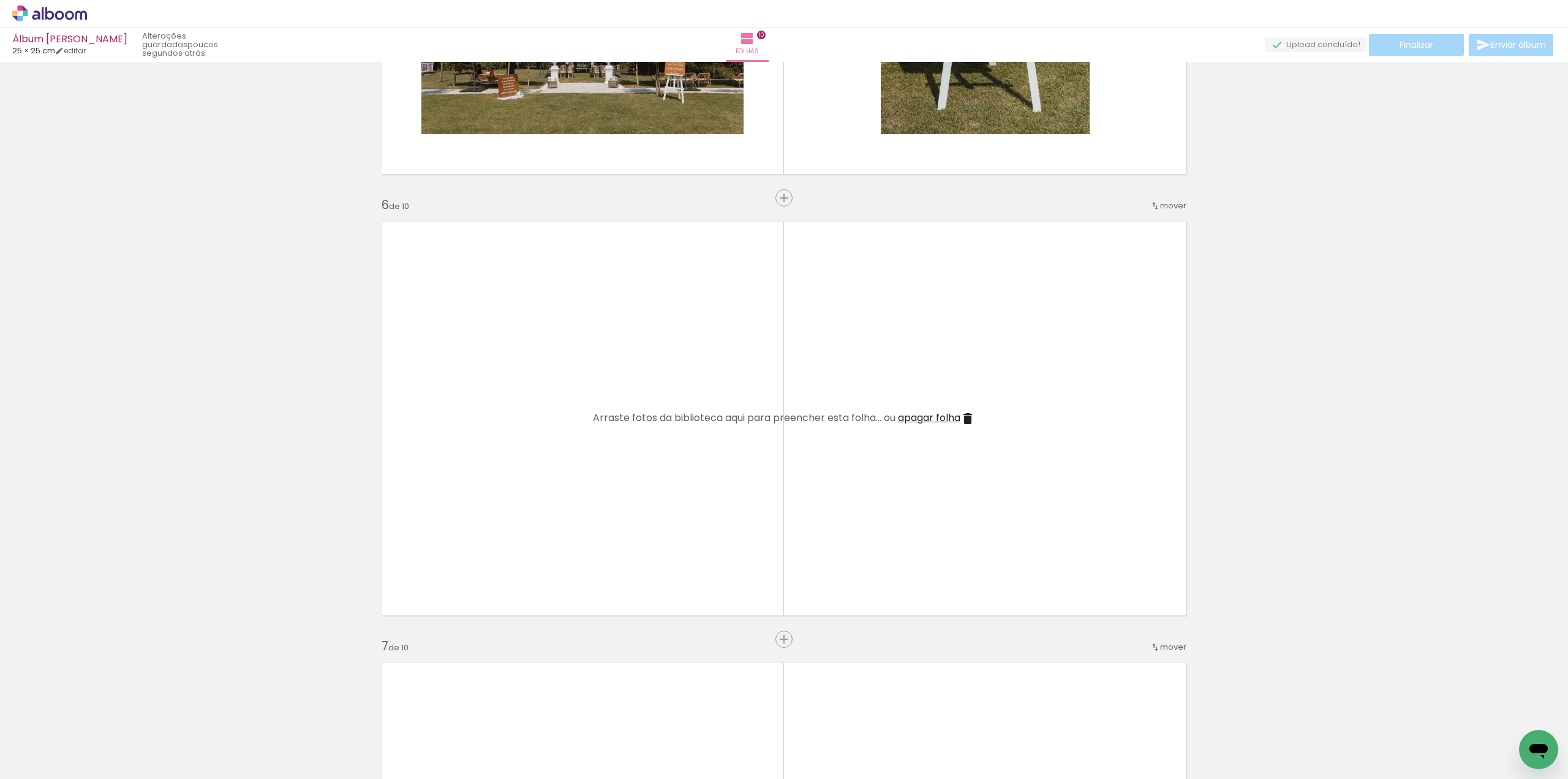
scroll to position [2152, 0]
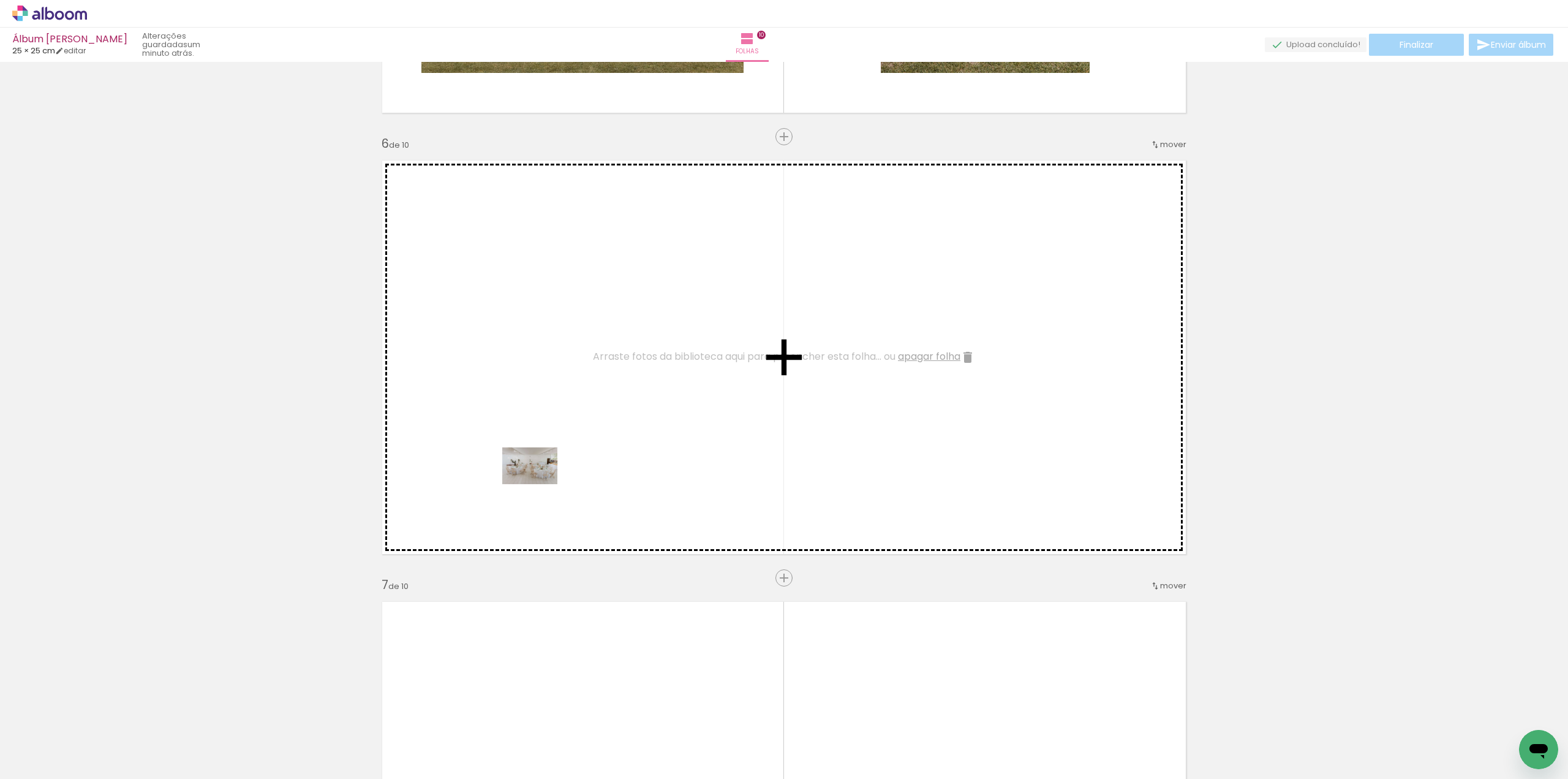
drag, startPoint x: 125, startPoint y: 746, endPoint x: 525, endPoint y: 494, distance: 472.8
click at [539, 481] on quentale-workspace at bounding box center [784, 389] width 1568 height 779
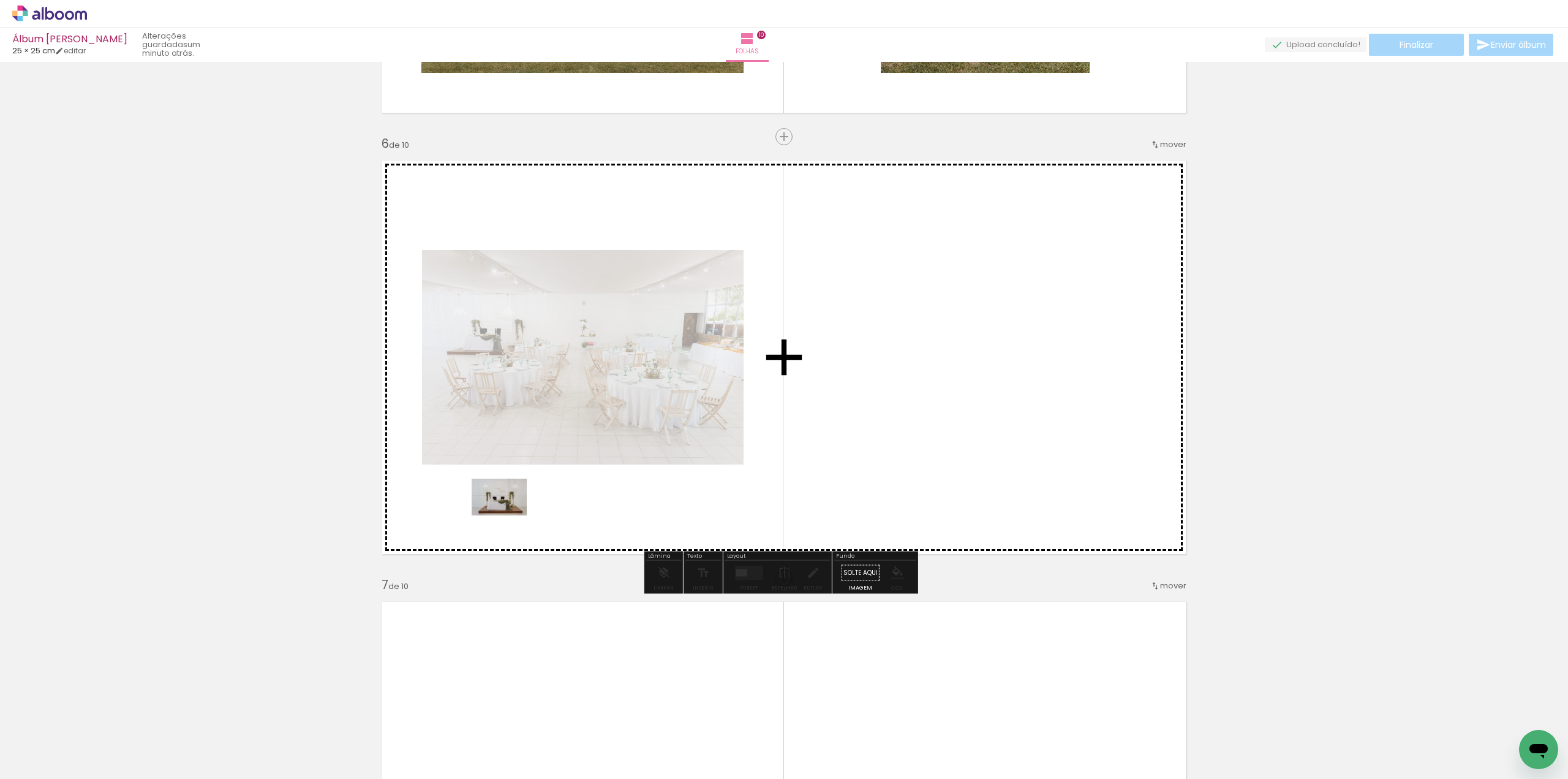
drag, startPoint x: 132, startPoint y: 730, endPoint x: 513, endPoint y: 512, distance: 439.0
click at [513, 512] on quentale-workspace at bounding box center [784, 389] width 1568 height 779
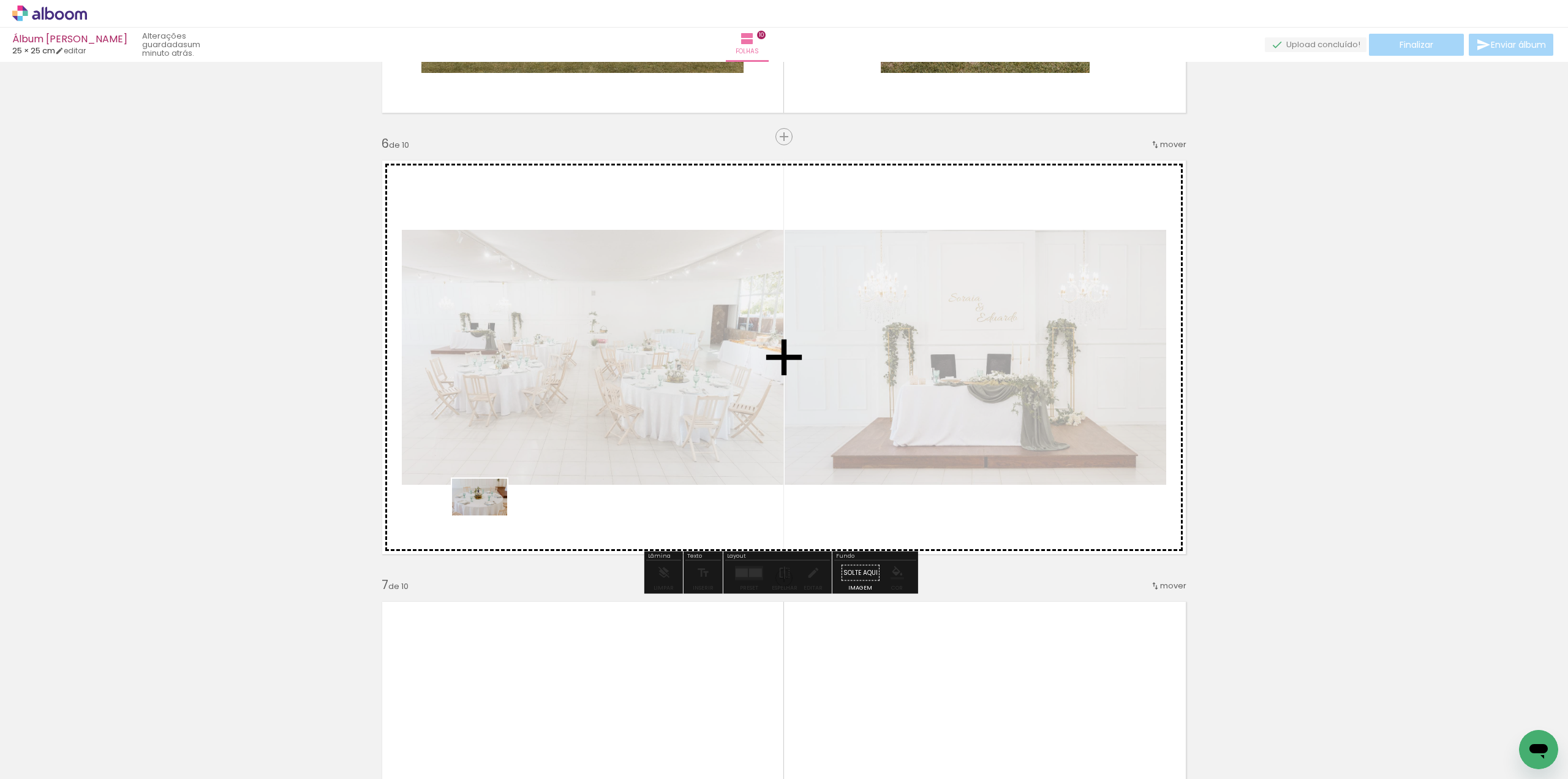
drag, startPoint x: 128, startPoint y: 738, endPoint x: 489, endPoint y: 516, distance: 423.8
click at [489, 516] on quentale-workspace at bounding box center [784, 389] width 1568 height 779
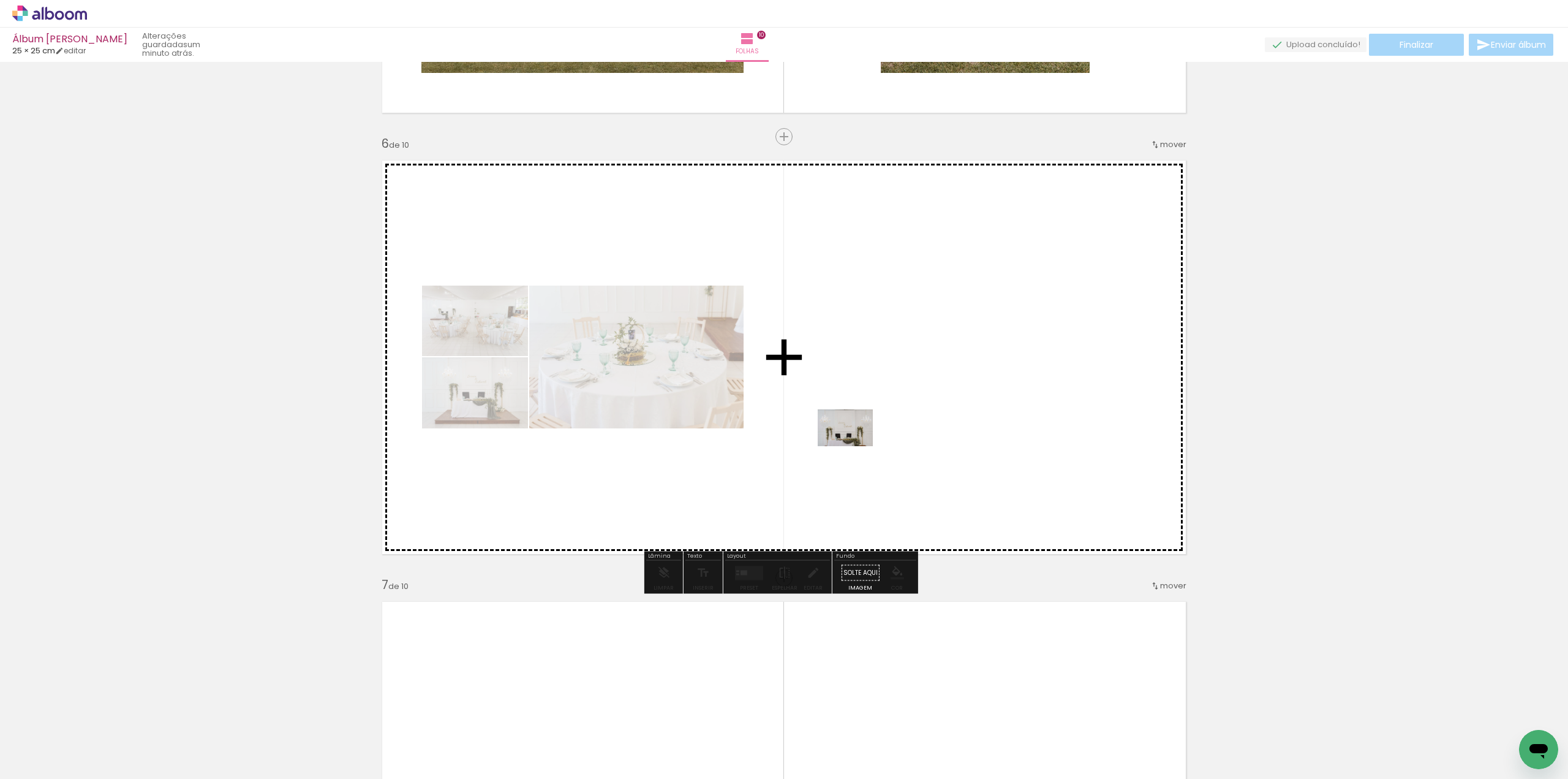
drag, startPoint x: 203, startPoint y: 735, endPoint x: 862, endPoint y: 444, distance: 720.4
click at [862, 444] on quentale-workspace at bounding box center [784, 389] width 1568 height 779
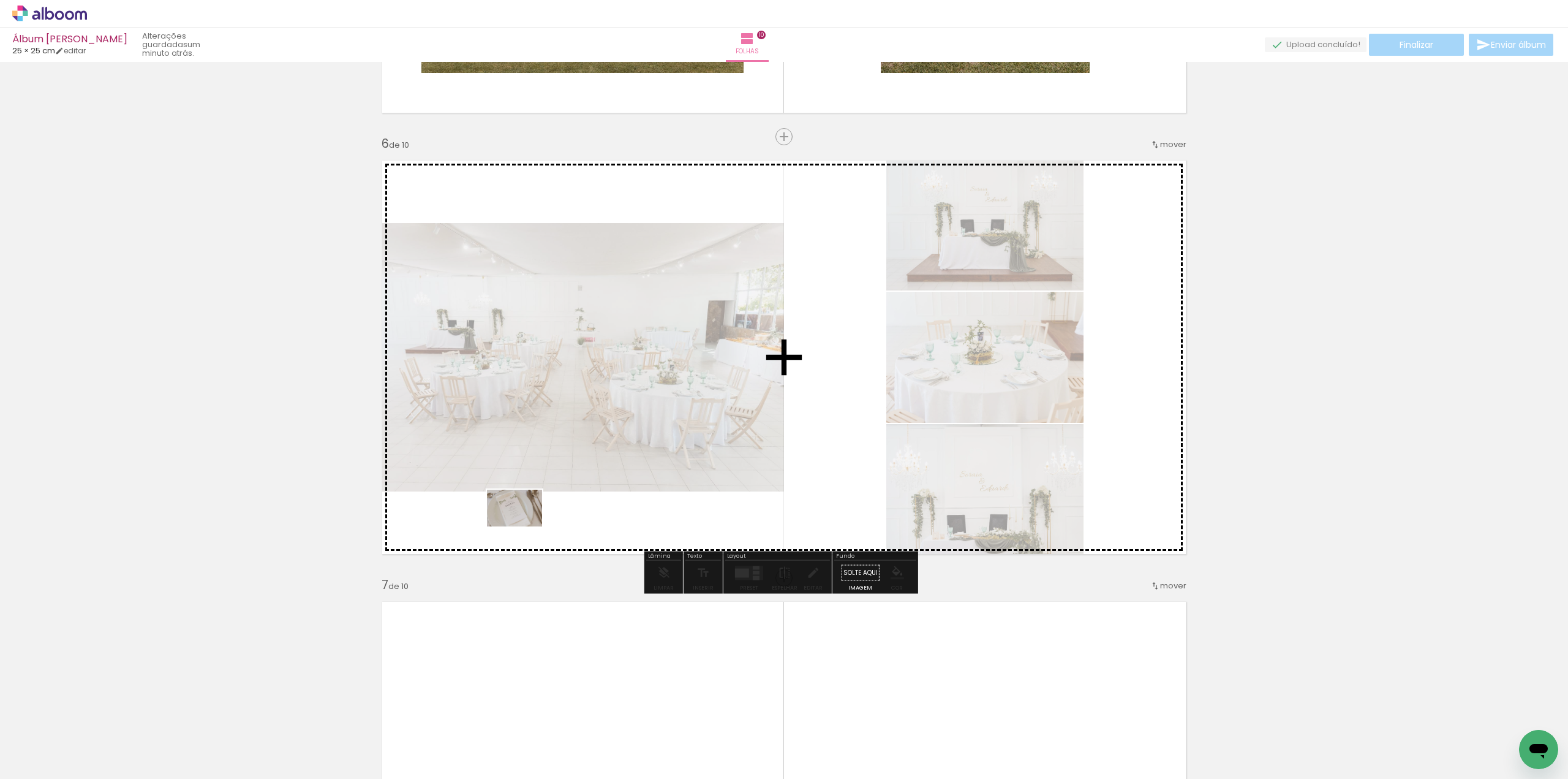
drag, startPoint x: 140, startPoint y: 736, endPoint x: 524, endPoint y: 526, distance: 437.7
click at [524, 526] on quentale-workspace at bounding box center [784, 389] width 1568 height 779
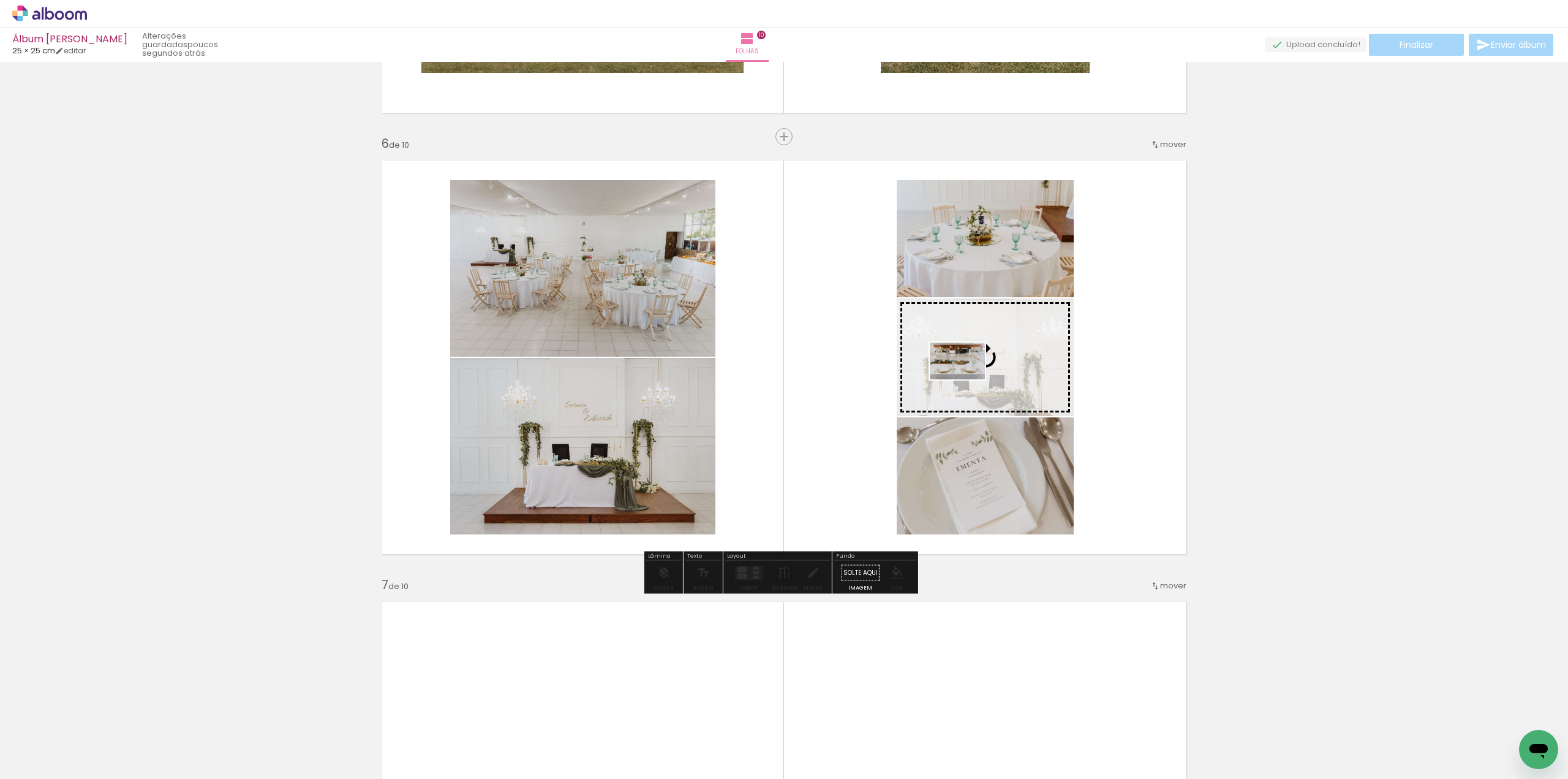
drag, startPoint x: 136, startPoint y: 736, endPoint x: 966, endPoint y: 379, distance: 903.5
click at [966, 379] on quentale-workspace at bounding box center [784, 389] width 1568 height 779
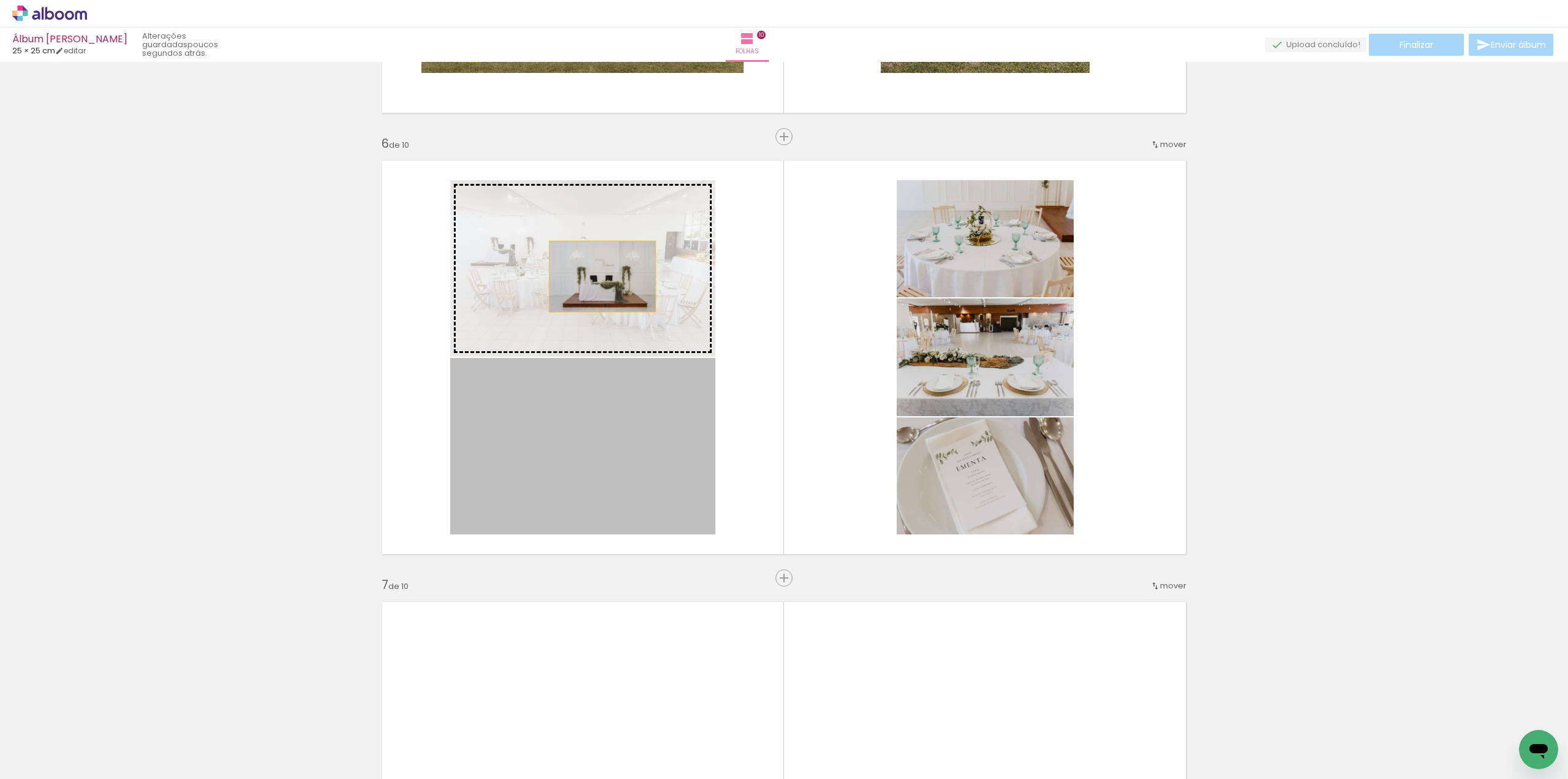
drag, startPoint x: 614, startPoint y: 465, endPoint x: 598, endPoint y: 276, distance: 189.7
click at [0, 0] on slot at bounding box center [0, 0] width 0 height 0
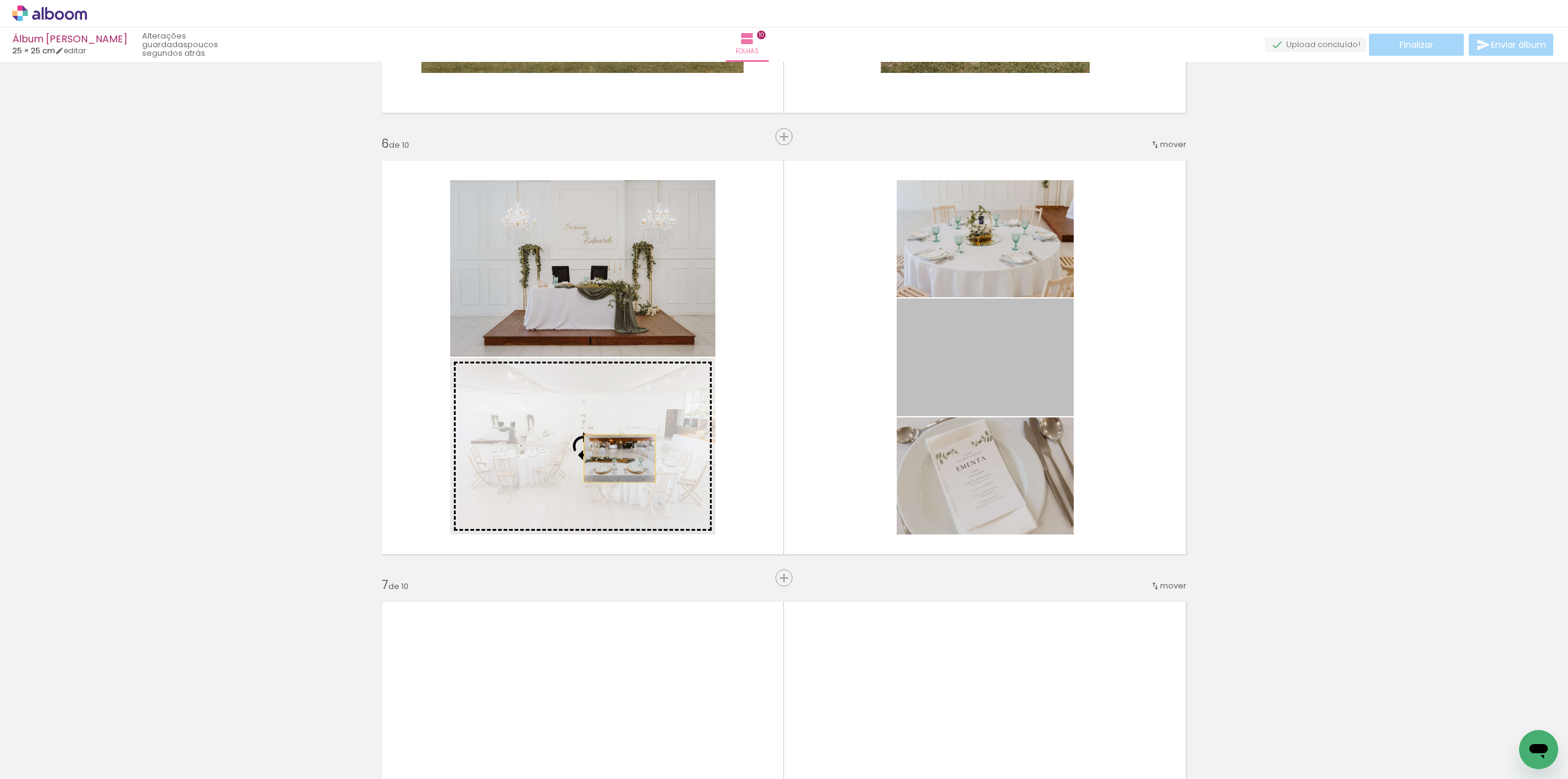
drag, startPoint x: 972, startPoint y: 356, endPoint x: 611, endPoint y: 459, distance: 375.4
click at [0, 0] on slot at bounding box center [0, 0] width 0 height 0
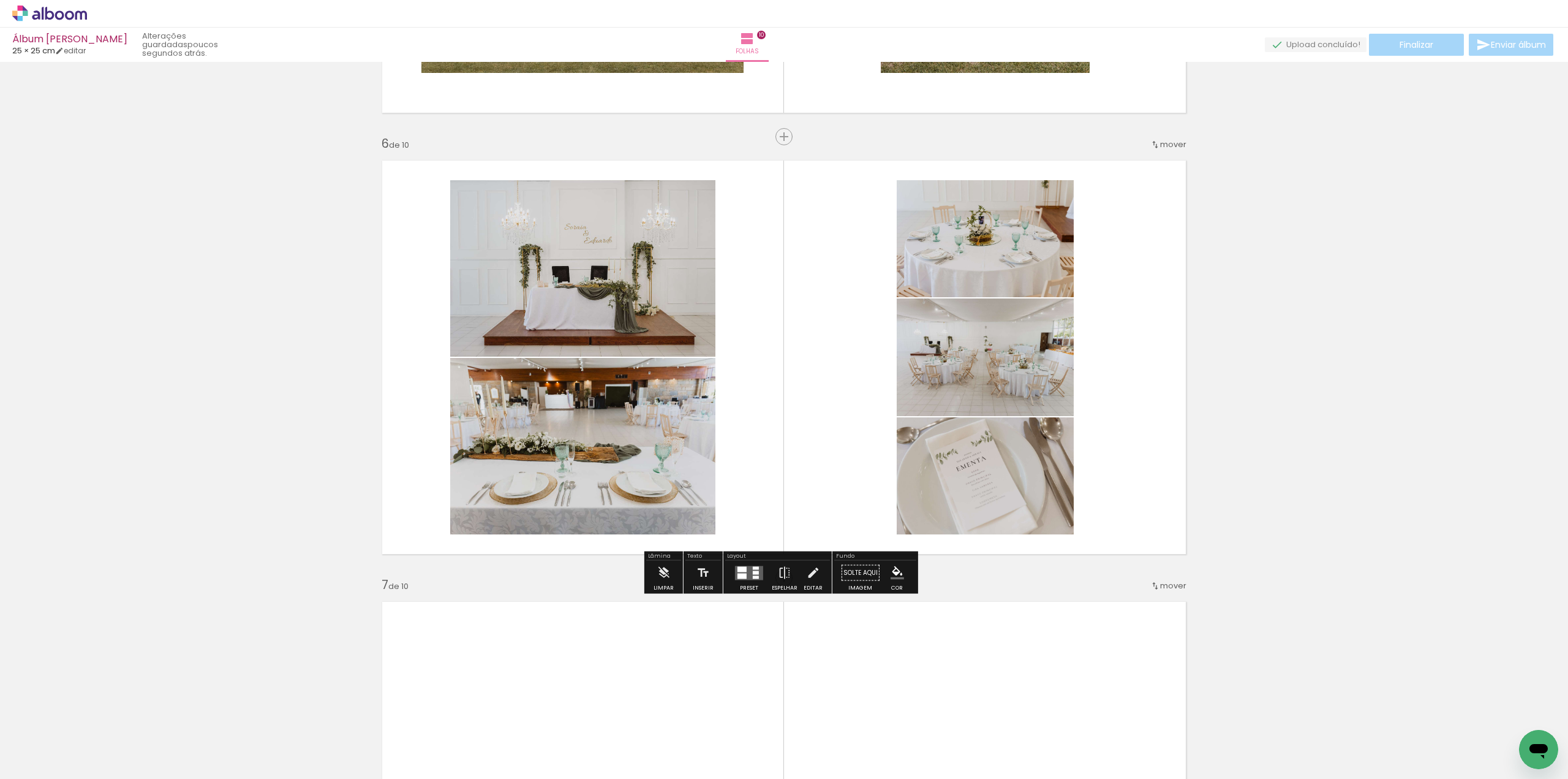
click at [1353, 357] on div "Inserir folha Imagem 1 Imagem 2 Imagem 3 1 de 10 Inserir folha 2 de 10 Inserir …" at bounding box center [784, 342] width 1568 height 4855
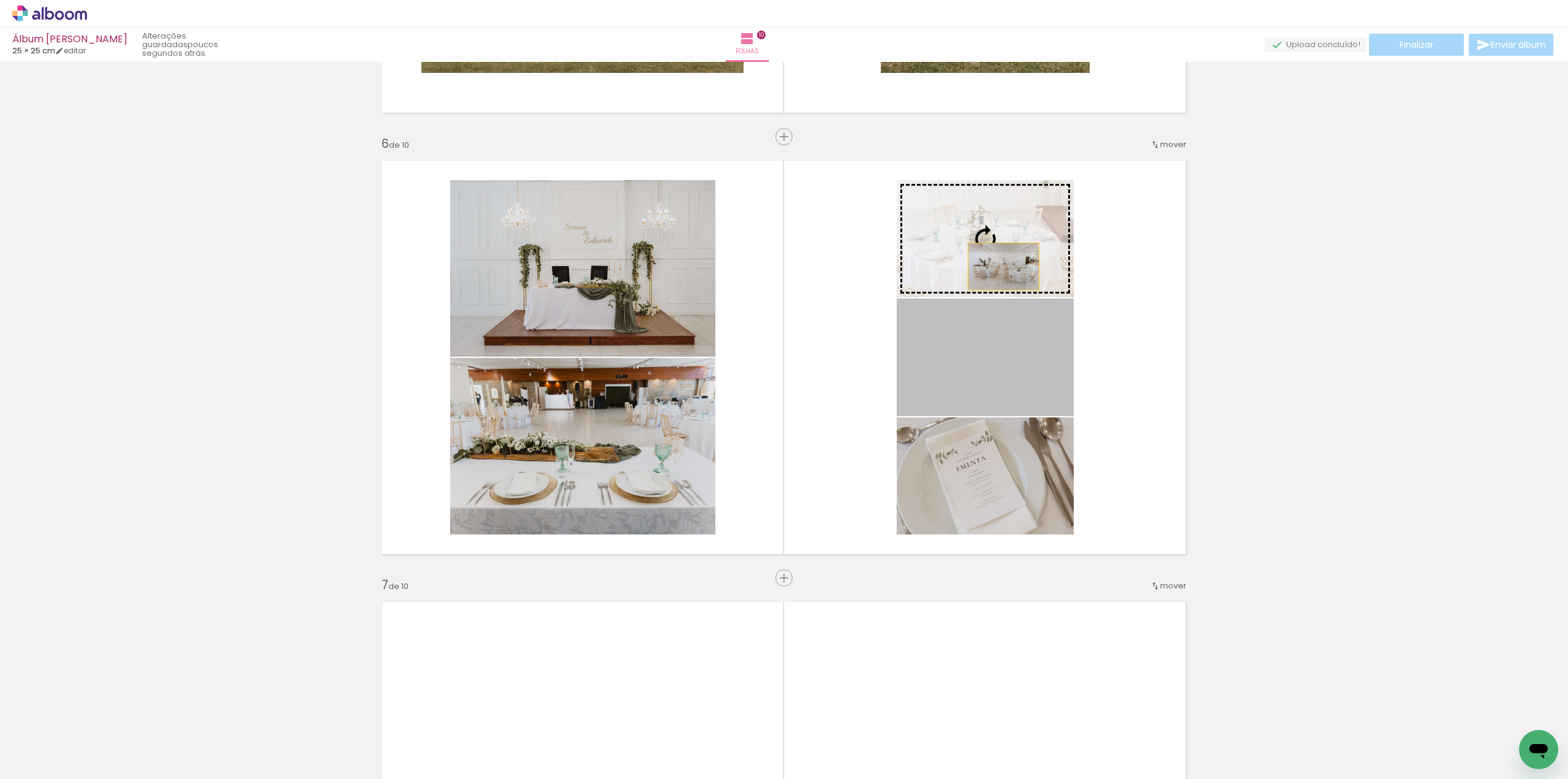
drag, startPoint x: 1023, startPoint y: 375, endPoint x: 999, endPoint y: 265, distance: 112.6
click at [0, 0] on slot at bounding box center [0, 0] width 0 height 0
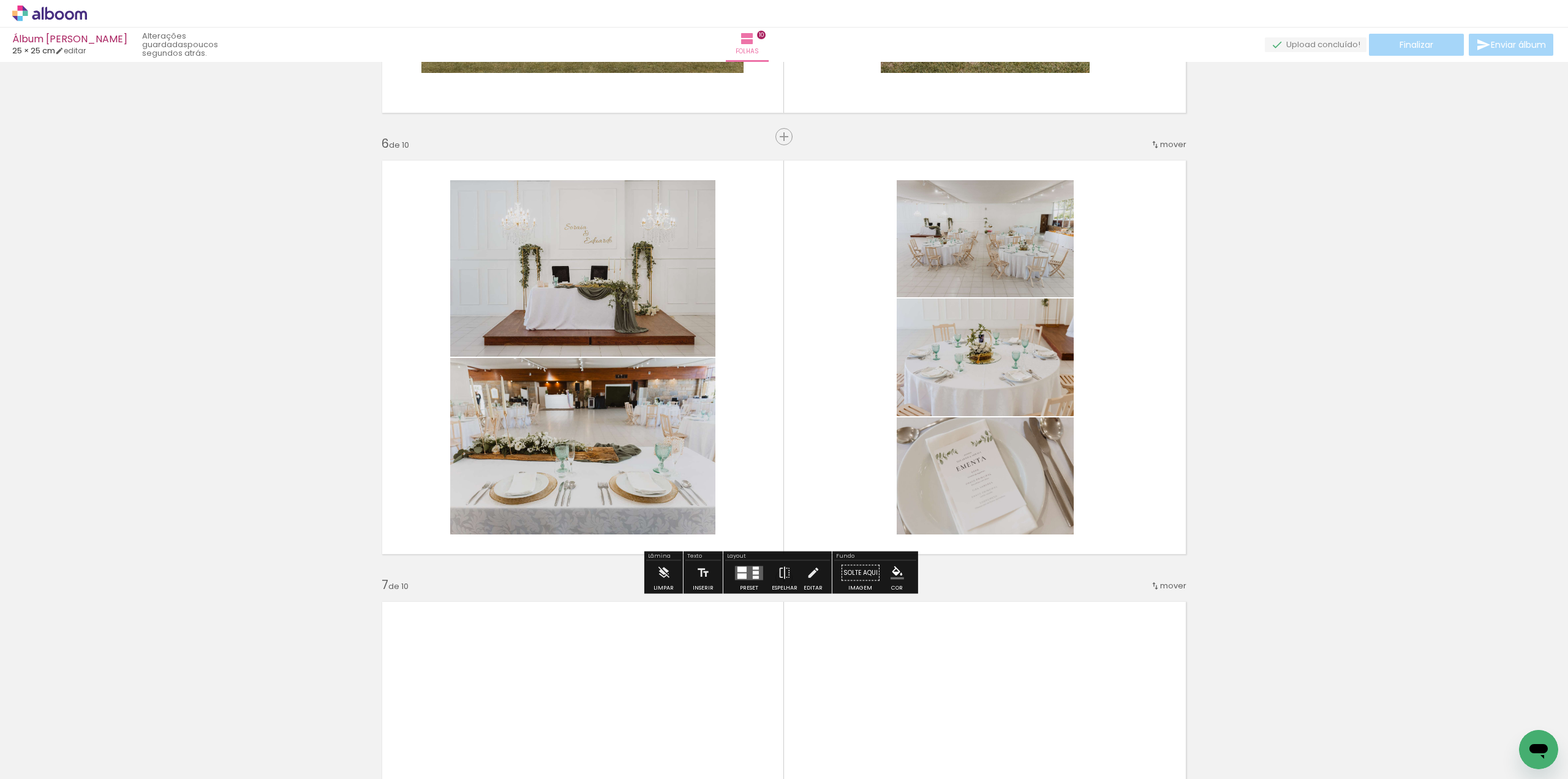
click at [1335, 417] on div "Inserir folha Imagem 1 Imagem 2 Imagem 3 1 de 10 Inserir folha 2 de 10 Inserir …" at bounding box center [784, 342] width 1568 height 4855
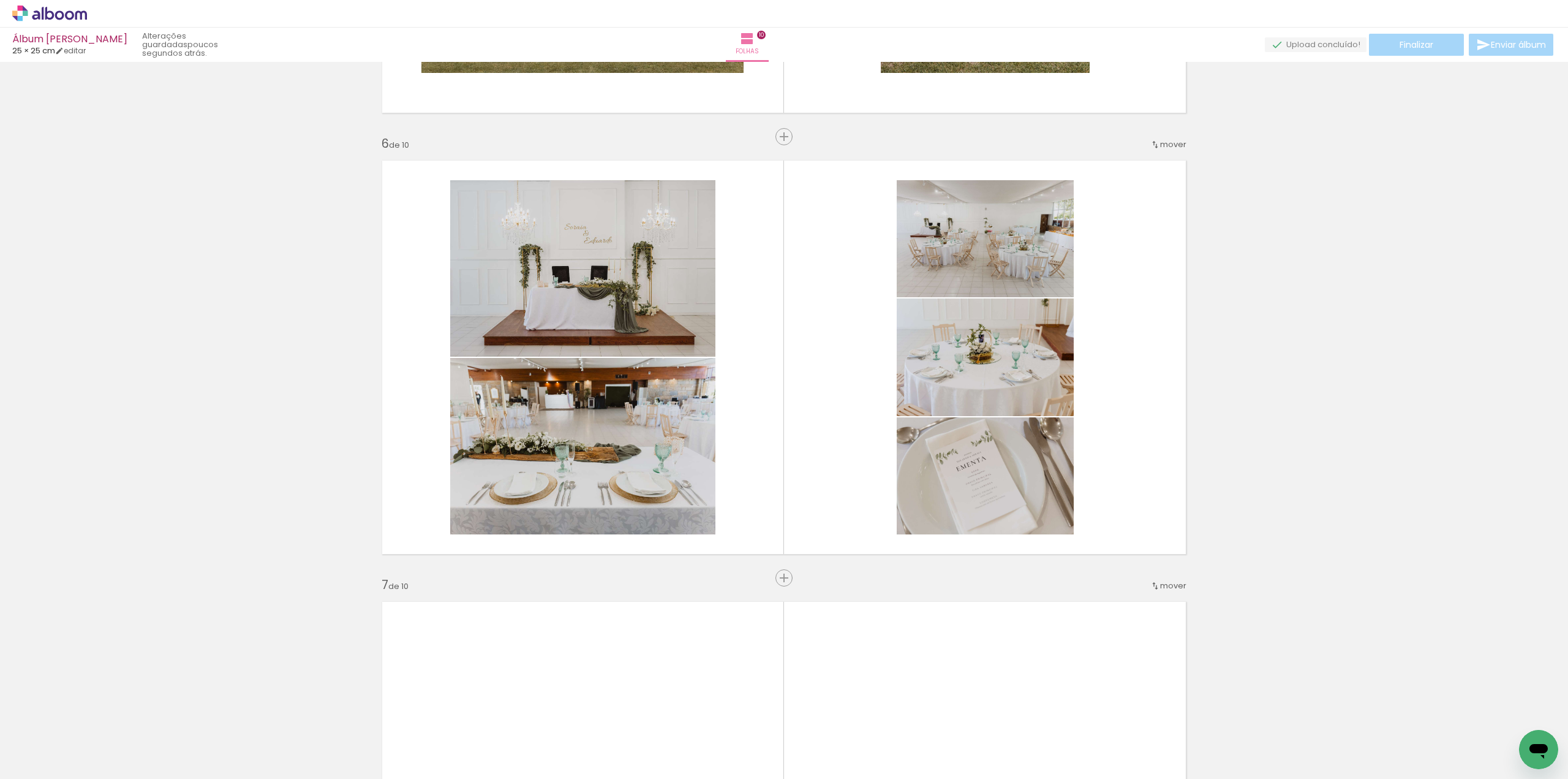
click at [98, 714] on iron-icon at bounding box center [96, 713] width 13 height 13
click at [98, 711] on iron-icon at bounding box center [96, 713] width 13 height 13
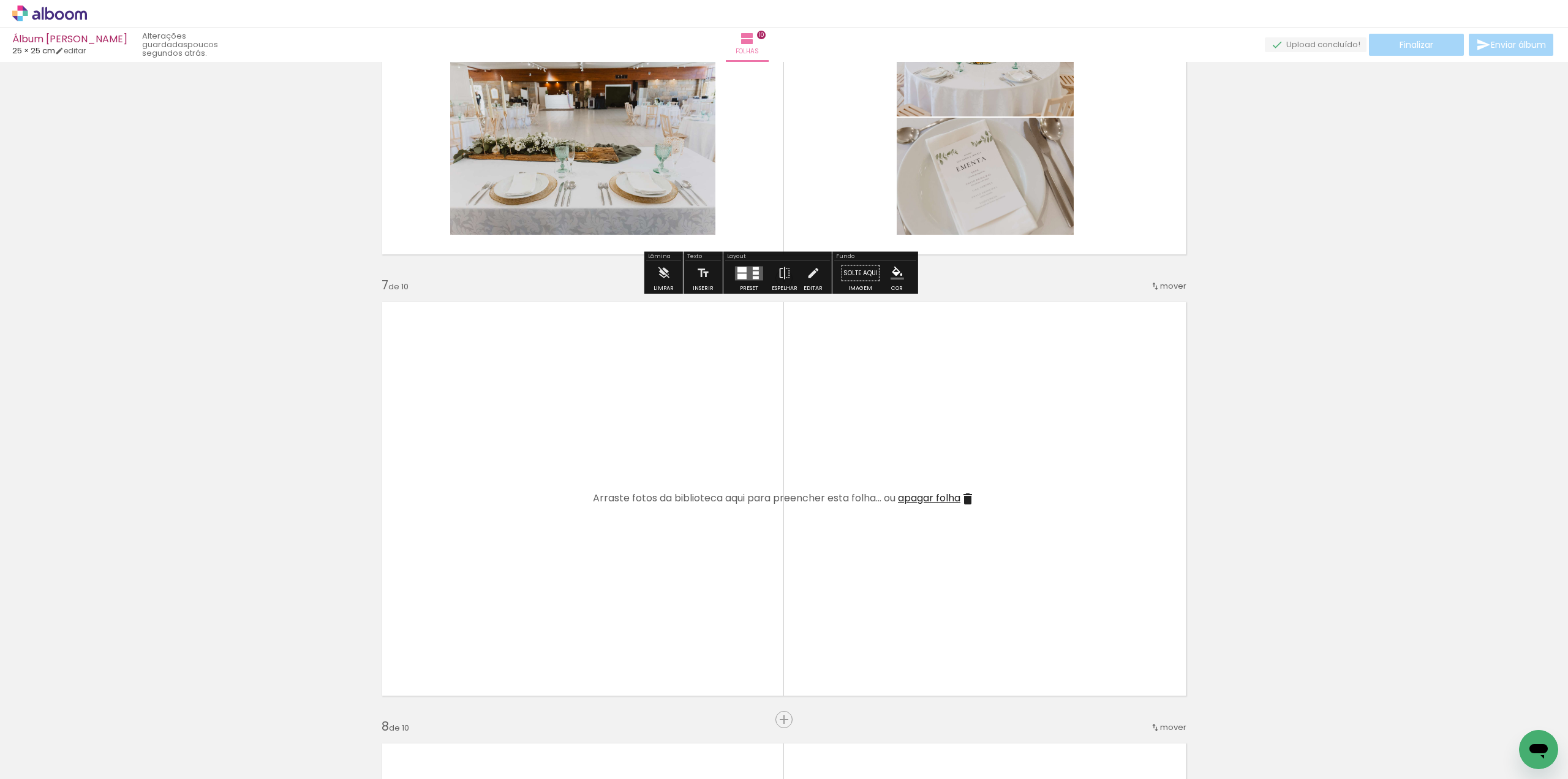
scroll to position [2458, 0]
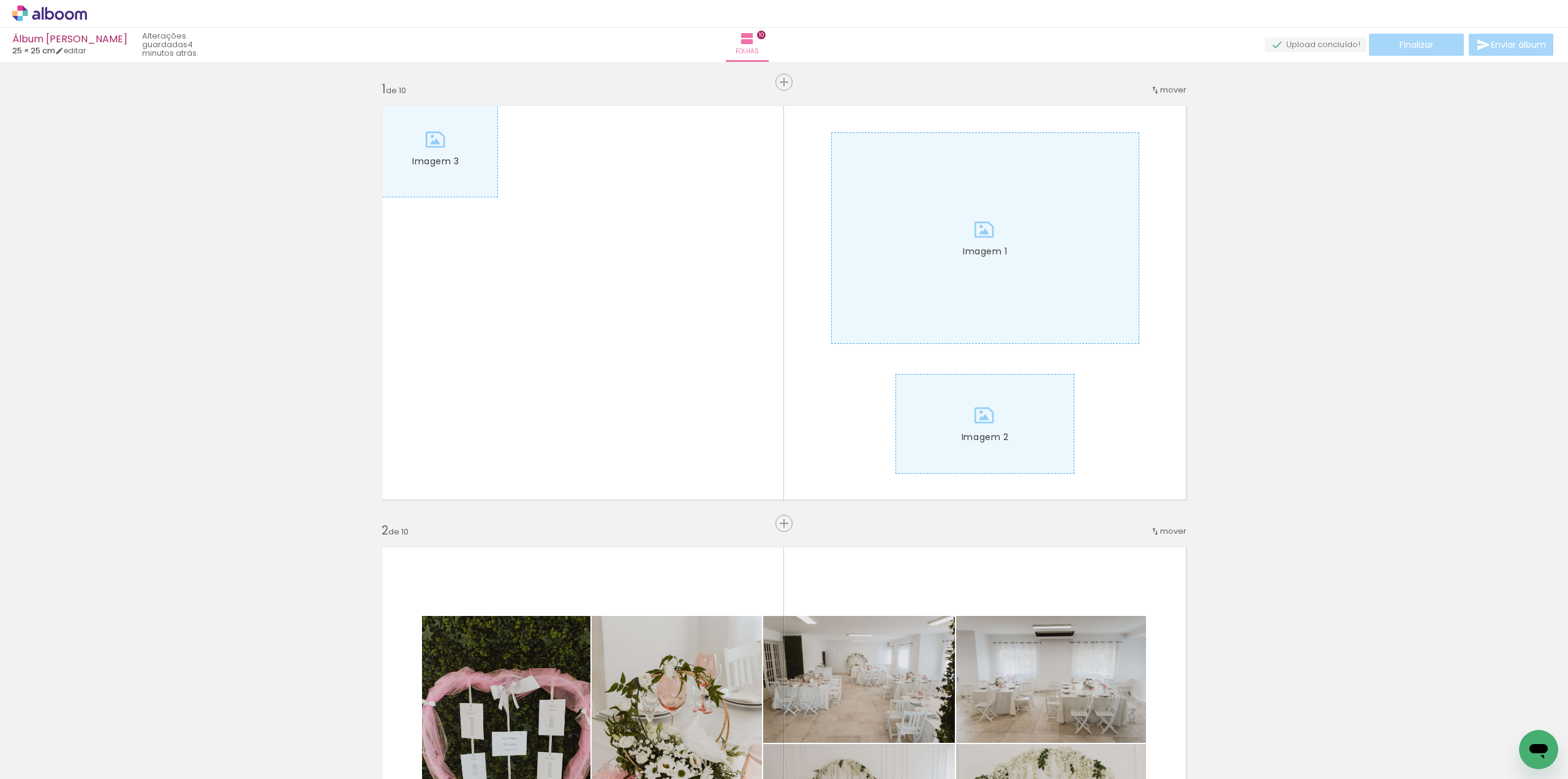
scroll to position [2451, 0]
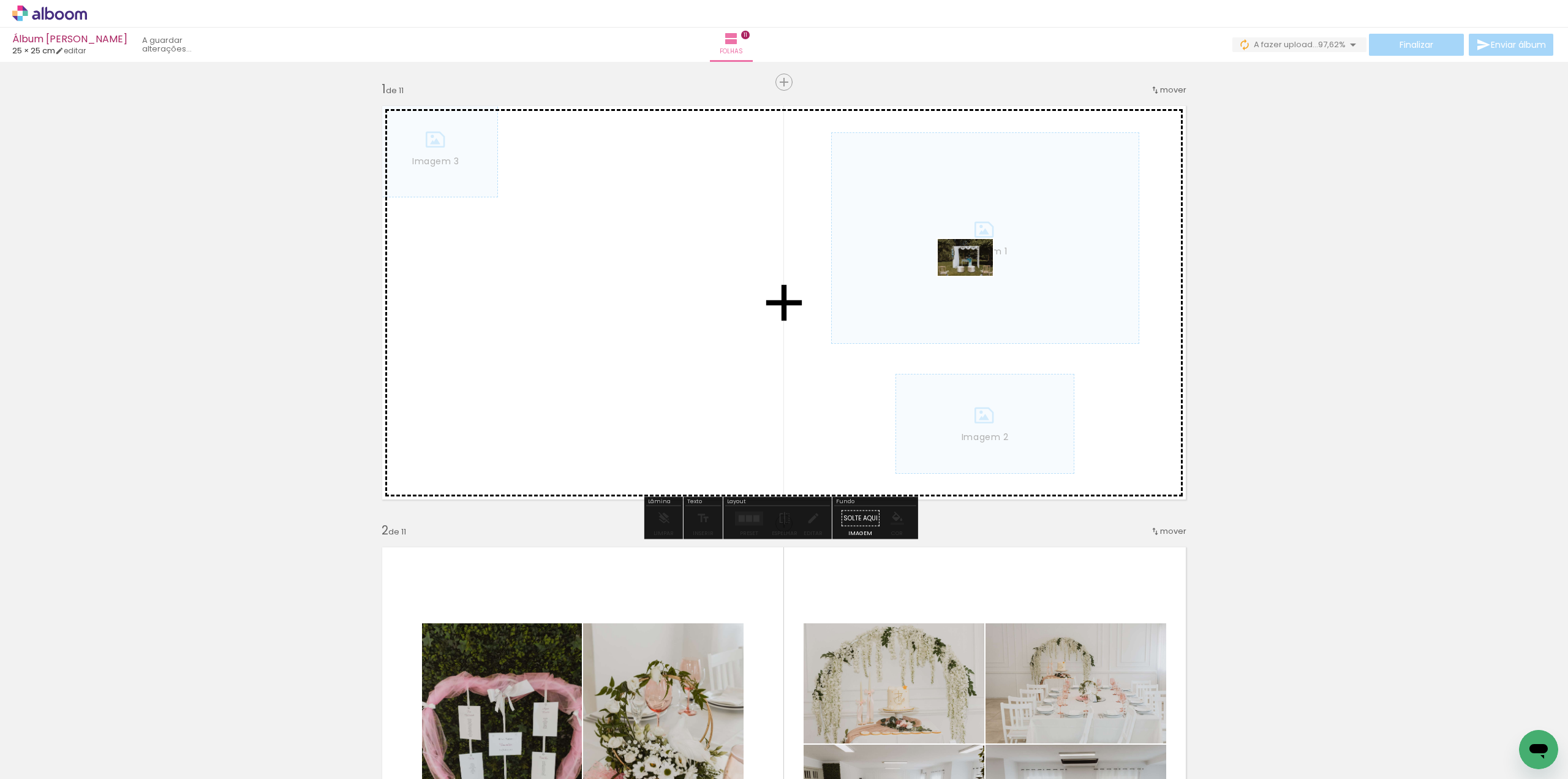
scroll to position [4130, 0]
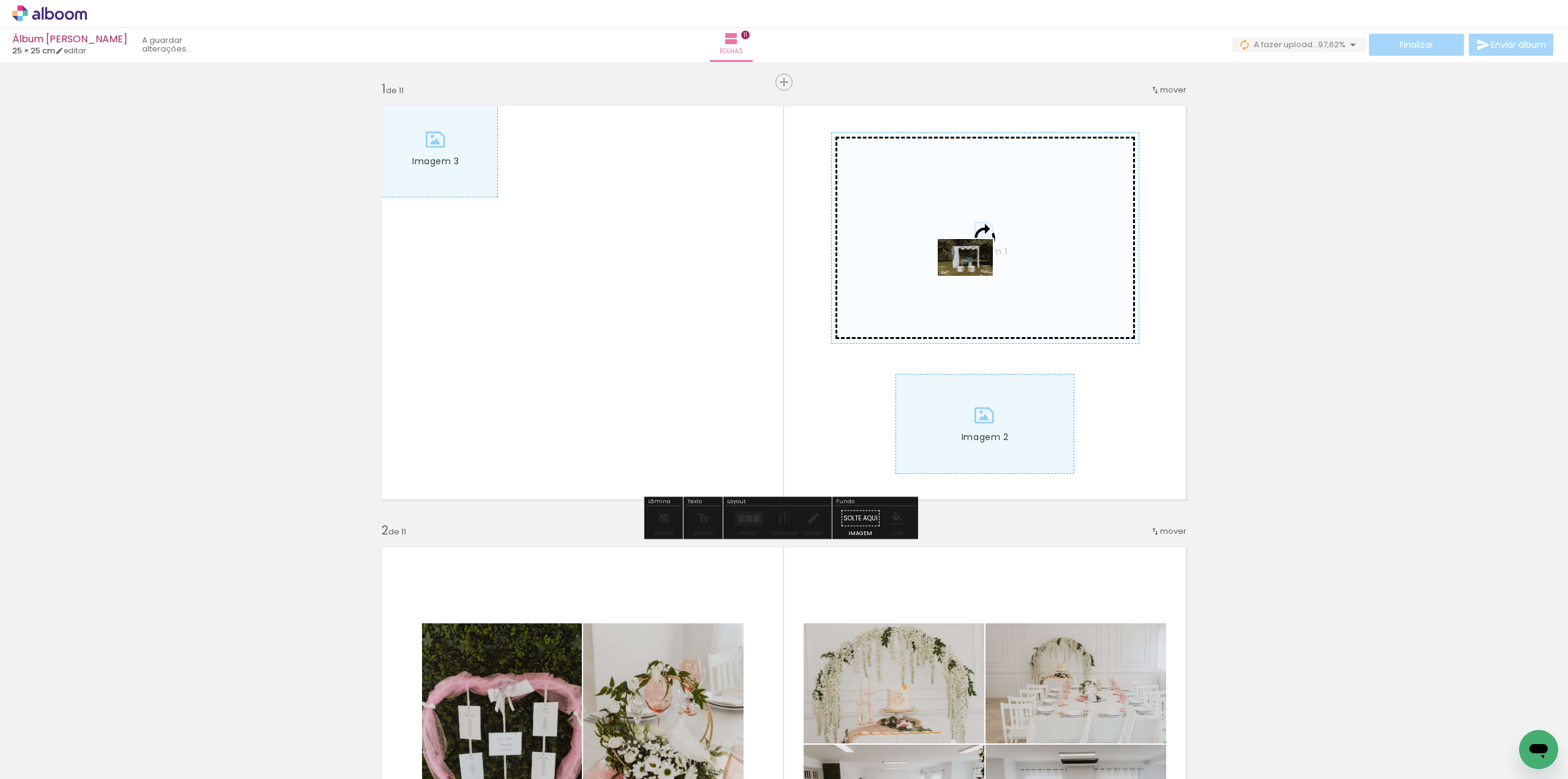
click at [974, 275] on quentale-workspace at bounding box center [784, 389] width 1568 height 779
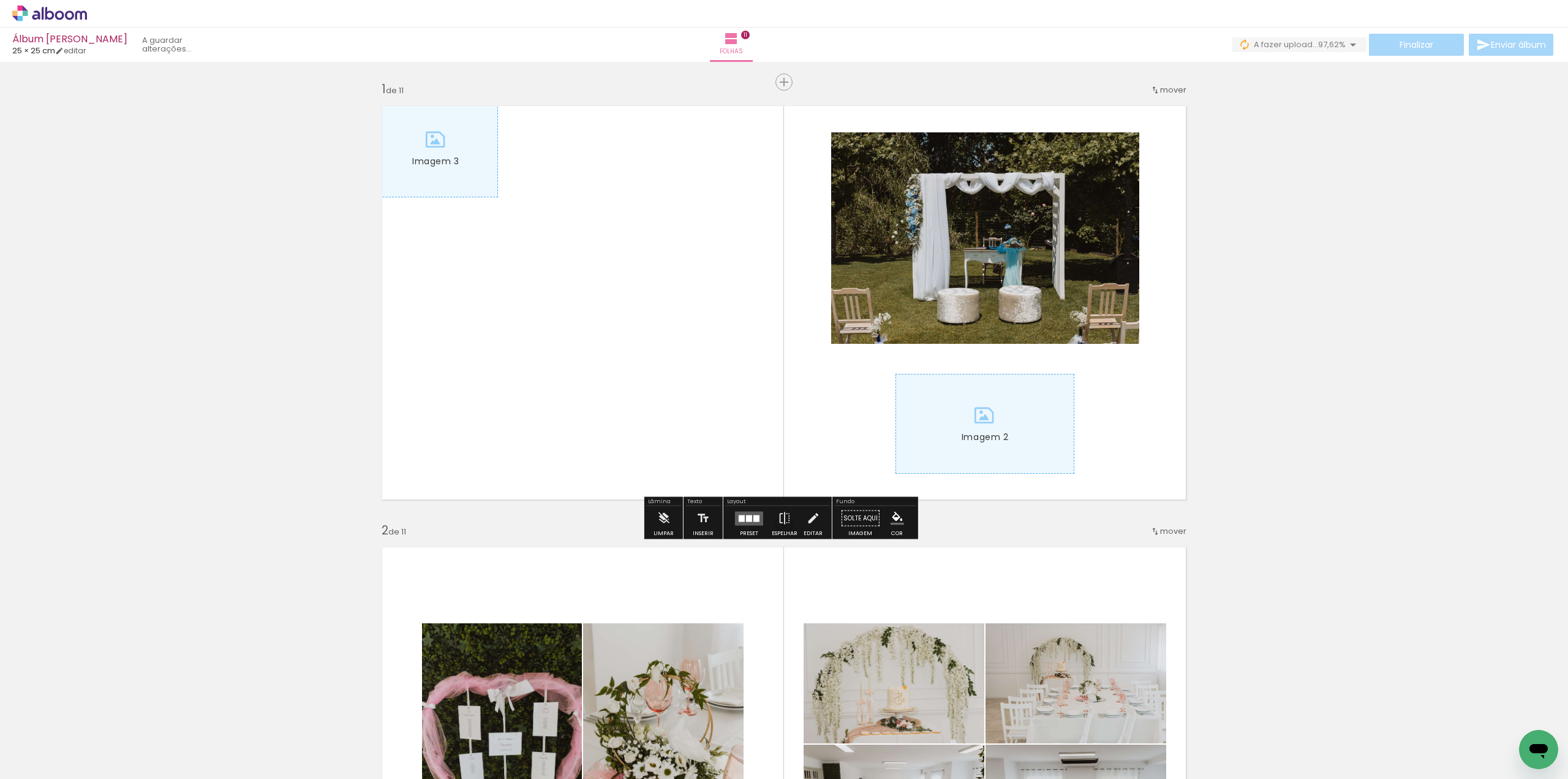
drag, startPoint x: 1302, startPoint y: 372, endPoint x: 1315, endPoint y: 368, distance: 13.6
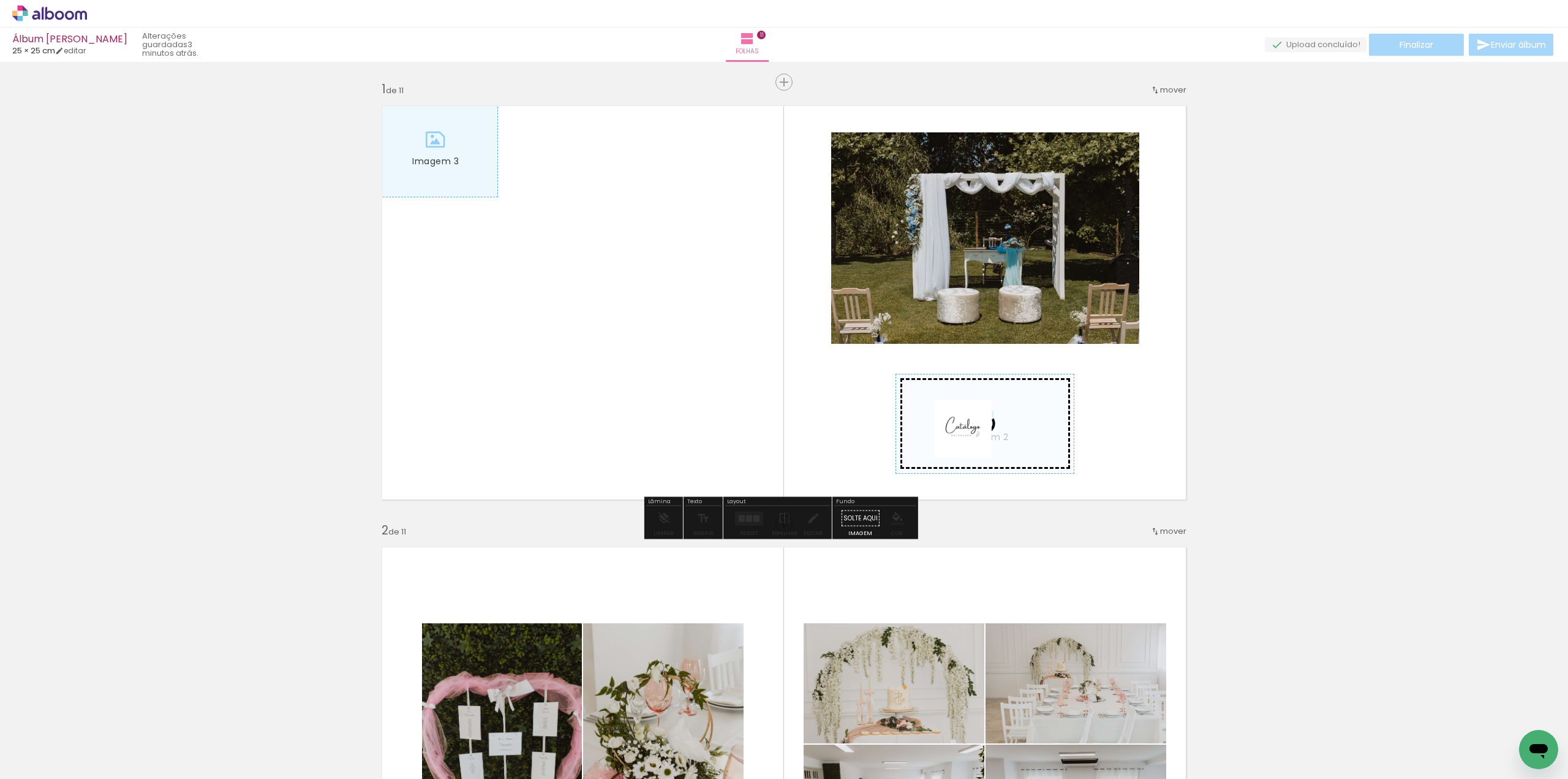
drag, startPoint x: 134, startPoint y: 742, endPoint x: 972, endPoint y: 438, distance: 891.4
click at [972, 438] on quentale-workspace at bounding box center [784, 389] width 1568 height 779
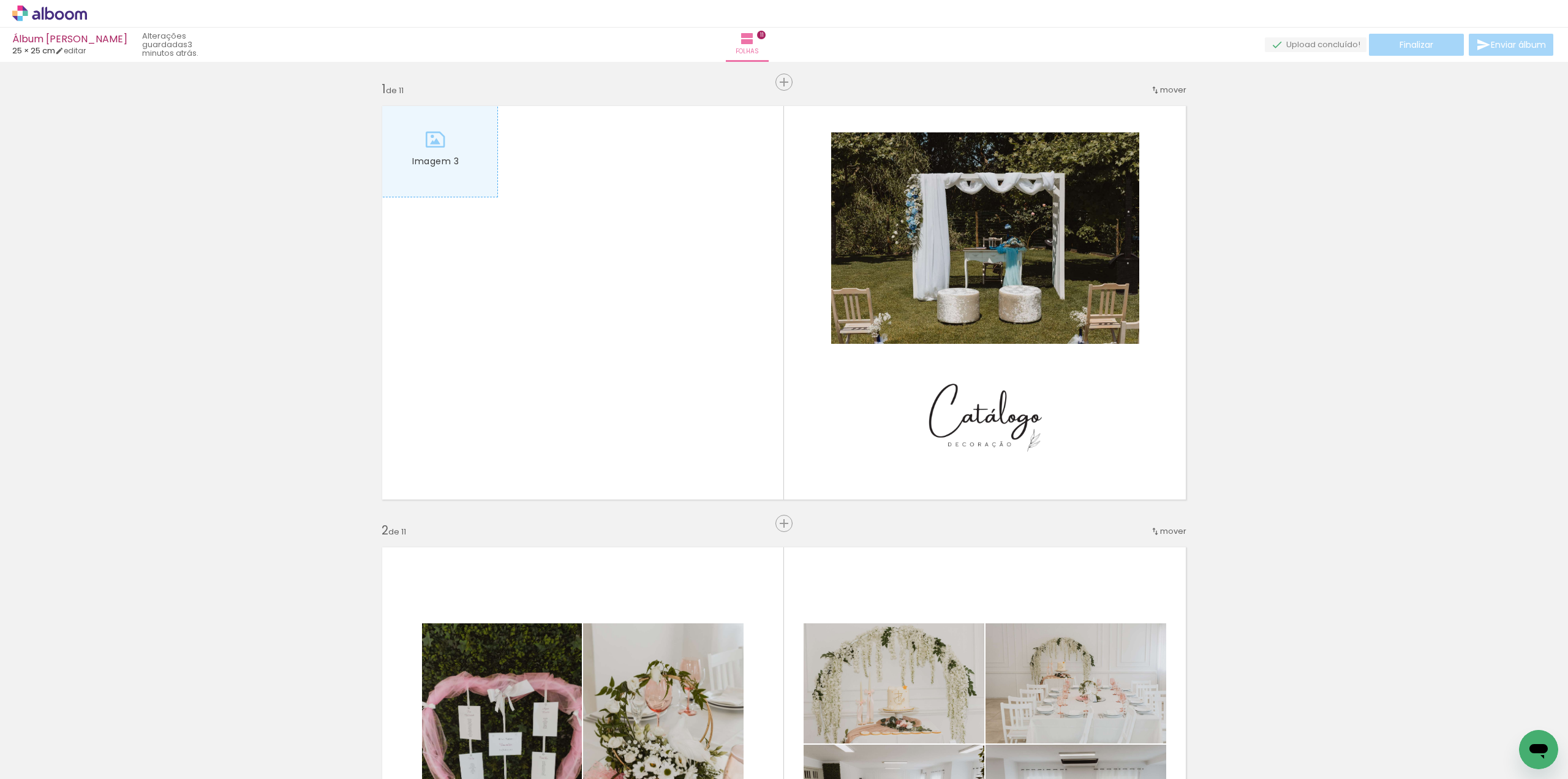
scroll to position [4130, 0]
click at [995, 427] on quentale-photo "Imagem 2" at bounding box center [985, 423] width 179 height 100
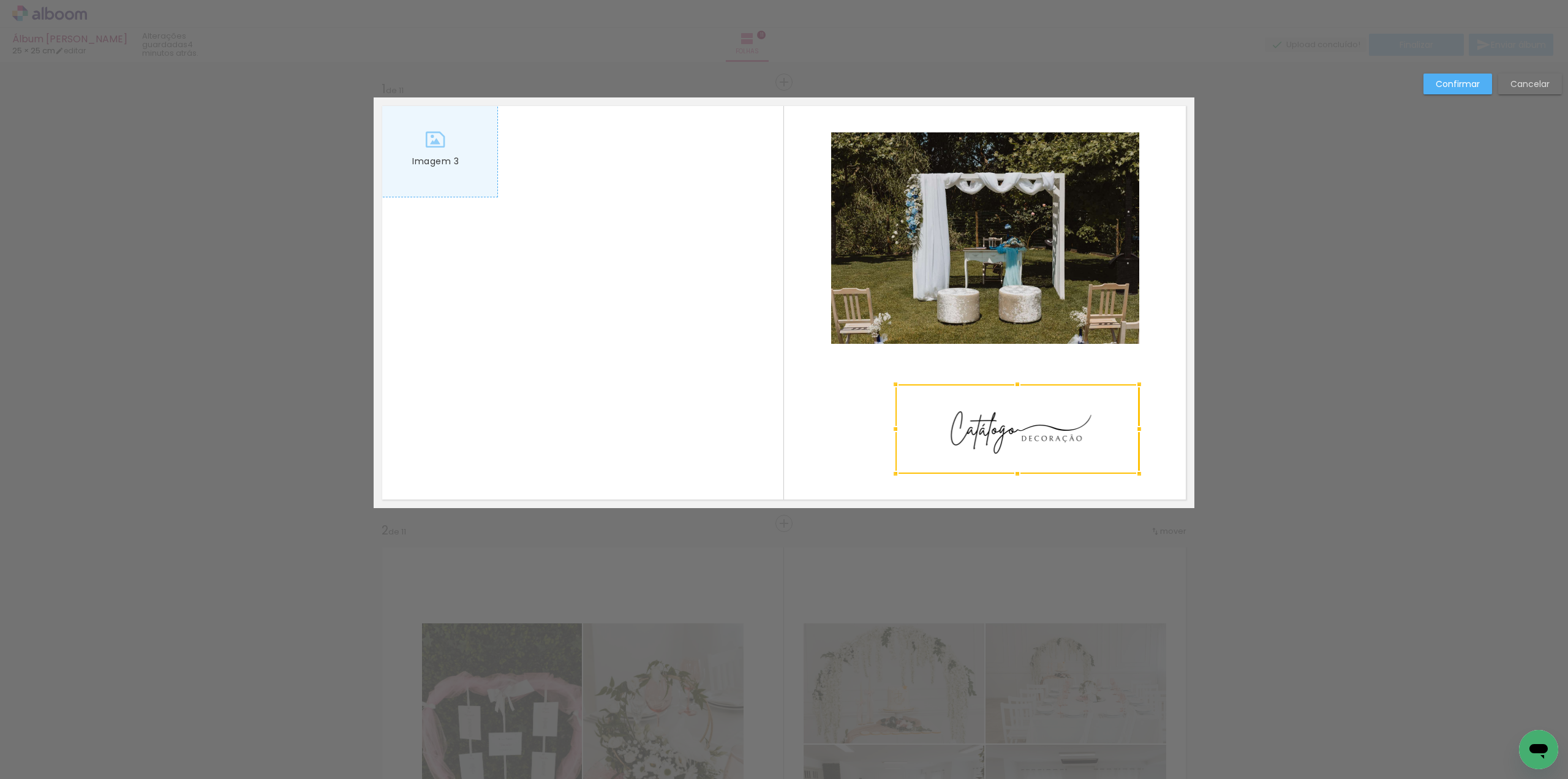
drag, startPoint x: 1069, startPoint y: 374, endPoint x: 1138, endPoint y: 386, distance: 70.0
click at [1138, 386] on div at bounding box center [1139, 384] width 25 height 25
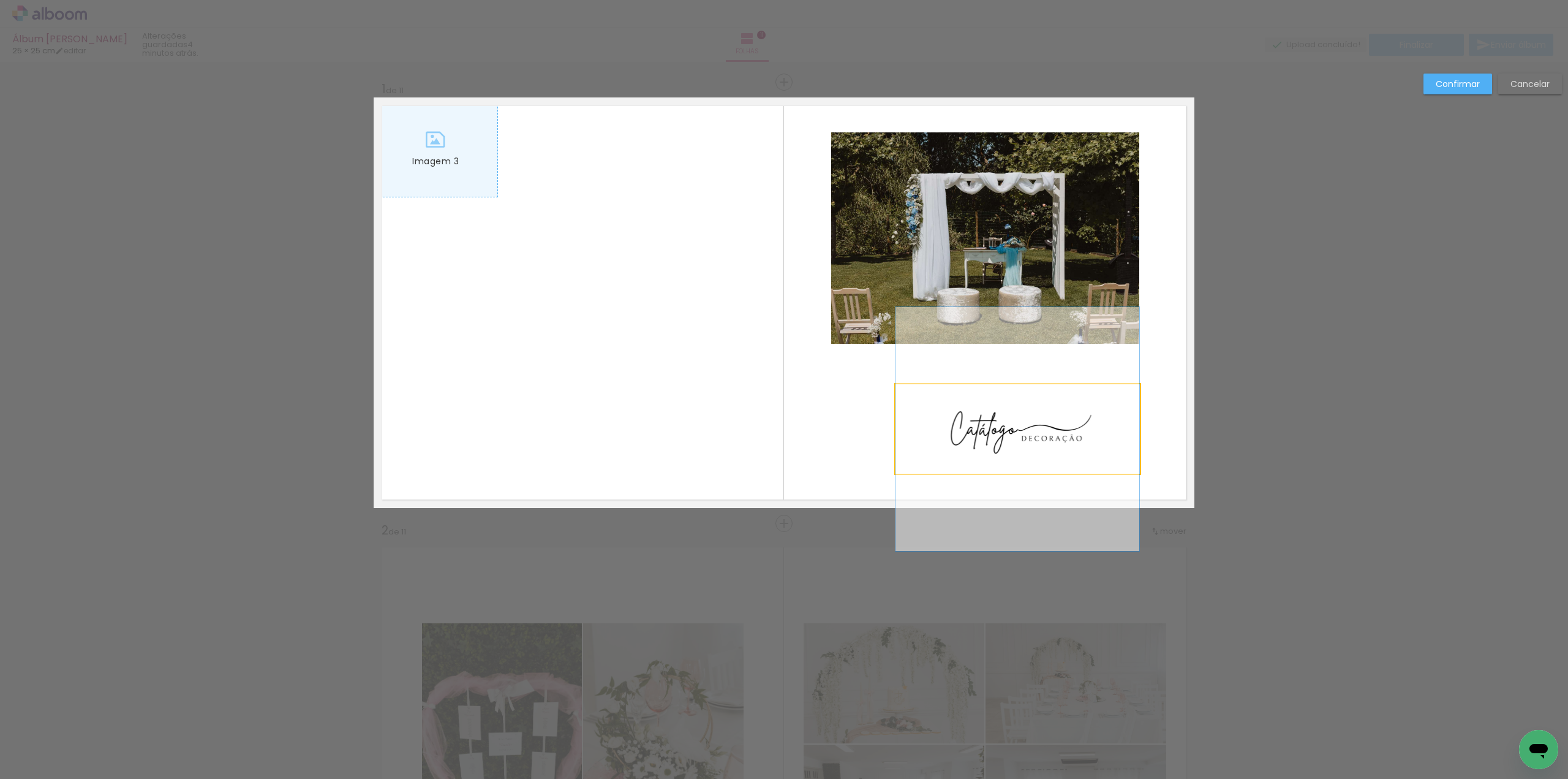
click at [1014, 435] on quentale-photo "Imagem 2" at bounding box center [1017, 429] width 244 height 90
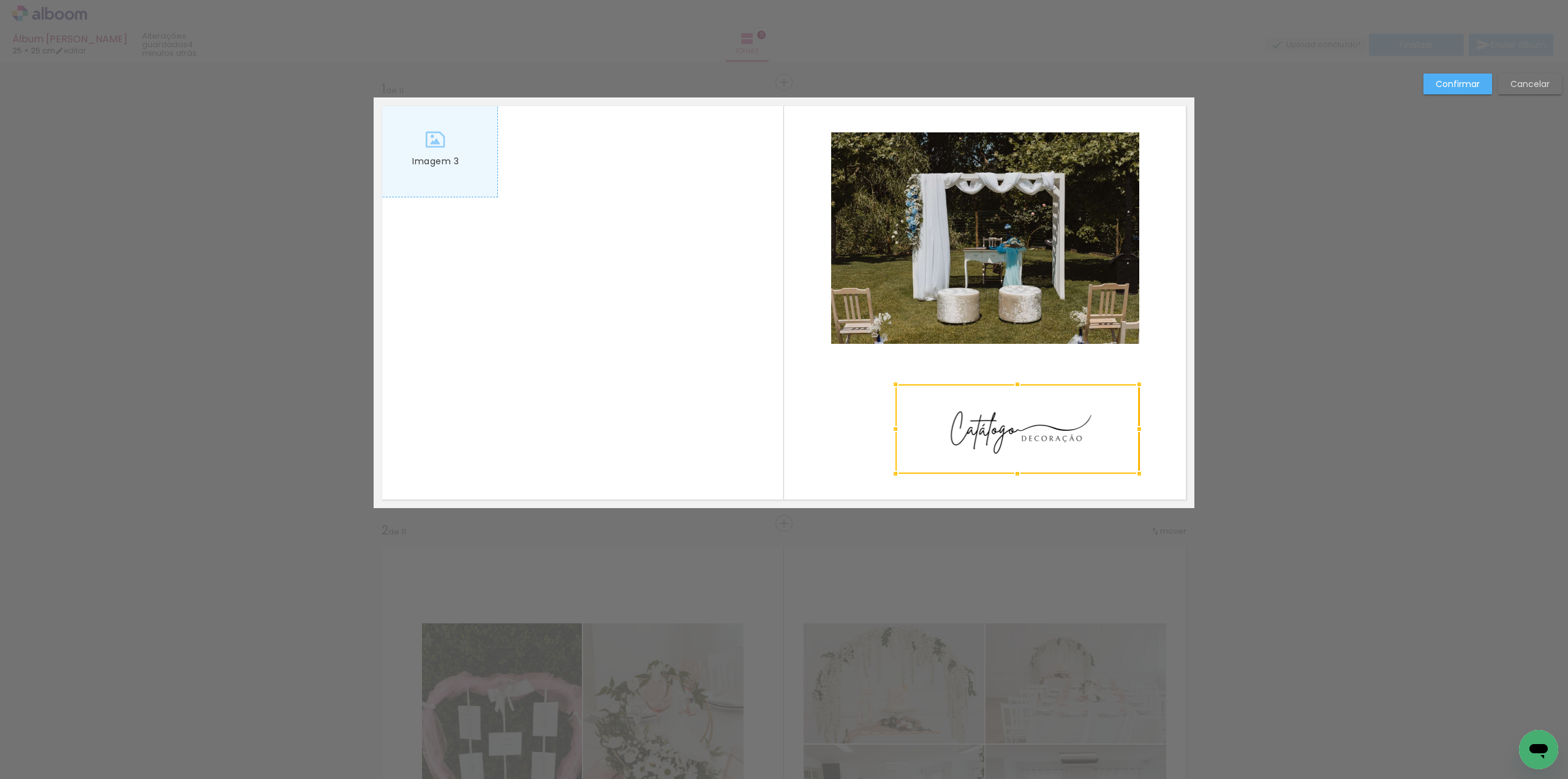
click at [1014, 435] on div at bounding box center [1017, 429] width 244 height 90
drag, startPoint x: 1018, startPoint y: 431, endPoint x: 988, endPoint y: 429, distance: 30.1
click at [988, 429] on div at bounding box center [985, 427] width 244 height 90
click at [0, 0] on slot "Confirmar" at bounding box center [0, 0] width 0 height 0
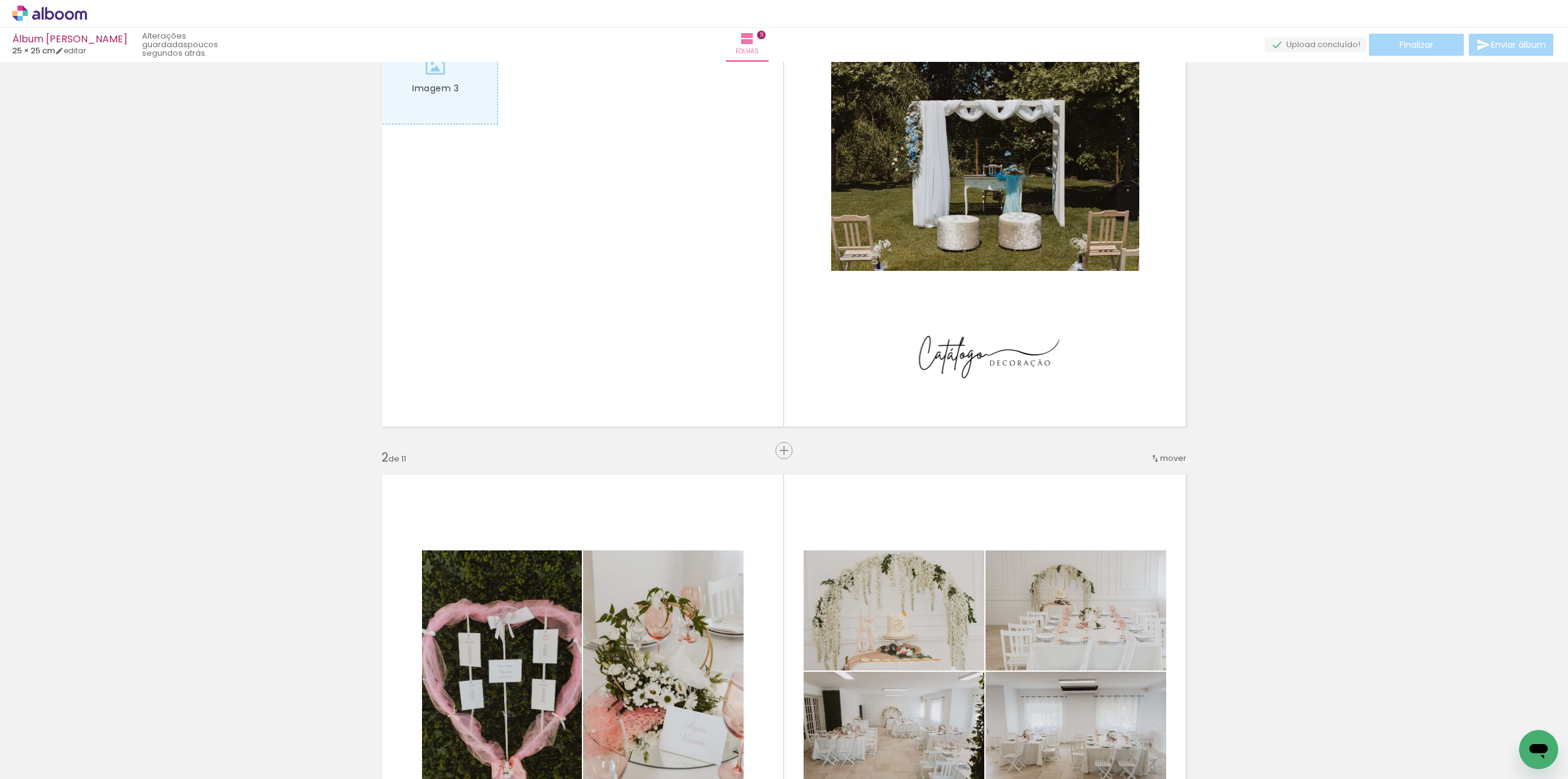
scroll to position [0, 0]
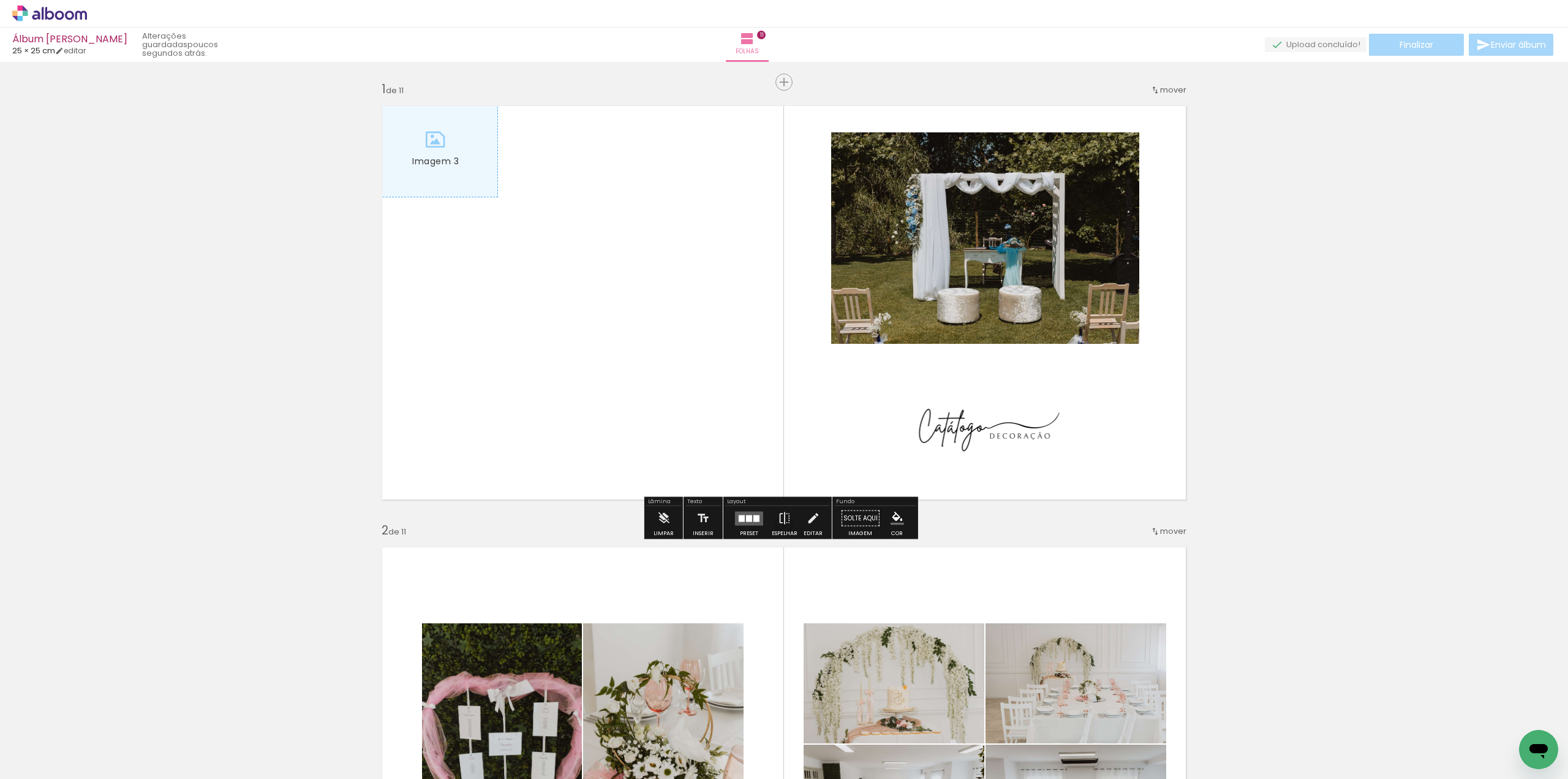
click at [996, 247] on quentale-photo "Imagem 1" at bounding box center [985, 238] width 308 height 211
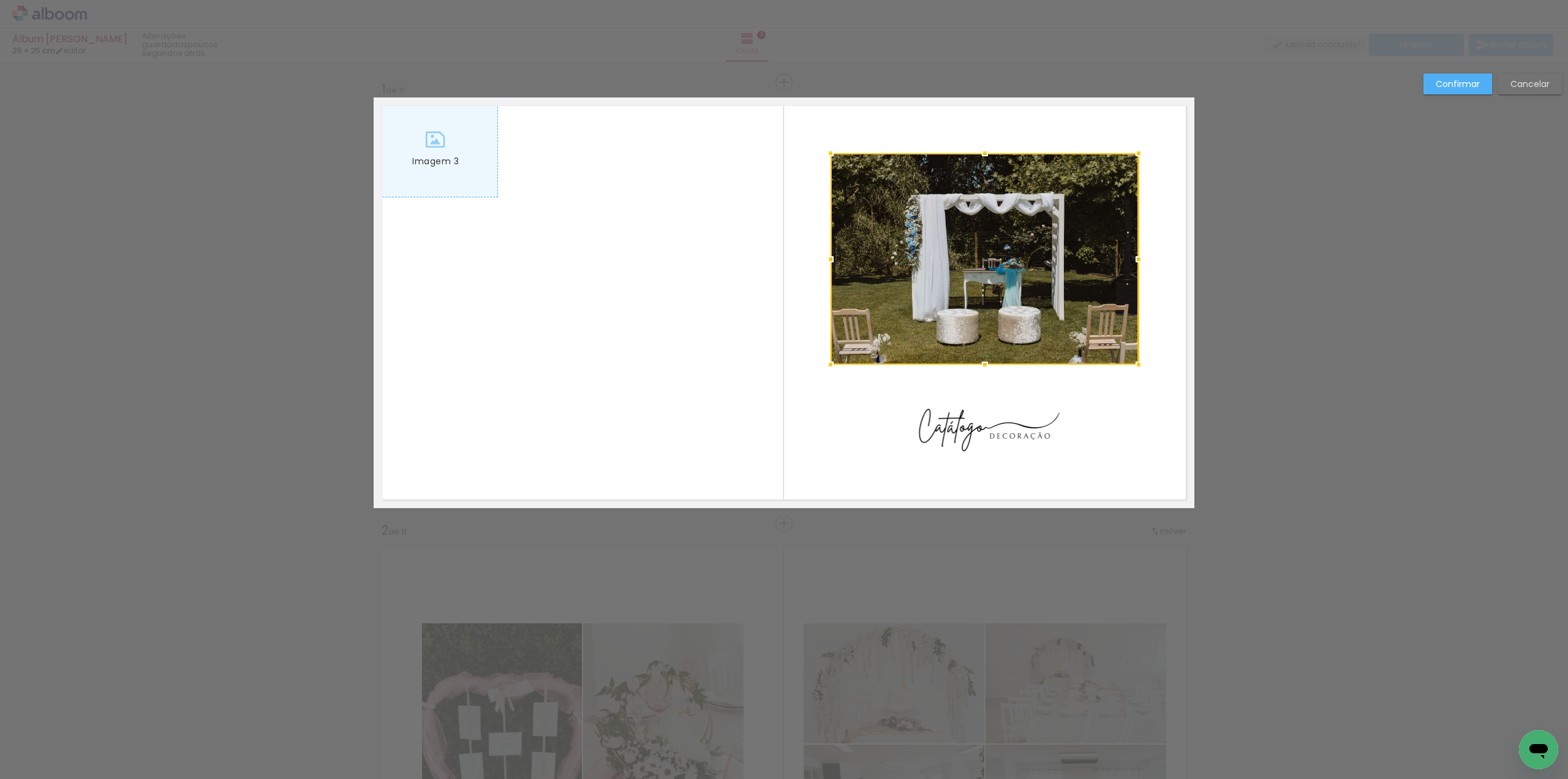
drag, startPoint x: 997, startPoint y: 239, endPoint x: 997, endPoint y: 259, distance: 20.0
click at [997, 259] on div at bounding box center [985, 259] width 308 height 211
click at [1450, 91] on paper-button "Confirmar" at bounding box center [1458, 84] width 69 height 21
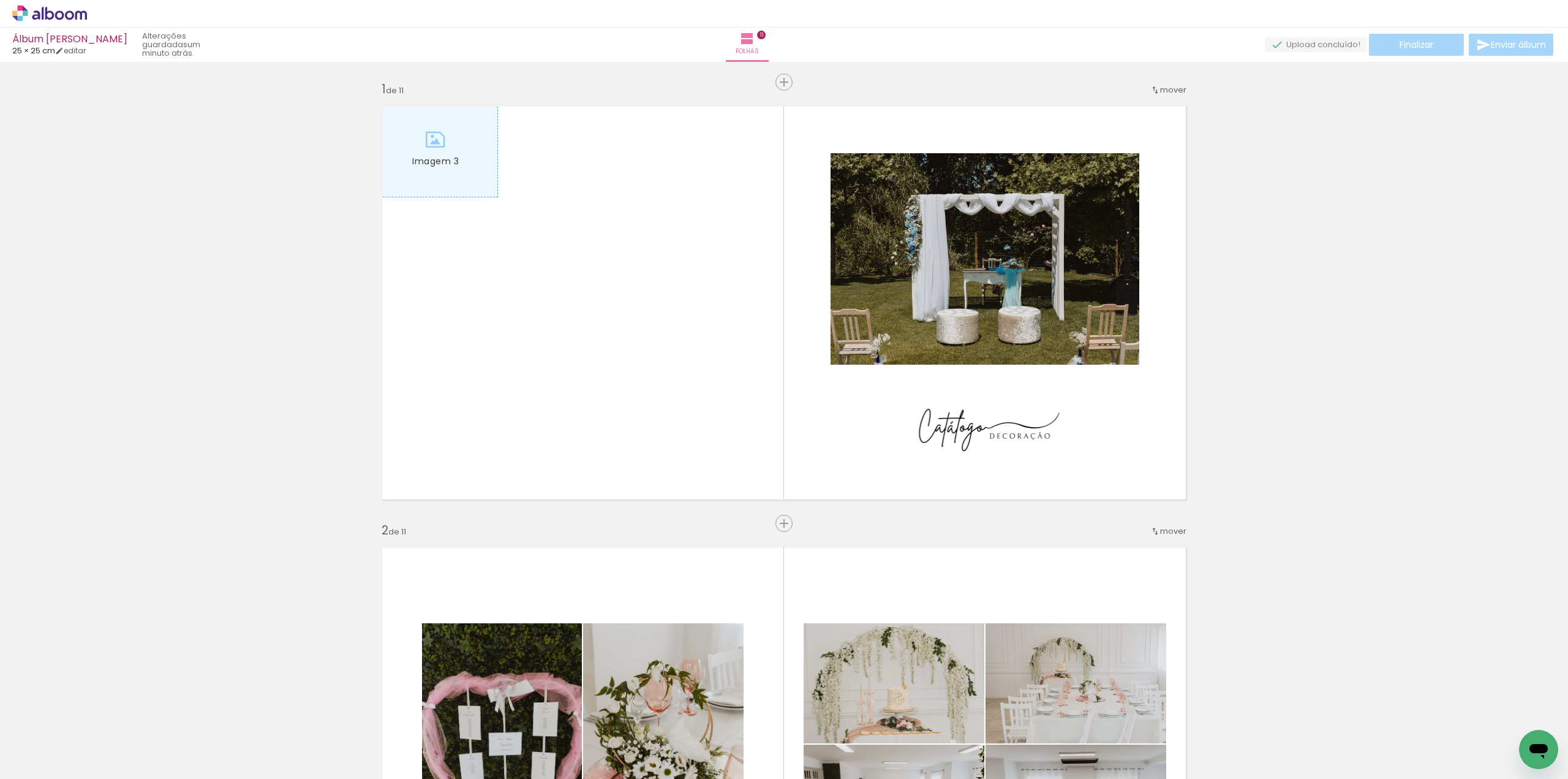
scroll to position [4130, 0]
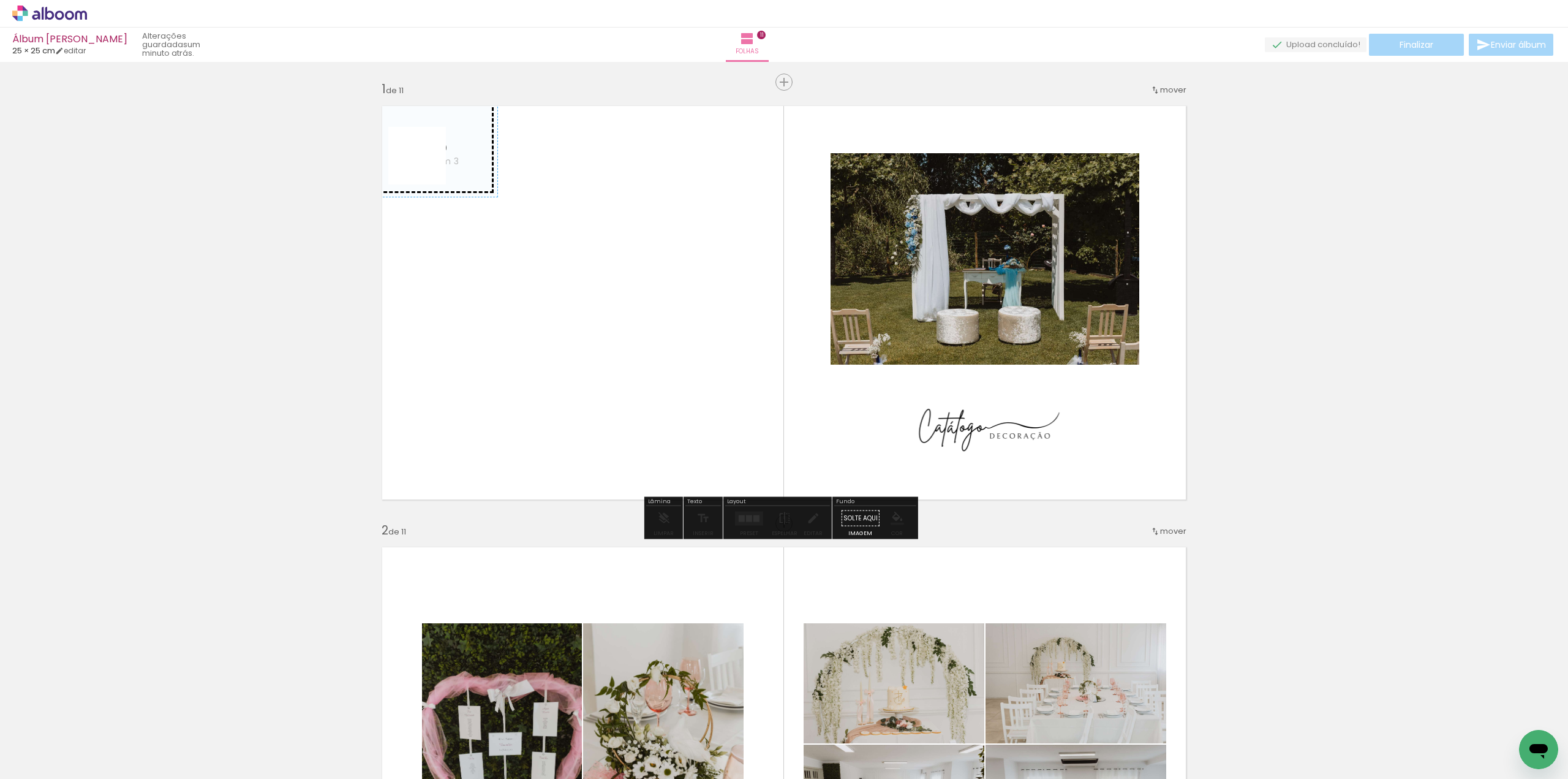
drag, startPoint x: 132, startPoint y: 738, endPoint x: 426, endPoint y: 165, distance: 644.0
click at [426, 165] on quentale-workspace at bounding box center [784, 389] width 1568 height 779
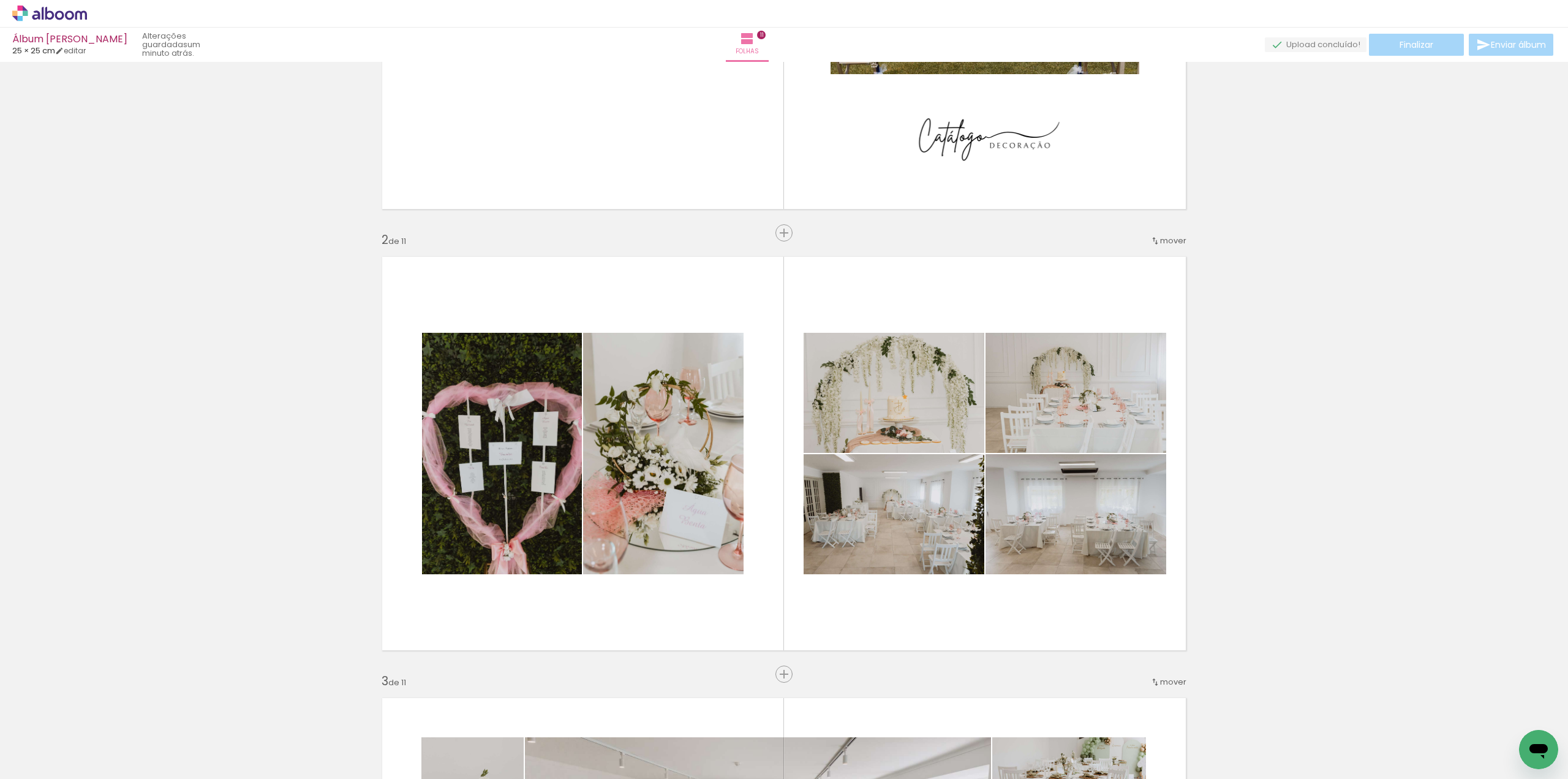
scroll to position [0, 0]
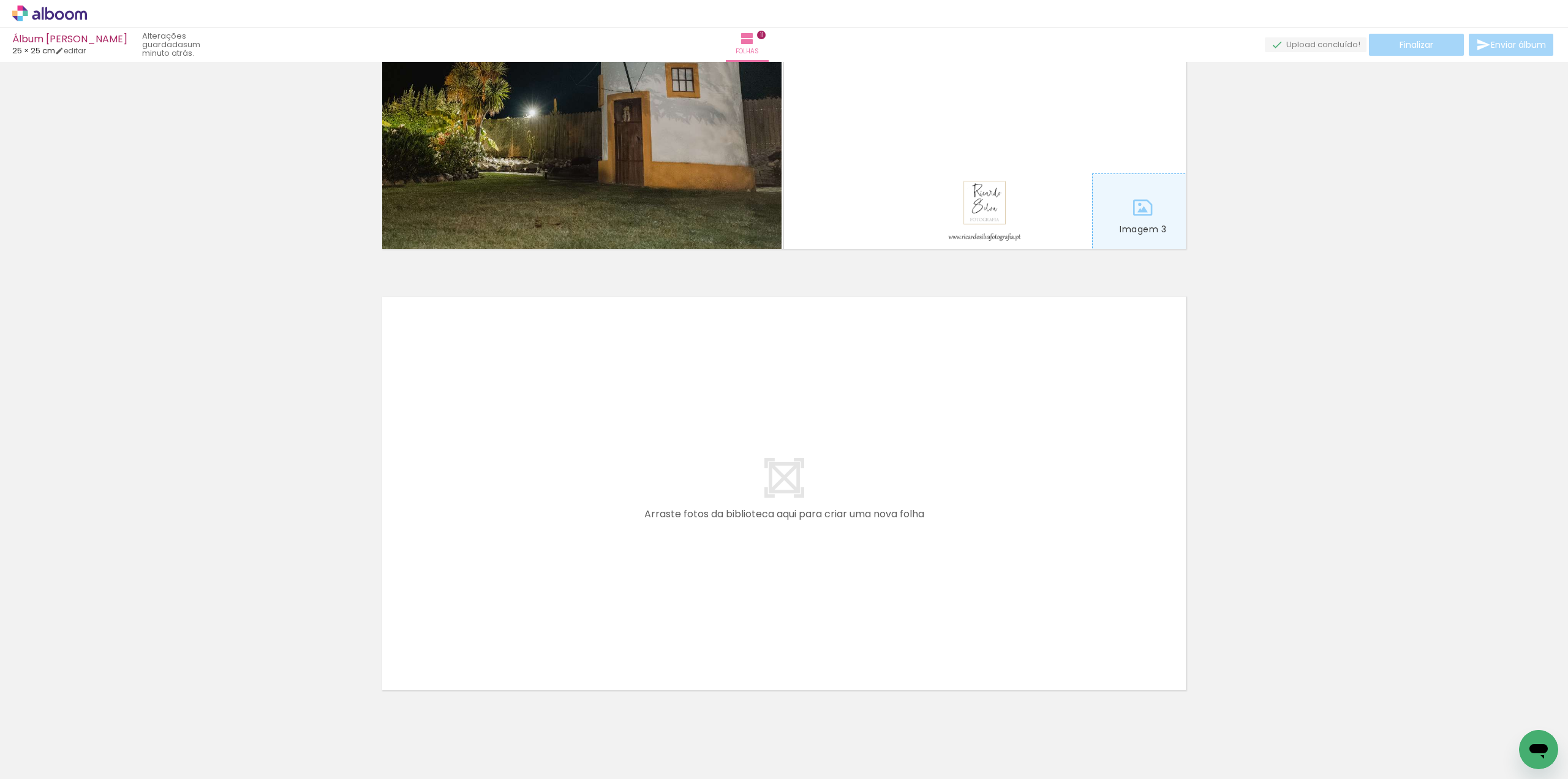
scroll to position [4641, 0]
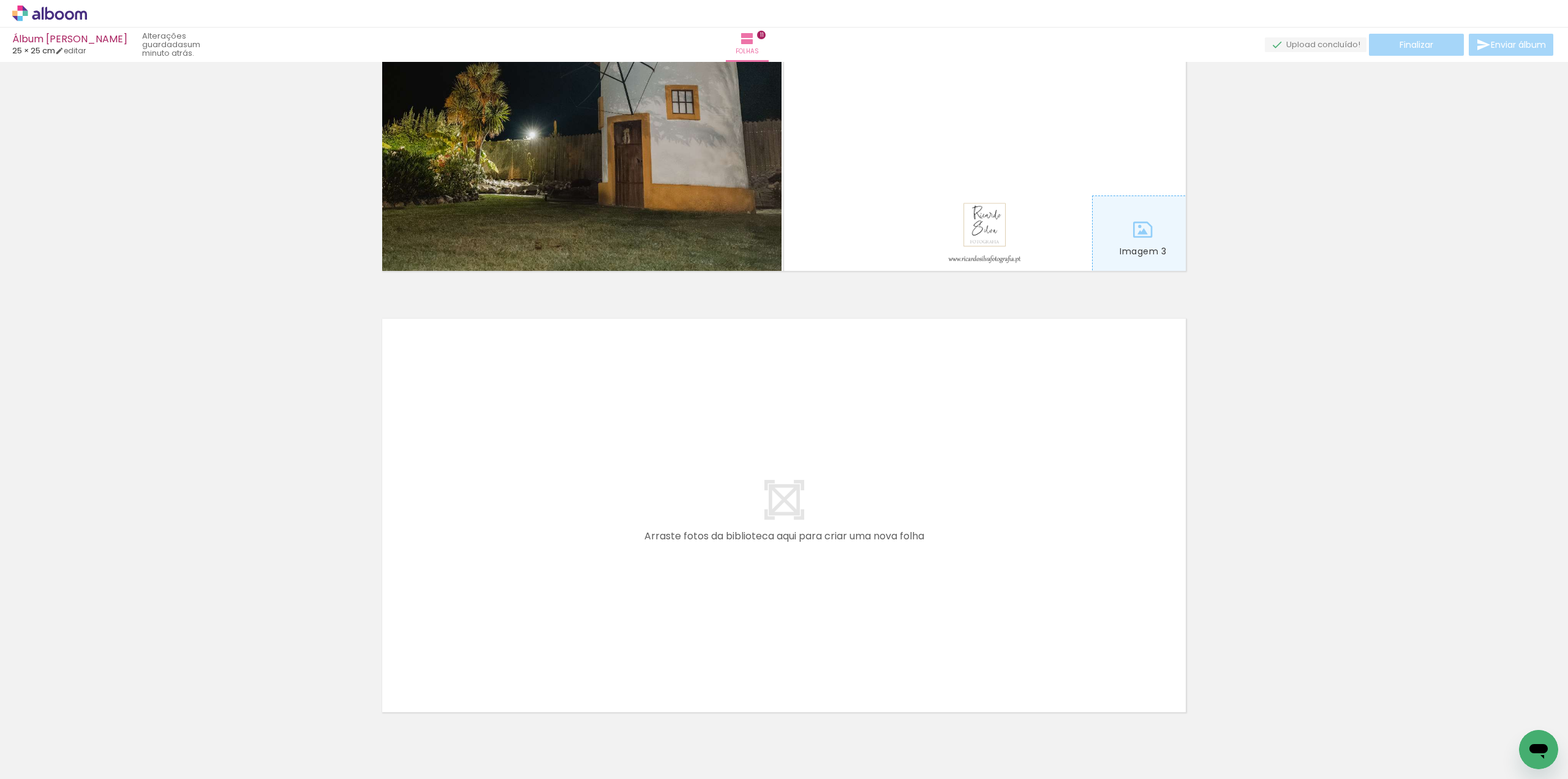
click at [63, 754] on iron-icon at bounding box center [62, 752] width 10 height 10
click at [0, 0] on slot "Todas as fotos" at bounding box center [0, 0] width 0 height 0
type input "Todas as fotos"
drag, startPoint x: 794, startPoint y: 773, endPoint x: 28, endPoint y: 31, distance: 1066.5
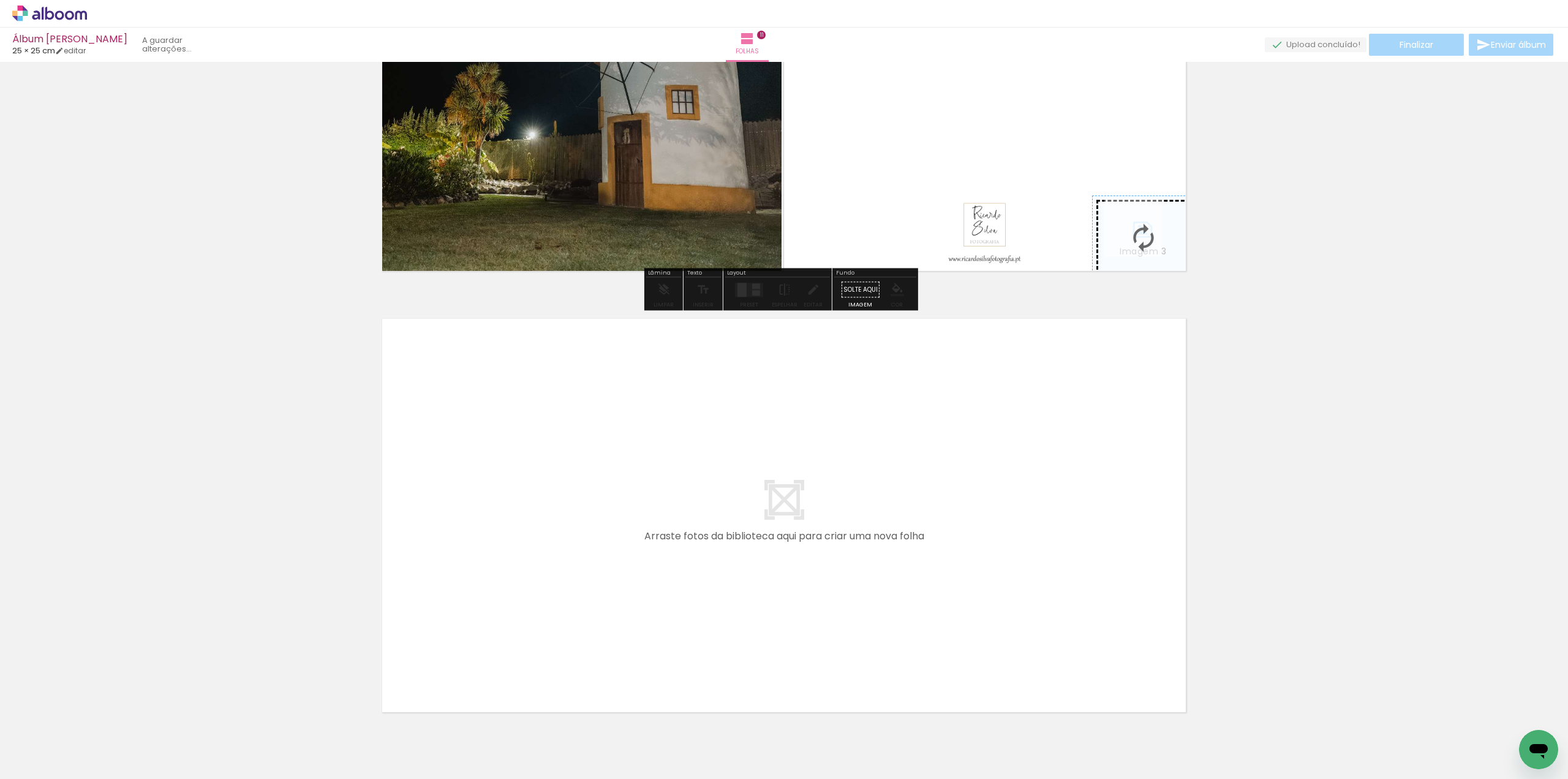
drag, startPoint x: 1525, startPoint y: 723, endPoint x: 1142, endPoint y: 237, distance: 618.8
click at [1142, 237] on quentale-workspace at bounding box center [784, 389] width 1568 height 779
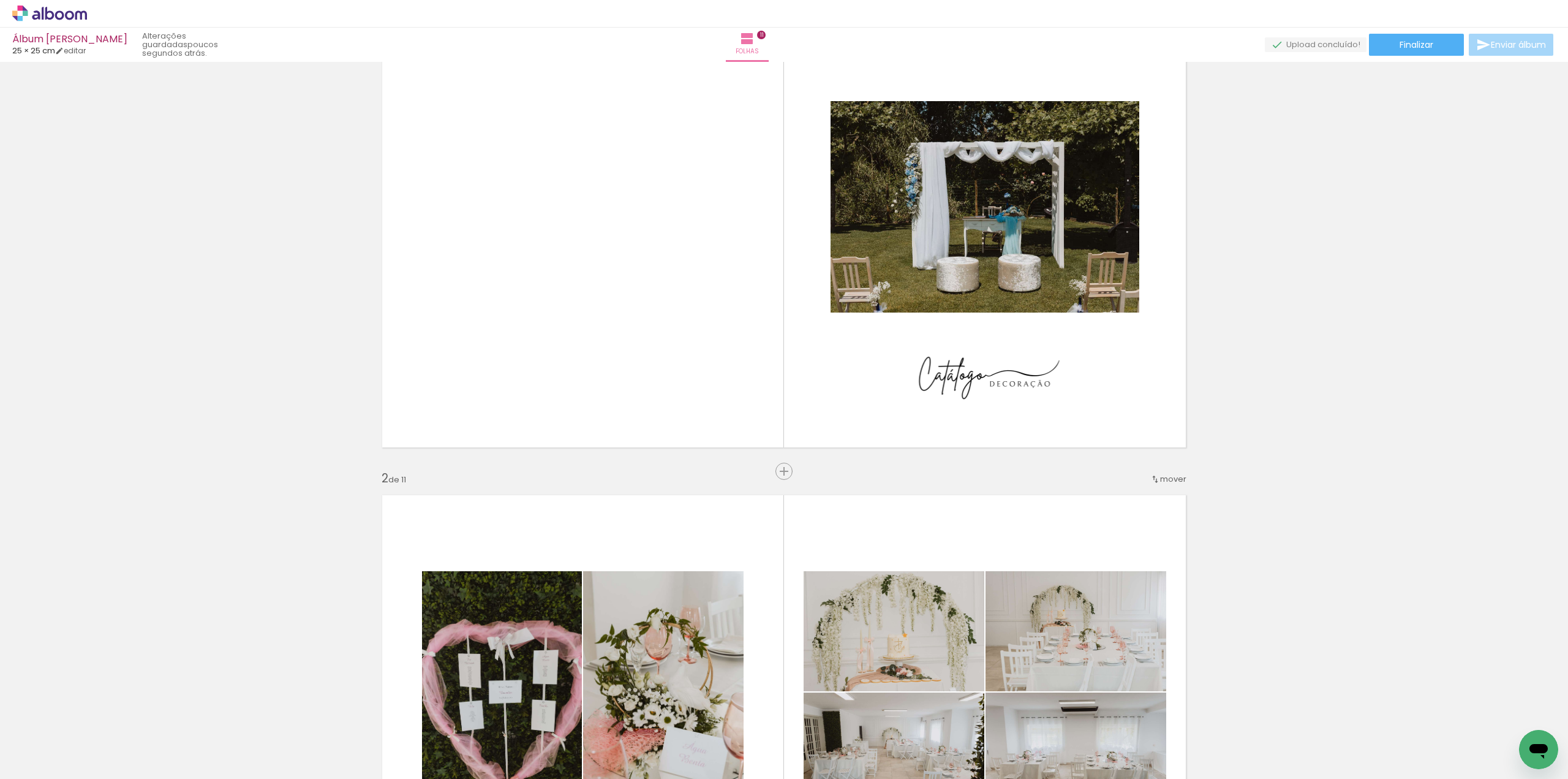
scroll to position [368, 0]
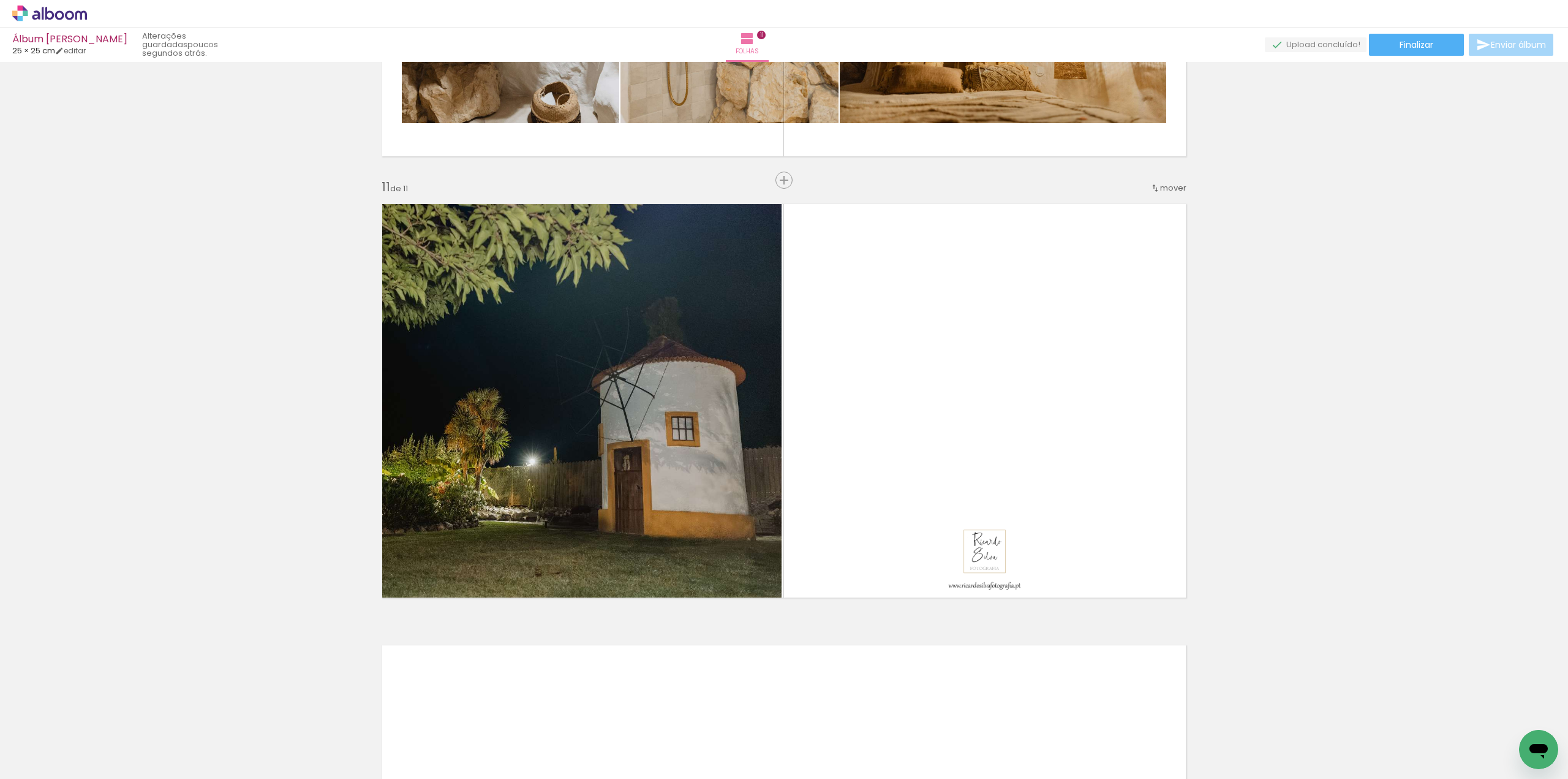
scroll to position [4351, 0]
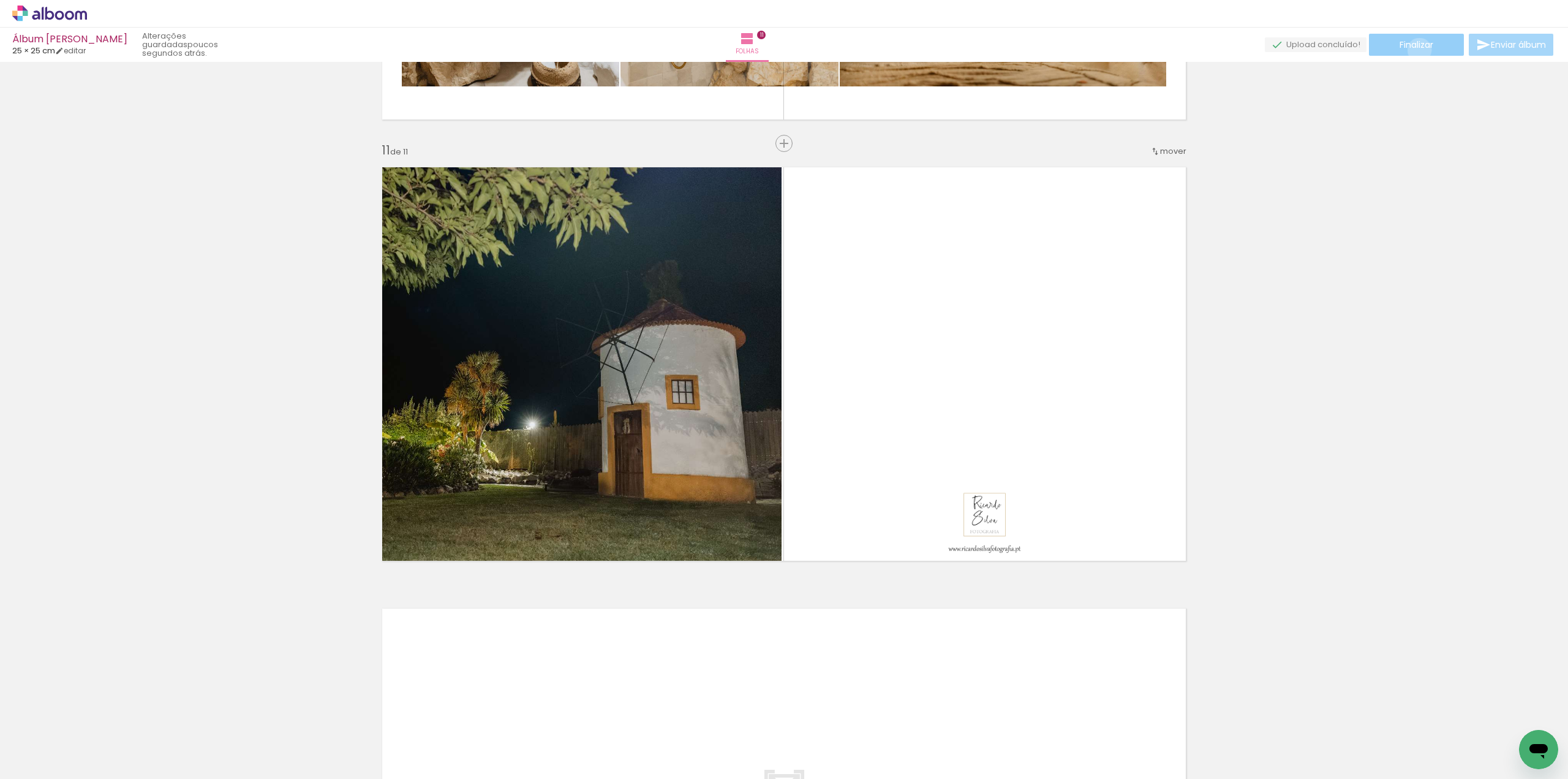
click at [1415, 49] on span "Finalizar" at bounding box center [1416, 44] width 33 height 9
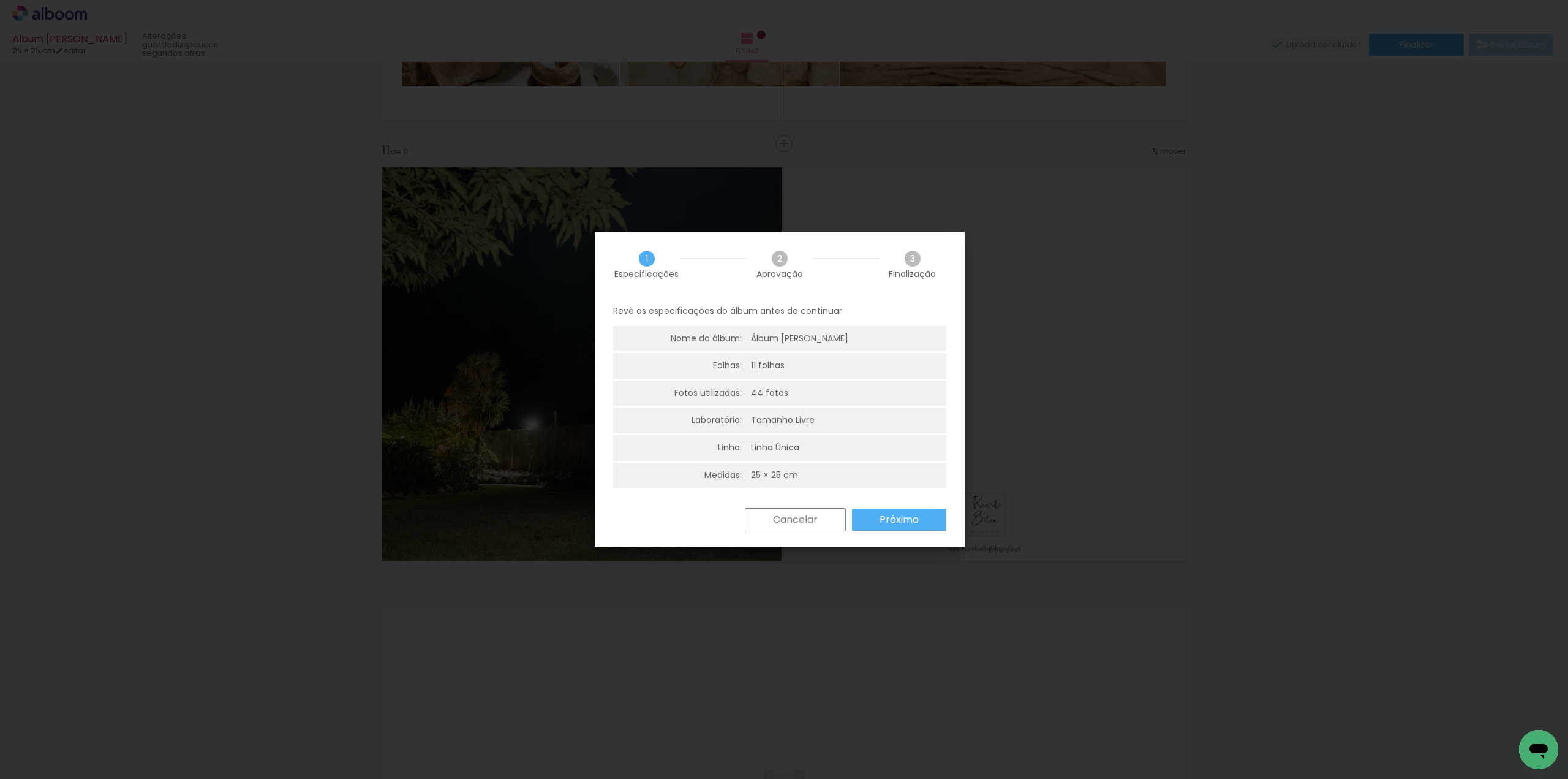
click at [0, 0] on slot "Próximo" at bounding box center [0, 0] width 0 height 0
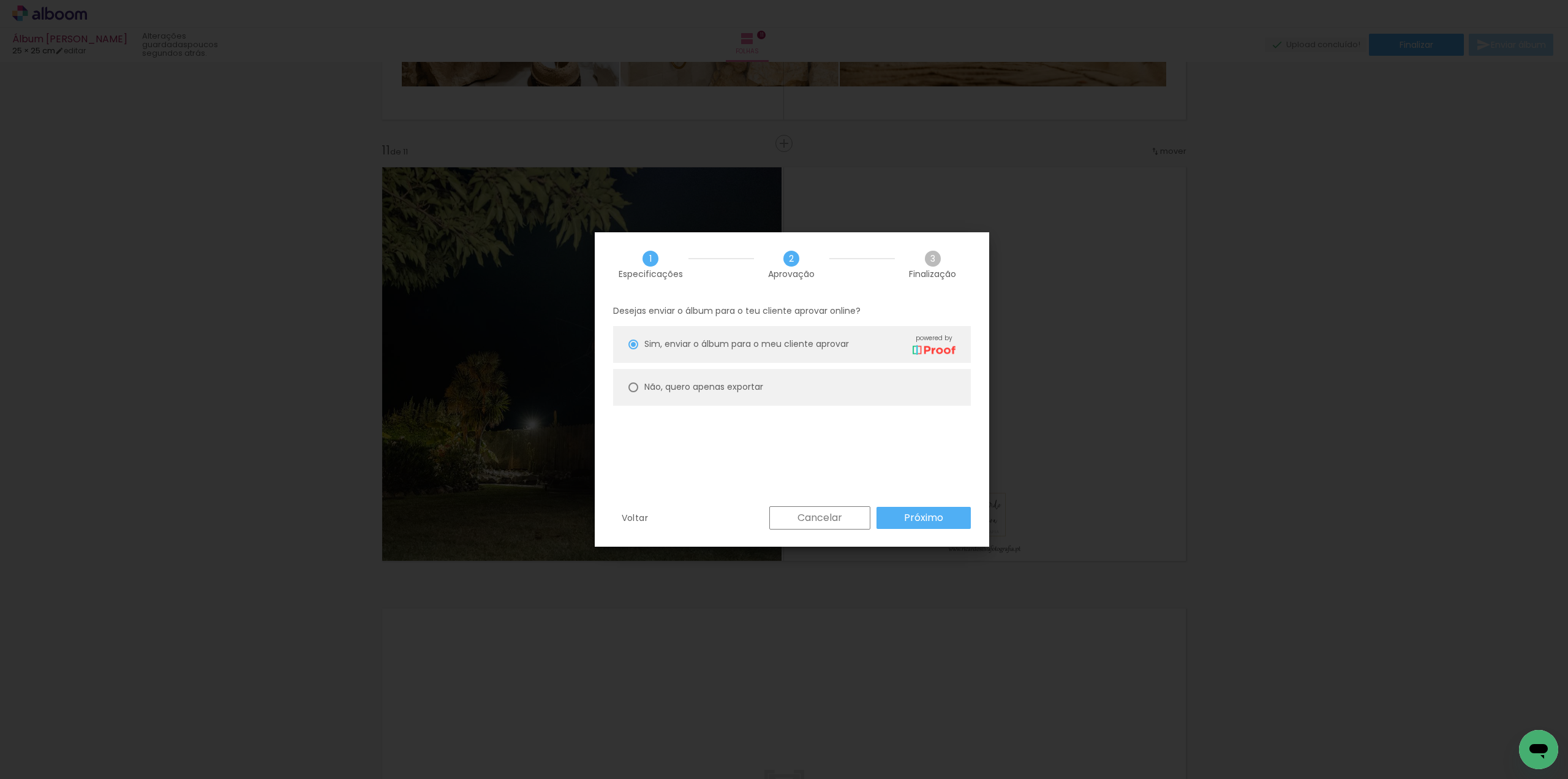
click at [0, 0] on slot "Não, quero apenas exportar" at bounding box center [0, 0] width 0 height 0
type paper-radio-button "on"
click at [0, 0] on slot "Próximo" at bounding box center [0, 0] width 0 height 0
type input "Alta, 300 DPI"
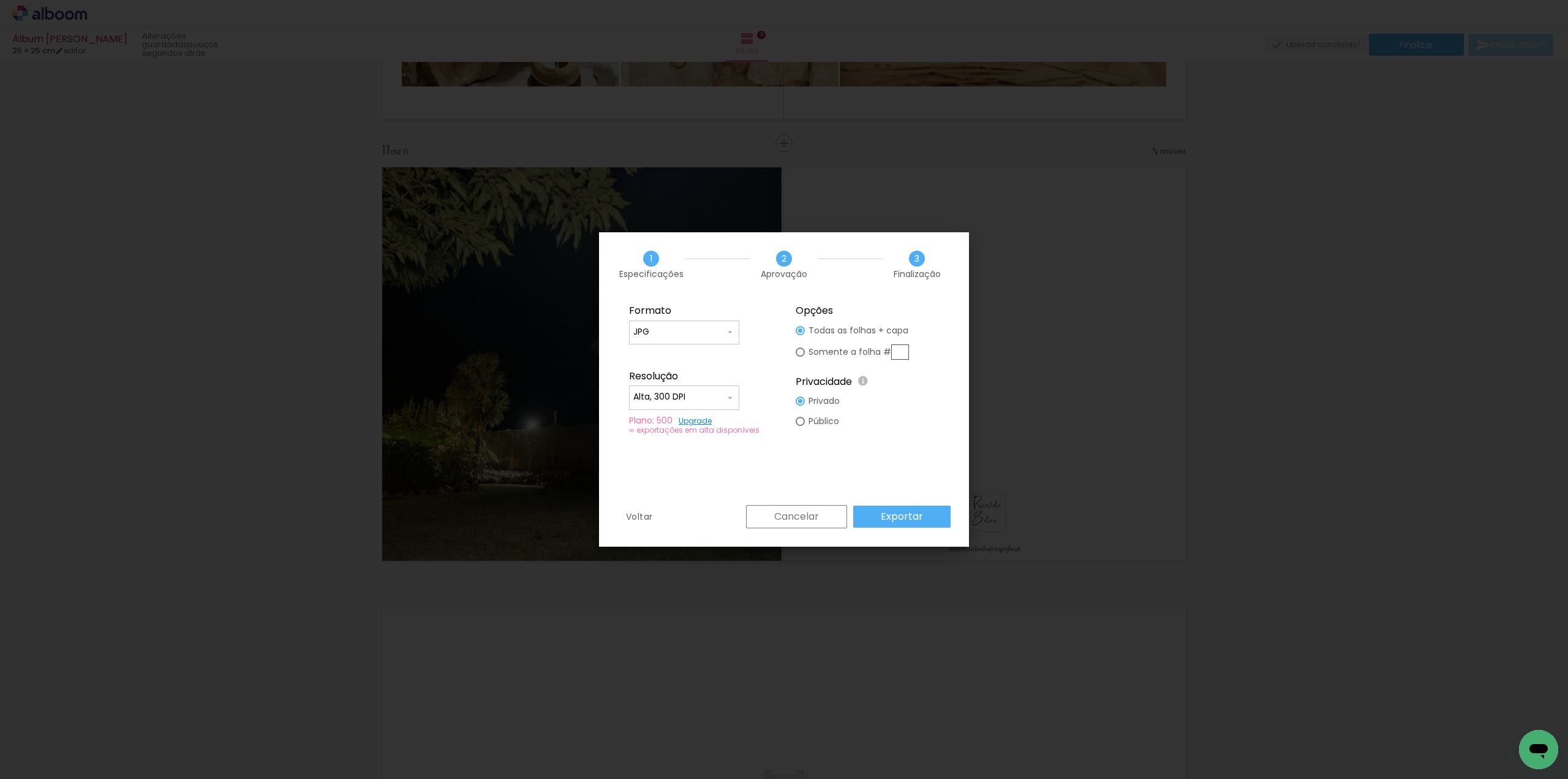
click at [924, 518] on paper-button "Exportar" at bounding box center [902, 516] width 98 height 22
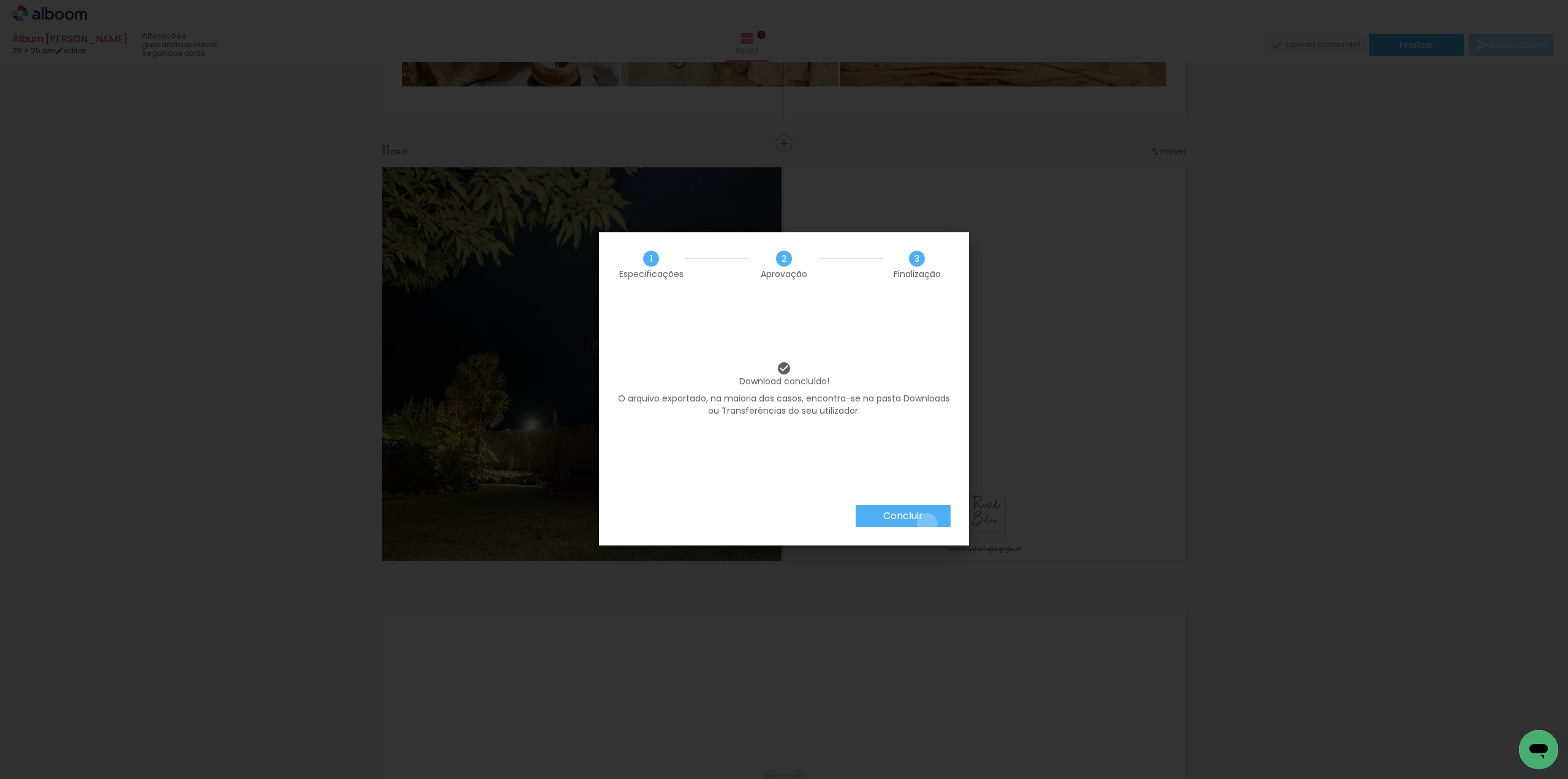
click at [926, 524] on paper-button "Concluir" at bounding box center [903, 516] width 95 height 22
